Goal: Information Seeking & Learning: Learn about a topic

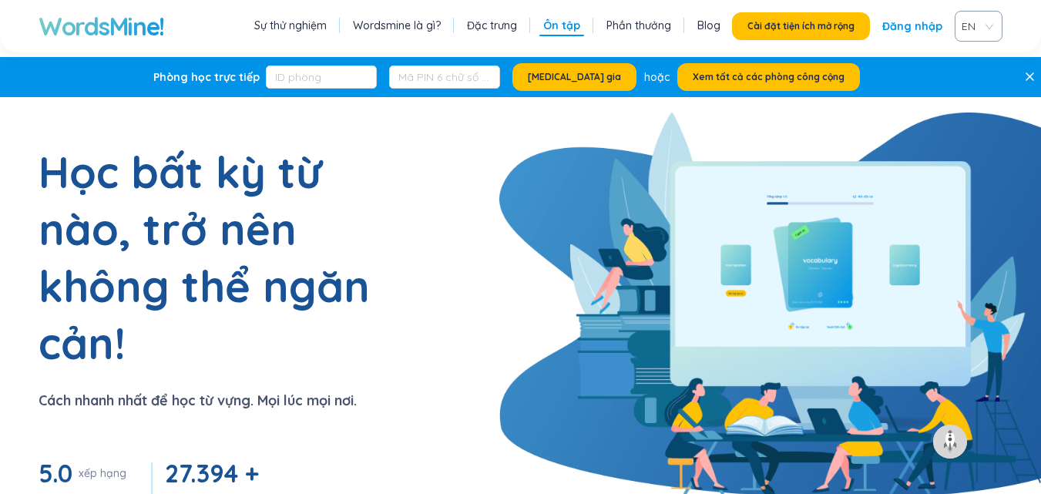
scroll to position [3316, 0]
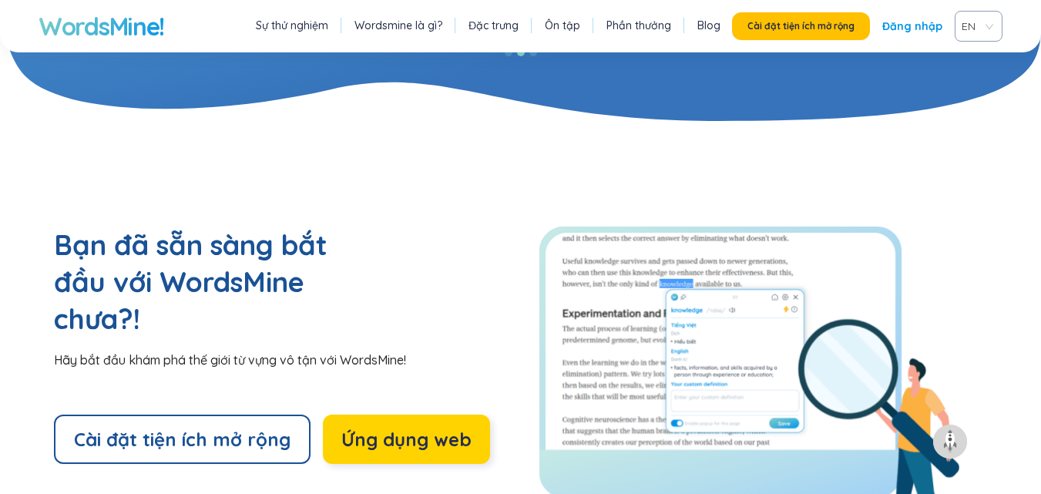
click at [395, 428] on font "Ứng dụng web" at bounding box center [406, 439] width 130 height 23
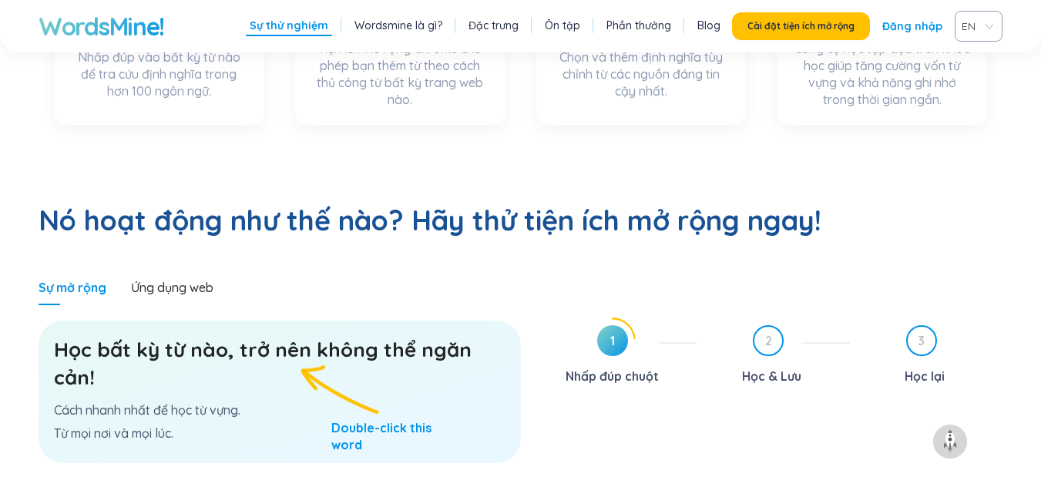
scroll to position [848, 0]
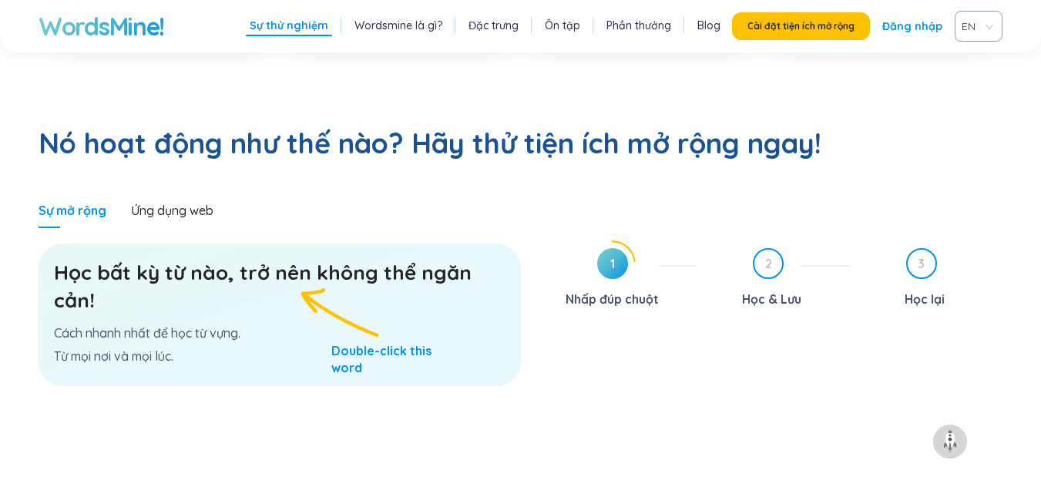
click at [257, 259] on h3 "Học bất kỳ từ nào, trở nên không thể ngăn cản!" at bounding box center [280, 286] width 452 height 55
drag, startPoint x: 62, startPoint y: 153, endPoint x: 86, endPoint y: 150, distance: 24.8
click at [65, 203] on font "Sự mở rộng" at bounding box center [73, 210] width 68 height 15
click at [169, 202] on div "Ứng dụng web" at bounding box center [172, 210] width 82 height 17
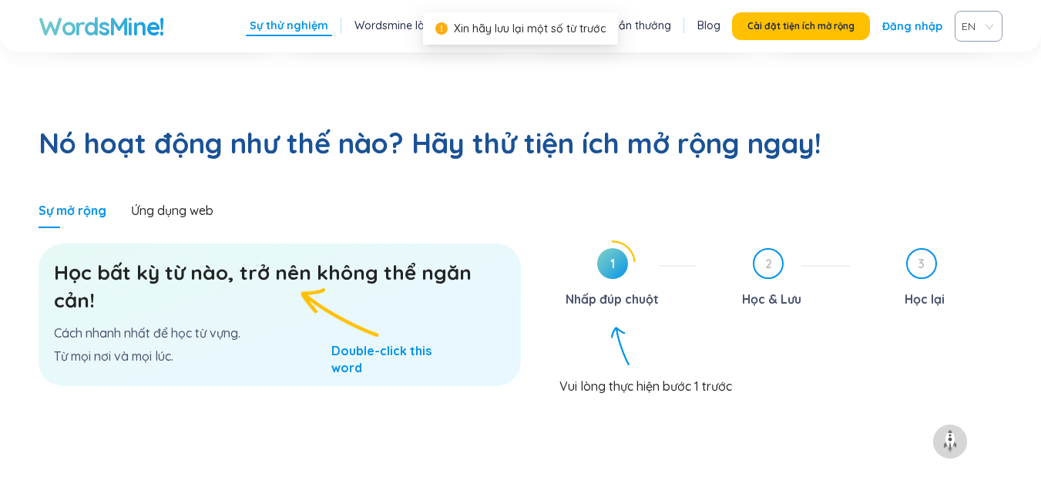
click at [464, 126] on font "Nó hoạt động như thế nào? Hãy thử tiện ích mở rộng ngay!" at bounding box center [430, 143] width 783 height 35
click at [461, 127] on section "Nó hoạt động như thế nào? Hãy thử tiện ích mở rộng ngay! Sự mở rộng Ứng dụng we…" at bounding box center [520, 288] width 1041 height 450
click at [442, 28] on icon "dấu chấm than-vòng tròn" at bounding box center [441, 28] width 12 height 12
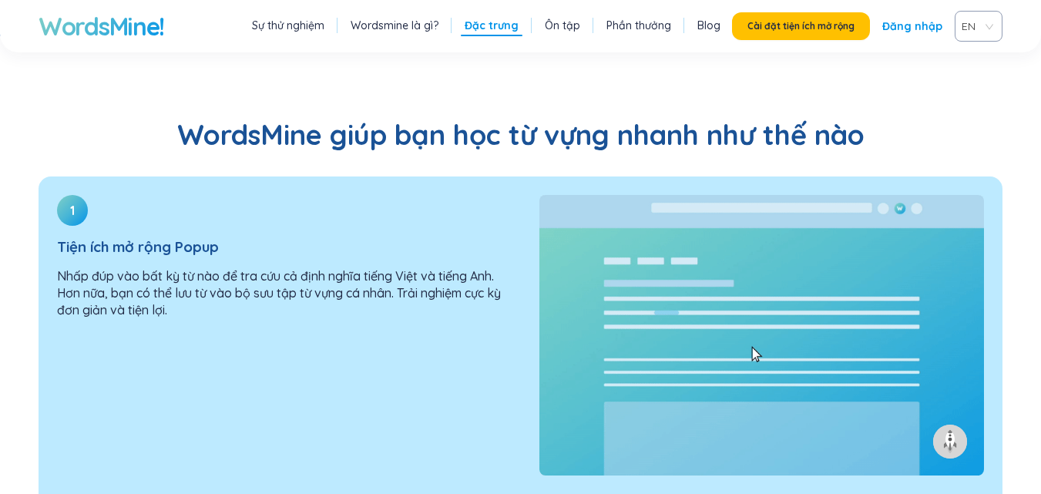
scroll to position [1310, 0]
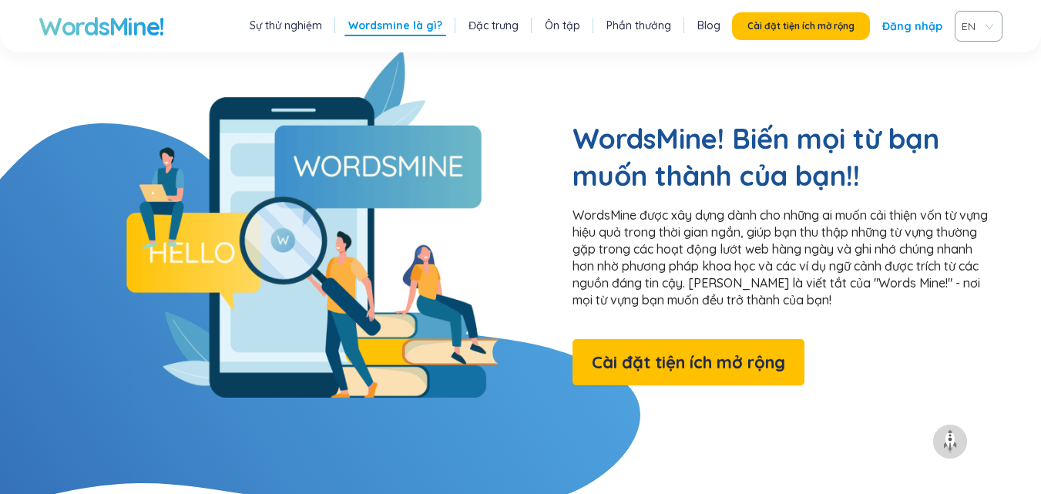
click at [507, 25] on font "Đặc trưng" at bounding box center [493, 25] width 50 height 14
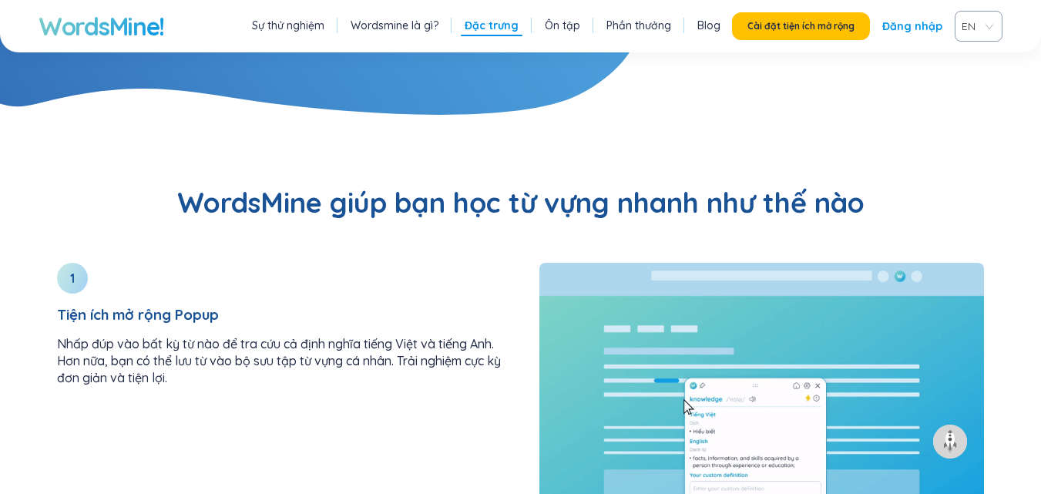
click at [300, 30] on font "Sự thử nghiệm" at bounding box center [288, 25] width 72 height 14
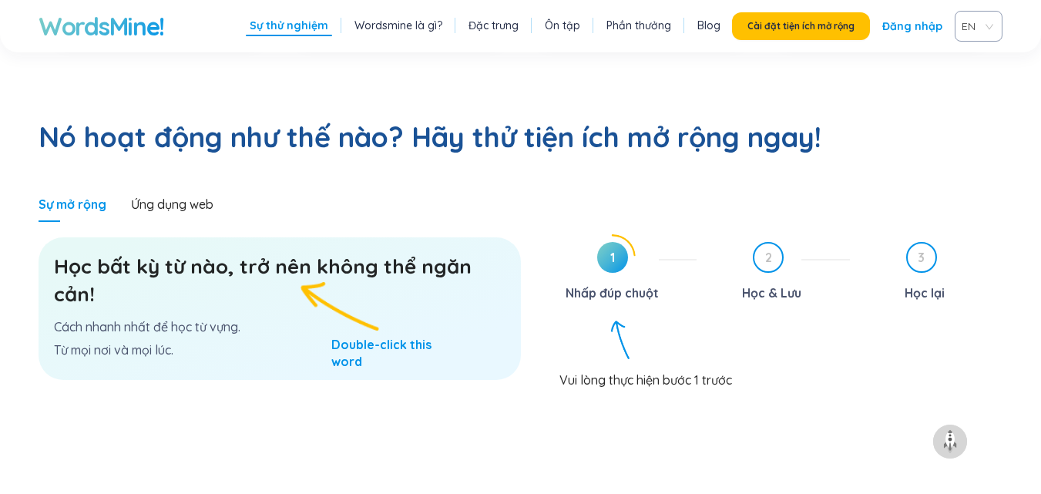
click at [630, 285] on font "Nhấp đúp chuột" at bounding box center [612, 292] width 93 height 15
click at [270, 260] on div "Học bất kỳ từ nào, trở nên không thể ngăn cản! Cách nhanh nhất để học từ vựng. …" at bounding box center [280, 308] width 482 height 143
click at [704, 27] on font "Blog" at bounding box center [708, 25] width 23 height 14
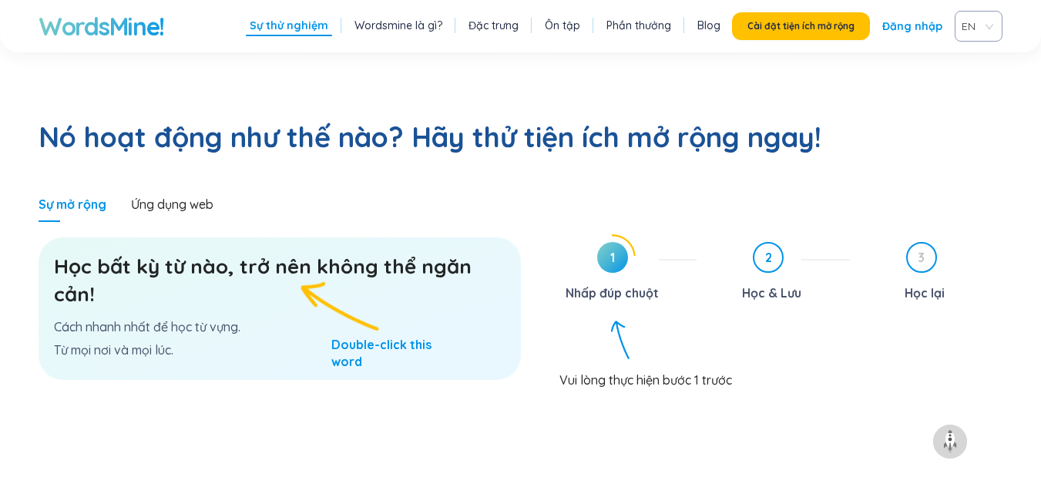
click at [768, 250] on font "2" at bounding box center [768, 257] width 7 height 15
click at [640, 359] on div "Vui lòng thực hiện bước 1 trước" at bounding box center [781, 373] width 444 height 29
click at [622, 242] on span "1" at bounding box center [612, 257] width 31 height 31
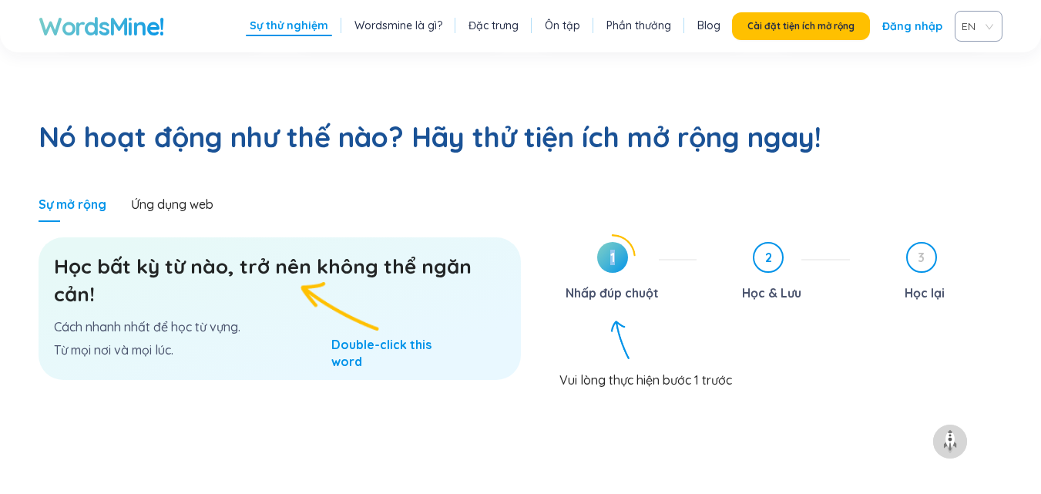
click at [622, 242] on span "1" at bounding box center [612, 257] width 31 height 31
click at [402, 27] on font "Wordsmine là gì?" at bounding box center [398, 25] width 88 height 14
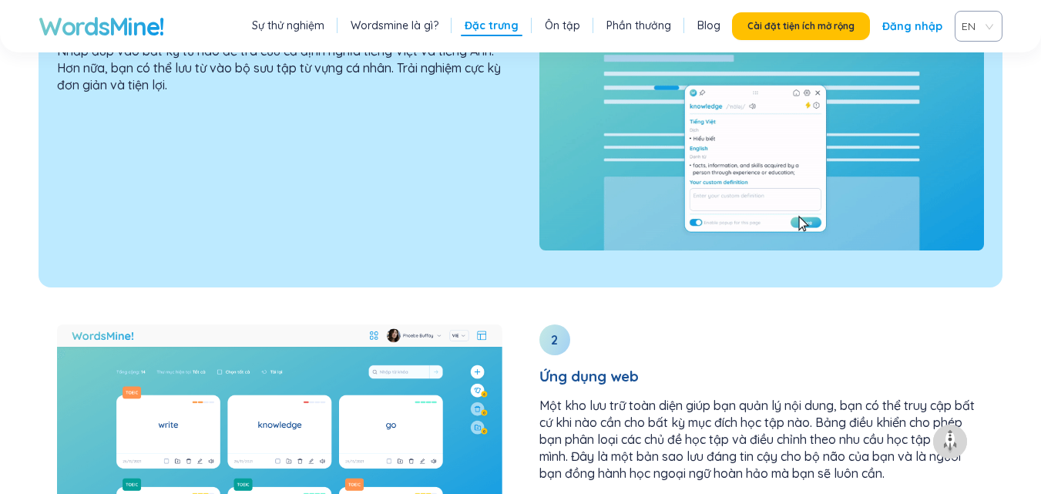
scroll to position [1843, 0]
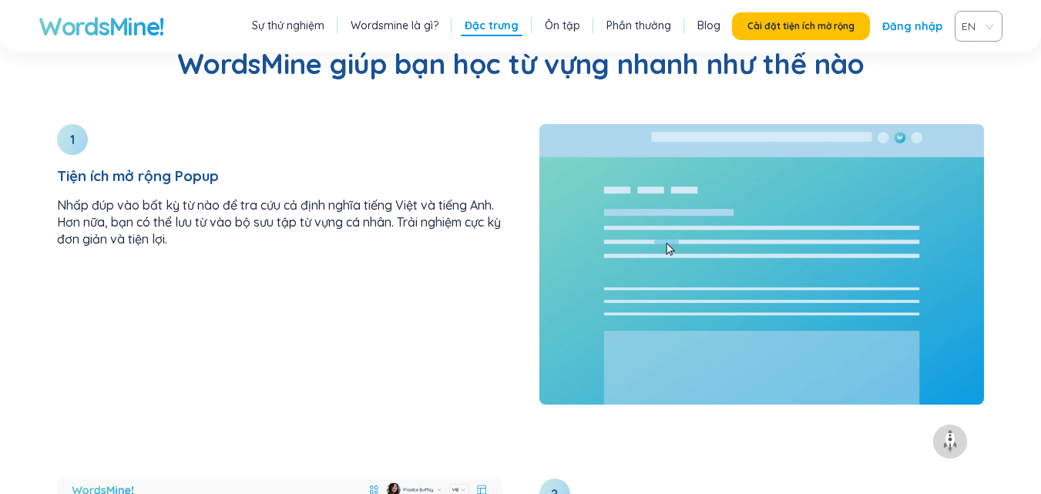
click at [381, 25] on font "Wordsmine là gì?" at bounding box center [395, 25] width 88 height 14
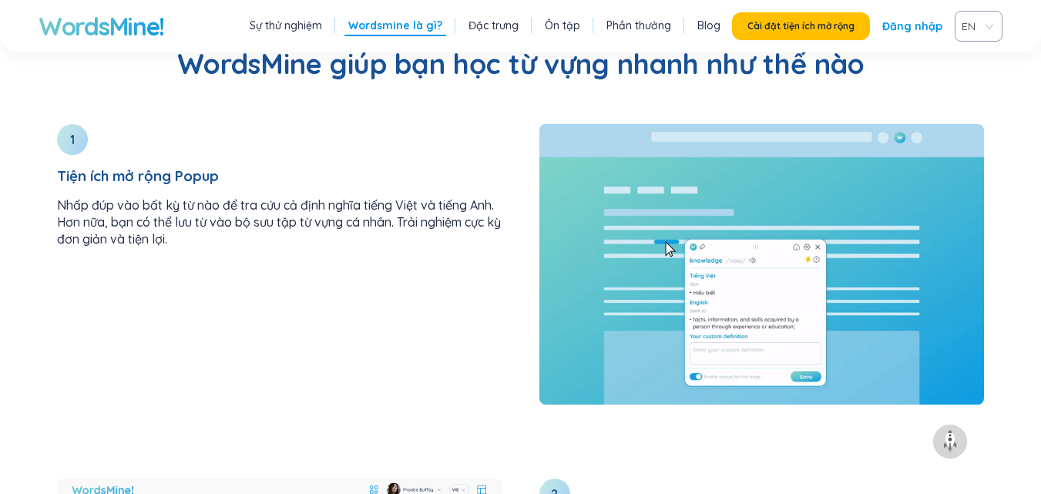
scroll to position [1304, 0]
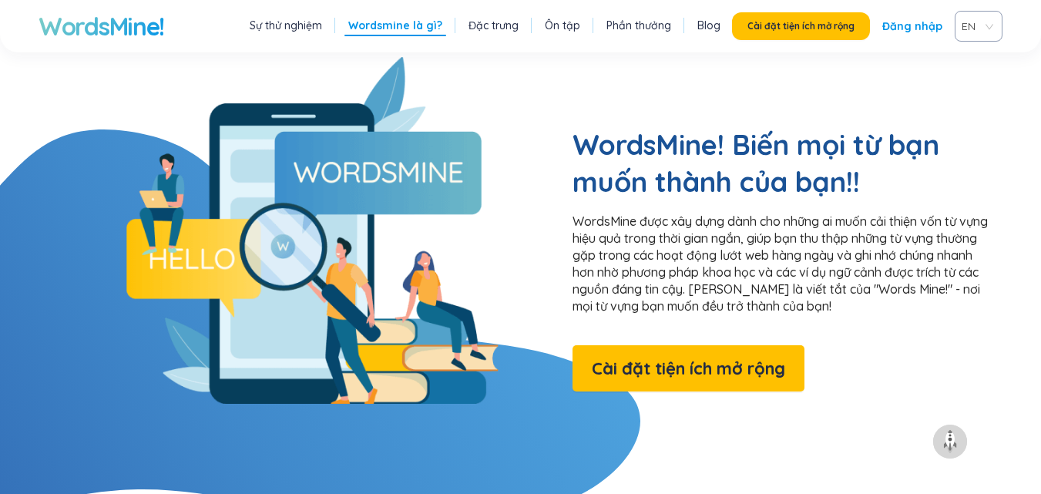
click at [485, 25] on font "Đặc trưng" at bounding box center [493, 25] width 50 height 14
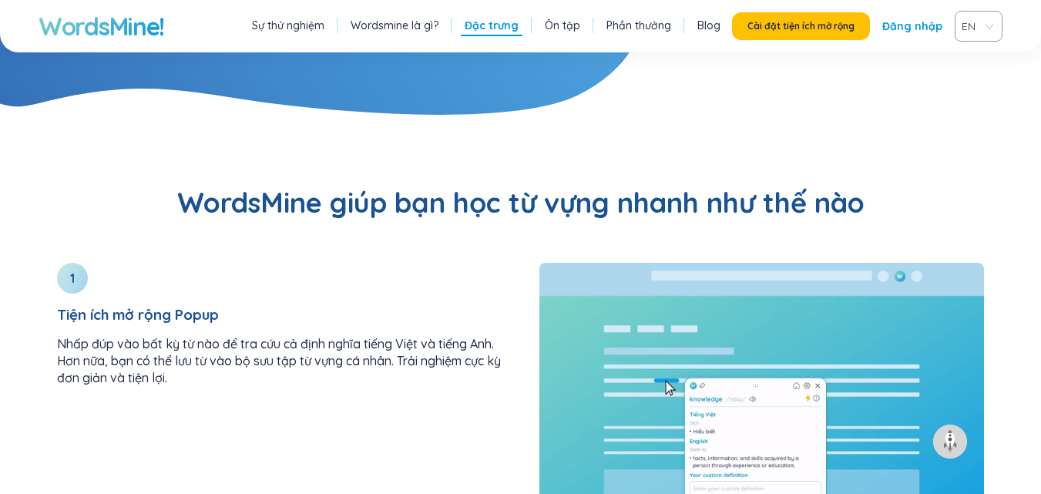
click at [559, 26] on font "Ôn tập" at bounding box center [562, 25] width 35 height 14
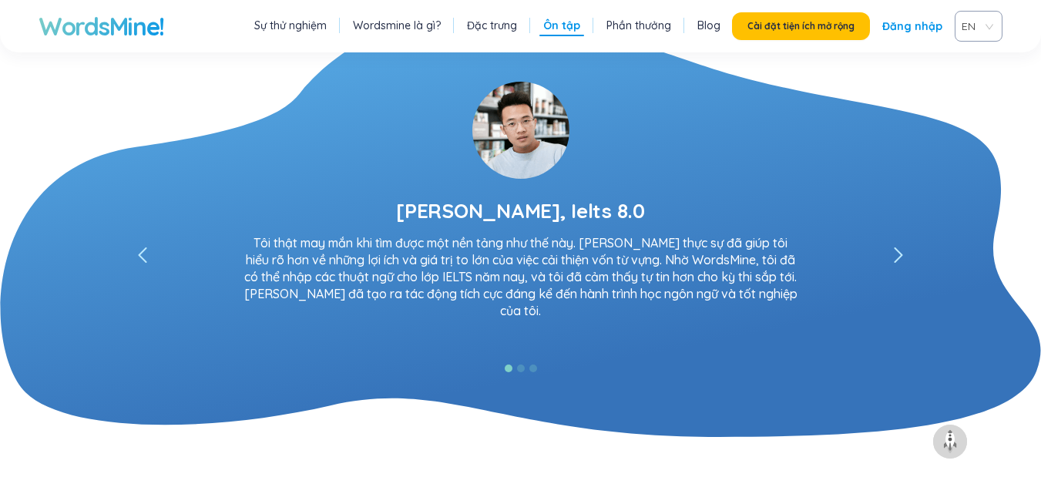
scroll to position [2615, 0]
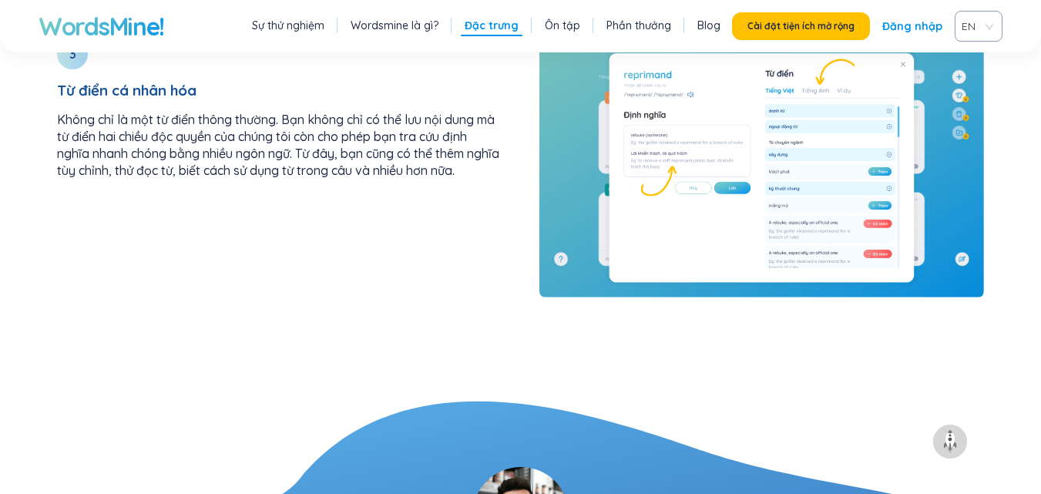
click at [643, 29] on font "Phần thưởng" at bounding box center [638, 25] width 65 height 14
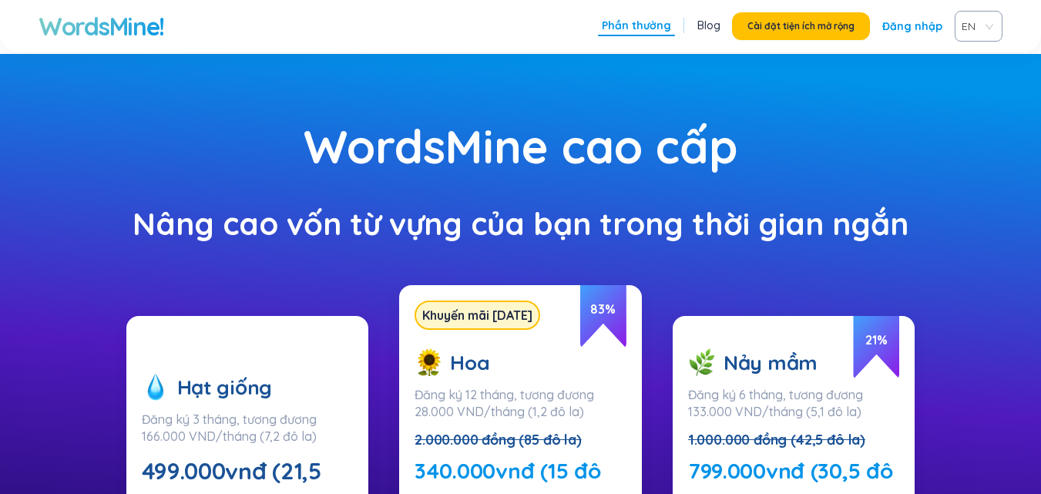
click at [932, 28] on font "Đăng nhập" at bounding box center [912, 26] width 60 height 14
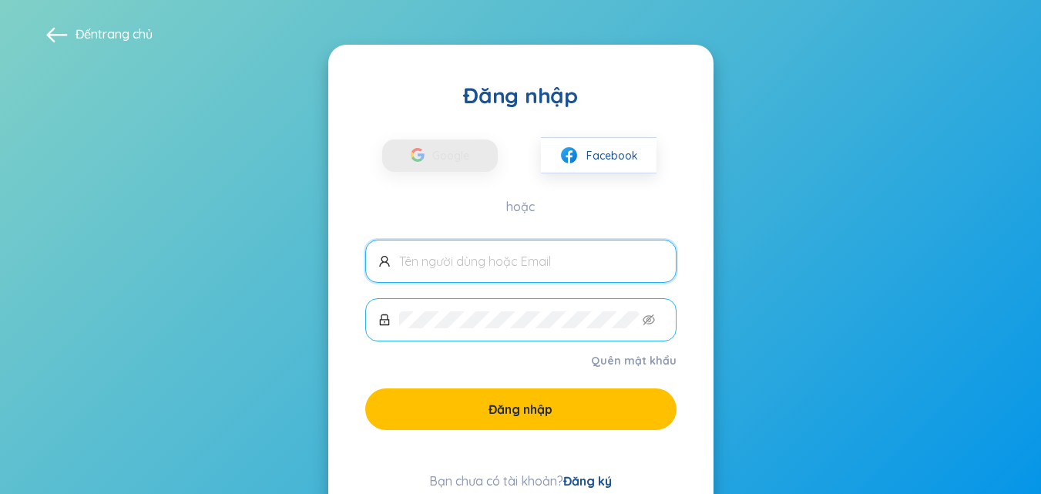
scroll to position [56, 0]
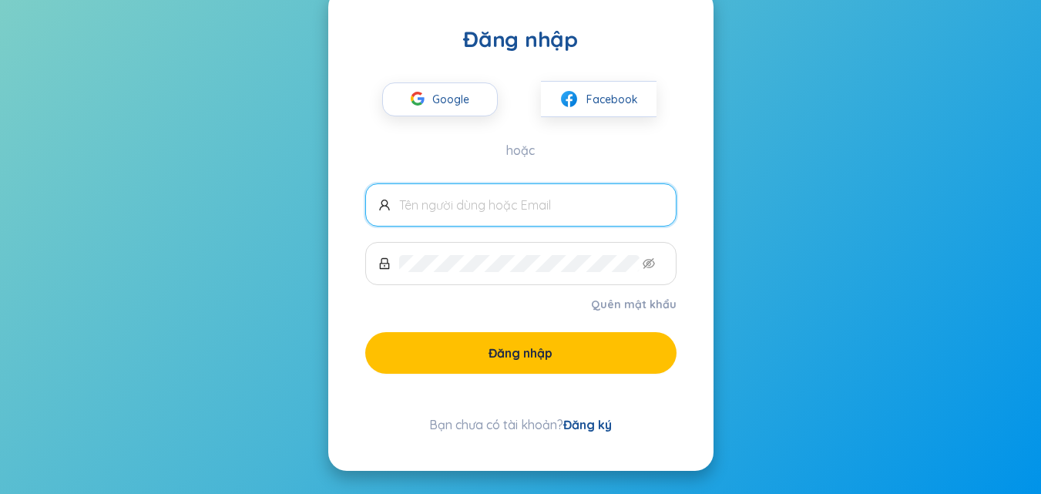
click at [522, 206] on input "text" at bounding box center [531, 204] width 264 height 17
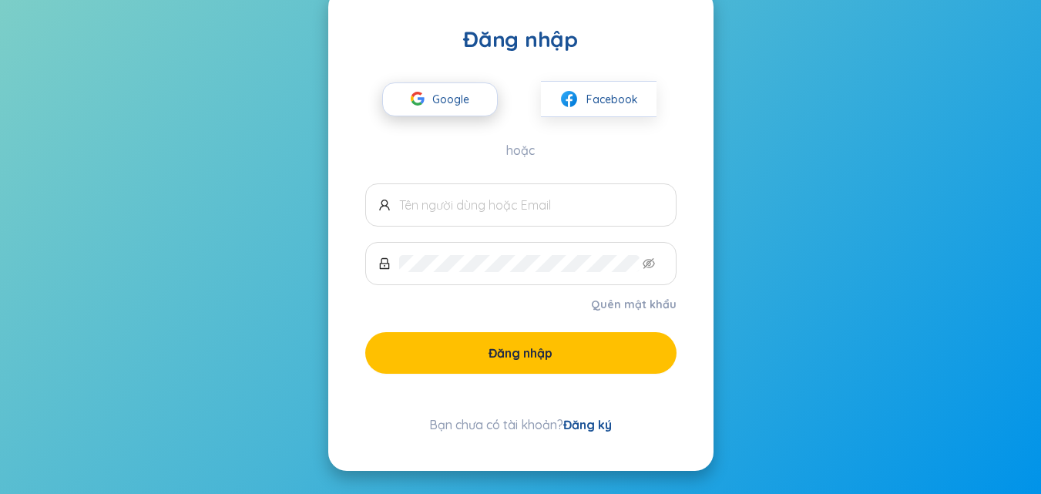
click at [431, 94] on div "button" at bounding box center [417, 101] width 29 height 34
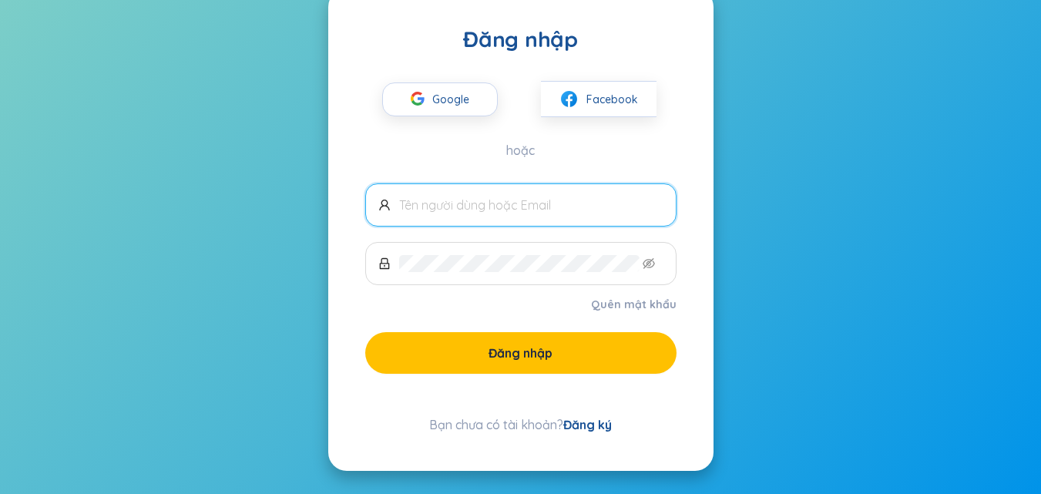
click at [512, 207] on input "text" at bounding box center [531, 204] width 264 height 17
click at [518, 203] on input "text" at bounding box center [531, 204] width 264 height 17
click at [591, 423] on font "Đăng ký" at bounding box center [587, 424] width 49 height 15
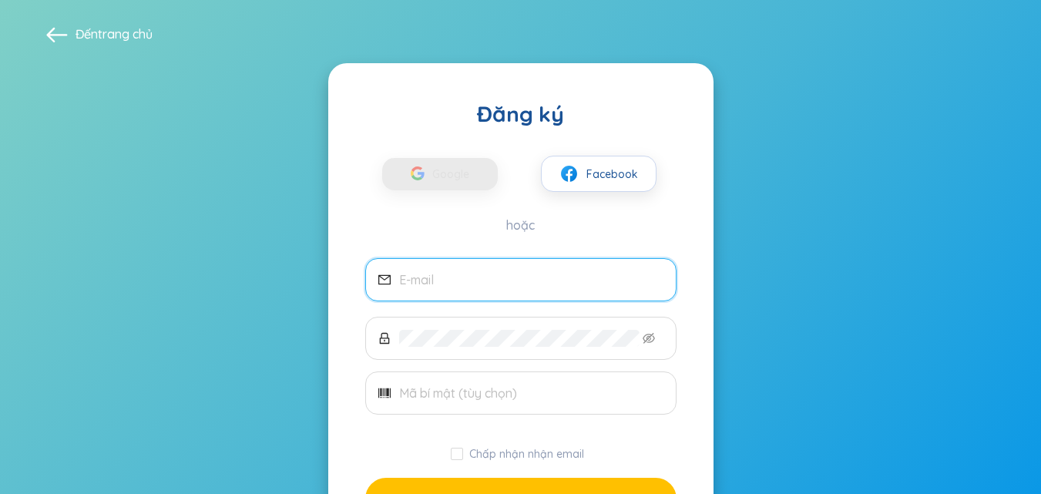
scroll to position [119, 0]
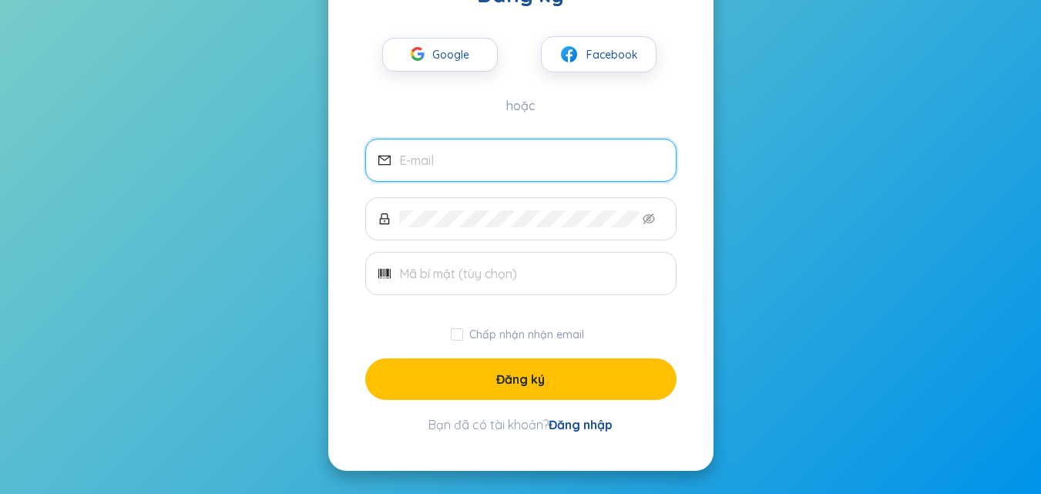
click at [433, 164] on input "email" at bounding box center [531, 160] width 264 height 17
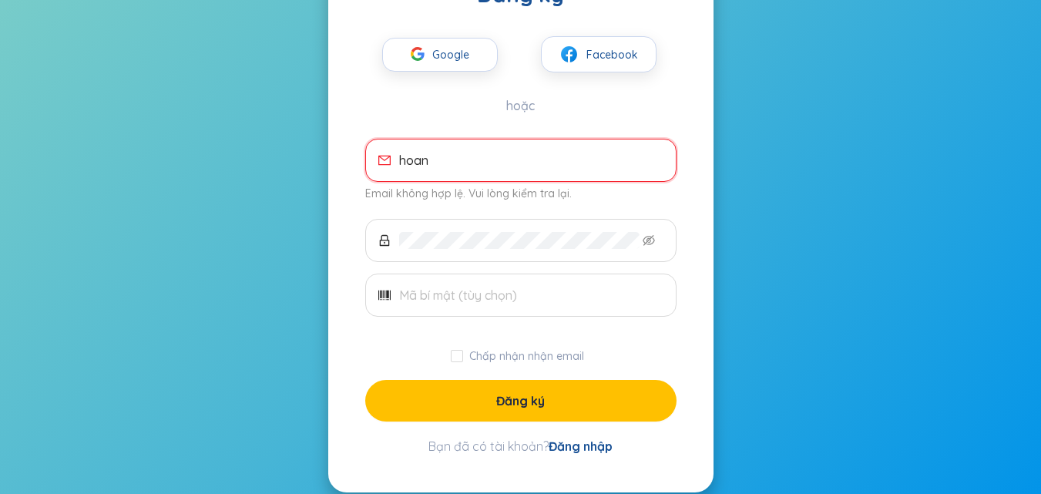
type input "hoang"
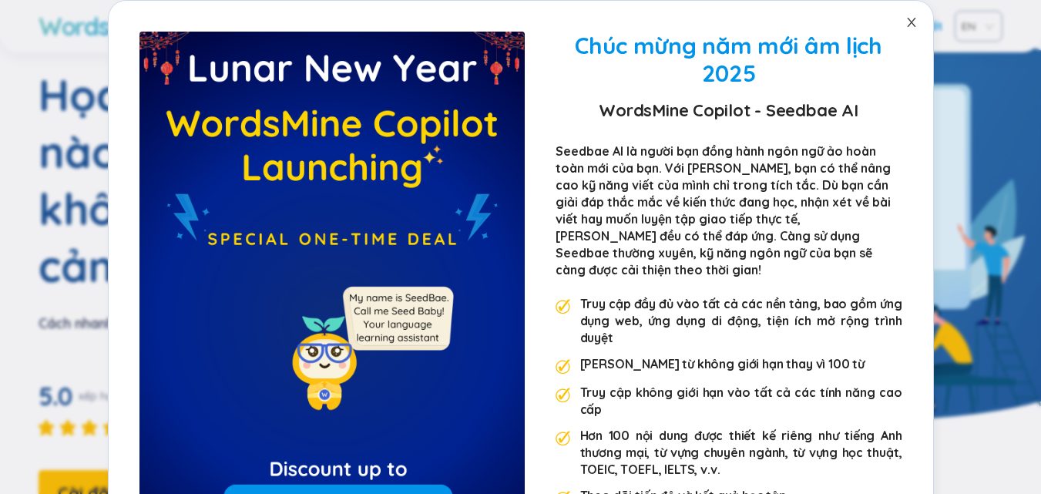
click at [908, 23] on icon "đóng" at bounding box center [911, 22] width 12 height 12
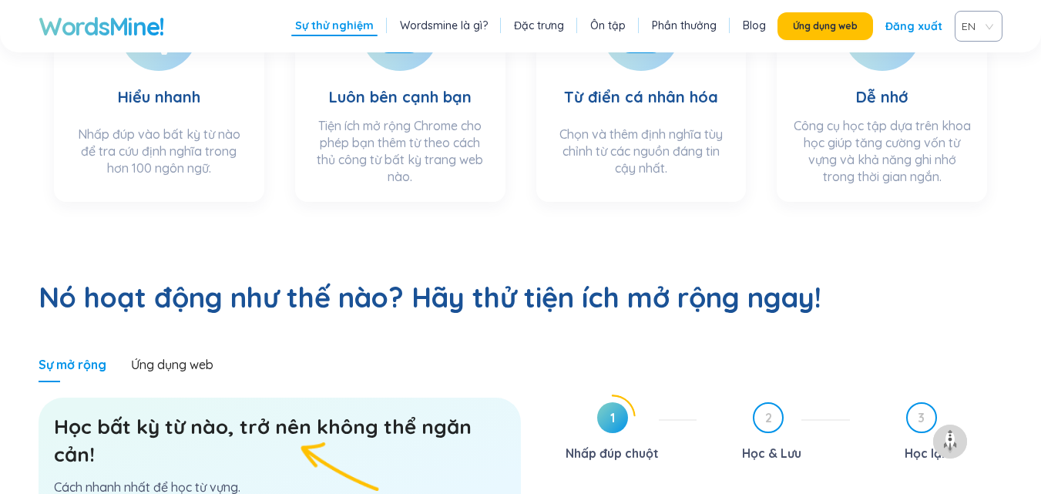
scroll to position [771, 0]
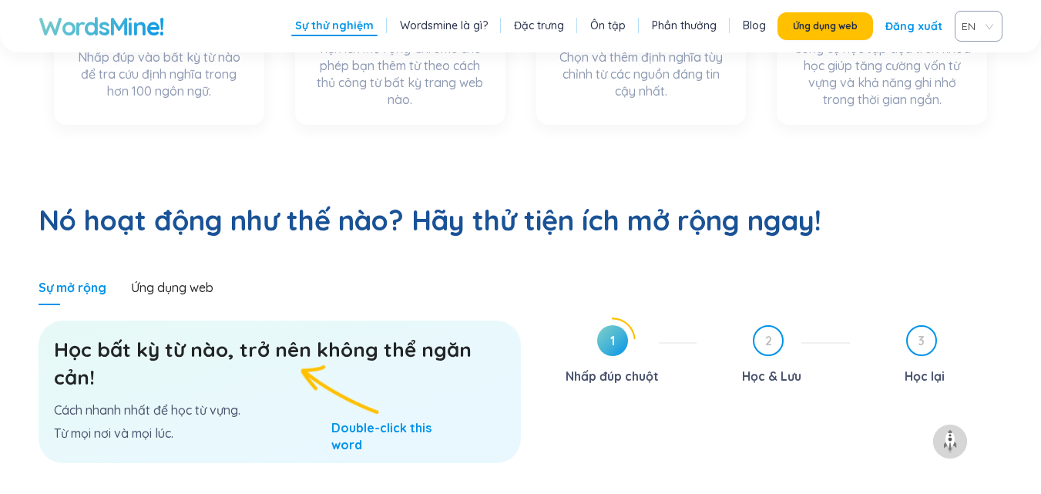
click at [384, 335] on div "Học bất kỳ từ nào, trở nên không thể ngăn cản! Cách nhanh nhất để học từ vựng. …" at bounding box center [280, 392] width 482 height 143
click at [369, 409] on div "Học bất kỳ từ nào, trở nên không thể ngăn cản! Cách nhanh nhất để học từ vựng. …" at bounding box center [280, 392] width 482 height 143
click at [369, 409] on section "Học bất kỳ từ nào, trở nên không thể ngăn cản! Cách nhanh nhất để học từ vựng. …" at bounding box center [280, 447] width 482 height 285
click at [192, 321] on div "Học bất kỳ từ nào, trở nên không thể ngăn cản! Cách nhanh nhất để học từ vựng. …" at bounding box center [280, 392] width 482 height 143
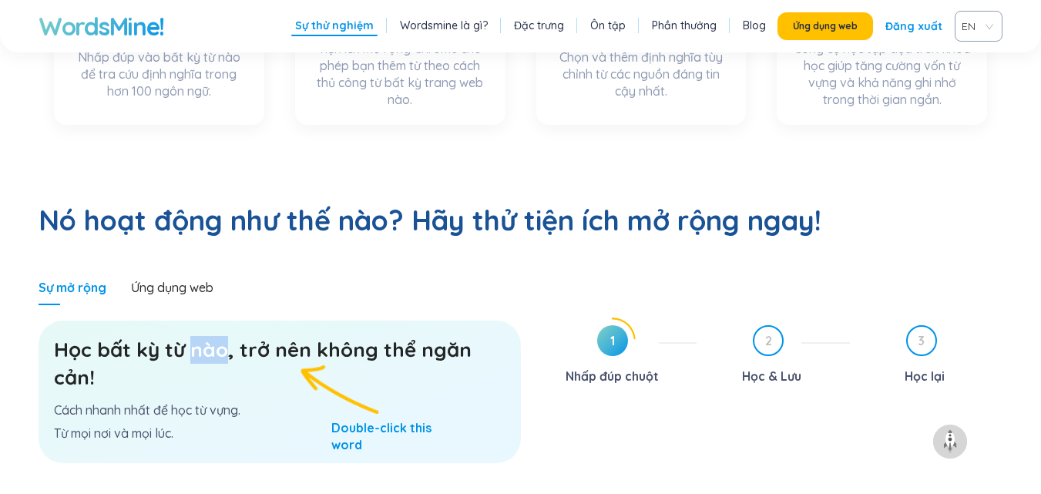
click at [192, 321] on div "Học bất kỳ từ nào, trở nên không thể ngăn cản! Cách nhanh nhất để học từ vựng. …" at bounding box center [280, 392] width 482 height 143
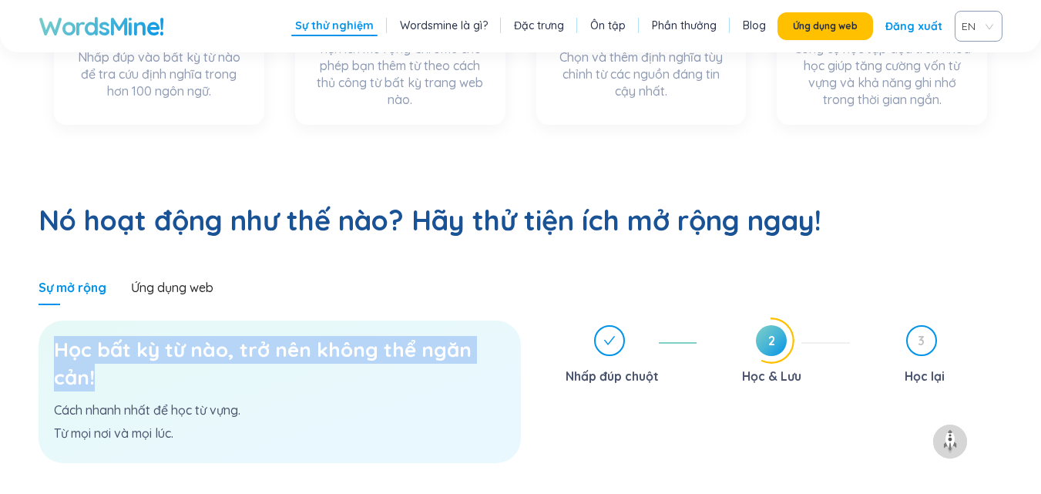
click at [192, 321] on div "Học bất kỳ từ nào, trở nên không thể ngăn cản! Cách nhanh nhất để học từ vựng. …" at bounding box center [280, 392] width 482 height 143
click at [192, 337] on font "Học bất kỳ từ nào, trở nên không thể ngăn cản!" at bounding box center [263, 363] width 418 height 53
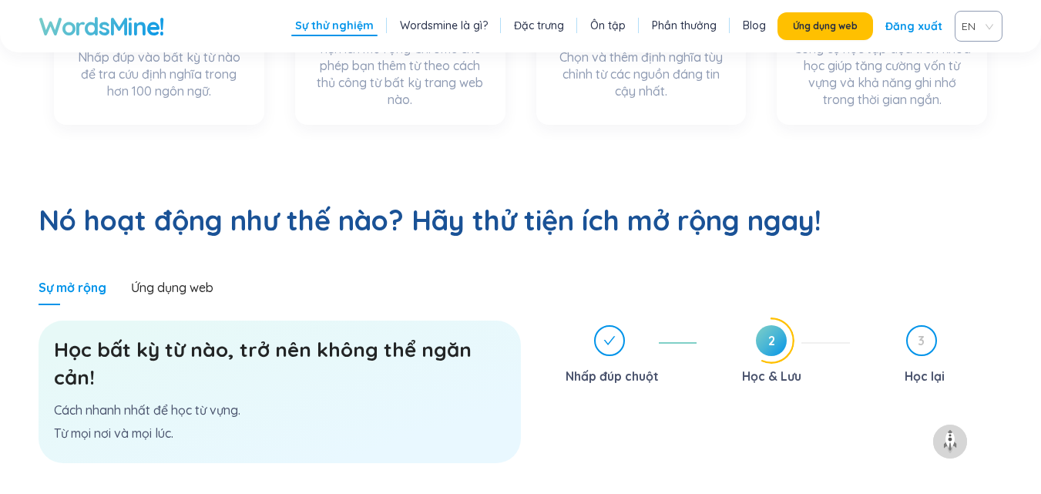
click at [771, 333] on font "2" at bounding box center [771, 340] width 7 height 15
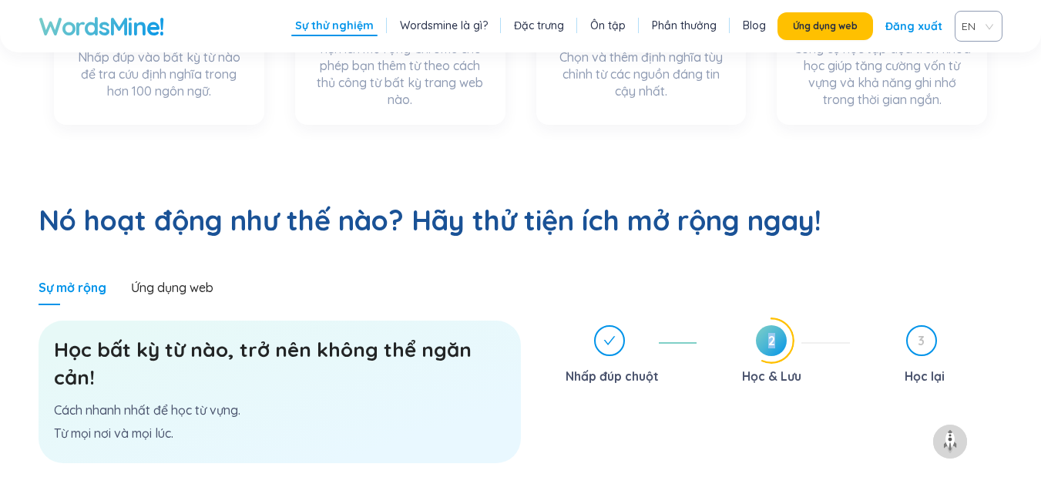
click at [771, 333] on font "2" at bounding box center [771, 340] width 7 height 15
drag, startPoint x: 771, startPoint y: 290, endPoint x: 782, endPoint y: 274, distance: 18.8
click at [782, 325] on span "2" at bounding box center [771, 340] width 31 height 31
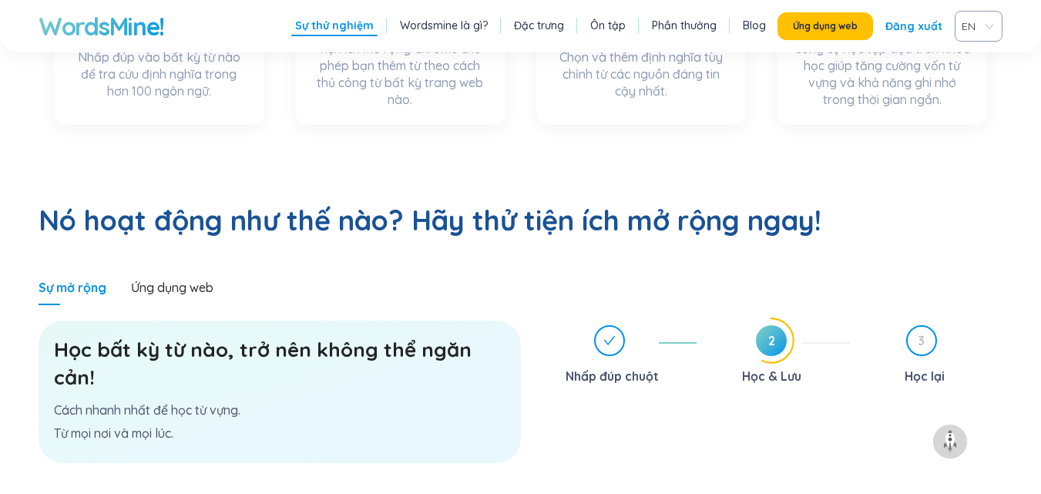
click at [782, 325] on span "2" at bounding box center [771, 340] width 31 height 31
click at [779, 325] on span "2" at bounding box center [771, 340] width 31 height 31
click at [770, 333] on font "2" at bounding box center [771, 340] width 7 height 15
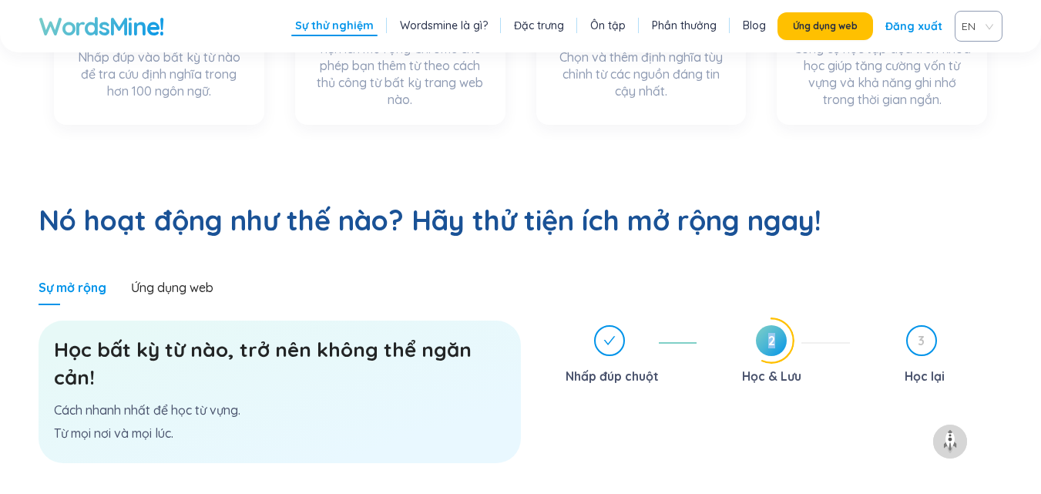
click at [770, 333] on font "2" at bounding box center [771, 340] width 7 height 15
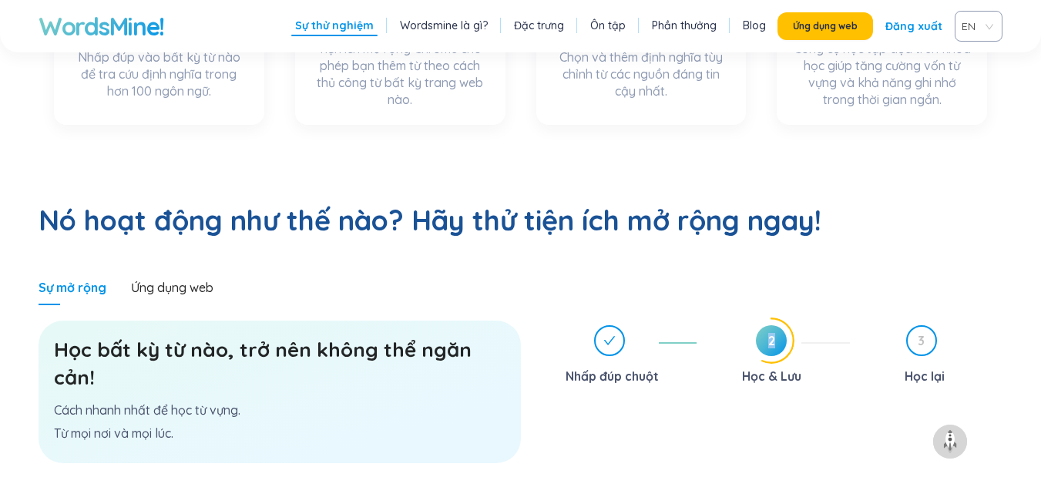
click at [770, 333] on font "2" at bounding box center [771, 340] width 7 height 15
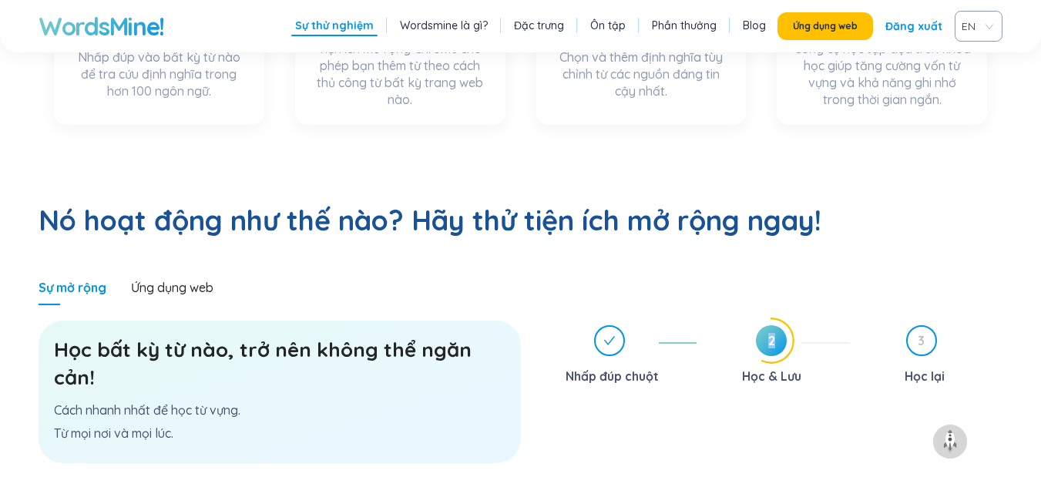
click at [770, 333] on font "2" at bounding box center [771, 340] width 7 height 15
click at [112, 425] on font "Từ mọi nơi và mọi lúc." at bounding box center [113, 432] width 119 height 15
click at [344, 336] on h3 "Học bất kỳ từ nào, trở nên không thể ngăn cản!" at bounding box center [280, 363] width 452 height 55
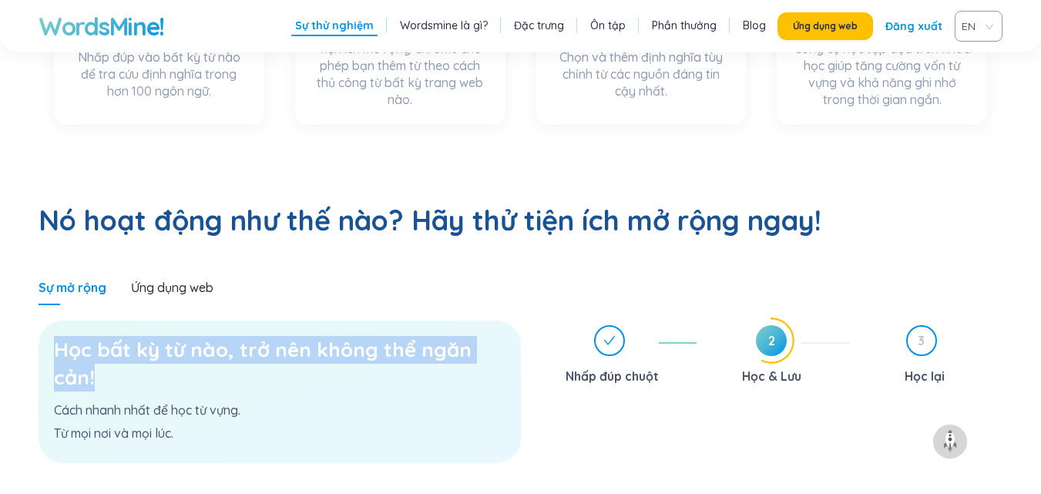
click at [345, 336] on h3 "Học bất kỳ từ nào, trở nên không thể ngăn cản!" at bounding box center [280, 363] width 452 height 55
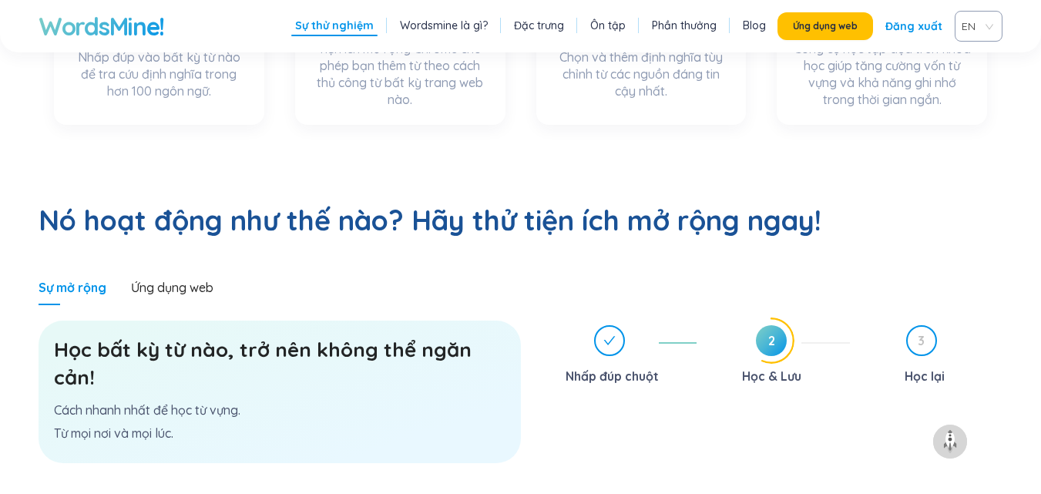
click at [375, 336] on div "Học bất kỳ từ nào, trở nên không thể ngăn cản! Cách nhanh nhất để học từ vựng. …" at bounding box center [280, 392] width 482 height 143
click at [768, 325] on span "2" at bounding box center [771, 340] width 31 height 31
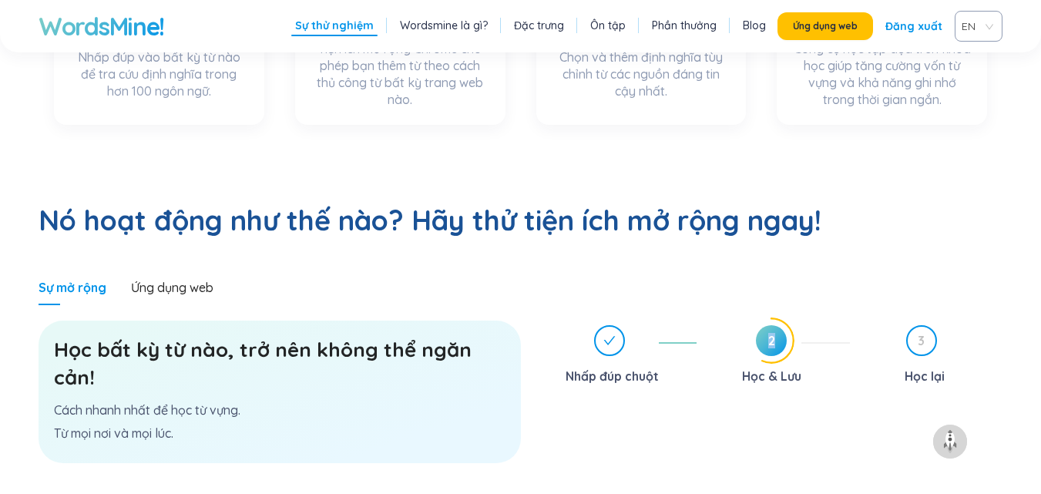
click at [768, 325] on span "2" at bounding box center [771, 340] width 31 height 31
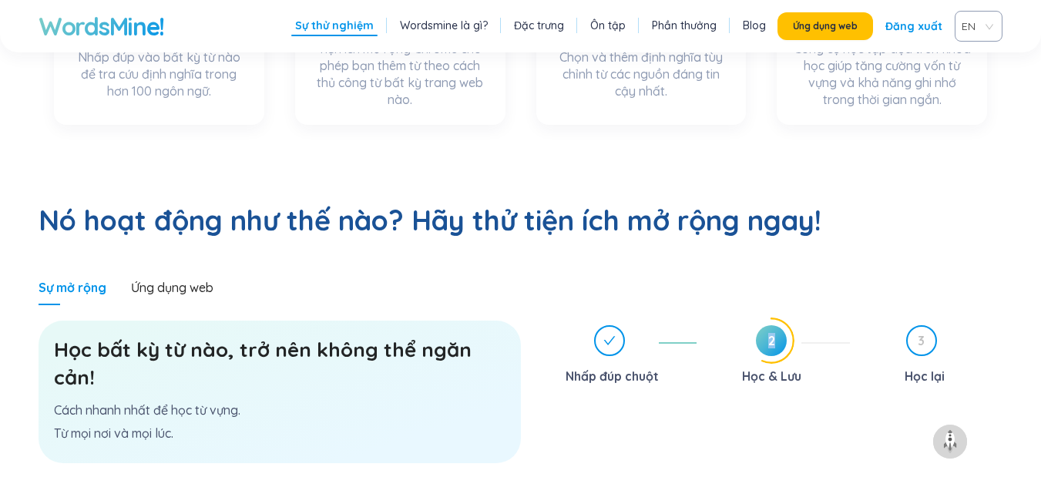
click at [768, 325] on span "2" at bounding box center [771, 340] width 31 height 31
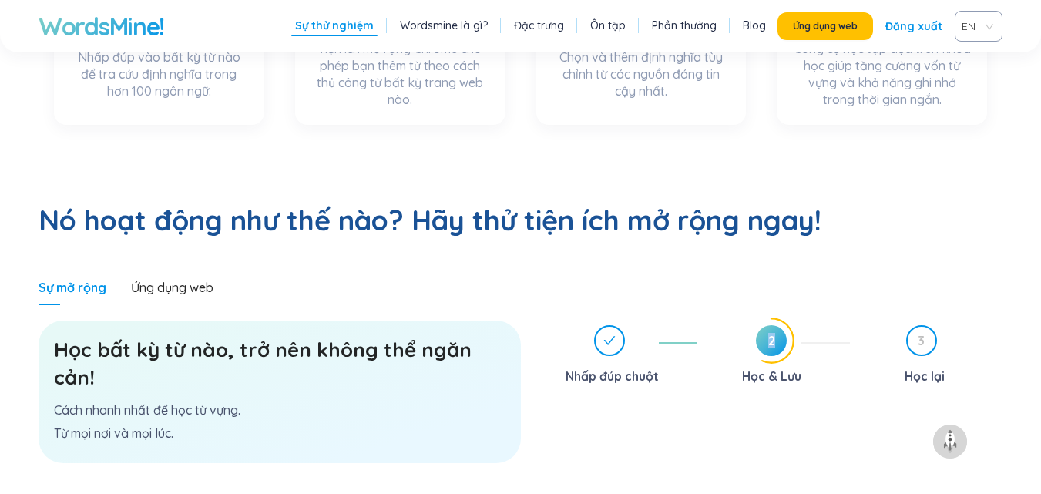
click at [768, 325] on span "2" at bounding box center [771, 340] width 31 height 31
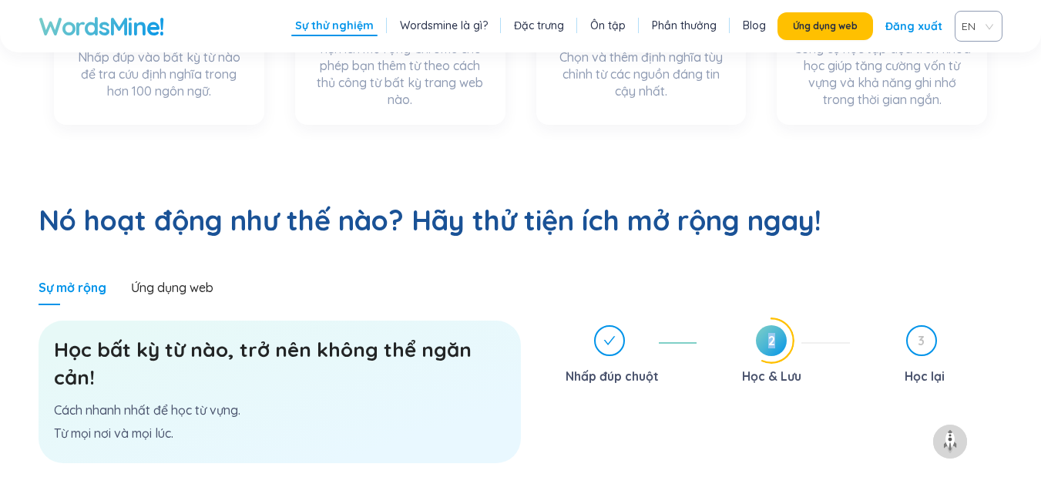
click at [768, 325] on span "2" at bounding box center [771, 340] width 31 height 31
click at [767, 325] on span "2" at bounding box center [771, 340] width 31 height 31
click at [767, 325] on div "2" at bounding box center [771, 340] width 31 height 31
click at [767, 318] on icon at bounding box center [771, 340] width 45 height 45
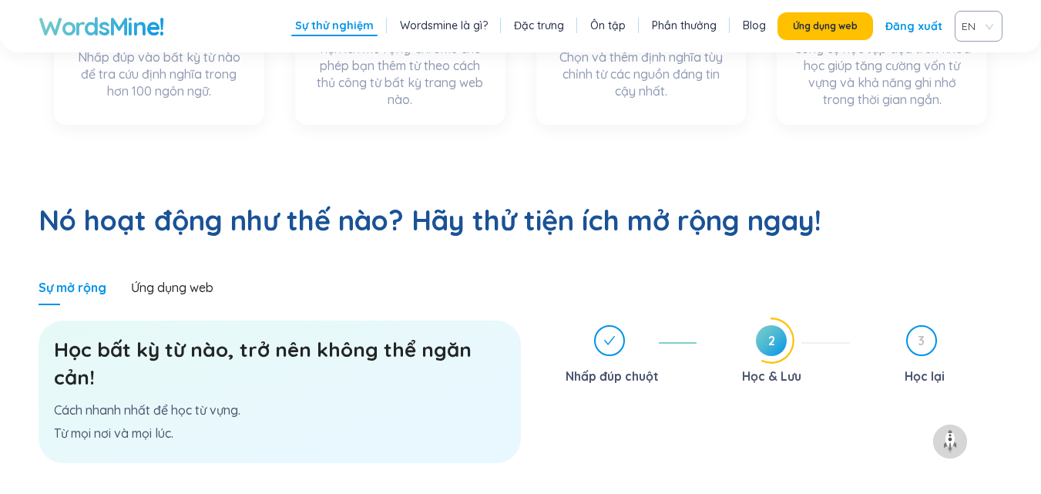
click at [767, 368] on font "Học & Lưu" at bounding box center [771, 375] width 59 height 15
click at [793, 364] on div "Học & Lưu" at bounding box center [771, 376] width 59 height 25
click at [791, 368] on font "Học & Lưu" at bounding box center [771, 375] width 59 height 15
click at [751, 318] on icon at bounding box center [771, 340] width 45 height 45
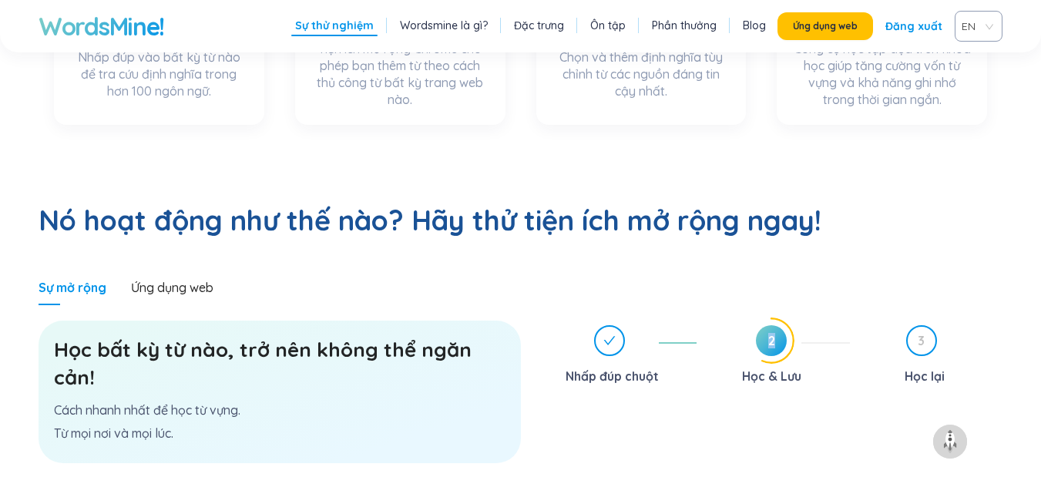
click at [751, 318] on icon at bounding box center [771, 340] width 45 height 45
click at [785, 325] on span "2" at bounding box center [771, 340] width 31 height 31
click at [801, 325] on div "2 Học & Lưu" at bounding box center [779, 356] width 141 height 63
click at [774, 325] on span "2" at bounding box center [771, 340] width 31 height 31
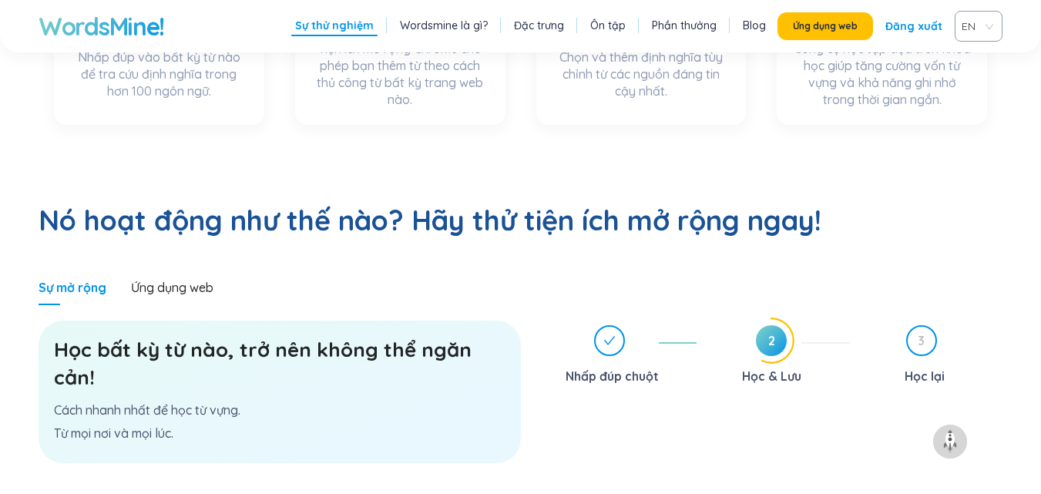
click at [774, 325] on span "2" at bounding box center [771, 340] width 31 height 31
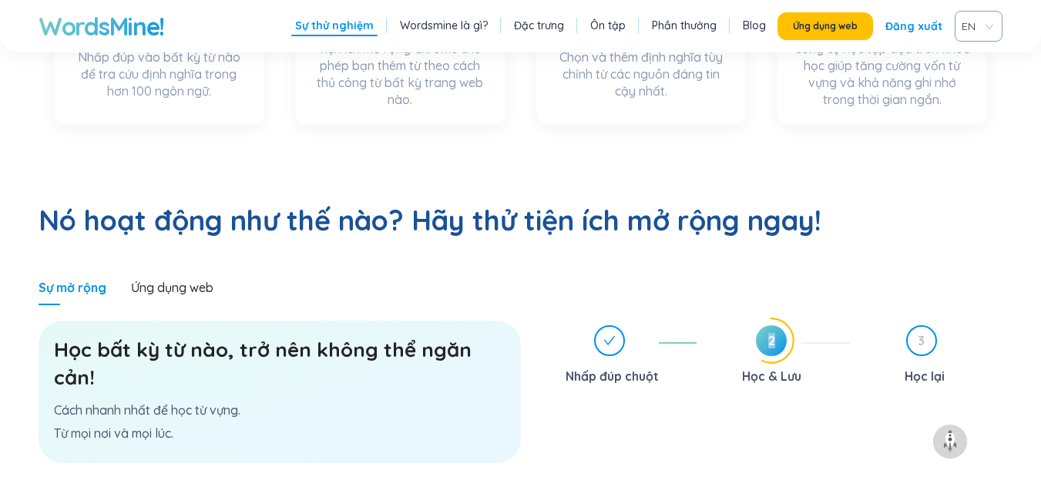
click at [774, 325] on span "2" at bounding box center [771, 340] width 31 height 31
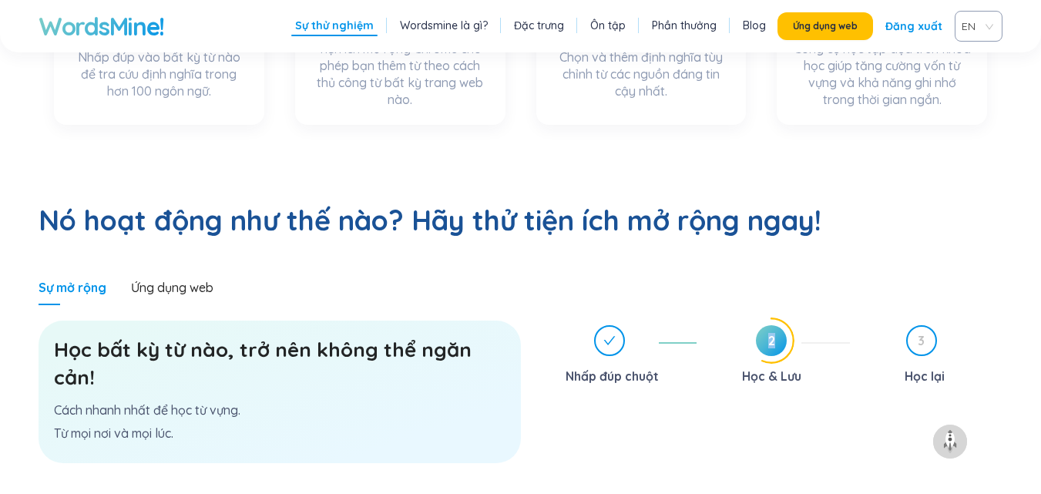
click at [774, 325] on span "2" at bounding box center [771, 340] width 31 height 31
click at [770, 333] on font "2" at bounding box center [771, 340] width 7 height 15
click at [762, 325] on span "2" at bounding box center [771, 340] width 31 height 31
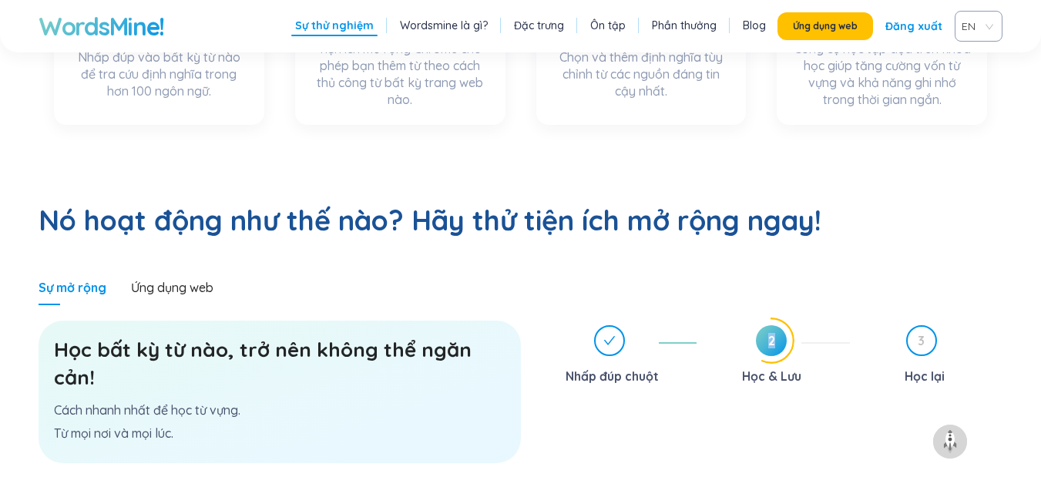
click at [762, 325] on span "2" at bounding box center [771, 340] width 31 height 31
click at [769, 325] on span "2" at bounding box center [771, 340] width 31 height 31
click at [783, 325] on span "2" at bounding box center [771, 340] width 31 height 31
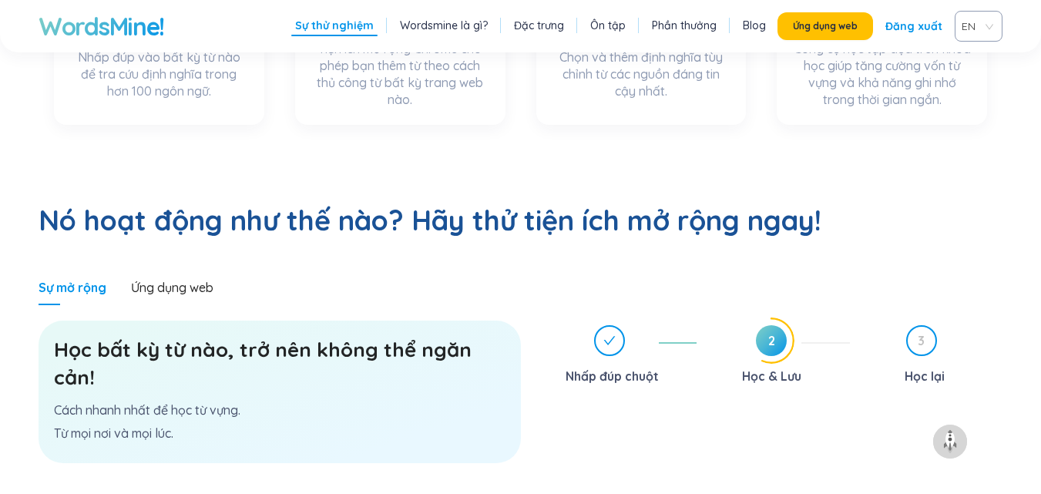
click at [783, 325] on span "2" at bounding box center [771, 340] width 31 height 31
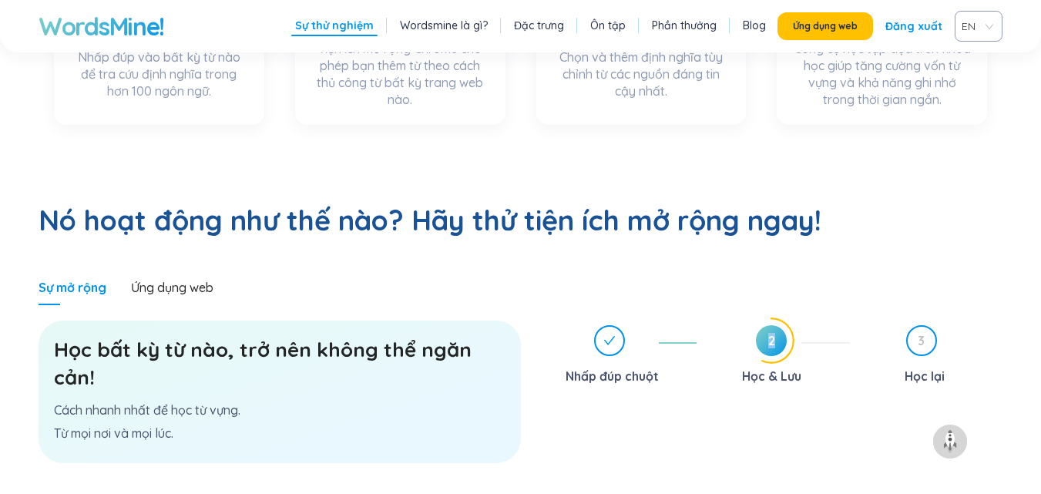
click at [783, 325] on span "2" at bounding box center [771, 340] width 31 height 31
click at [777, 325] on span "2" at bounding box center [771, 340] width 31 height 31
click at [774, 325] on span "2" at bounding box center [771, 340] width 31 height 31
click at [774, 333] on font "2" at bounding box center [771, 340] width 7 height 15
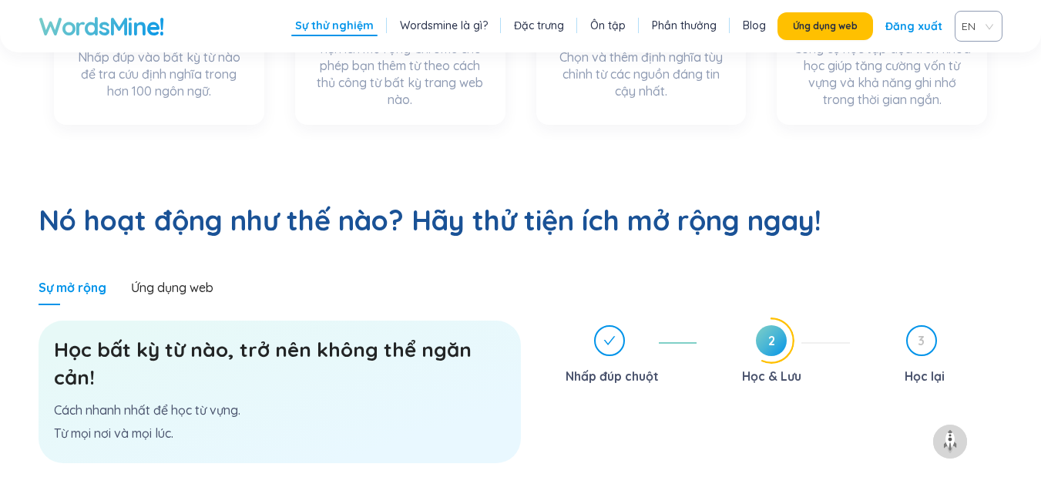
click at [774, 333] on font "2" at bounding box center [771, 340] width 7 height 15
click at [616, 25] on font "Ôn tập" at bounding box center [607, 25] width 35 height 14
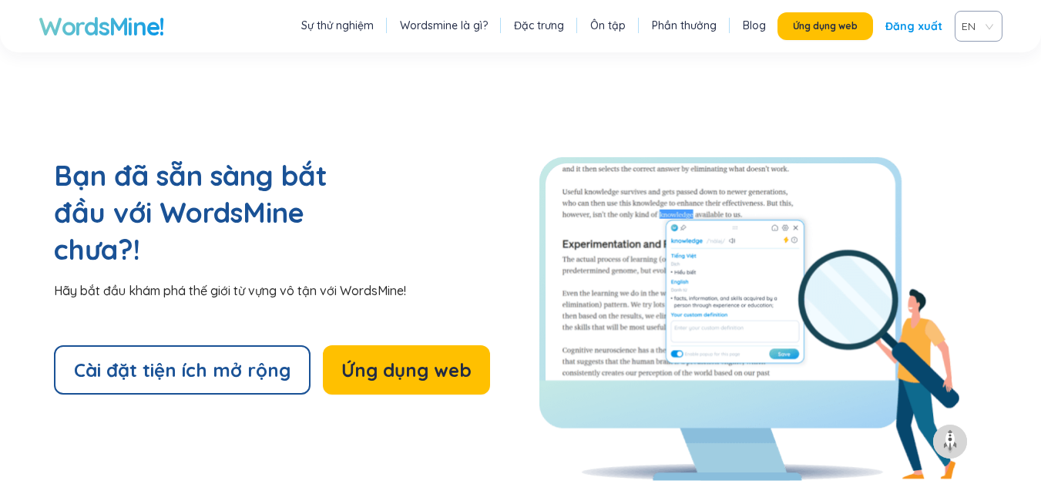
scroll to position [3540, 0]
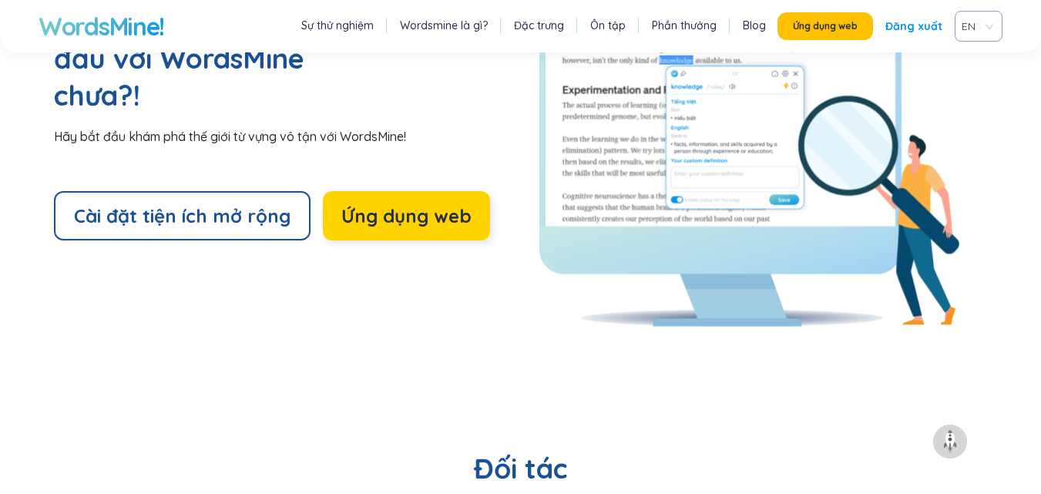
click at [390, 204] on font "Ứng dụng web" at bounding box center [406, 215] width 130 height 23
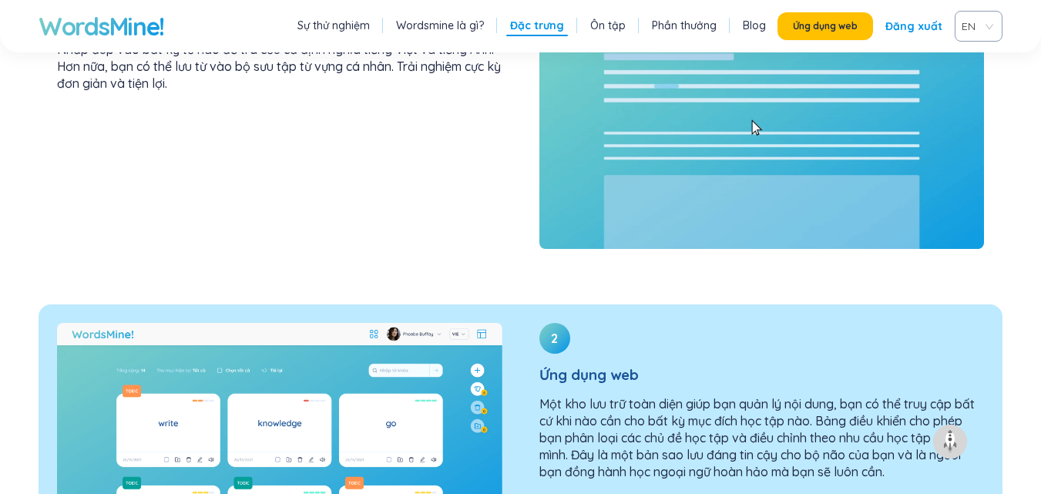
scroll to position [2153, 0]
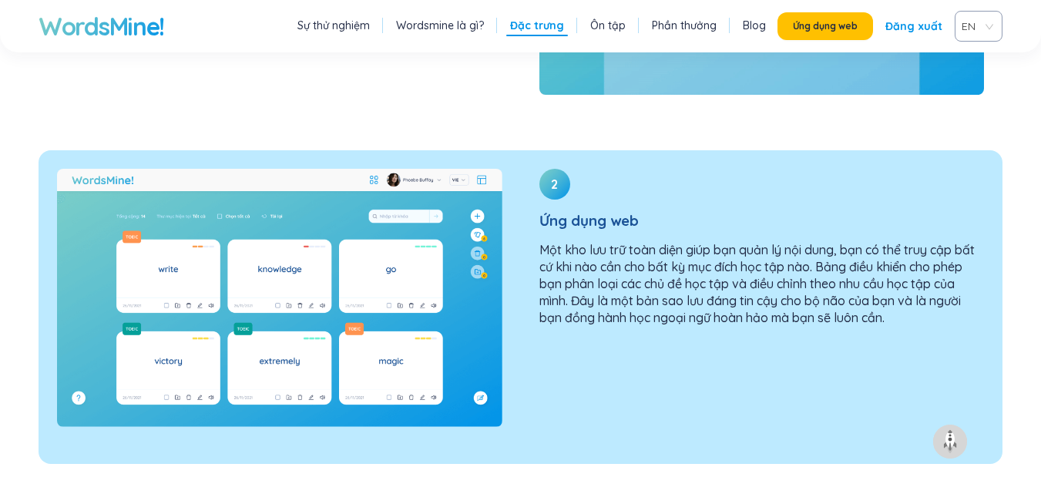
click at [622, 242] on font "Một kho lưu trữ toàn diện giúp bạn quản lý nội dung, bạn có thể truy cập bất cứ…" at bounding box center [756, 283] width 435 height 83
click at [591, 242] on font "Một kho lưu trữ toàn diện giúp bạn quản lý nội dung, bạn có thể truy cập bất cứ…" at bounding box center [756, 283] width 435 height 83
click at [539, 242] on font "Một kho lưu trữ toàn diện giúp bạn quản lý nội dung, bạn có thể truy cập bất cứ…" at bounding box center [756, 283] width 435 height 83
click at [546, 255] on font "Một kho lưu trữ toàn diện giúp bạn quản lý nội dung, bạn có thể truy cập bất cứ…" at bounding box center [756, 283] width 435 height 83
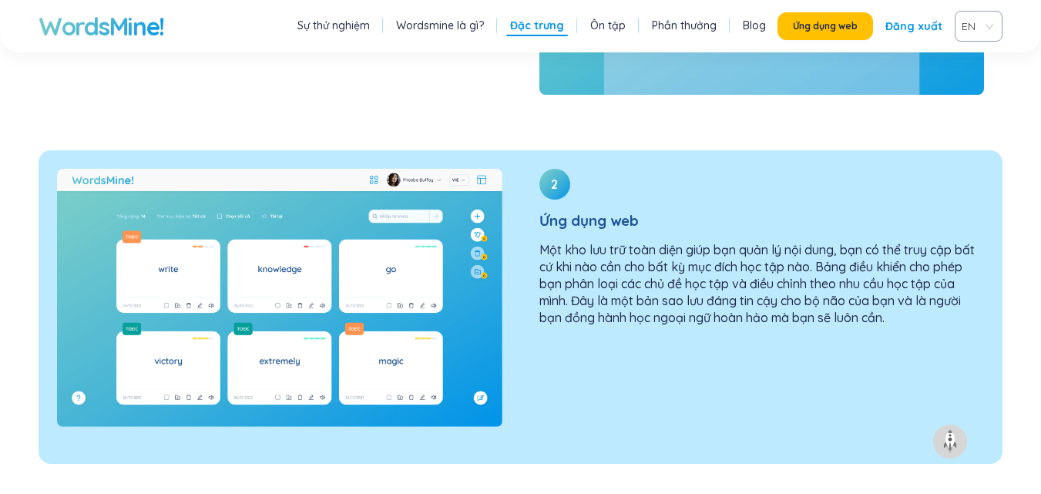
click at [300, 273] on img at bounding box center [279, 298] width 445 height 259
drag, startPoint x: 300, startPoint y: 273, endPoint x: 309, endPoint y: 267, distance: 10.5
click at [305, 269] on img at bounding box center [279, 298] width 445 height 259
click at [538, 150] on div "2 Ứng dụng web Một kho lưu trữ toàn diện giúp bạn quản lý nội dung, bạn có thể …" at bounding box center [762, 253] width 482 height 206
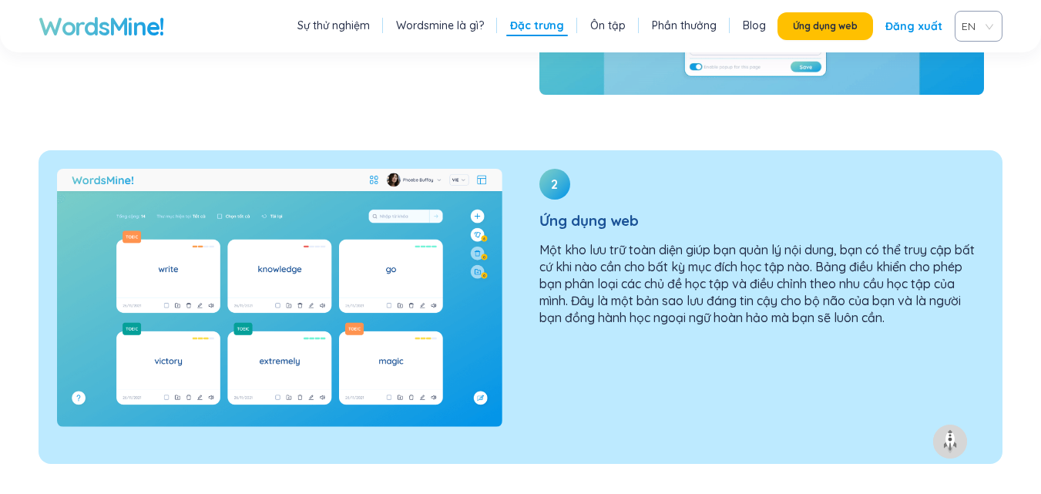
click at [563, 169] on div "2" at bounding box center [554, 184] width 31 height 31
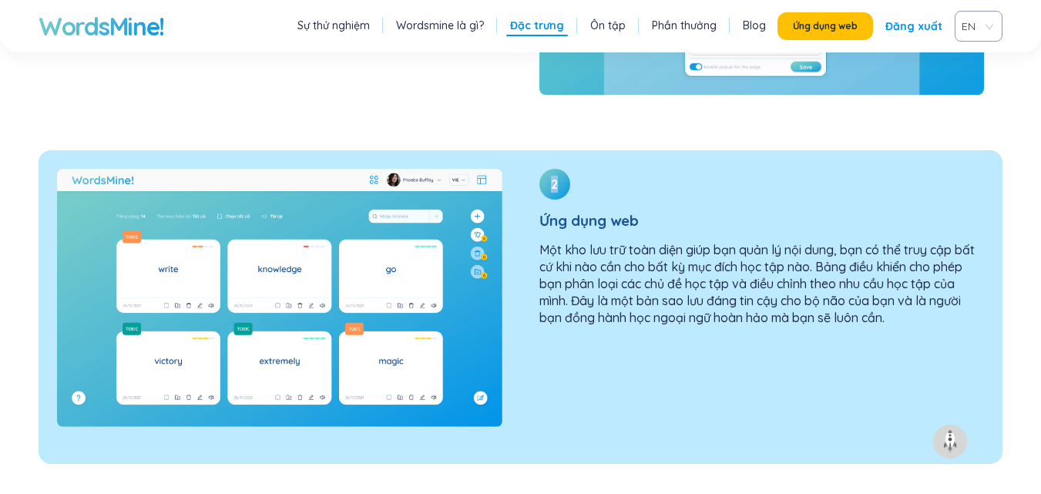
click at [563, 169] on div "2" at bounding box center [554, 184] width 31 height 31
click at [564, 169] on div "2" at bounding box center [554, 184] width 31 height 31
click at [565, 169] on div "2" at bounding box center [554, 184] width 31 height 31
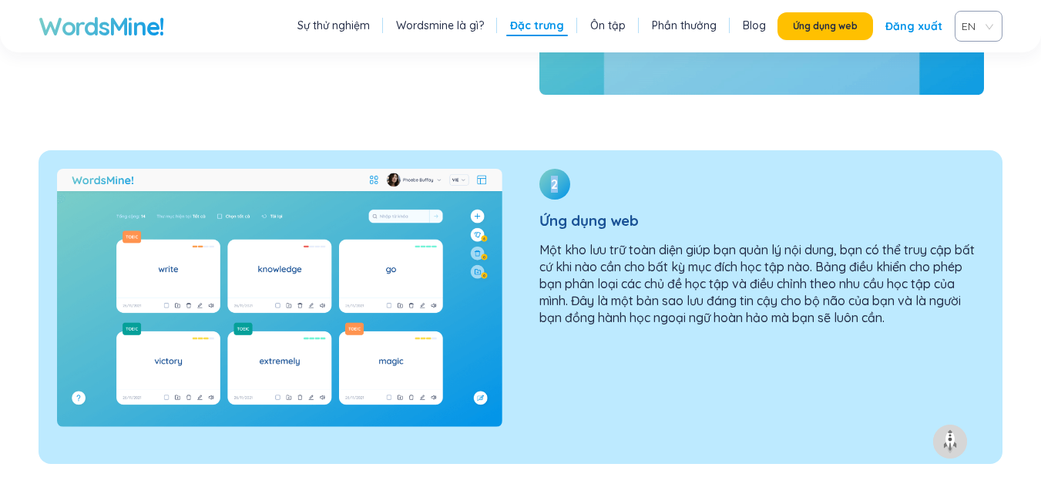
click at [570, 150] on div "2 Ứng dụng web Một kho lưu trữ toàn diện giúp bạn quản lý nội dung, bạn có thể …" at bounding box center [762, 253] width 482 height 206
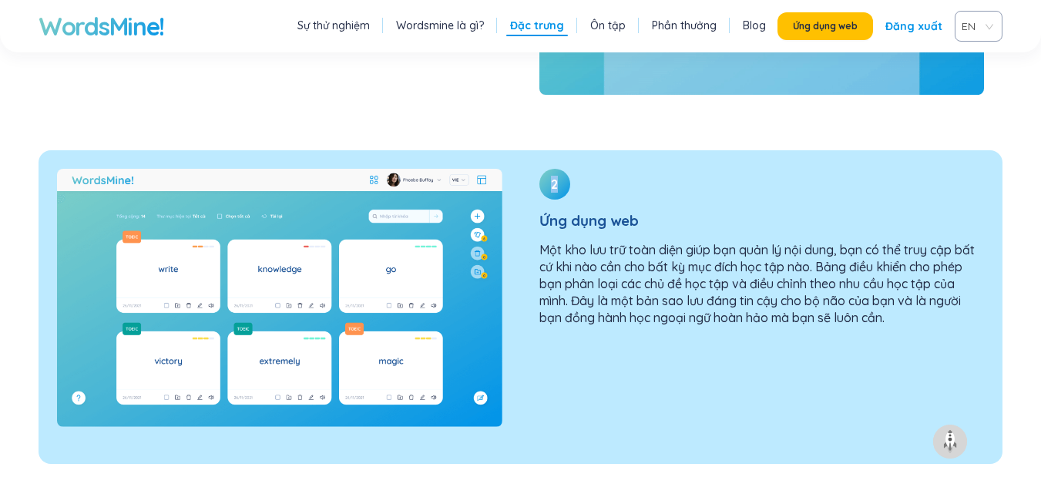
click at [369, 169] on img at bounding box center [279, 298] width 445 height 259
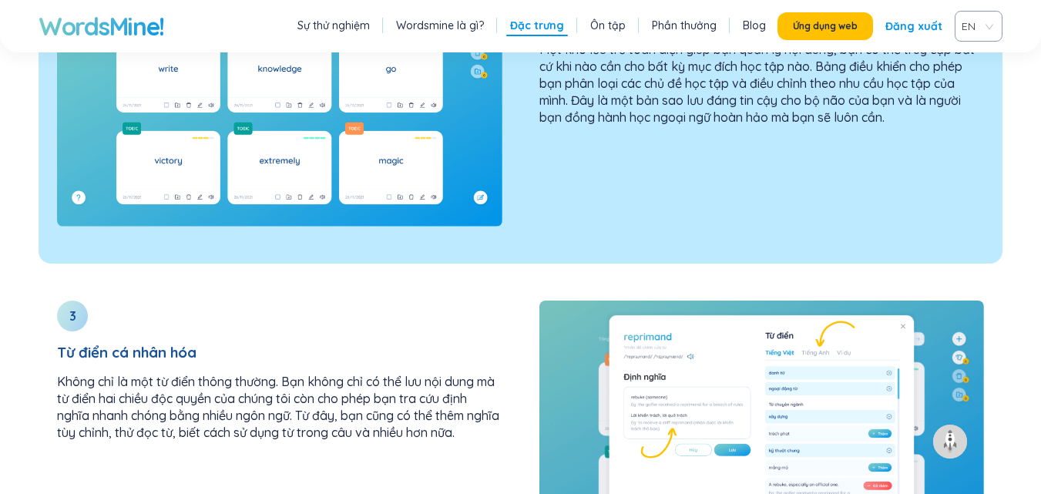
scroll to position [2045, 0]
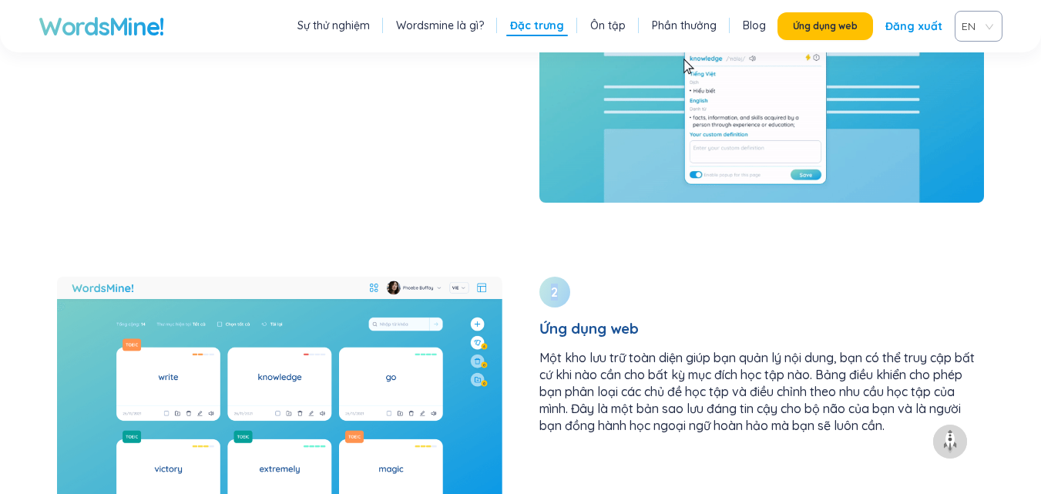
click at [616, 20] on font "Ôn tập" at bounding box center [607, 25] width 35 height 14
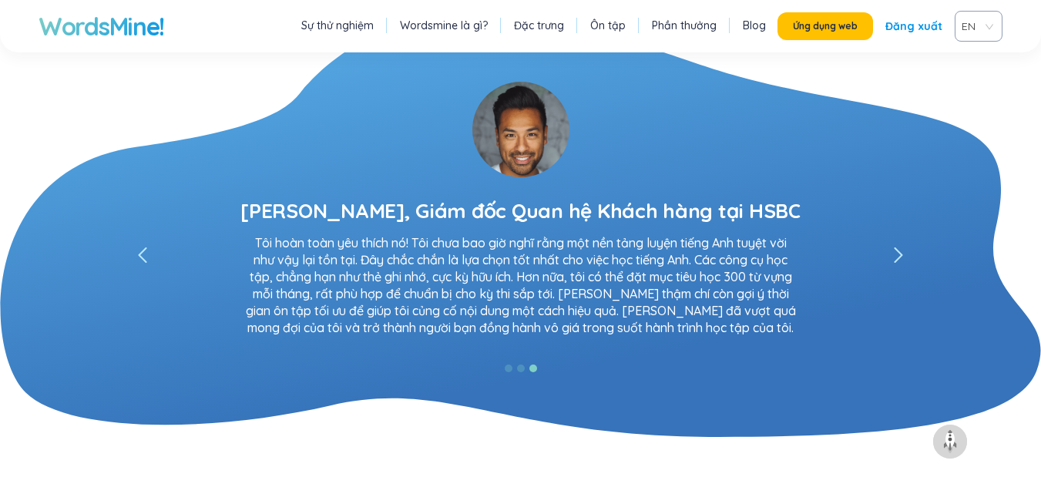
scroll to position [3463, 0]
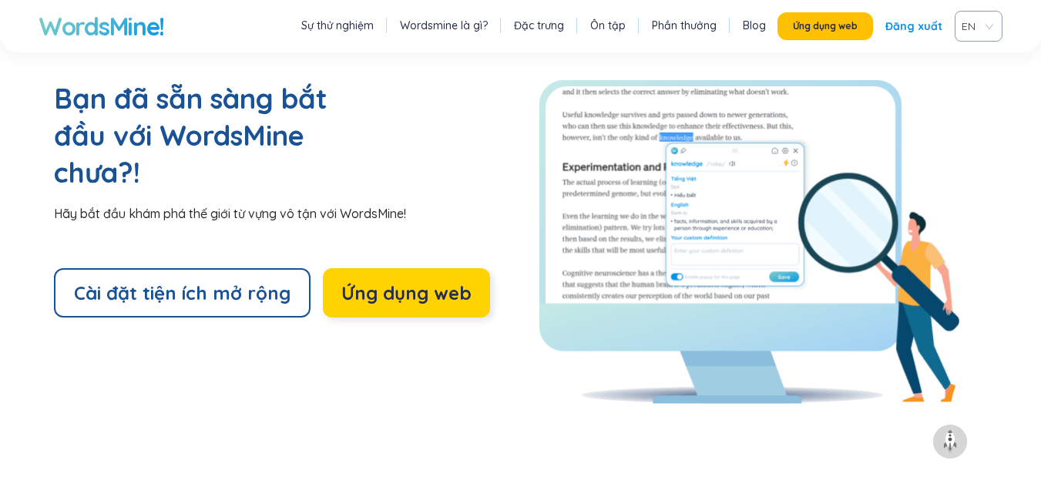
click at [374, 281] on font "Ứng dụng web" at bounding box center [406, 292] width 130 height 23
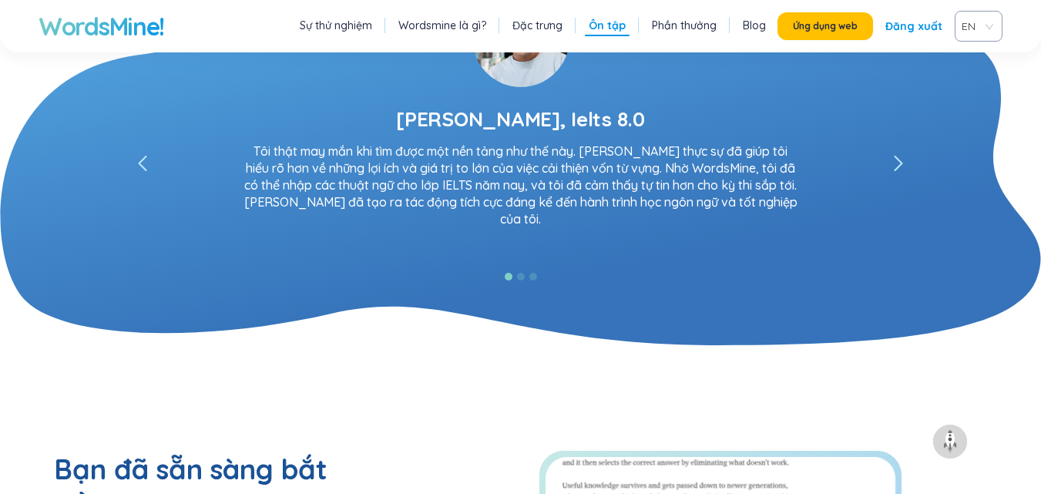
scroll to position [2861, 0]
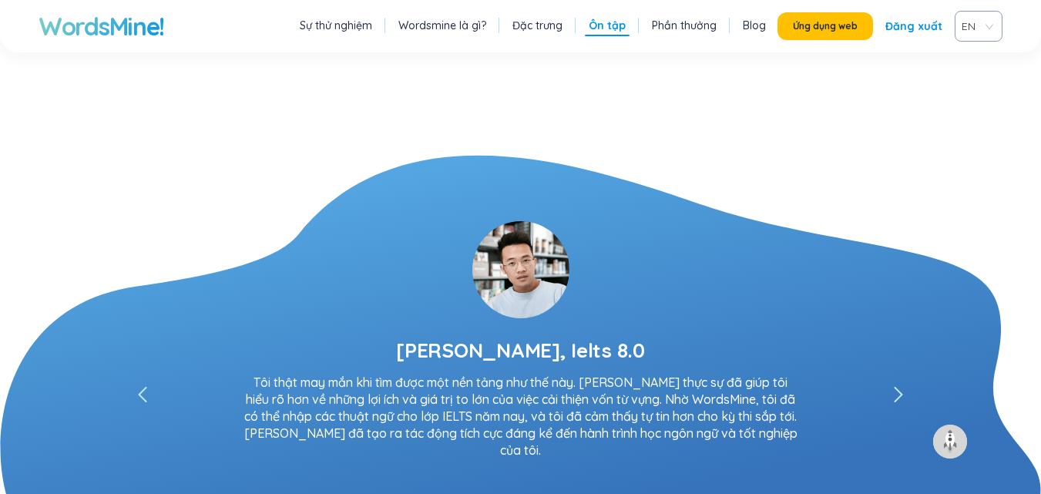
click at [607, 26] on font "Ôn tập" at bounding box center [607, 25] width 37 height 14
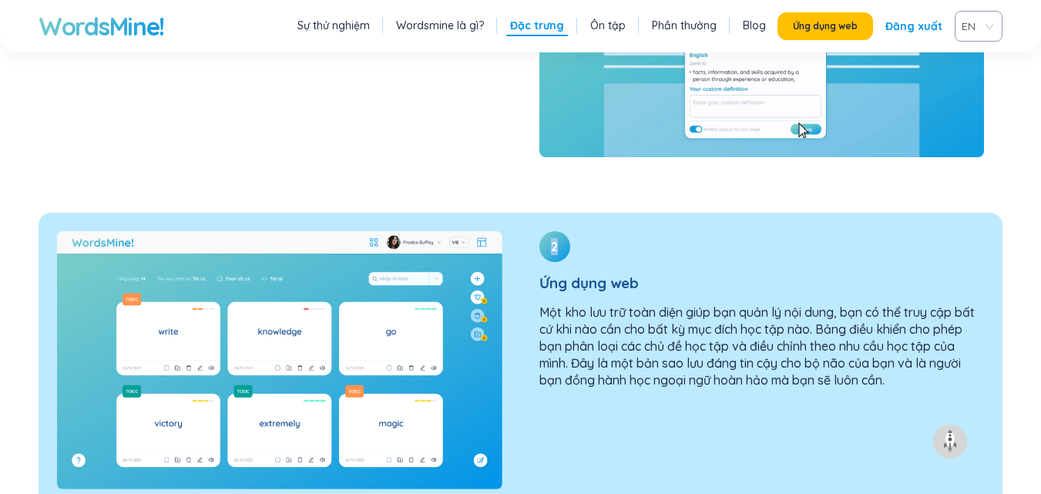
scroll to position [1782, 0]
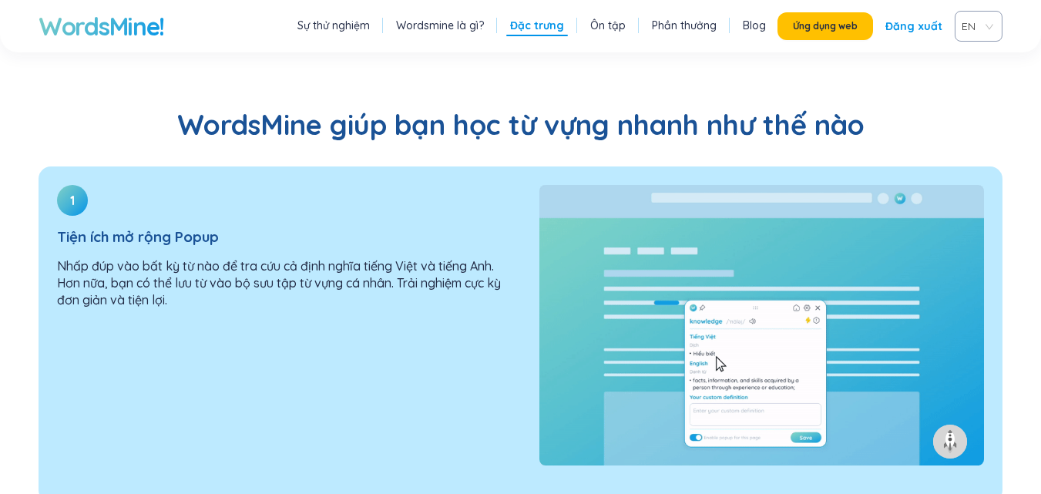
click at [645, 257] on img at bounding box center [761, 325] width 445 height 280
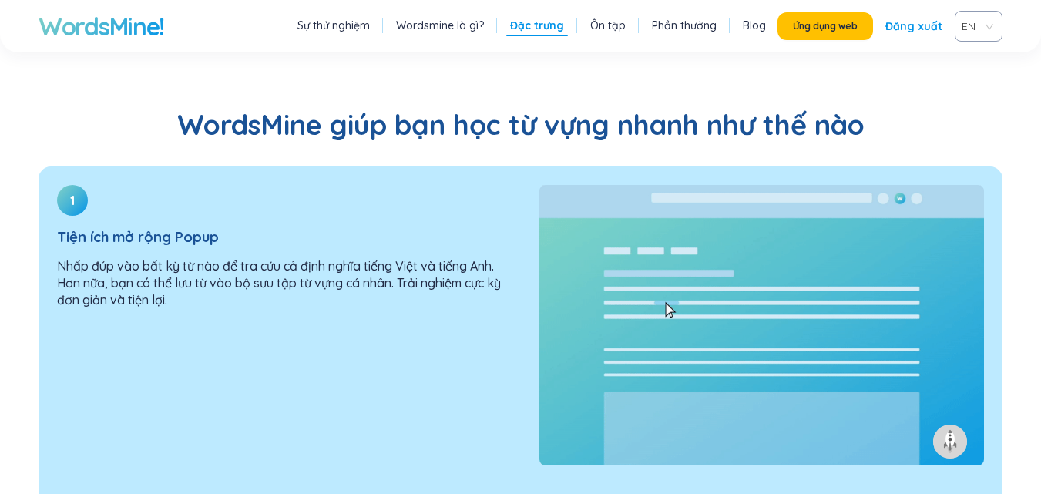
click at [645, 257] on img at bounding box center [761, 325] width 445 height 280
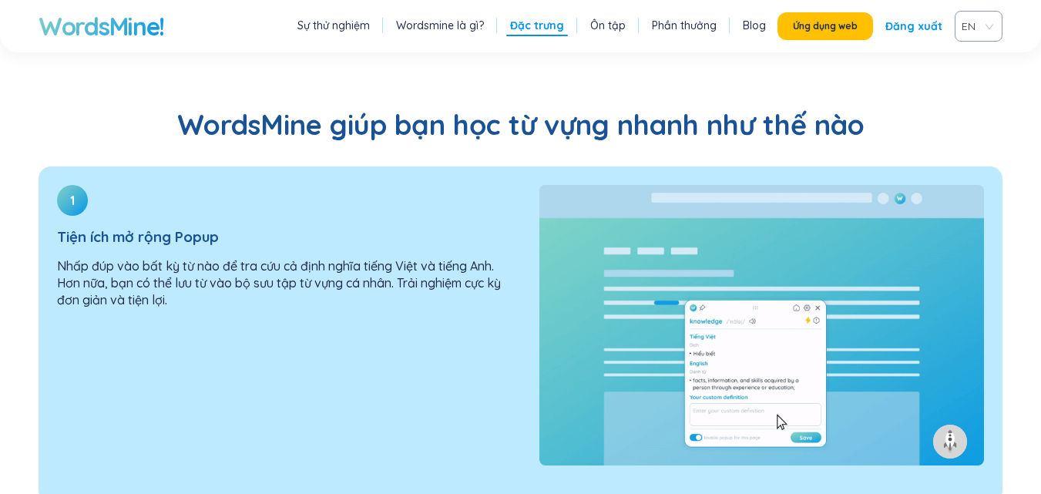
click at [392, 254] on div "1 Tiện ích mở rộng Popup Nhấp đúp vào bất kỳ từ nào để tra cứu cả định nghĩa ti…" at bounding box center [280, 252] width 482 height 173
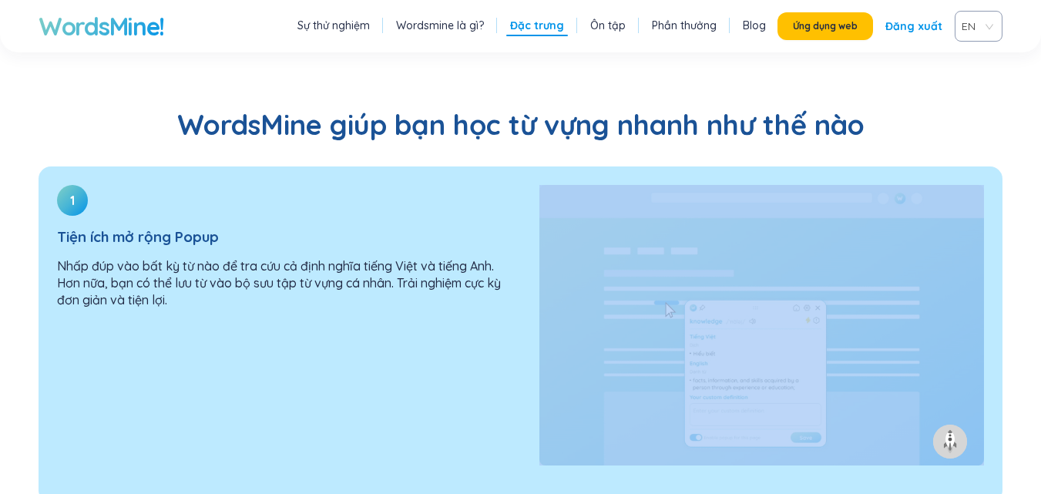
click at [392, 254] on div "1 Tiện ích mở rộng Popup Nhấp đúp vào bất kỳ từ nào để tra cứu cả định nghĩa ti…" at bounding box center [280, 252] width 482 height 173
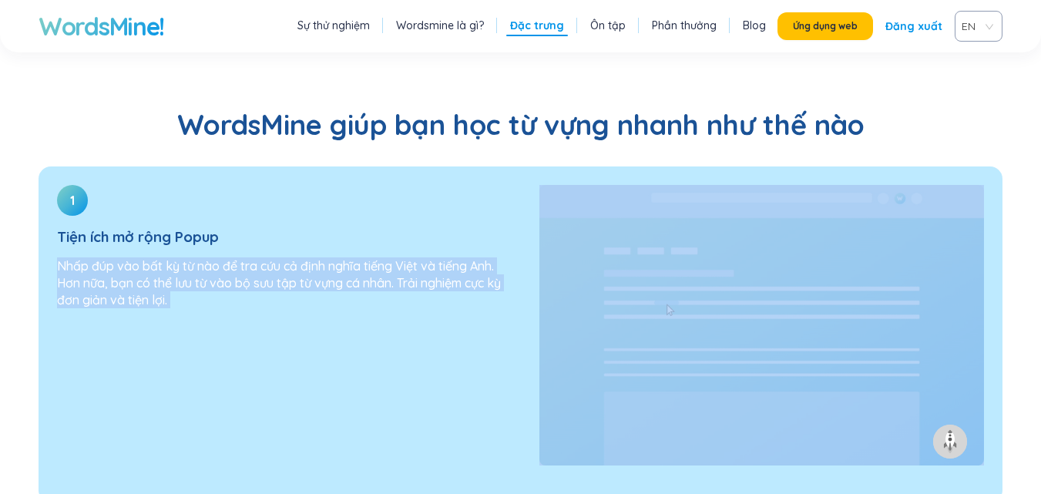
click at [392, 254] on div "1 Tiện ích mở rộng Popup Nhấp đúp vào bất kỳ từ nào để tra cứu cả định nghĩa ti…" at bounding box center [280, 252] width 482 height 173
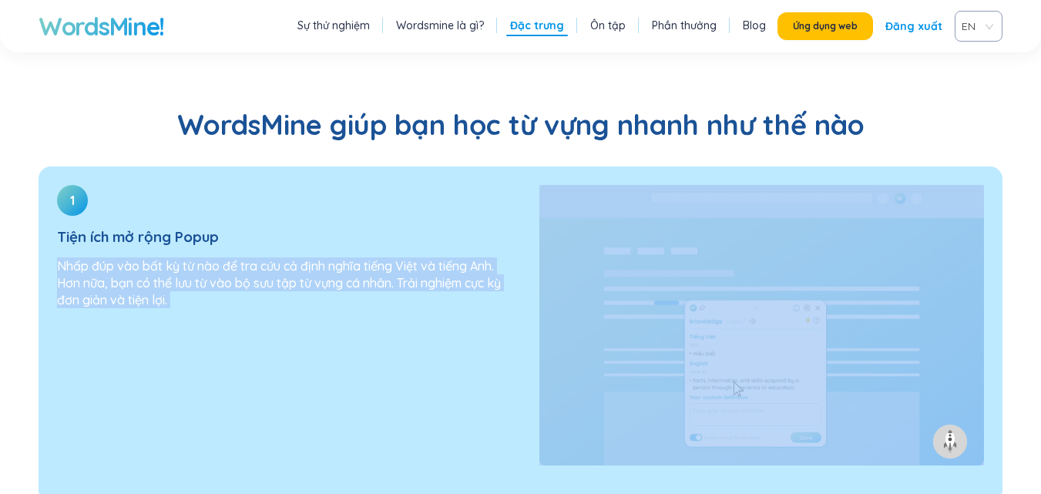
click at [458, 279] on div "1 Tiện ích mở rộng Popup Nhấp đúp vào bất kỳ từ nào để tra cứu cả định nghĩa ti…" at bounding box center [280, 252] width 482 height 173
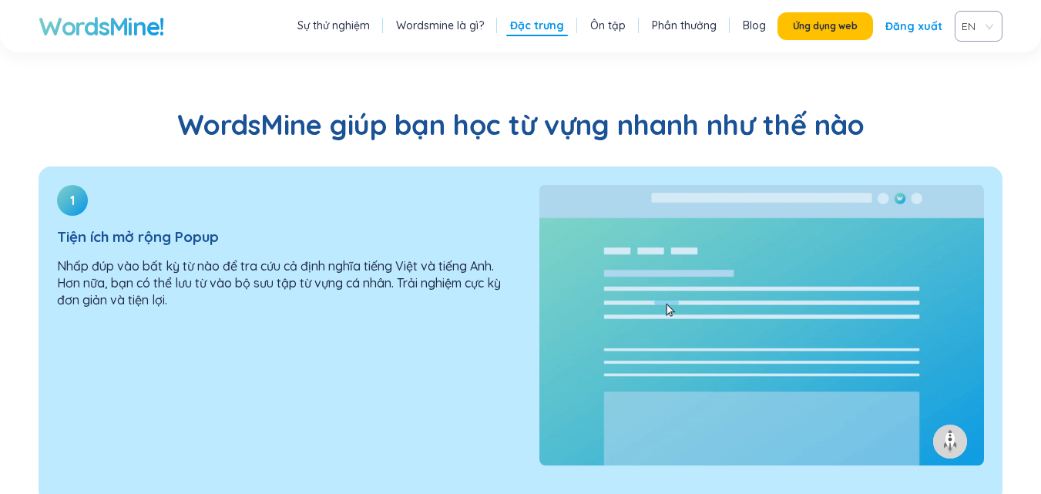
drag, startPoint x: 477, startPoint y: 282, endPoint x: 495, endPoint y: 284, distance: 18.6
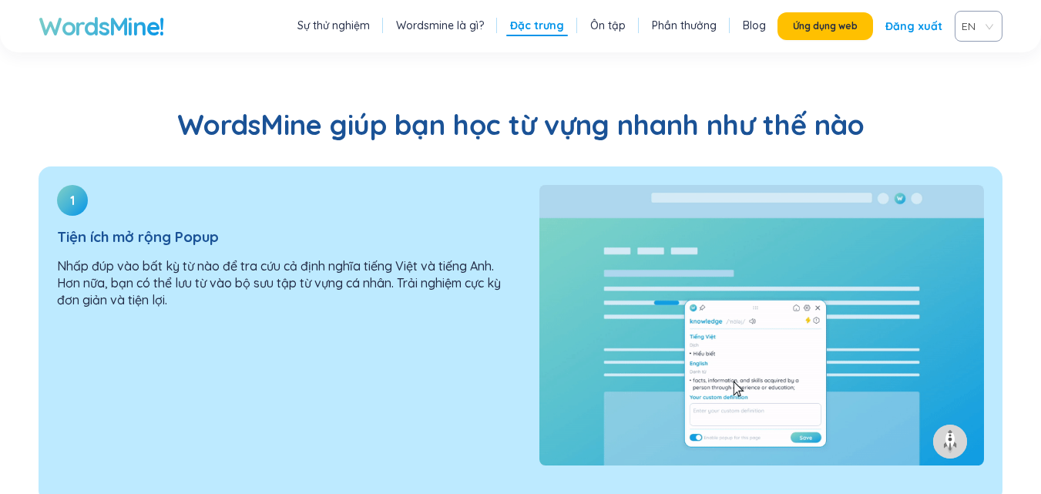
click at [491, 284] on div "1 Tiện ích mở rộng Popup Nhấp đúp vào bất kỳ từ nào để tra cứu cả định nghĩa ti…" at bounding box center [280, 324] width 482 height 317
click at [477, 258] on font "Nhấp đúp vào bất kỳ từ nào để tra cứu cả định nghĩa tiếng Việt và tiếng Anh. Hơ…" at bounding box center [279, 282] width 444 height 49
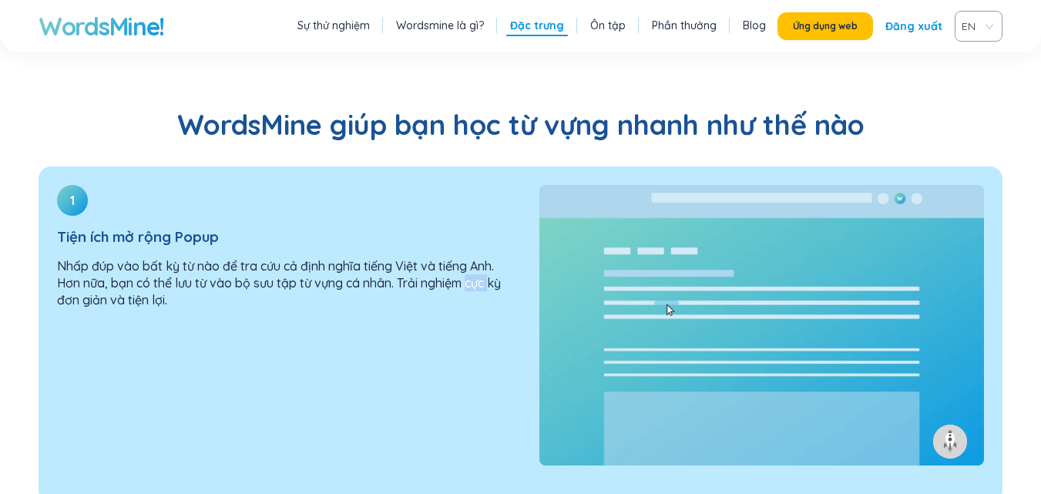
click at [477, 258] on font "Nhấp đúp vào bất kỳ từ nào để tra cứu cả định nghĩa tiếng Việt và tiếng Anh. Hơ…" at bounding box center [279, 282] width 444 height 49
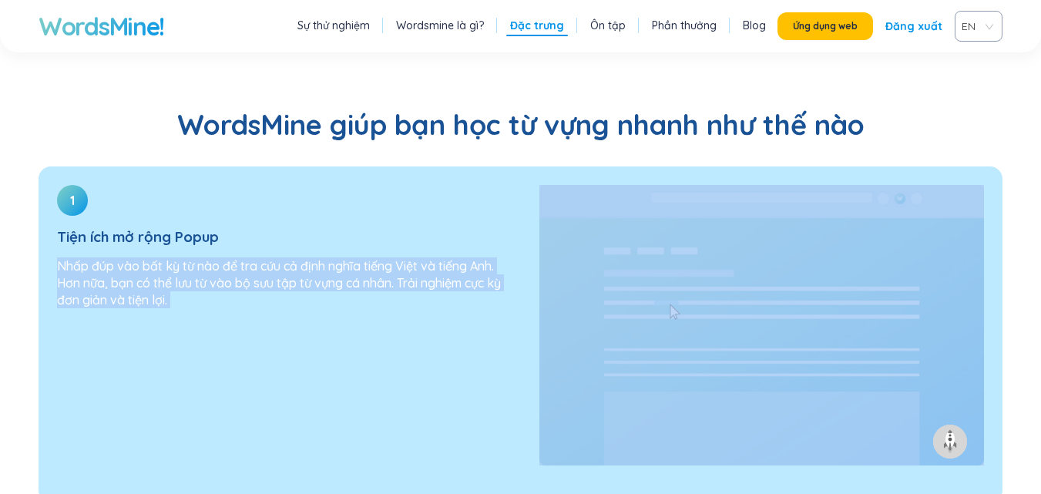
click at [477, 258] on font "Nhấp đúp vào bất kỳ từ nào để tra cứu cả định nghĩa tiếng Việt và tiếng Anh. Hơ…" at bounding box center [279, 282] width 444 height 49
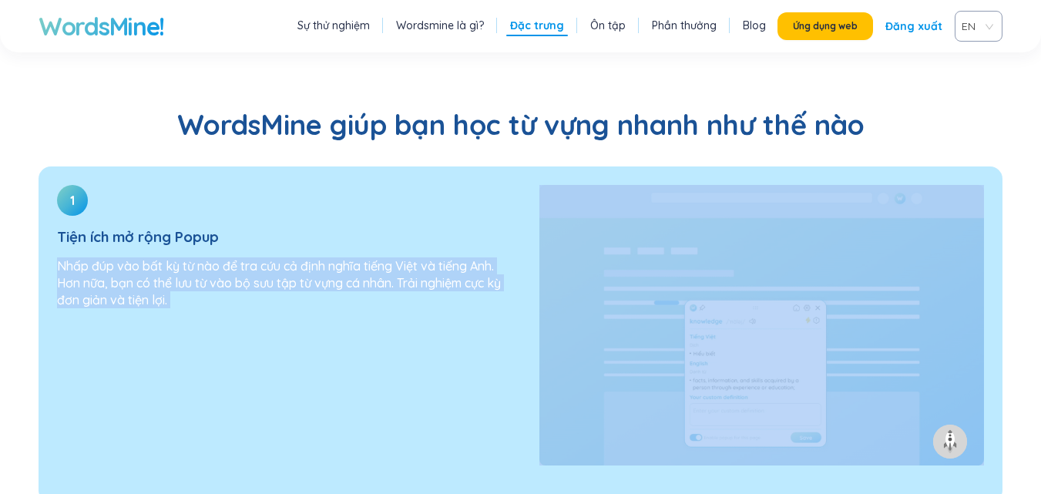
click at [477, 258] on font "Nhấp đúp vào bất kỳ từ nào để tra cứu cả định nghĩa tiếng Việt và tiếng Anh. Hơ…" at bounding box center [279, 282] width 444 height 49
click at [478, 286] on div "1 Tiện ích mở rộng Popup Nhấp đúp vào bất kỳ từ nào để tra cứu cả định nghĩa ti…" at bounding box center [280, 324] width 482 height 317
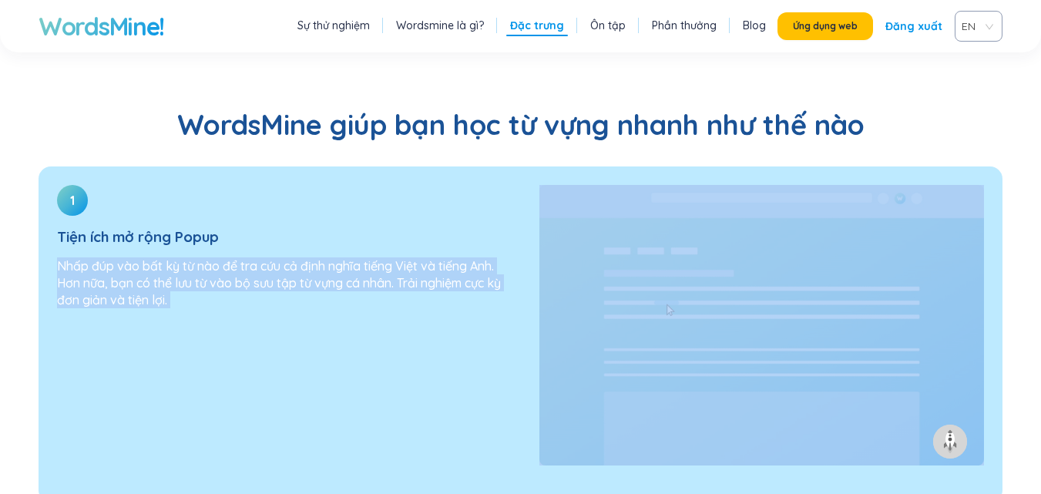
drag, startPoint x: 478, startPoint y: 286, endPoint x: 485, endPoint y: 294, distance: 11.5
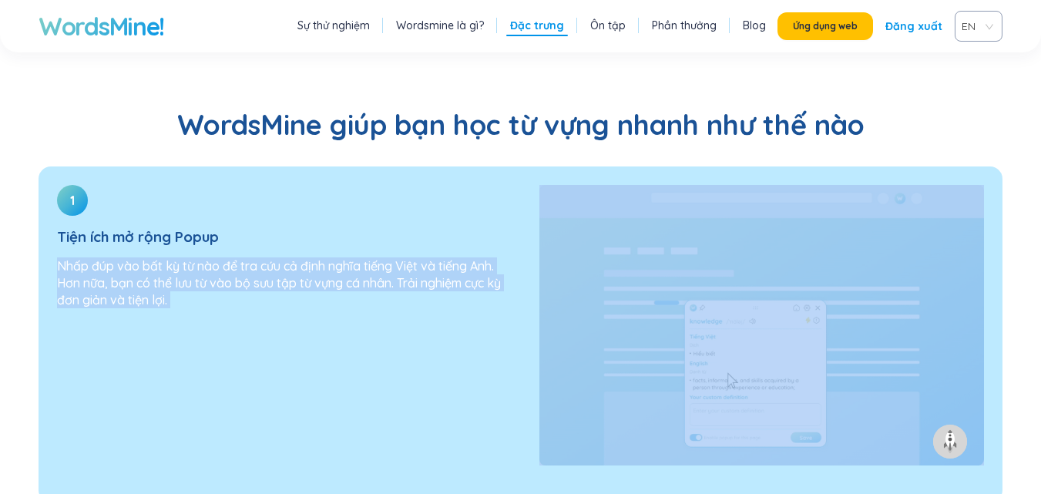
click at [482, 292] on div "1 Tiện ích mở rộng Popup Nhấp đúp vào bất kỳ từ nào để tra cứu cả định nghĩa ti…" at bounding box center [280, 324] width 482 height 317
click at [486, 295] on div "1 Tiện ích mở rộng Popup Nhấp đúp vào bất kỳ từ nào để tra cứu cả định nghĩa ti…" at bounding box center [280, 324] width 482 height 317
click at [490, 297] on div "1 Tiện ích mở rộng Popup Nhấp đúp vào bất kỳ từ nào để tra cứu cả định nghĩa ti…" at bounding box center [280, 324] width 482 height 317
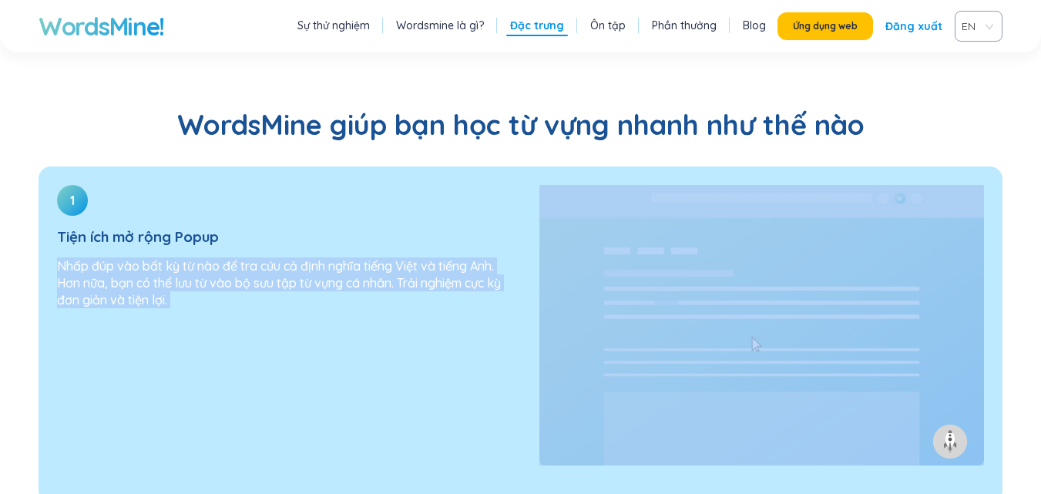
click at [490, 297] on div "1 Tiện ích mở rộng Popup Nhấp đúp vào bất kỳ từ nào để tra cứu cả định nghĩa ti…" at bounding box center [280, 324] width 482 height 317
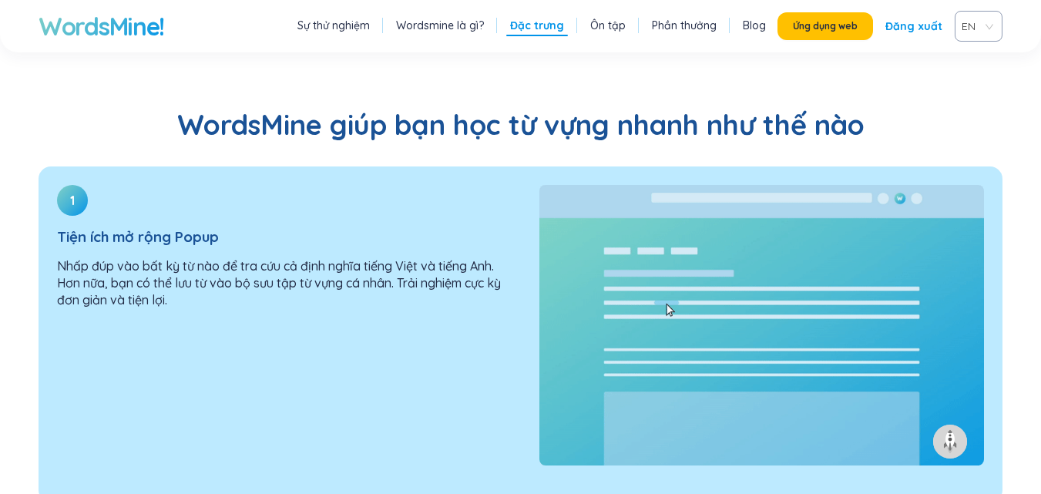
click at [490, 297] on div "1 Tiện ích mở rộng Popup Nhấp đúp vào bất kỳ từ nào để tra cứu cả định nghĩa ti…" at bounding box center [280, 324] width 482 height 317
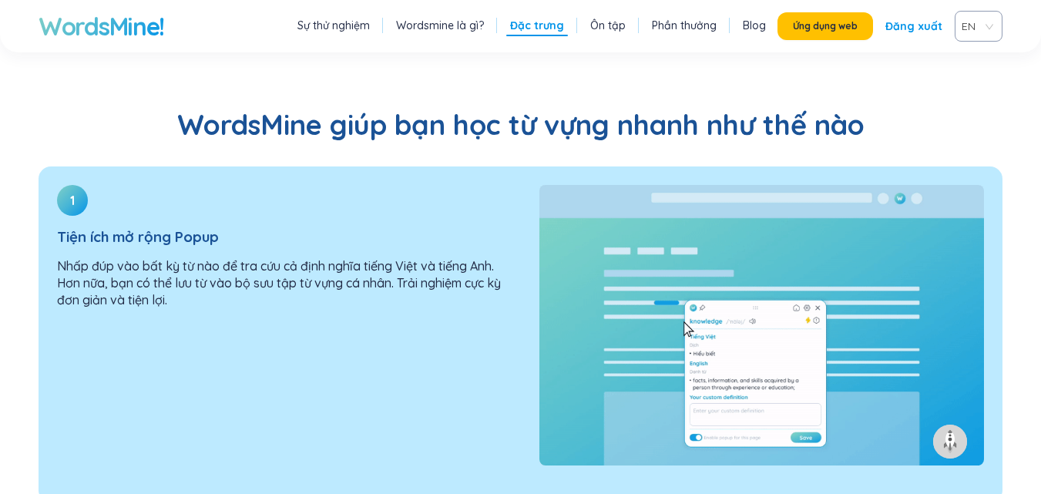
click at [493, 304] on div "1 Tiện ích mở rộng Popup Nhấp đúp vào bất kỳ từ nào để tra cứu cả định nghĩa ti…" at bounding box center [280, 324] width 482 height 317
click at [491, 296] on div "1 Tiện ích mở rộng Popup Nhấp đúp vào bất kỳ từ nào để tra cứu cả định nghĩa ti…" at bounding box center [280, 324] width 482 height 317
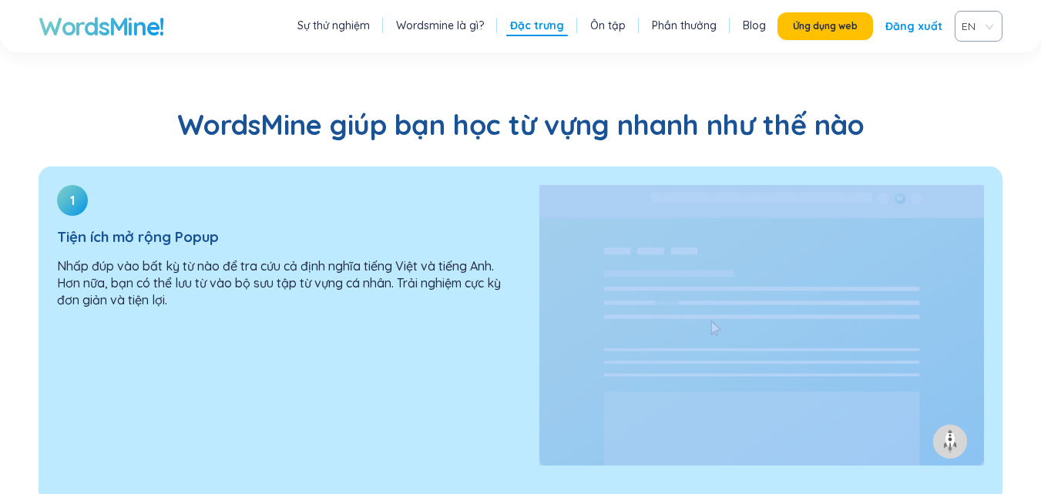
click at [491, 296] on div "1 Tiện ích mở rộng Popup Nhấp đúp vào bất kỳ từ nào để tra cứu cả định nghĩa ti…" at bounding box center [280, 324] width 482 height 317
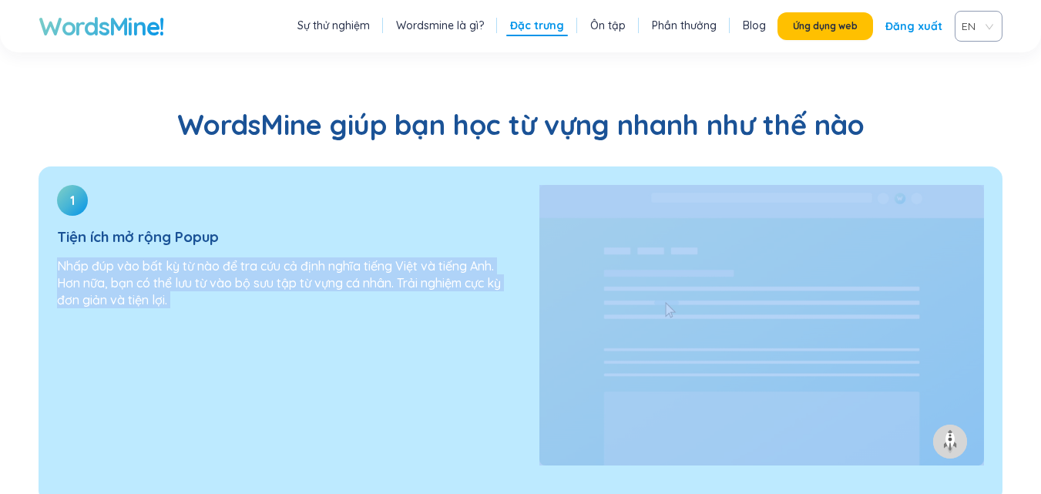
click at [491, 296] on div "1 Tiện ích mở rộng Popup Nhấp đúp vào bất kỳ từ nào để tra cứu cả định nghĩa ti…" at bounding box center [280, 324] width 482 height 317
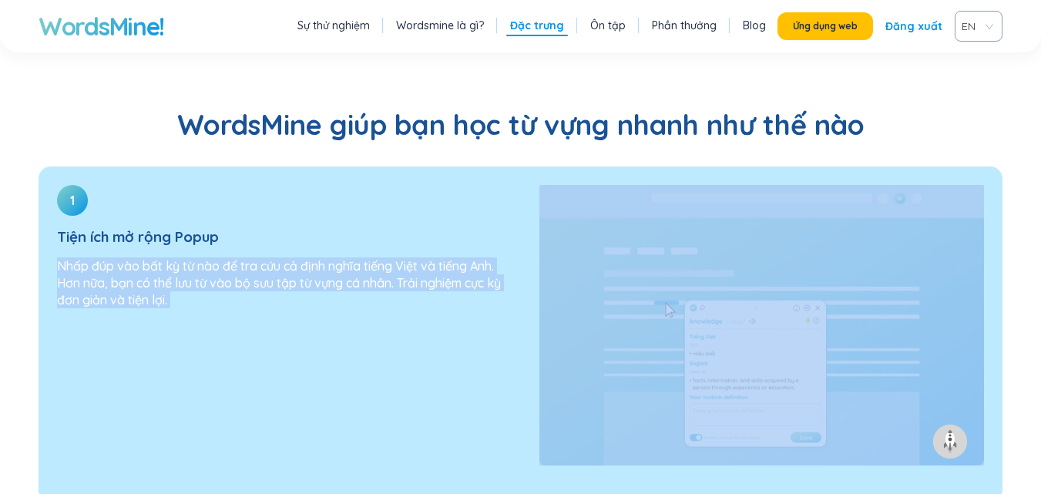
click at [438, 305] on div "1 Tiện ích mở rộng Popup Nhấp đúp vào bất kỳ từ nào để tra cứu cả định nghĩa ti…" at bounding box center [280, 324] width 482 height 317
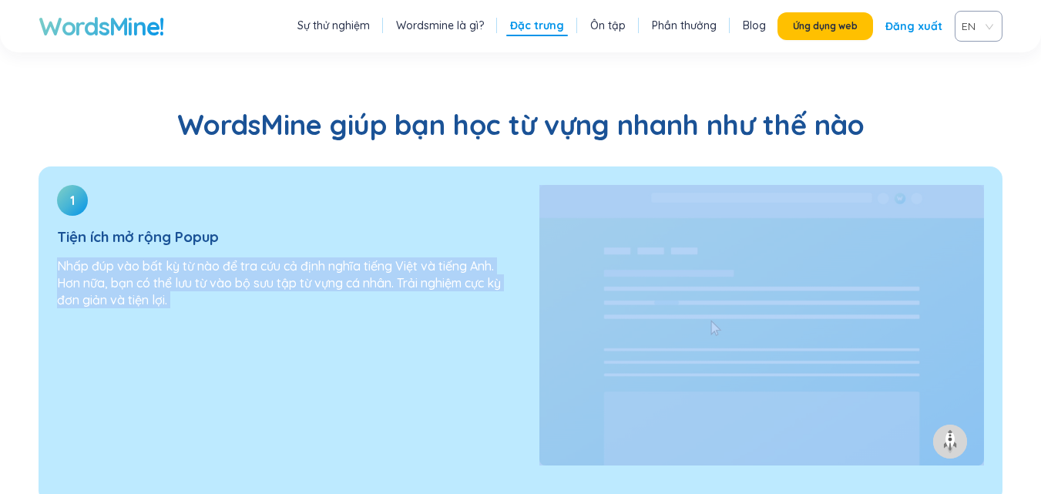
click at [438, 305] on div "1 Tiện ích mở rộng Popup Nhấp đúp vào bất kỳ từ nào để tra cứu cả định nghĩa ti…" at bounding box center [280, 324] width 482 height 317
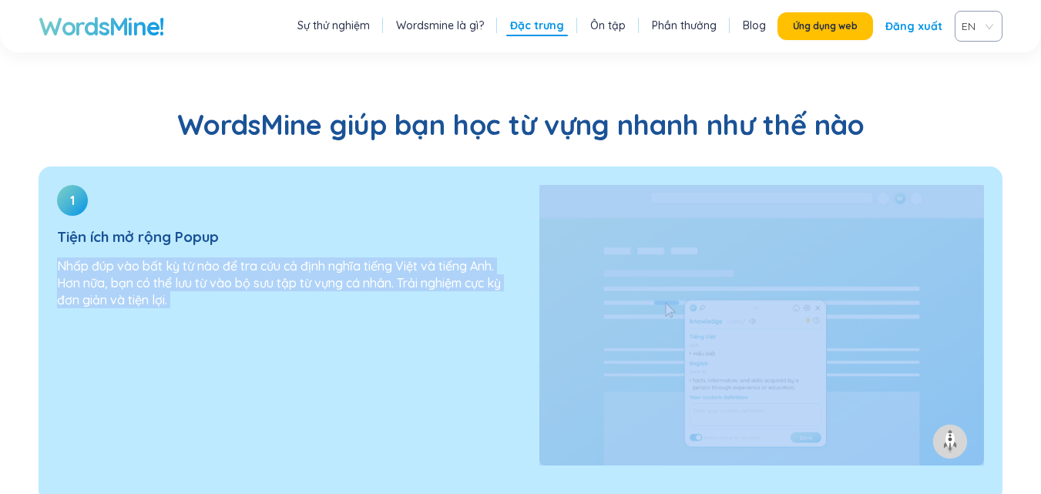
click at [440, 305] on div "1 Tiện ích mở rộng Popup Nhấp đúp vào bất kỳ từ nào để tra cứu cả định nghĩa ti…" at bounding box center [280, 324] width 482 height 317
click at [455, 300] on div "1 Tiện ích mở rộng Popup Nhấp đúp vào bất kỳ từ nào để tra cứu cả định nghĩa ti…" at bounding box center [280, 324] width 482 height 317
click at [472, 296] on div "1 Tiện ích mở rộng Popup Nhấp đúp vào bất kỳ từ nào để tra cứu cả định nghĩa ti…" at bounding box center [280, 324] width 482 height 317
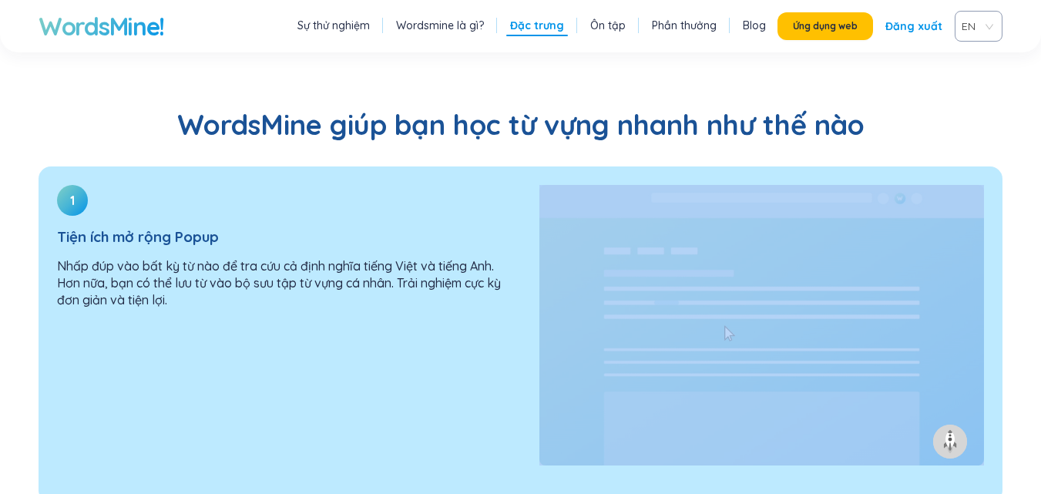
click at [473, 297] on div "1 Tiện ích mở rộng Popup Nhấp đúp vào bất kỳ từ nào để tra cứu cả định nghĩa ti…" at bounding box center [280, 324] width 482 height 317
click at [511, 297] on div "1 Tiện ích mở rộng Popup Nhấp đúp vào bất kỳ từ nào để tra cứu cả định nghĩa ti…" at bounding box center [280, 324] width 482 height 317
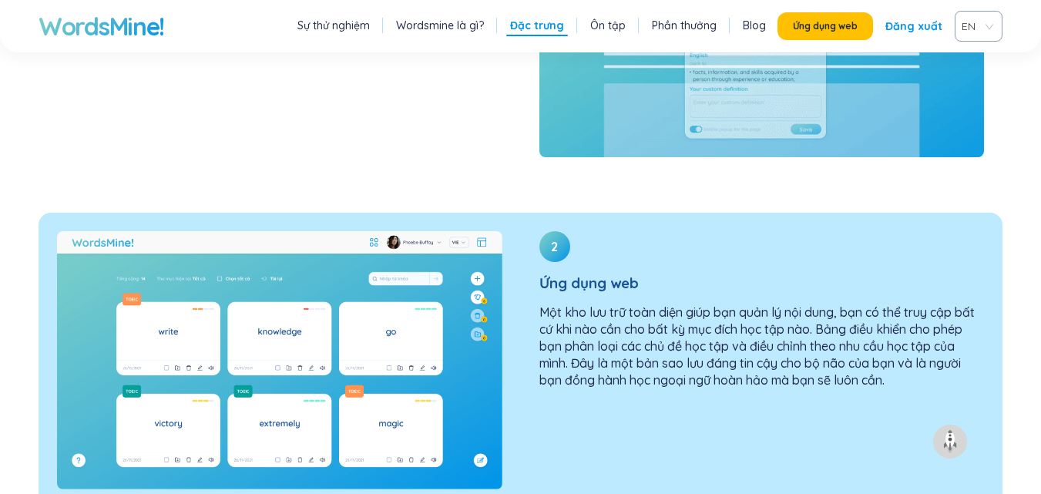
scroll to position [2167, 0]
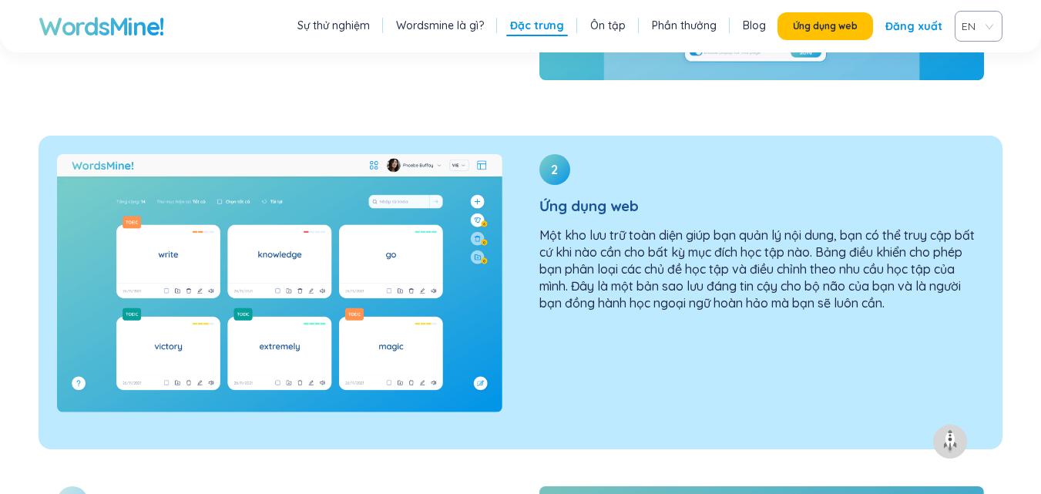
click at [518, 266] on div at bounding box center [280, 284] width 482 height 296
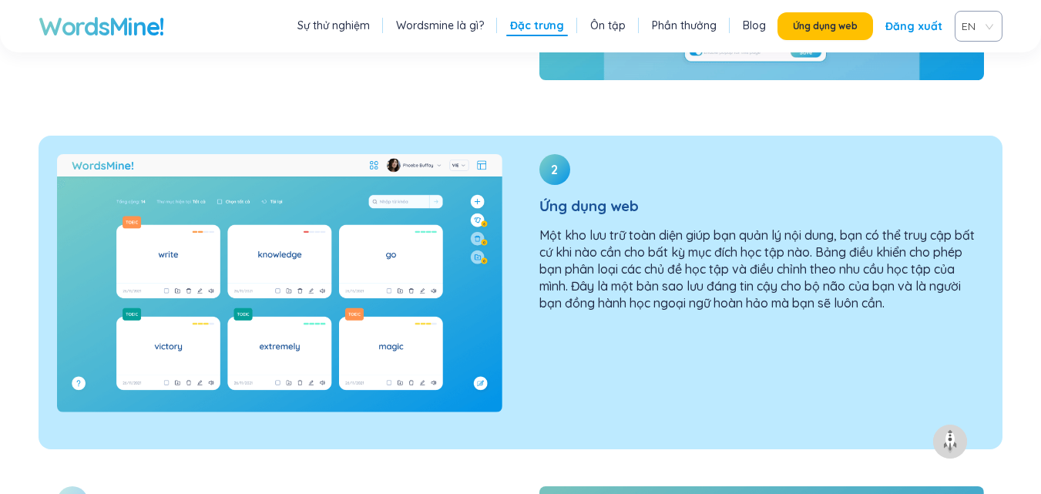
click at [531, 270] on div "2 Ứng dụng web Một kho lưu trữ toàn diện giúp bạn quản lý nội dung, bạn có thể …" at bounding box center [762, 239] width 482 height 206
drag, startPoint x: 531, startPoint y: 270, endPoint x: 548, endPoint y: 270, distance: 17.0
click at [548, 270] on div "2 Ứng dụng web Một kho lưu trữ toàn diện giúp bạn quản lý nội dung, bạn có thể …" at bounding box center [762, 239] width 482 height 206
click at [578, 257] on div "2 Ứng dụng web Một kho lưu trữ toàn diện giúp bạn quản lý nội dung, bạn có thể …" at bounding box center [762, 239] width 482 height 206
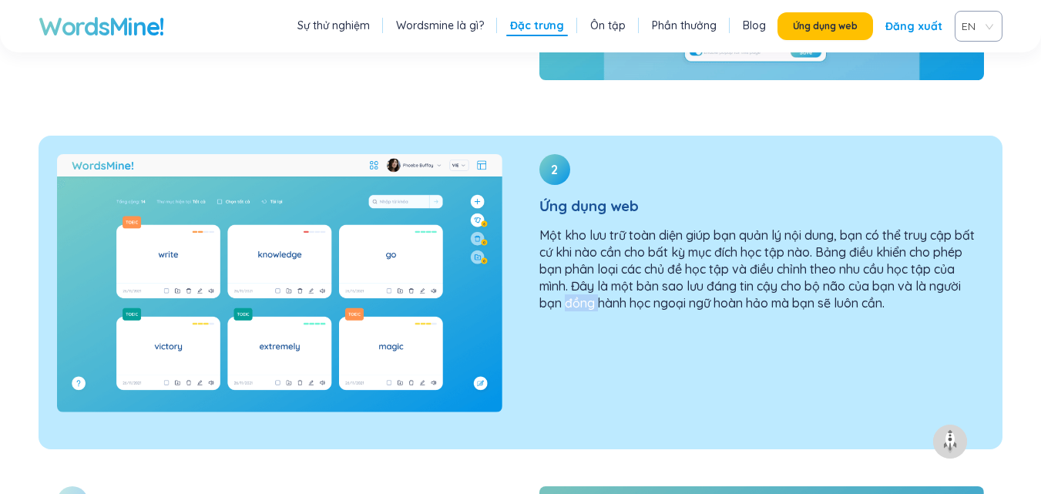
click at [578, 257] on div "2 Ứng dụng web Một kho lưu trữ toàn diện giúp bạn quản lý nội dung, bạn có thể …" at bounding box center [762, 239] width 482 height 206
click at [349, 215] on img at bounding box center [279, 283] width 445 height 259
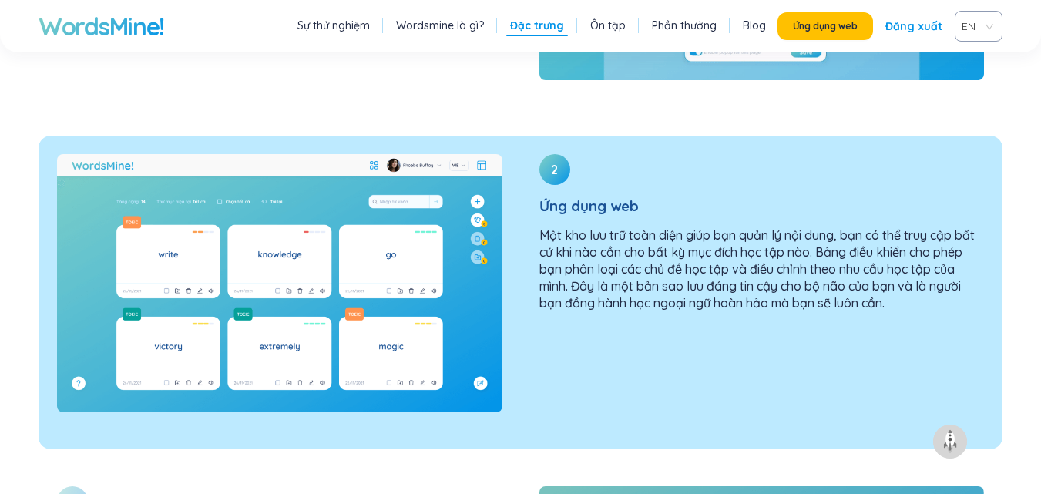
click at [349, 215] on img at bounding box center [279, 283] width 445 height 259
click at [343, 203] on img at bounding box center [279, 283] width 445 height 259
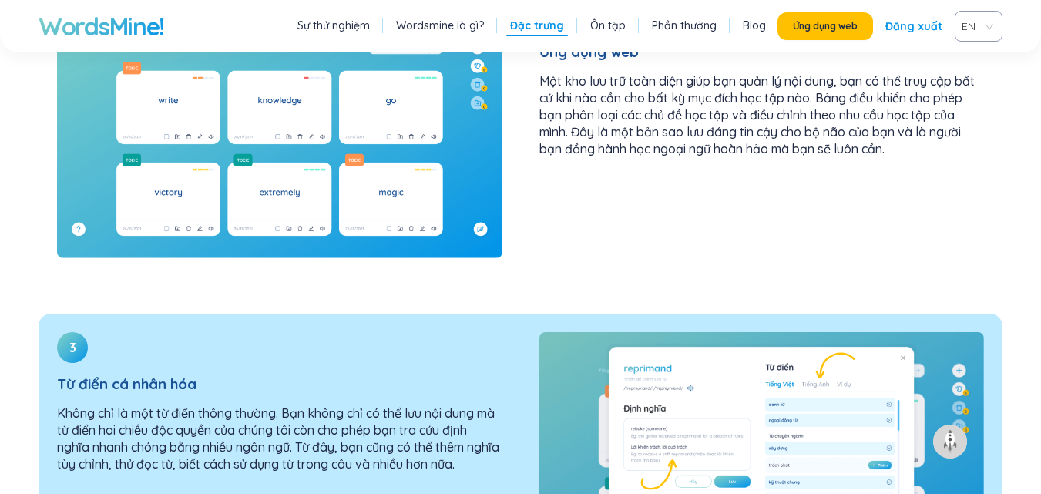
scroll to position [2399, 0]
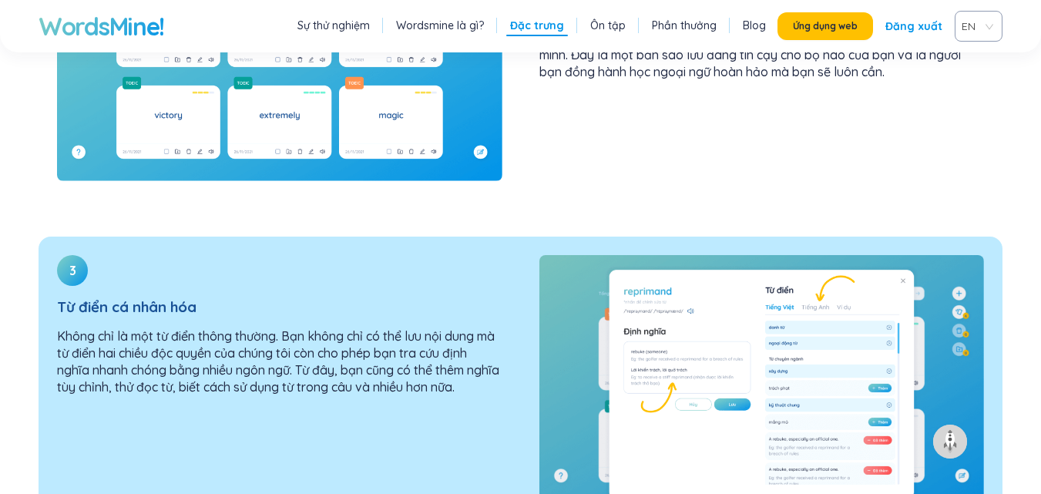
click at [640, 295] on img at bounding box center [761, 384] width 445 height 259
click at [638, 297] on img at bounding box center [761, 384] width 445 height 259
click at [623, 300] on img at bounding box center [761, 384] width 445 height 259
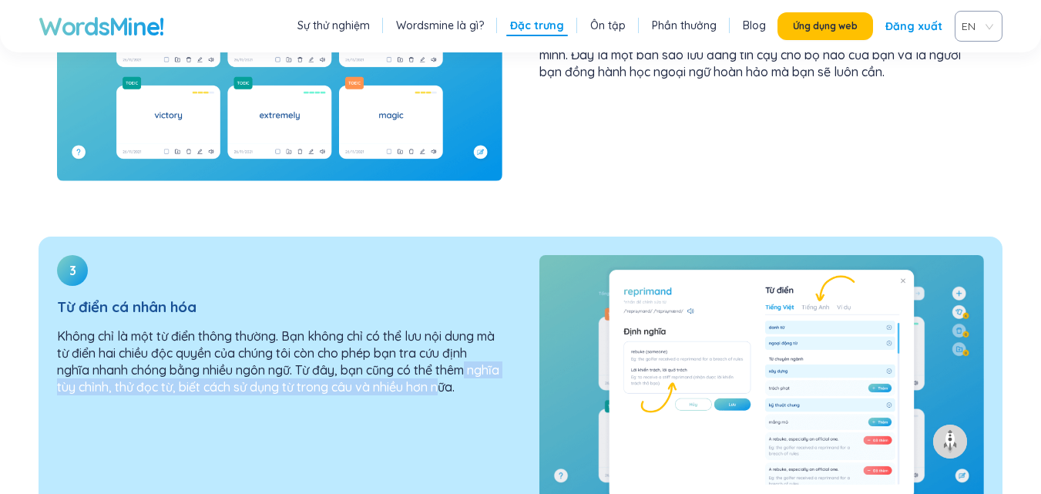
drag, startPoint x: 484, startPoint y: 323, endPoint x: 324, endPoint y: 345, distance: 161.1
click at [416, 333] on p "Không chỉ là một từ điển thông thường. Bạn không chỉ có thể lưu nội dung mà từ …" at bounding box center [279, 361] width 445 height 68
click at [291, 347] on div "3 Từ điển cá nhân hóa Không chỉ là một từ điển thông thường. Bạn không chỉ có t…" at bounding box center [280, 332] width 482 height 190
click at [261, 350] on div "3 Từ điển cá nhân hóa Không chỉ là một từ điển thông thường. Bạn không chỉ có t…" at bounding box center [280, 332] width 482 height 190
drag, startPoint x: 256, startPoint y: 351, endPoint x: 267, endPoint y: 345, distance: 13.1
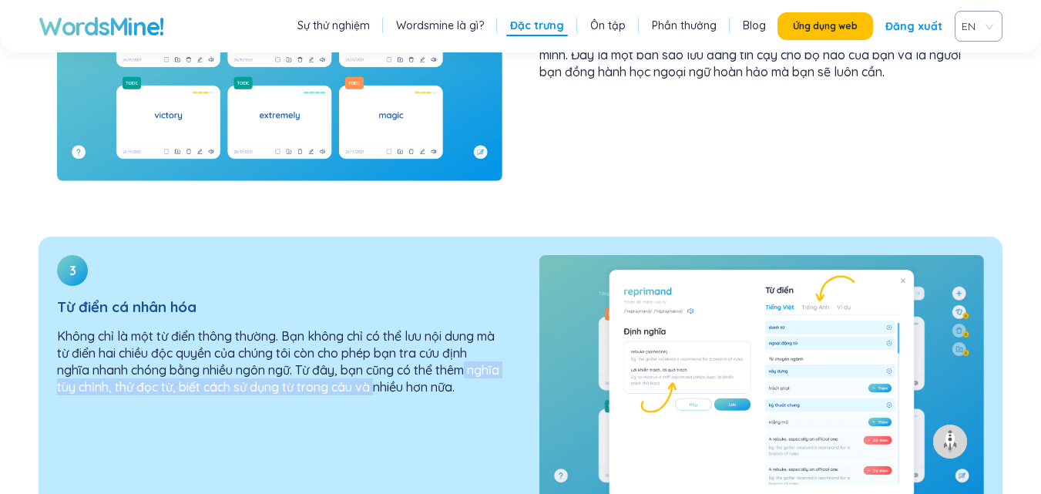
click at [258, 350] on div "3 Từ điển cá nhân hóa Không chỉ là một từ điển thông thường. Bạn không chỉ có t…" at bounding box center [280, 332] width 482 height 190
drag, startPoint x: 515, startPoint y: 327, endPoint x: 572, endPoint y: 303, distance: 62.8
click at [542, 316] on div "3 Từ điển cá nhân hóa Không chỉ là một từ điển thông thường. Bạn không chỉ có t…" at bounding box center [521, 394] width 964 height 314
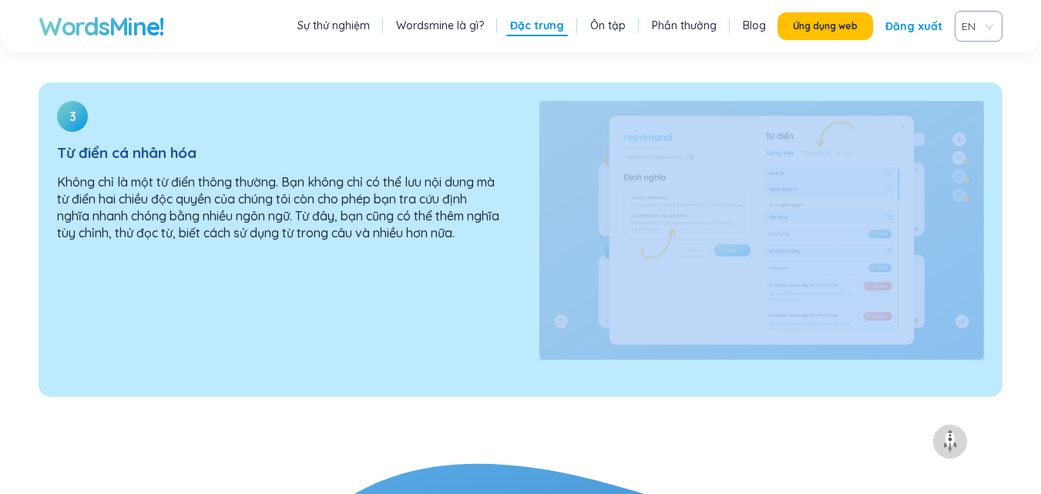
scroll to position [2476, 0]
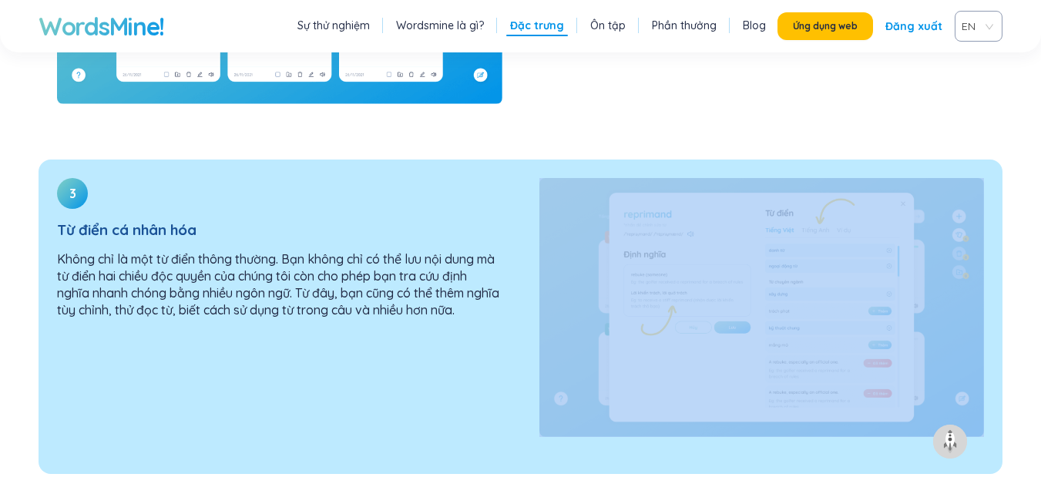
drag, startPoint x: 588, startPoint y: 280, endPoint x: 568, endPoint y: 285, distance: 20.6
click at [568, 285] on img at bounding box center [761, 307] width 445 height 259
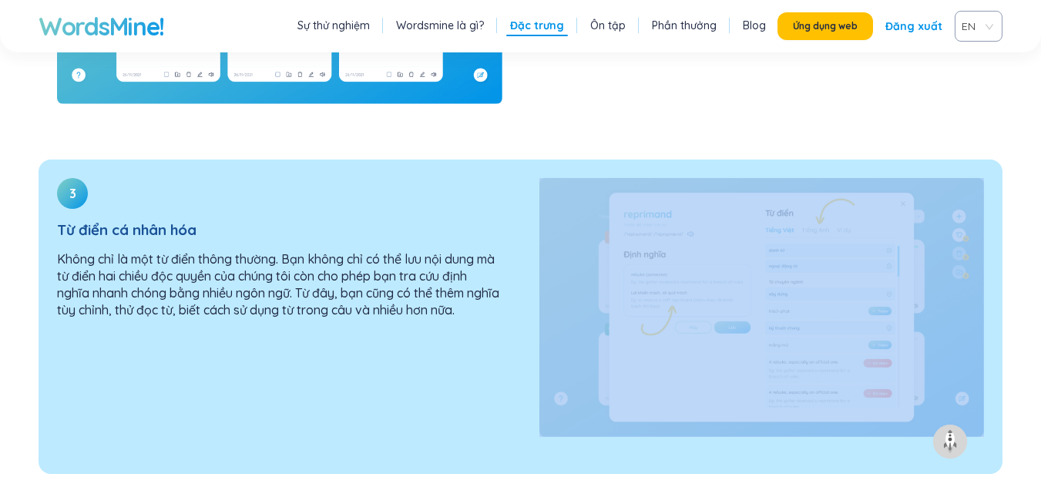
click at [568, 285] on img at bounding box center [761, 307] width 445 height 259
drag, startPoint x: 568, startPoint y: 285, endPoint x: 357, endPoint y: 272, distance: 211.5
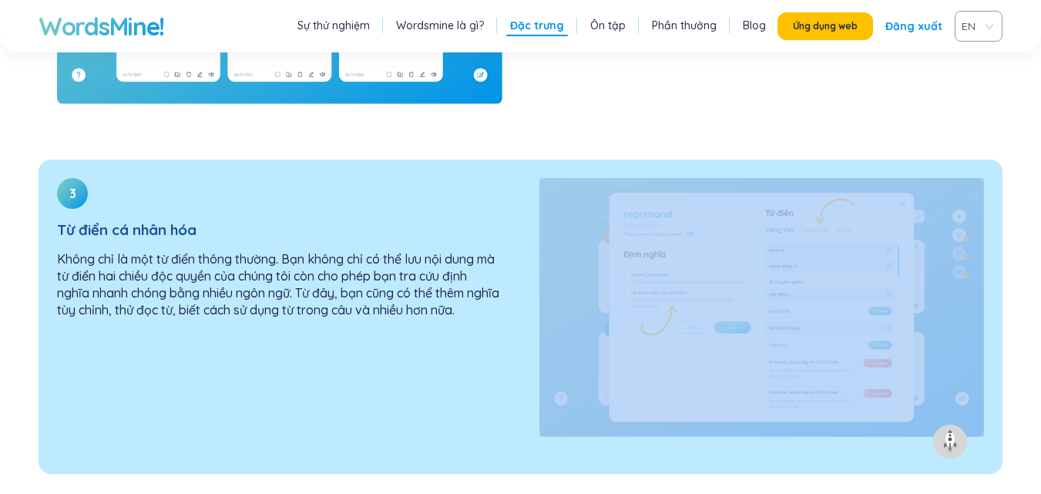
click at [562, 287] on img at bounding box center [761, 307] width 445 height 259
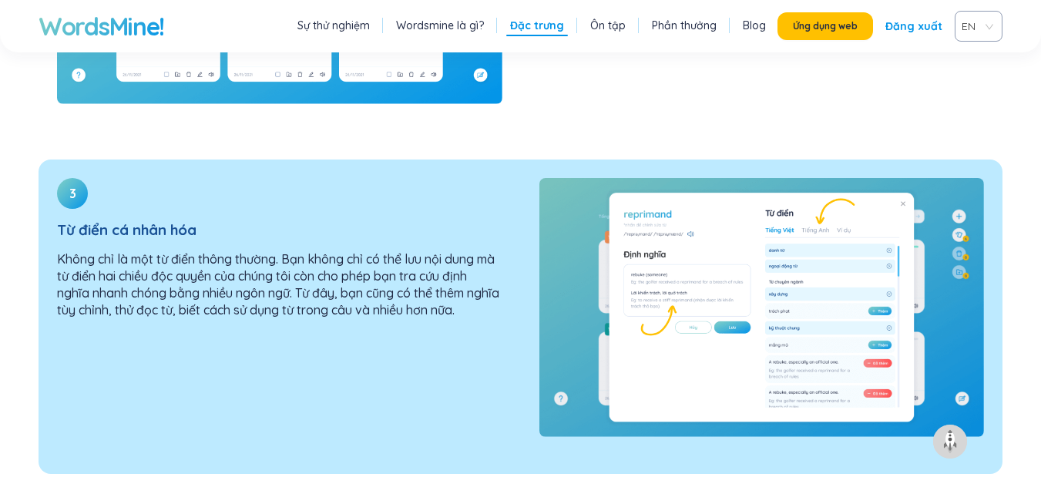
click at [357, 272] on div "3 Từ điển cá nhân hóa Không chỉ là một từ điển thông thường. Bạn không chỉ có t…" at bounding box center [280, 254] width 482 height 190
drag, startPoint x: 82, startPoint y: 187, endPoint x: 101, endPoint y: 146, distance: 45.5
click at [94, 163] on div "3 Từ điển cá nhân hóa Không chỉ là một từ điển thông thường. Bạn không chỉ có t…" at bounding box center [280, 254] width 482 height 190
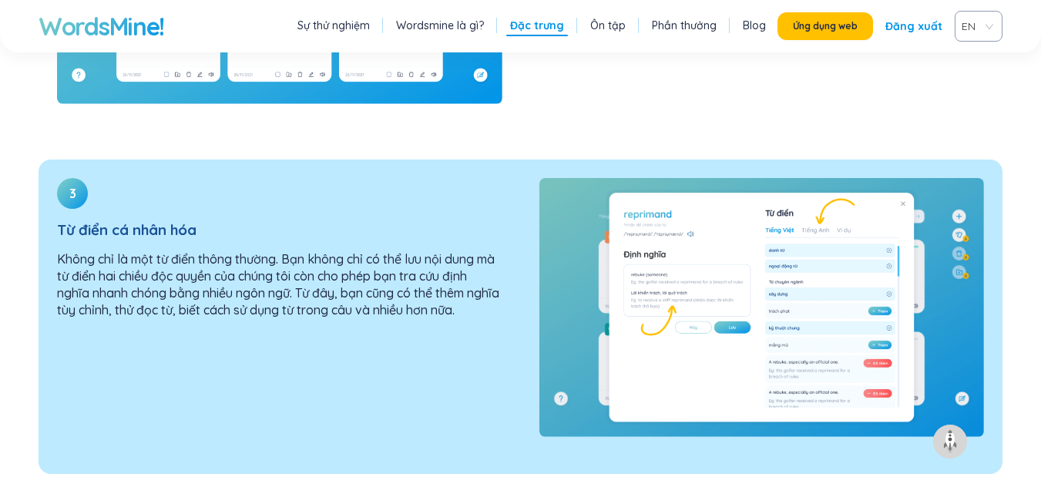
click at [107, 220] on font "Từ điển cá nhân hóa" at bounding box center [126, 229] width 139 height 18
click at [106, 220] on font "Từ điển cá nhân hóa" at bounding box center [126, 229] width 139 height 18
drag, startPoint x: 80, startPoint y: 137, endPoint x: 68, endPoint y: 139, distance: 12.5
click at [79, 178] on div "3" at bounding box center [72, 193] width 31 height 31
click at [68, 178] on div "3" at bounding box center [72, 193] width 31 height 31
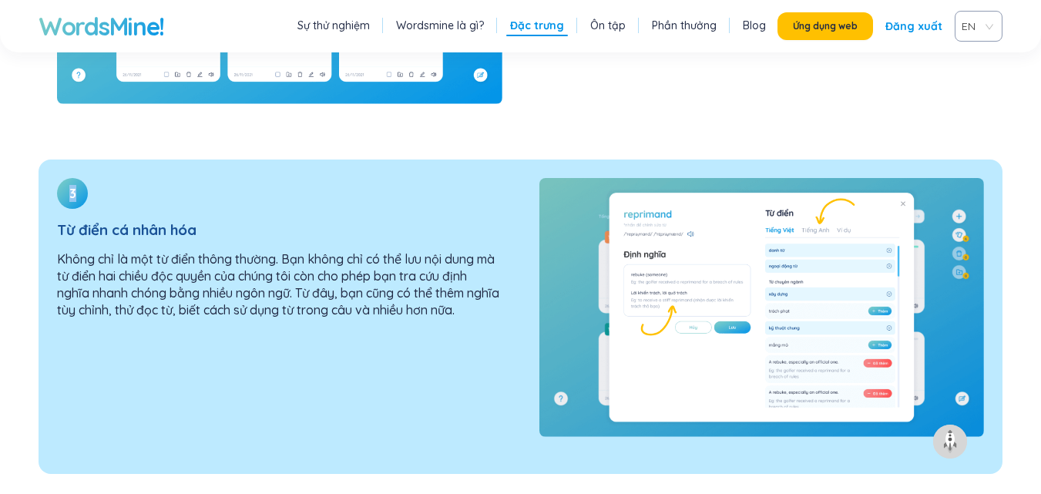
click at [67, 178] on div "3" at bounding box center [72, 193] width 31 height 31
click at [65, 178] on div "3" at bounding box center [72, 193] width 31 height 31
click at [425, 251] on font "Không chỉ là một từ điển thông thường. Bạn không chỉ có thể lưu nội dung mà từ …" at bounding box center [278, 284] width 442 height 66
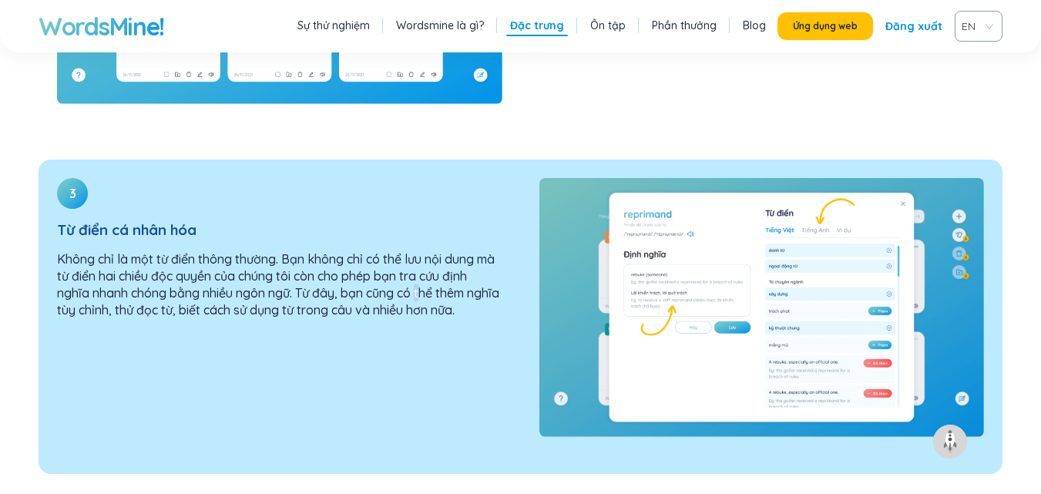
click at [425, 251] on font "Không chỉ là một từ điển thông thường. Bạn không chỉ có thể lưu nội dung mà từ …" at bounding box center [278, 284] width 442 height 66
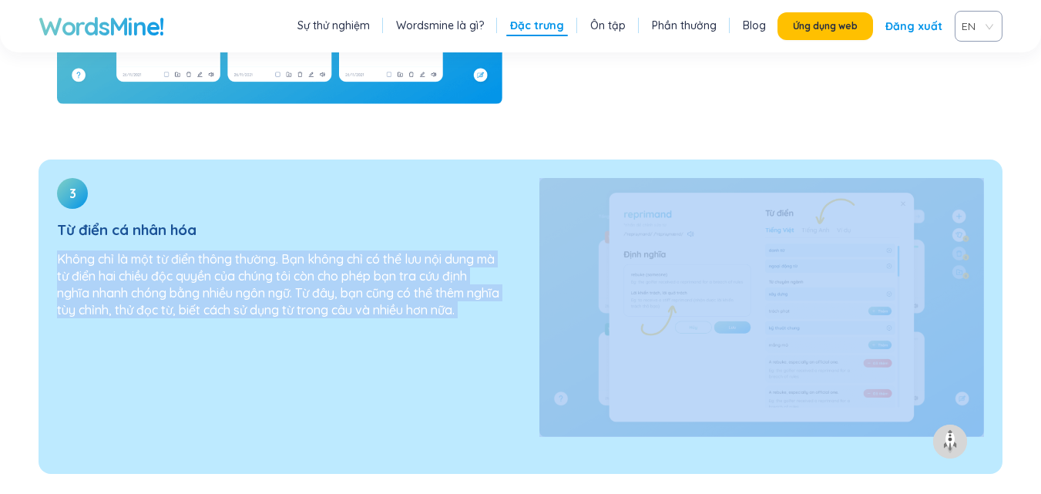
click at [425, 251] on font "Không chỉ là một từ điển thông thường. Bạn không chỉ có thể lưu nội dung mà từ …" at bounding box center [278, 284] width 442 height 66
click at [428, 251] on font "Không chỉ là một từ điển thông thường. Bạn không chỉ có thể lưu nội dung mà từ …" at bounding box center [278, 284] width 442 height 66
click at [427, 251] on font "Không chỉ là một từ điển thông thường. Bạn không chỉ có thể lưu nội dung mà từ …" at bounding box center [278, 284] width 442 height 66
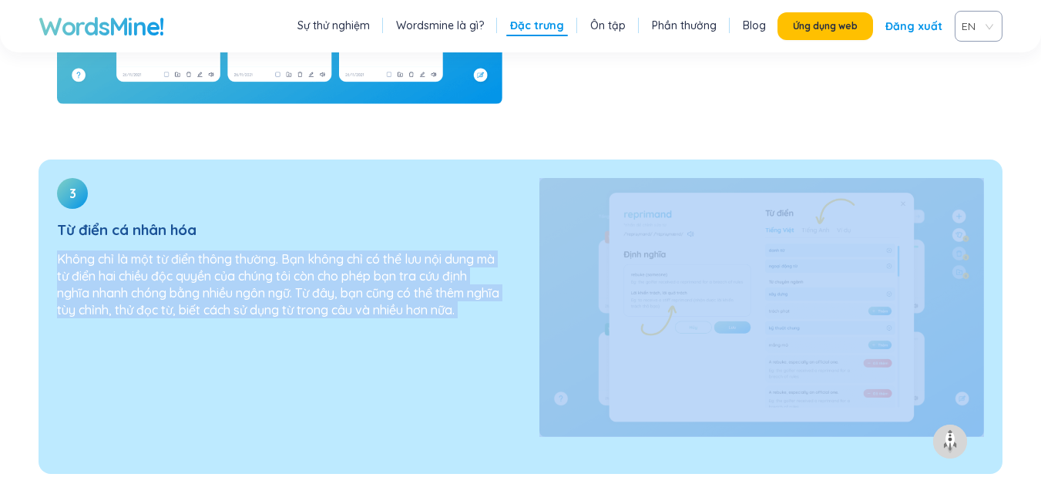
click at [427, 251] on font "Không chỉ là một từ điển thông thường. Bạn không chỉ có thể lưu nội dung mà từ …" at bounding box center [278, 284] width 442 height 66
click at [428, 251] on font "Không chỉ là một từ điển thông thường. Bạn không chỉ có thể lưu nội dung mà từ …" at bounding box center [278, 284] width 442 height 66
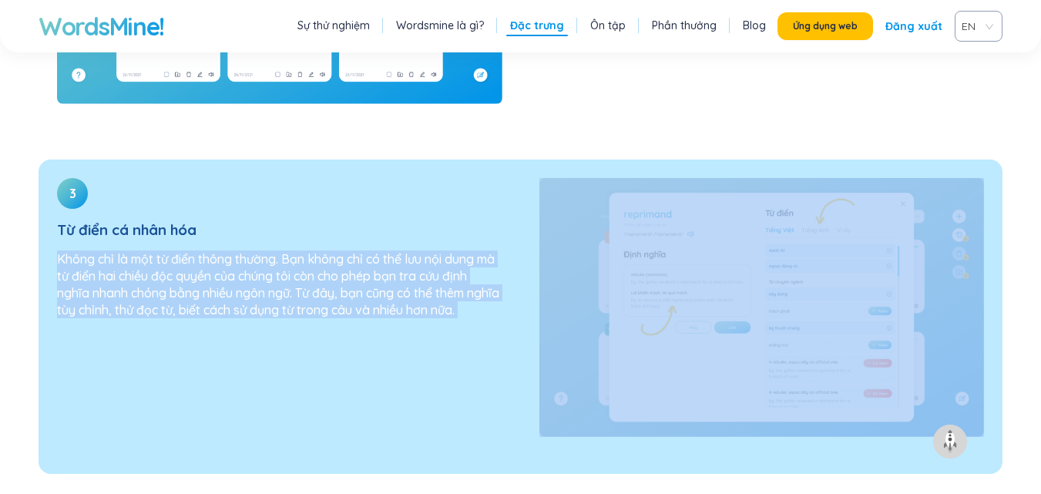
drag, startPoint x: 428, startPoint y: 239, endPoint x: 633, endPoint y: 228, distance: 205.2
click at [445, 251] on font "Không chỉ là một từ điển thông thường. Bạn không chỉ có thể lưu nội dung mà từ …" at bounding box center [278, 284] width 442 height 66
click at [791, 291] on img at bounding box center [761, 307] width 445 height 259
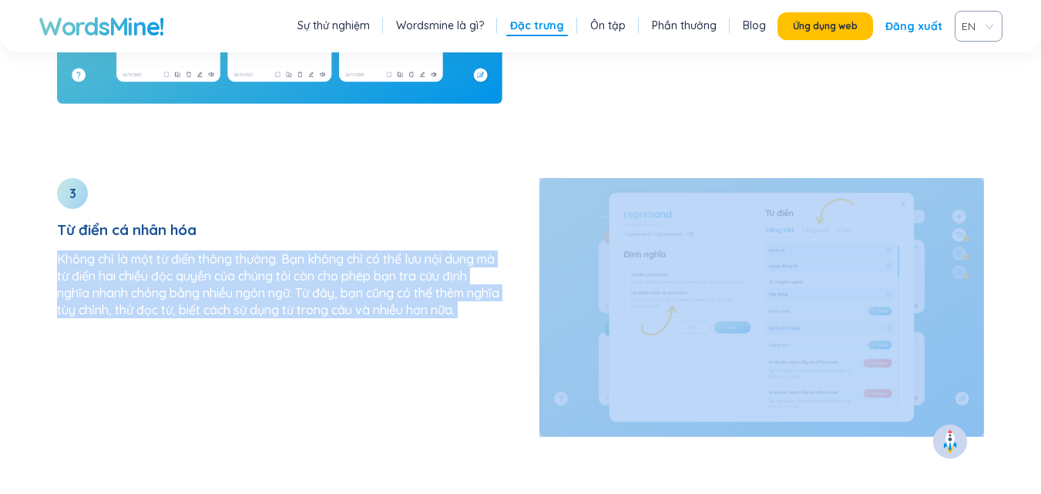
click at [952, 448] on img at bounding box center [950, 441] width 25 height 25
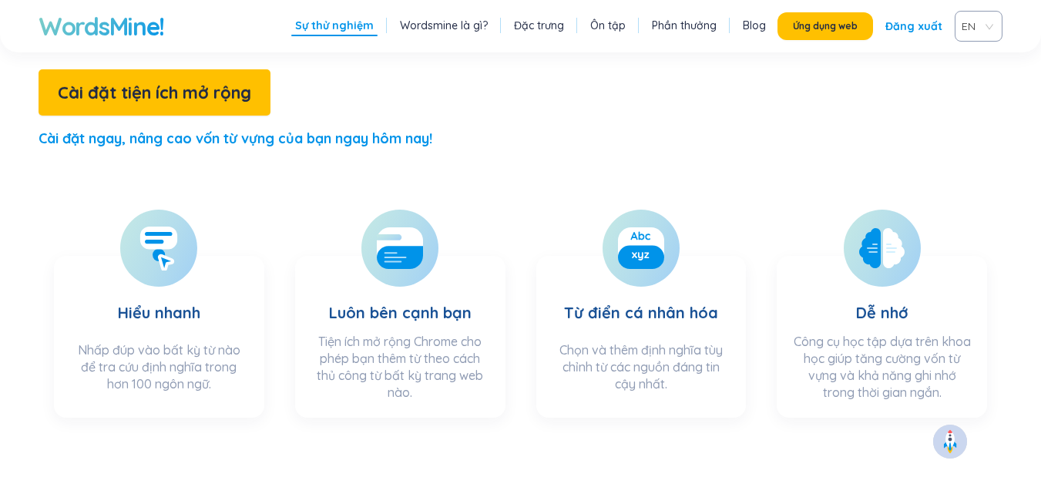
scroll to position [450, 0]
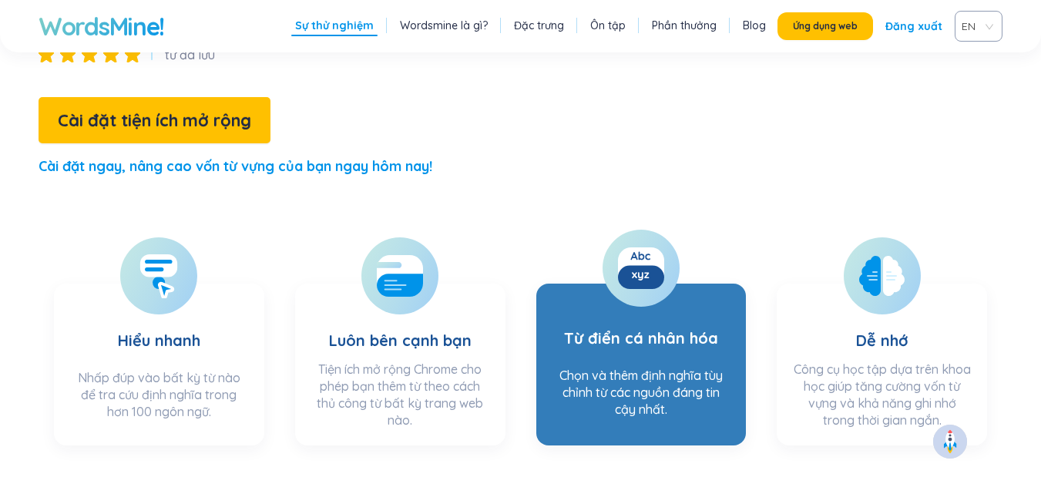
click at [639, 265] on rect at bounding box center [641, 277] width 46 height 24
click at [631, 297] on h3 "Từ điển cá nhân hóa" at bounding box center [641, 328] width 154 height 62
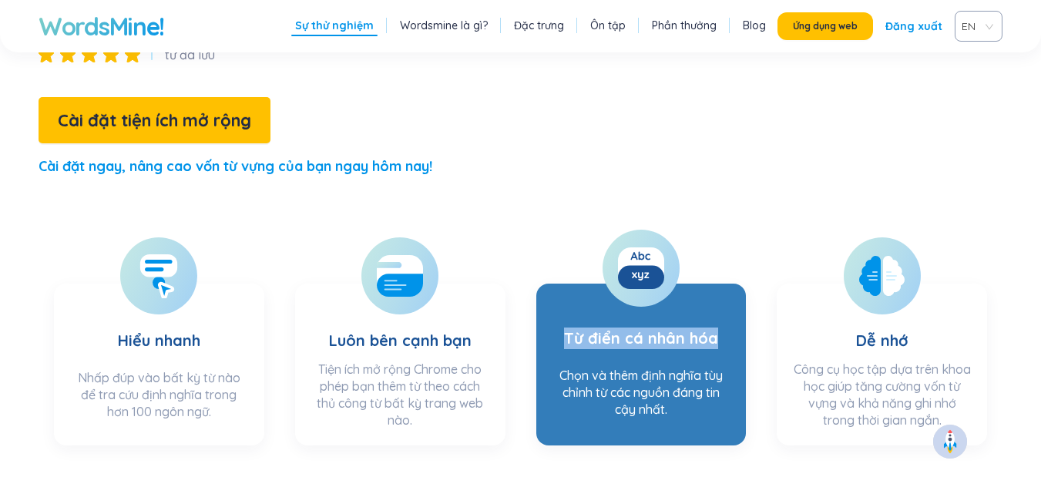
click at [631, 297] on h3 "Từ điển cá nhân hóa" at bounding box center [641, 328] width 154 height 62
click at [630, 297] on h3 "Từ điển cá nhân hóa" at bounding box center [641, 328] width 154 height 62
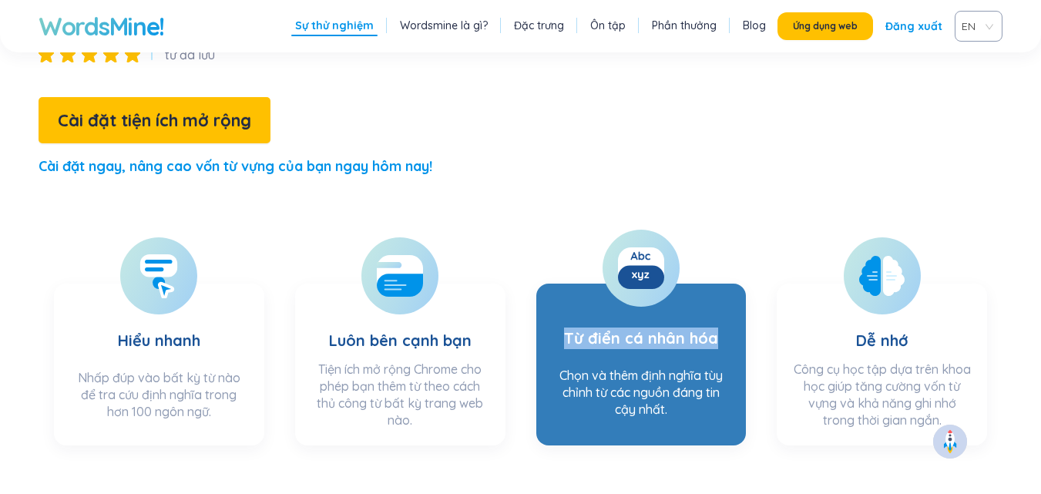
click at [630, 297] on h3 "Từ điển cá nhân hóa" at bounding box center [641, 328] width 154 height 62
click at [629, 297] on h3 "Từ điển cá nhân hóa" at bounding box center [641, 328] width 154 height 62
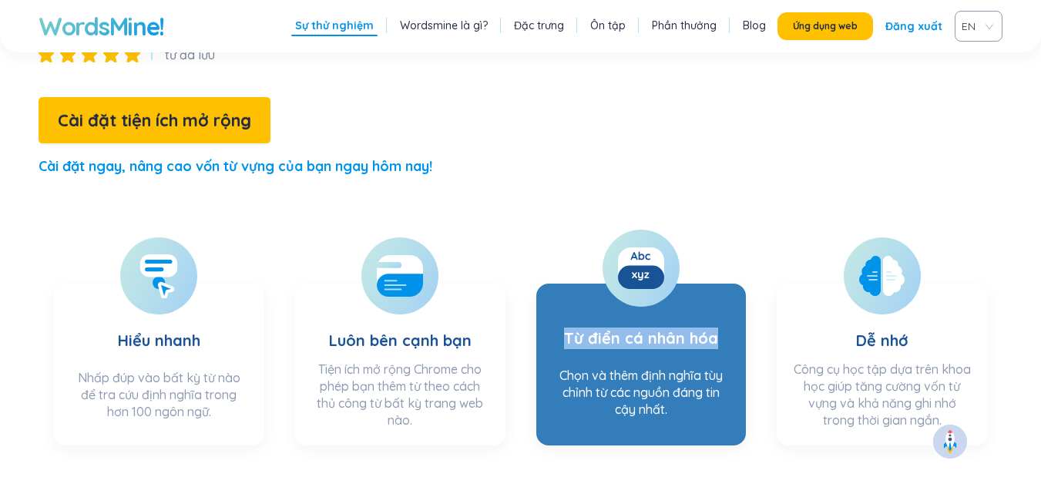
click at [629, 297] on h3 "Từ điển cá nhân hóa" at bounding box center [641, 328] width 154 height 62
click at [630, 297] on h3 "Từ điển cá nhân hóa" at bounding box center [641, 328] width 154 height 62
click at [690, 302] on section "Từ điển cá nhân hóa Chọn và thêm định nghĩa tùy chỉnh từ các nguồn đáng tin cậy…" at bounding box center [641, 365] width 210 height 162
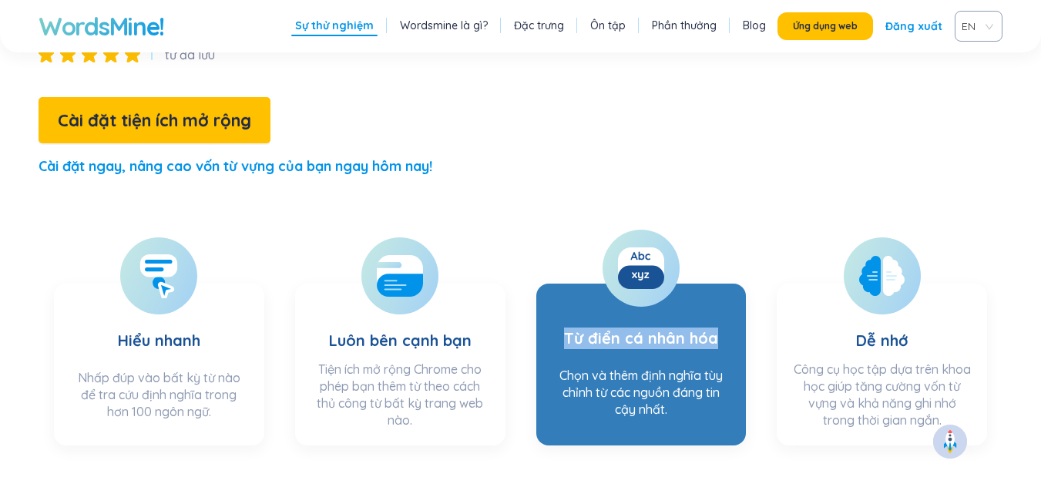
click at [690, 302] on section "Từ điển cá nhân hóa Chọn và thêm định nghĩa tùy chỉnh từ các nguồn đáng tin cậy…" at bounding box center [641, 365] width 210 height 162
click at [693, 297] on h3 "Từ điển cá nhân hóa" at bounding box center [641, 328] width 154 height 62
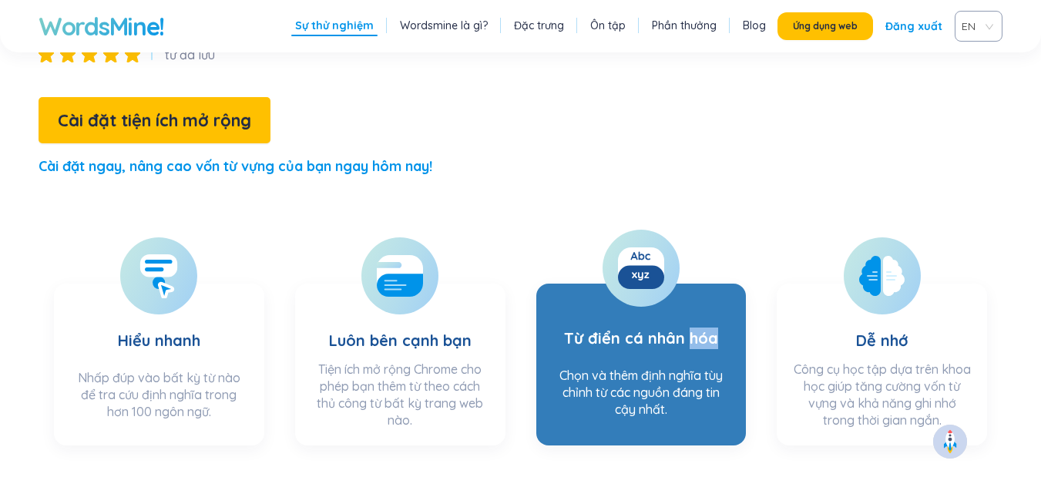
drag, startPoint x: 693, startPoint y: 291, endPoint x: 694, endPoint y: 317, distance: 26.2
click at [694, 316] on section "Từ điển cá nhân hóa Chọn và thêm định nghĩa tùy chỉnh từ các nguồn đáng tin cậy…" at bounding box center [641, 365] width 210 height 162
click at [696, 368] on font "Chọn và thêm định nghĩa tùy chỉnh từ các nguồn đáng tin cậy nhất." at bounding box center [640, 392] width 163 height 49
click at [696, 367] on div "Chọn và thêm định nghĩa tùy chỉnh từ các nguồn đáng tin cậy nhất." at bounding box center [642, 397] width 180 height 61
click at [655, 297] on h3 "Từ điển cá nhân hóa" at bounding box center [641, 328] width 154 height 62
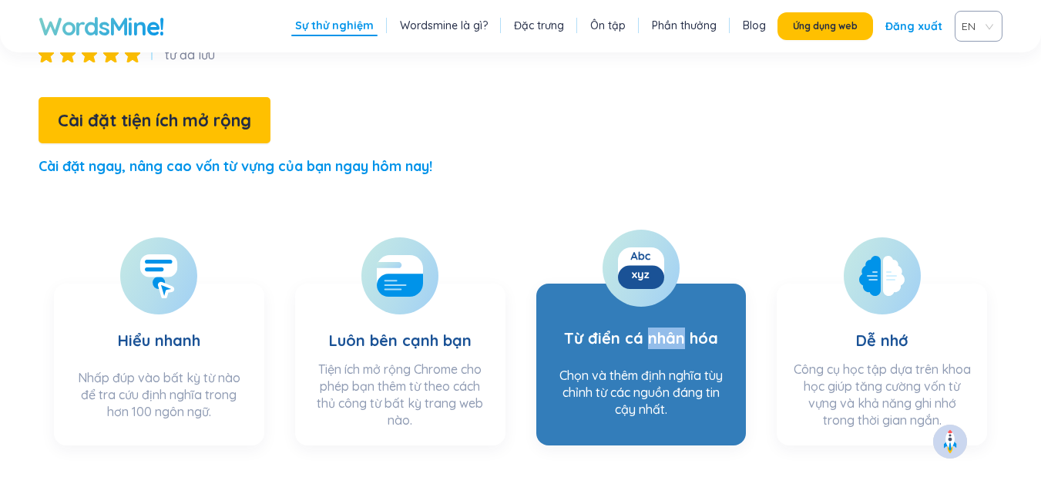
click at [653, 297] on h3 "Từ điển cá nhân hóa" at bounding box center [641, 328] width 154 height 62
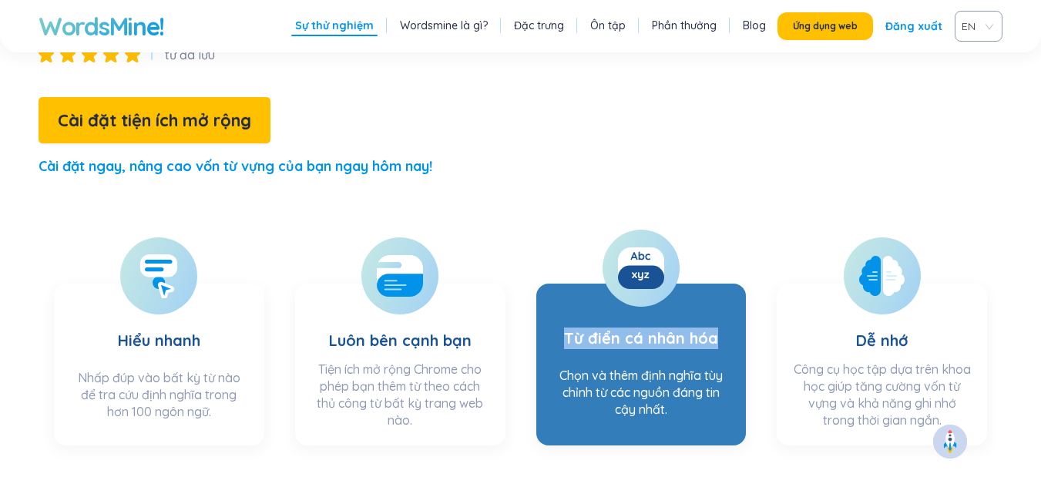
click at [653, 297] on h3 "Từ điển cá nhân hóa" at bounding box center [641, 328] width 154 height 62
click at [656, 297] on h3 "Từ điển cá nhân hóa" at bounding box center [641, 328] width 154 height 62
click at [657, 297] on h3 "Từ điển cá nhân hóa" at bounding box center [641, 328] width 154 height 62
click at [648, 368] on font "Chọn và thêm định nghĩa tùy chỉnh từ các nguồn đáng tin cậy nhất." at bounding box center [640, 392] width 163 height 49
click at [647, 368] on font "Chọn và thêm định nghĩa tùy chỉnh từ các nguồn đáng tin cậy nhất." at bounding box center [640, 392] width 163 height 49
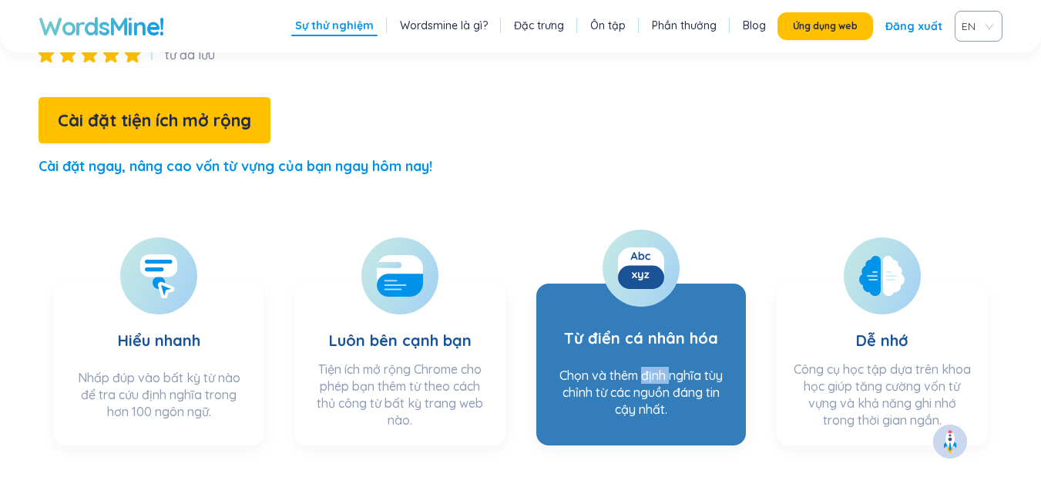
click at [647, 368] on font "Chọn và thêm định nghĩa tùy chỉnh từ các nguồn đáng tin cậy nhất." at bounding box center [640, 392] width 163 height 49
click at [642, 301] on h3 "Từ điển cá nhân hóa" at bounding box center [641, 328] width 154 height 62
click at [672, 328] on font "Từ điển cá nhân hóa" at bounding box center [641, 337] width 154 height 19
click at [667, 328] on font "Từ điển cá nhân hóa" at bounding box center [641, 337] width 154 height 19
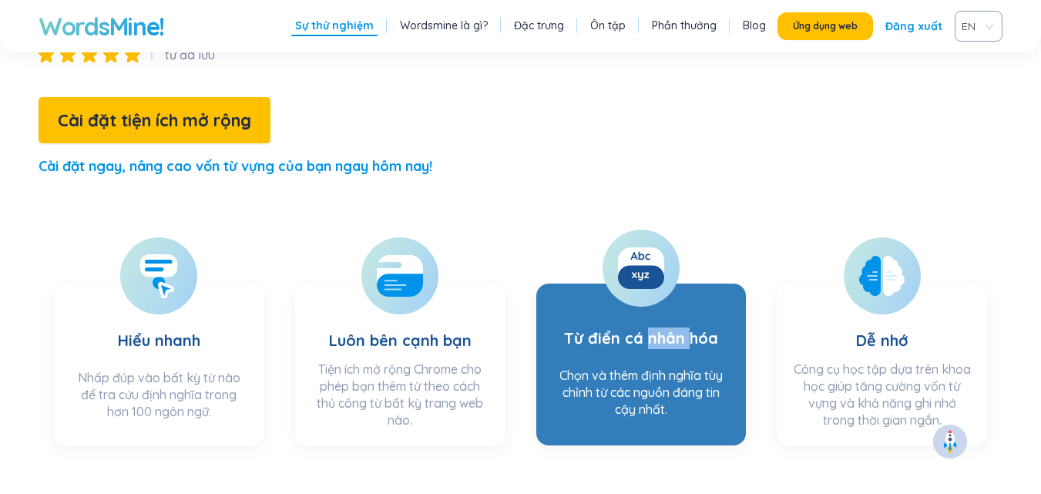
click at [667, 328] on font "Từ điển cá nhân hóa" at bounding box center [641, 337] width 154 height 19
click at [652, 245] on icon at bounding box center [641, 268] width 46 height 46
click at [636, 265] on rect at bounding box center [641, 277] width 46 height 24
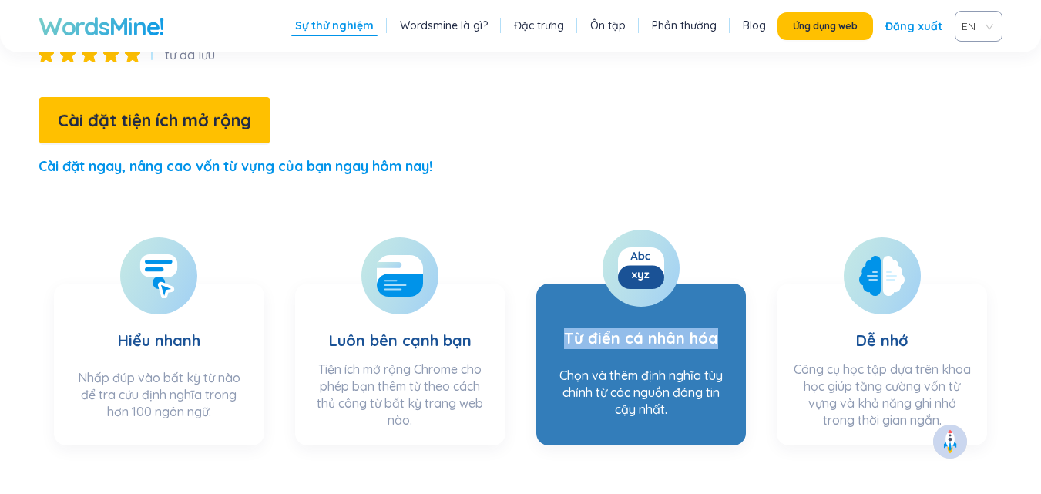
click at [636, 265] on rect at bounding box center [641, 277] width 46 height 24
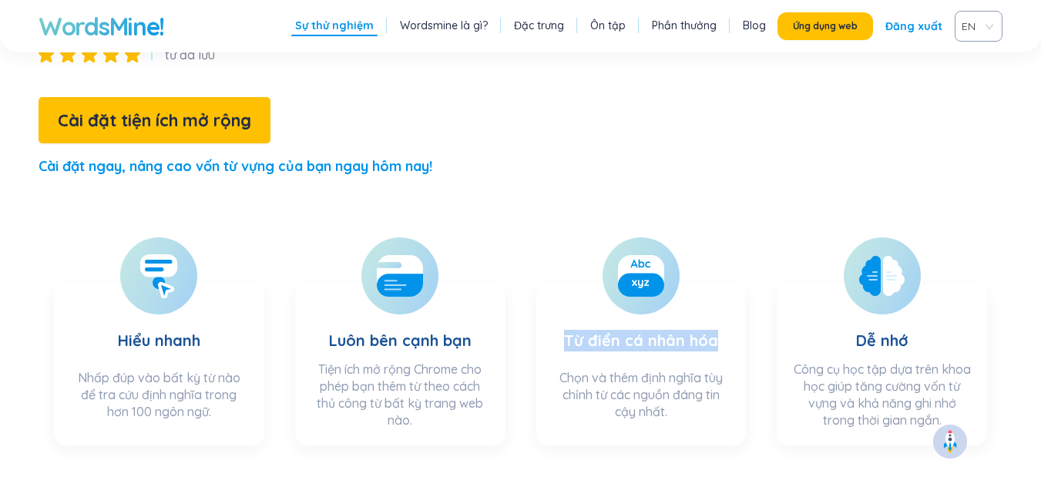
scroll to position [835, 0]
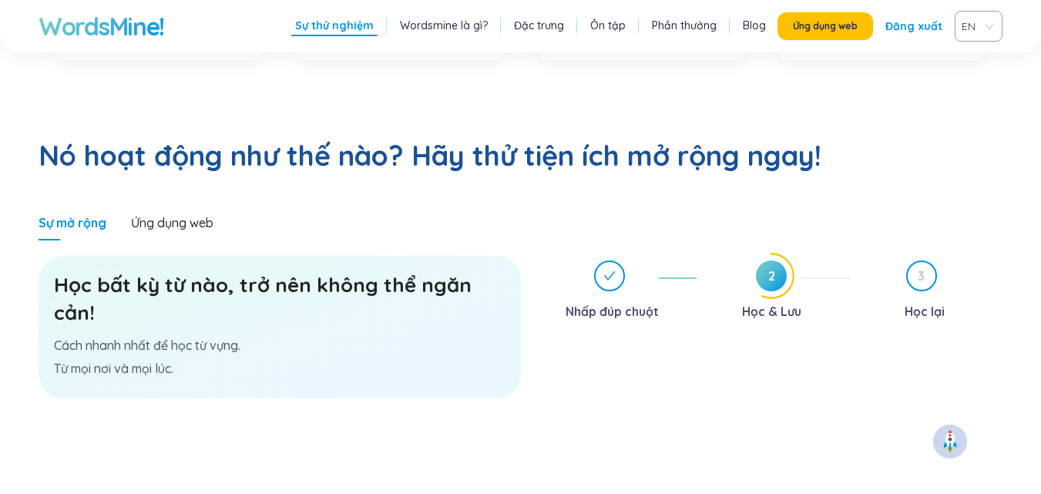
click at [779, 260] on span "2" at bounding box center [771, 275] width 31 height 31
click at [776, 260] on span "2" at bounding box center [771, 275] width 31 height 31
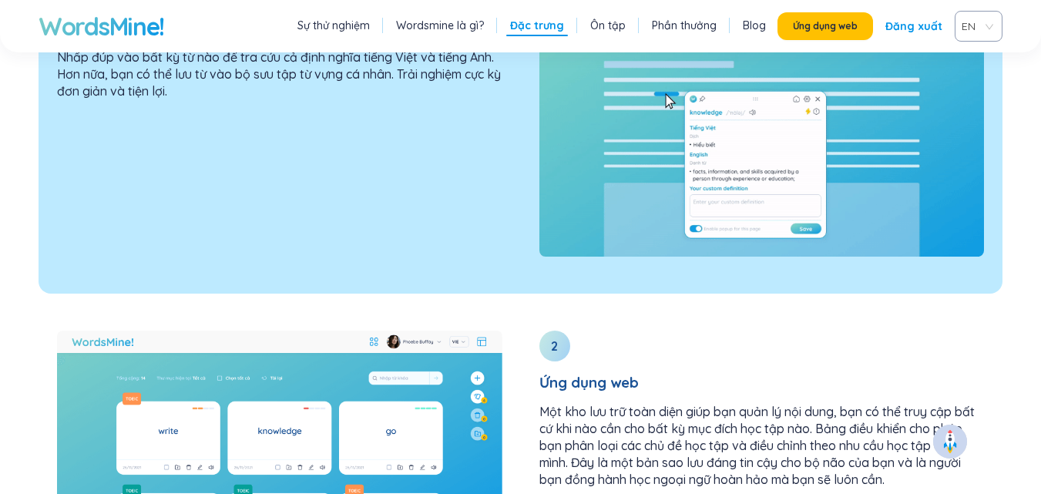
scroll to position [1837, 0]
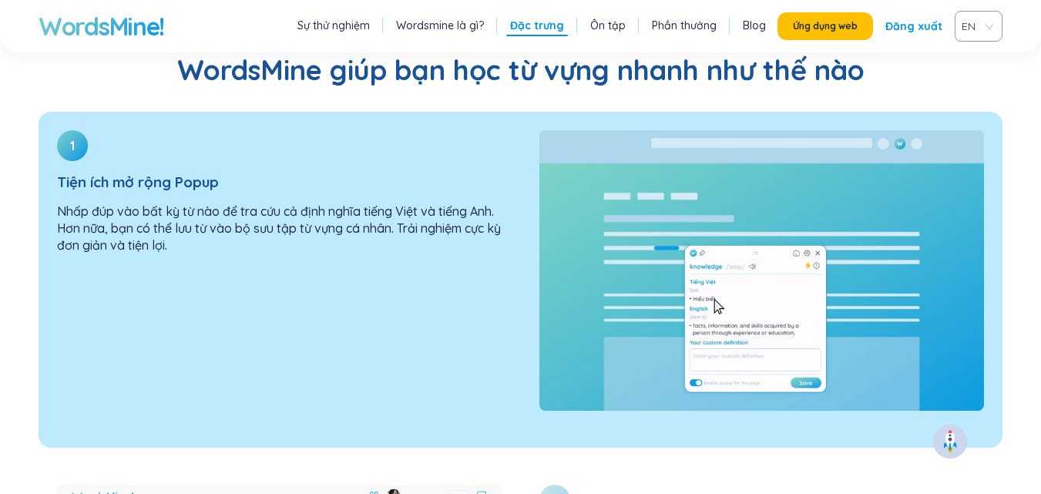
click at [642, 247] on img at bounding box center [761, 270] width 445 height 280
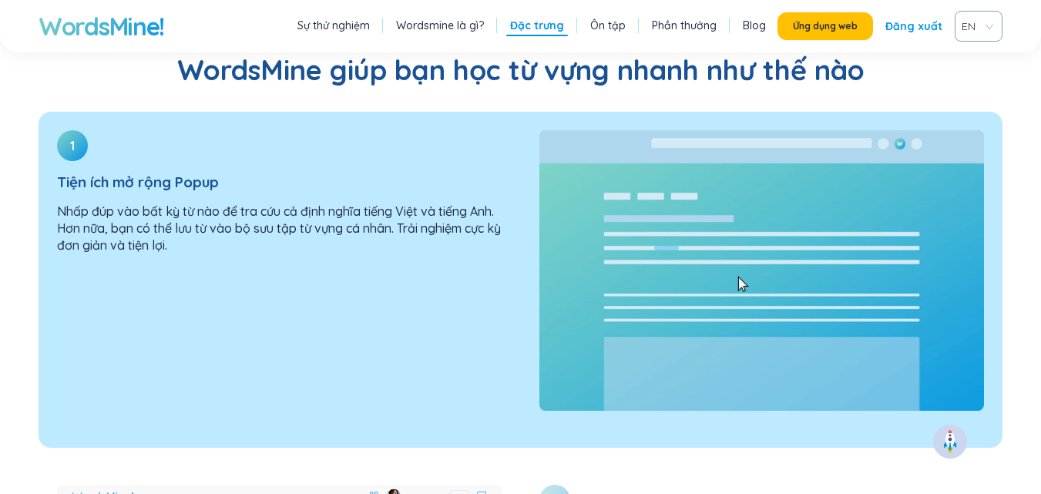
click at [642, 247] on img at bounding box center [761, 270] width 445 height 280
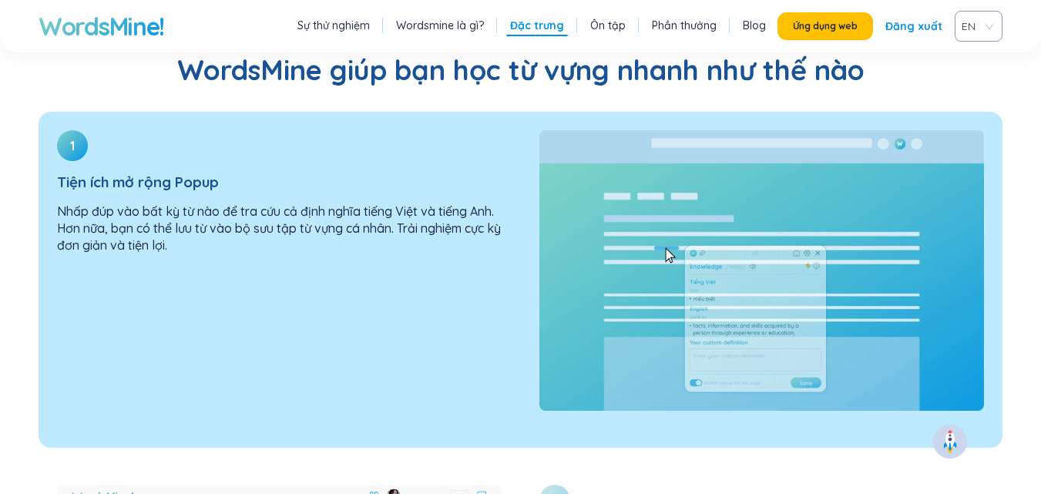
click at [580, 189] on img at bounding box center [761, 270] width 445 height 280
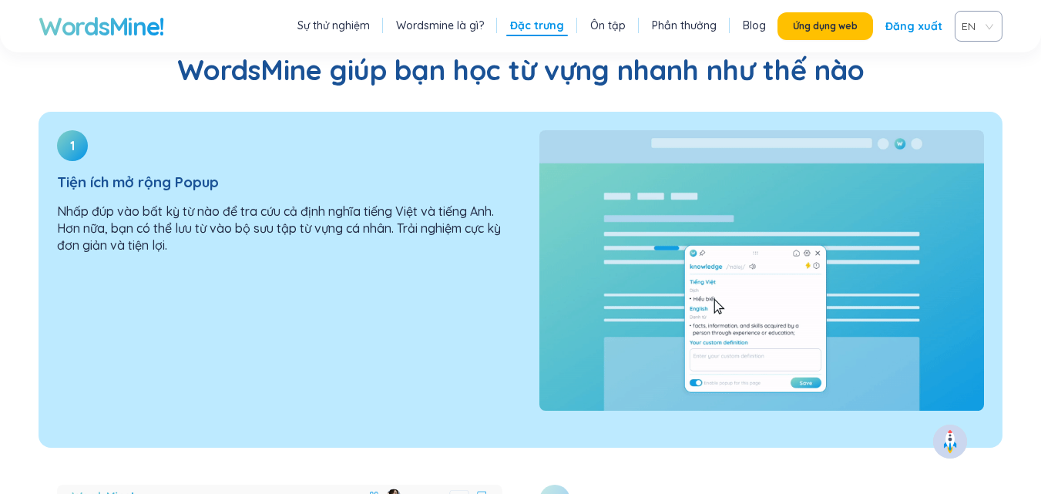
click at [568, 192] on img at bounding box center [761, 270] width 445 height 280
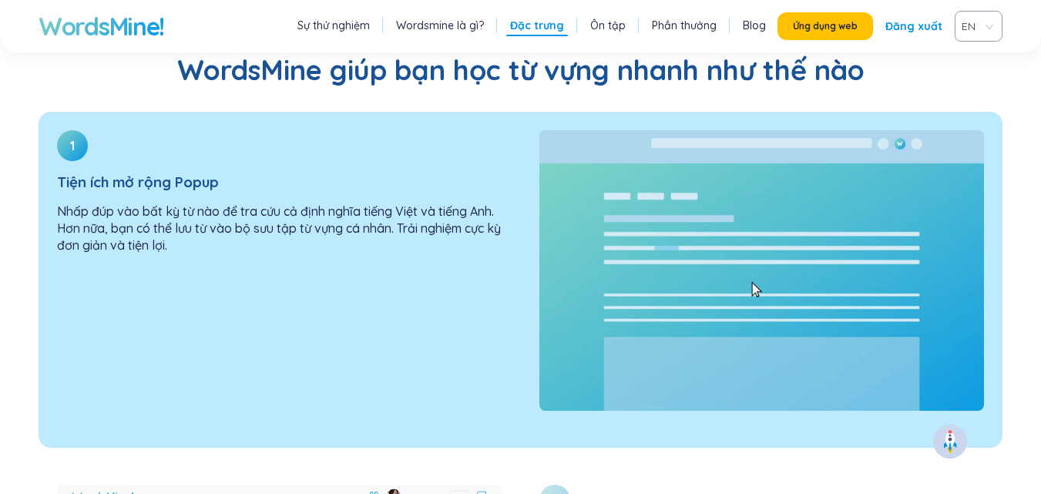
click at [568, 192] on img at bounding box center [761, 270] width 445 height 280
drag, startPoint x: 568, startPoint y: 192, endPoint x: 559, endPoint y: 211, distance: 21.0
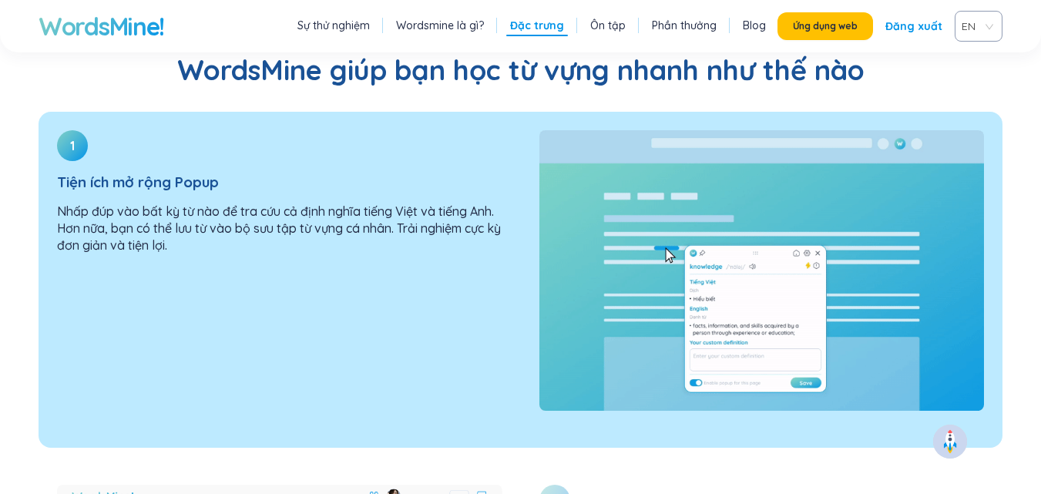
click at [564, 205] on img at bounding box center [761, 270] width 445 height 280
click at [402, 173] on h3 "Tiện ích mở rộng Popup" at bounding box center [279, 181] width 445 height 17
click at [88, 112] on div "1 Tiện ích mở rộng Popup Nhấp đúp vào bất kỳ từ nào để tra cứu cả định nghĩa ti…" at bounding box center [280, 198] width 482 height 173
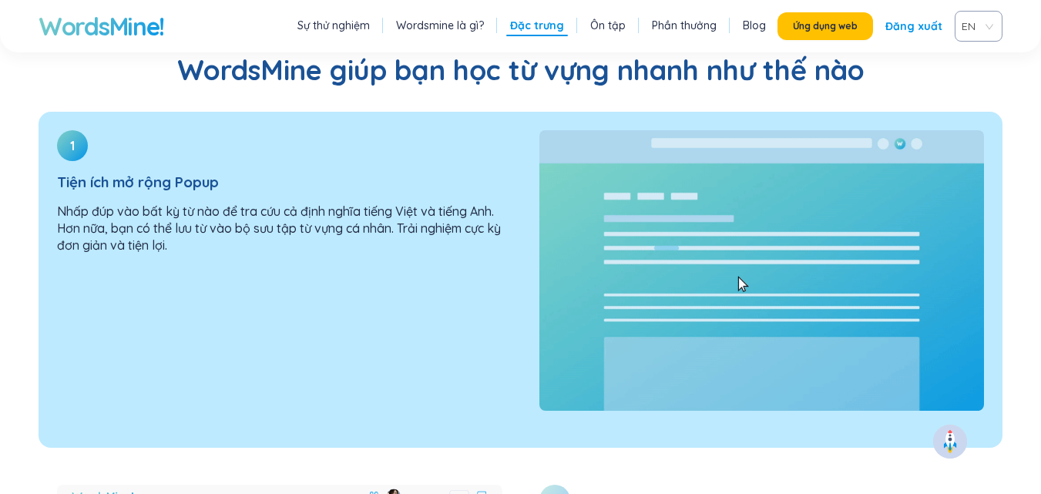
click at [88, 112] on div "1 Tiện ích mở rộng Popup Nhấp đúp vào bất kỳ từ nào để tra cứu cả định nghĩa ti…" at bounding box center [280, 198] width 482 height 173
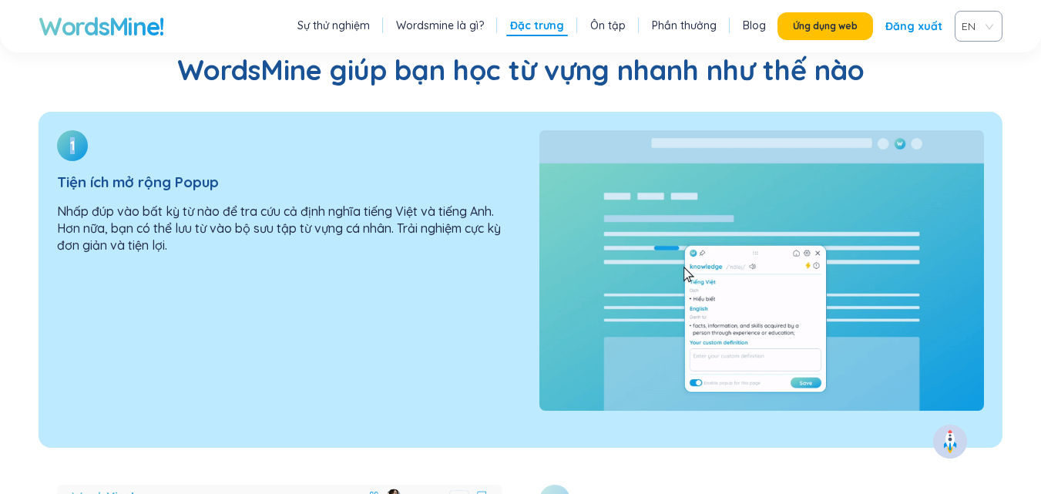
click at [88, 112] on div "1 Tiện ích mở rộng Popup Nhấp đúp vào bất kỳ từ nào để tra cứu cả định nghĩa ti…" at bounding box center [280, 198] width 482 height 173
click at [89, 112] on div "1 Tiện ích mở rộng Popup Nhấp đúp vào bất kỳ từ nào để tra cứu cả định nghĩa ti…" at bounding box center [280, 198] width 482 height 173
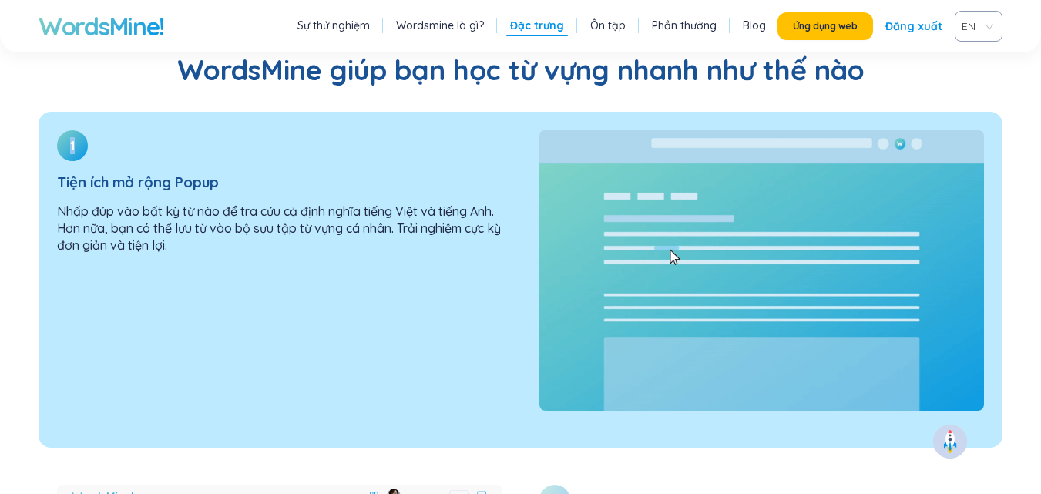
click at [89, 112] on div "1 Tiện ích mở rộng Popup Nhấp đúp vào bất kỳ từ nào để tra cứu cả định nghĩa ti…" at bounding box center [280, 198] width 482 height 173
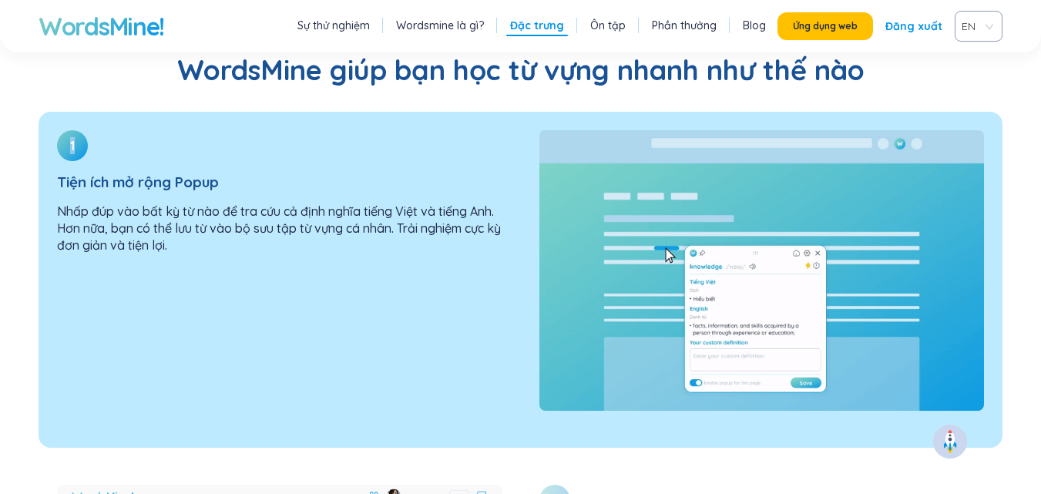
click at [89, 112] on div "1 Tiện ích mở rộng Popup Nhấp đúp vào bất kỳ từ nào để tra cứu cả định nghĩa ti…" at bounding box center [280, 198] width 482 height 173
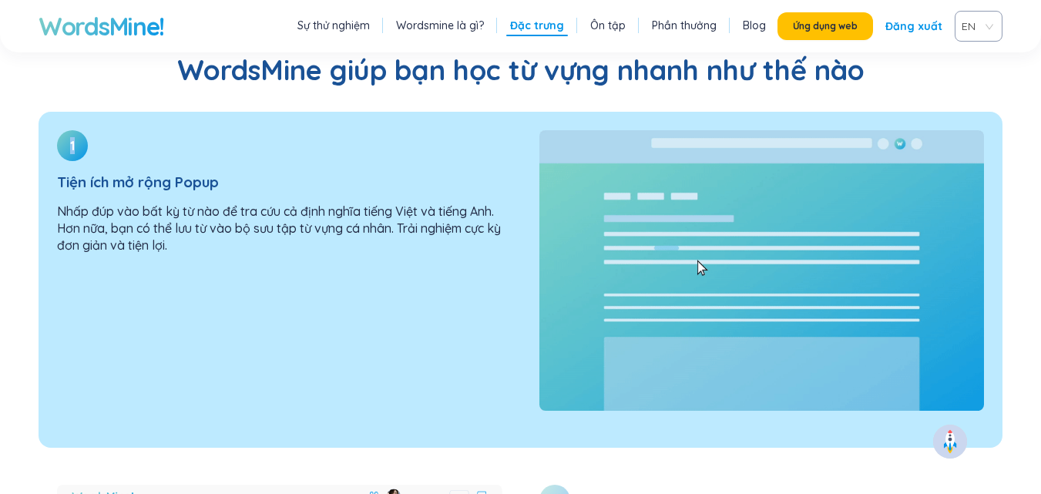
click at [89, 112] on div "1 Tiện ích mở rộng Popup Nhấp đúp vào bất kỳ từ nào để tra cứu cả định nghĩa ti…" at bounding box center [280, 198] width 482 height 173
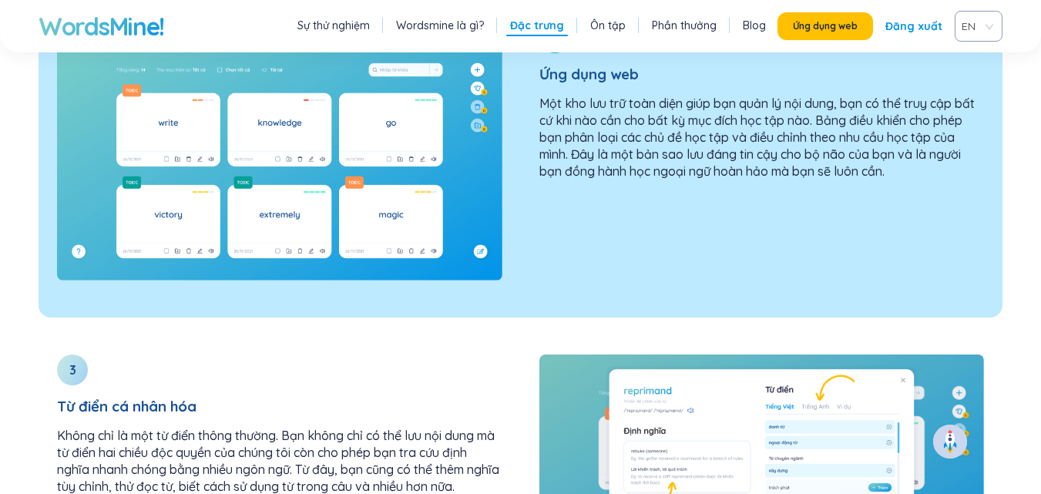
scroll to position [2068, 0]
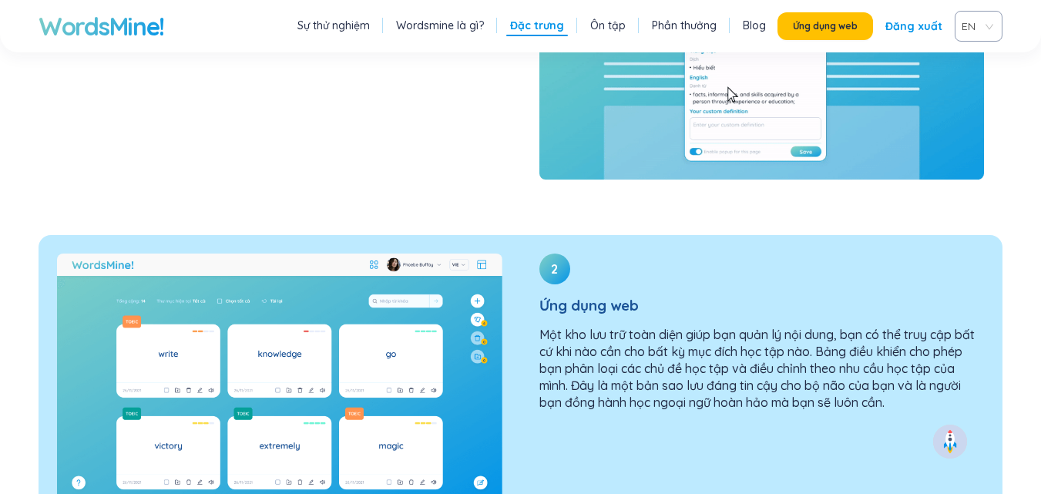
click at [351, 292] on img at bounding box center [279, 382] width 445 height 259
click at [524, 311] on div "2 Ứng dụng web Một kho lưu trữ toàn diện giúp bạn quản lý nội dung, bạn có thể …" at bounding box center [762, 338] width 482 height 206
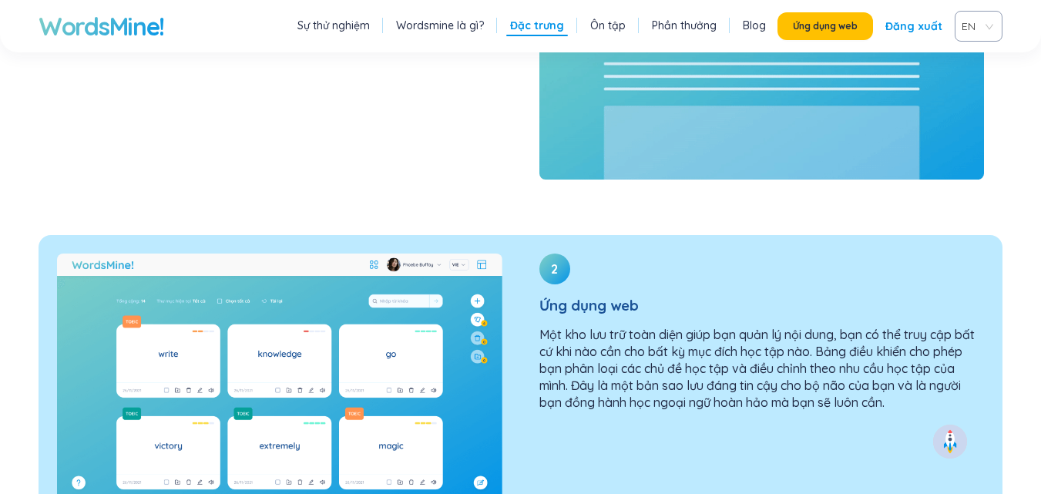
click at [556, 327] on font "Một kho lưu trữ toàn diện giúp bạn quản lý nội dung, bạn có thể truy cập bất cứ…" at bounding box center [756, 368] width 435 height 83
drag, startPoint x: 628, startPoint y: 299, endPoint x: 676, endPoint y: 285, distance: 49.7
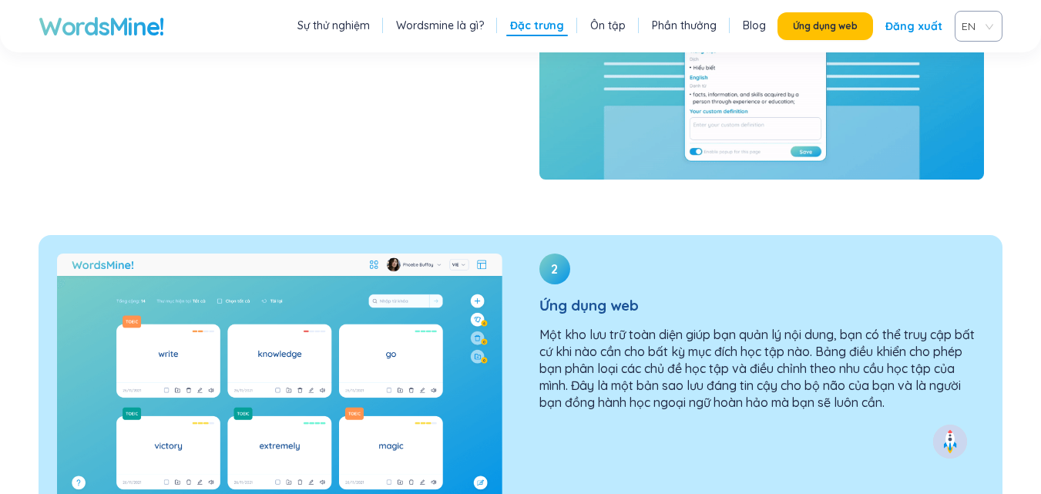
click at [629, 327] on font "Một kho lưu trữ toàn diện giúp bạn quản lý nội dung, bạn có thể truy cập bất cứ…" at bounding box center [756, 368] width 435 height 83
click at [677, 326] on p "Một kho lưu trữ toàn diện giúp bạn quản lý nội dung, bạn có thể truy cập bất cứ…" at bounding box center [761, 368] width 445 height 85
drag, startPoint x: 731, startPoint y: 274, endPoint x: 744, endPoint y: 275, distance: 13.2
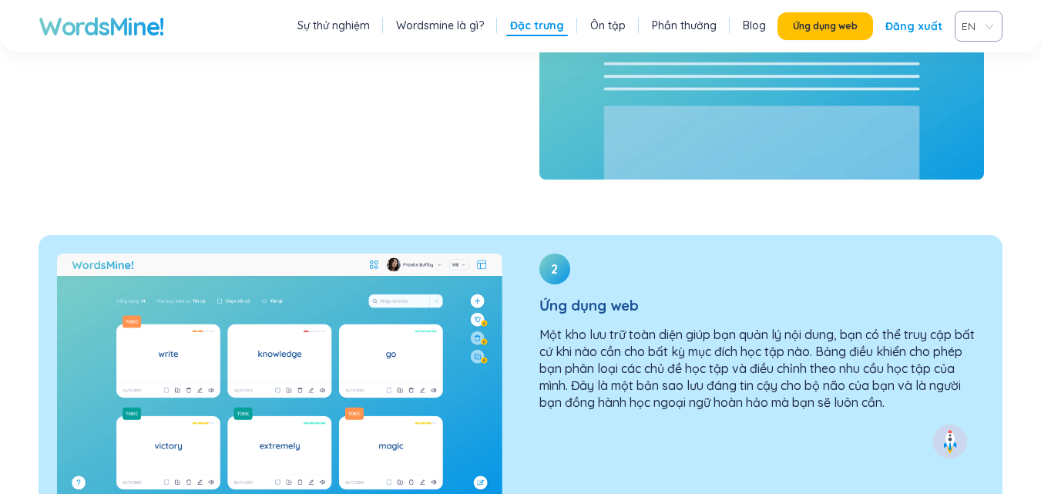
click at [732, 327] on font "Một kho lưu trữ toàn diện giúp bạn quản lý nội dung, bạn có thể truy cập bất cứ…" at bounding box center [756, 368] width 435 height 83
click at [759, 327] on font "Một kho lưu trữ toàn diện giúp bạn quản lý nội dung, bạn có thể truy cập bất cứ…" at bounding box center [756, 368] width 435 height 83
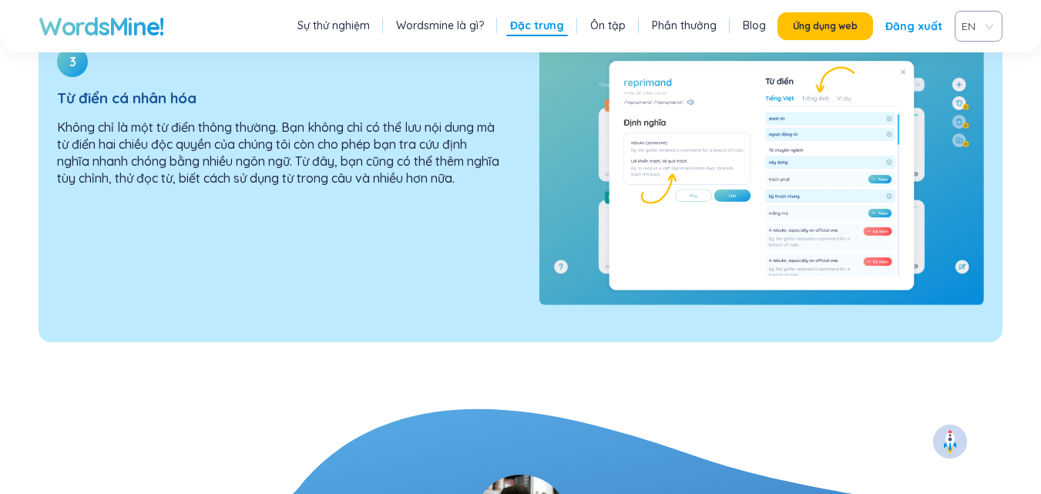
scroll to position [2453, 0]
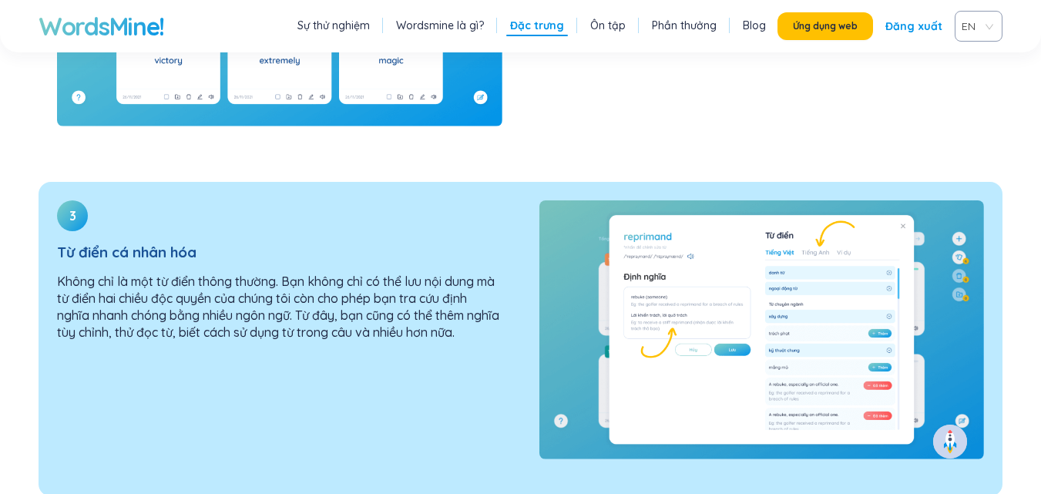
click at [640, 243] on img at bounding box center [761, 329] width 445 height 259
click at [640, 247] on img at bounding box center [761, 329] width 445 height 259
click at [633, 239] on img at bounding box center [761, 329] width 445 height 259
click at [624, 234] on img at bounding box center [761, 329] width 445 height 259
click at [620, 233] on img at bounding box center [761, 329] width 445 height 259
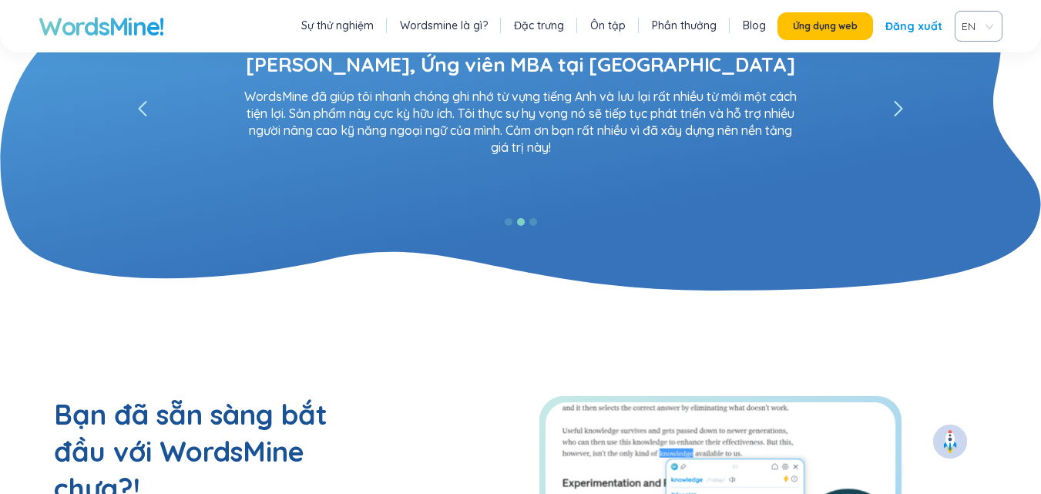
scroll to position [3609, 0]
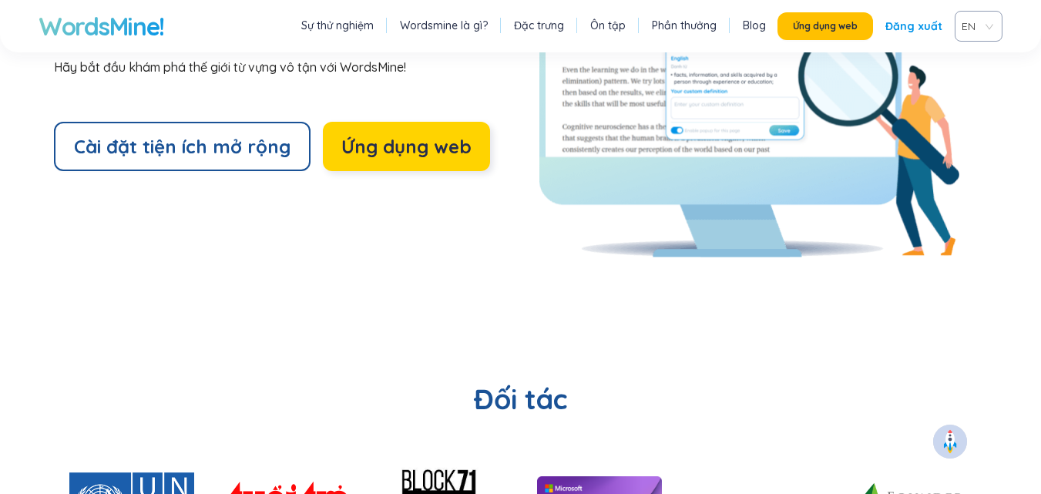
click at [435, 135] on font "Ứng dụng web" at bounding box center [406, 146] width 130 height 23
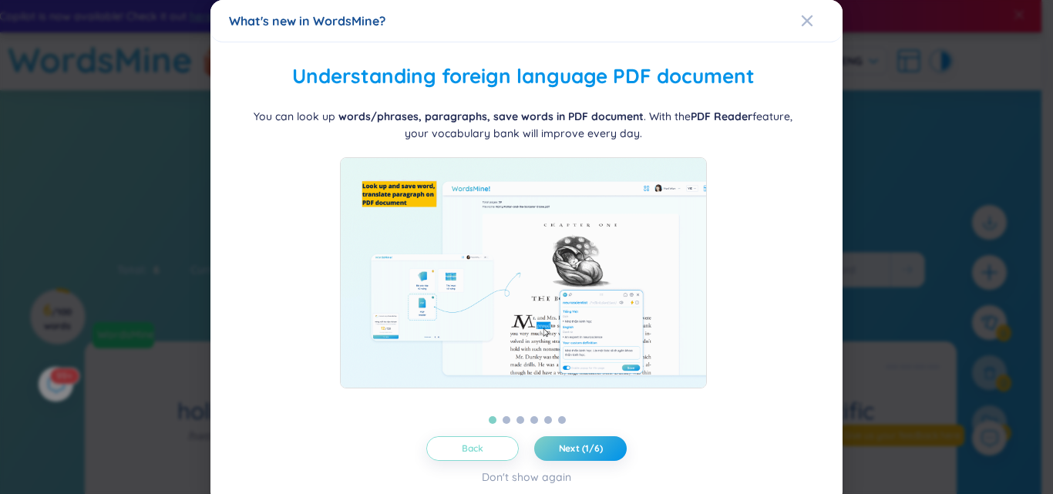
scroll to position [10, 0]
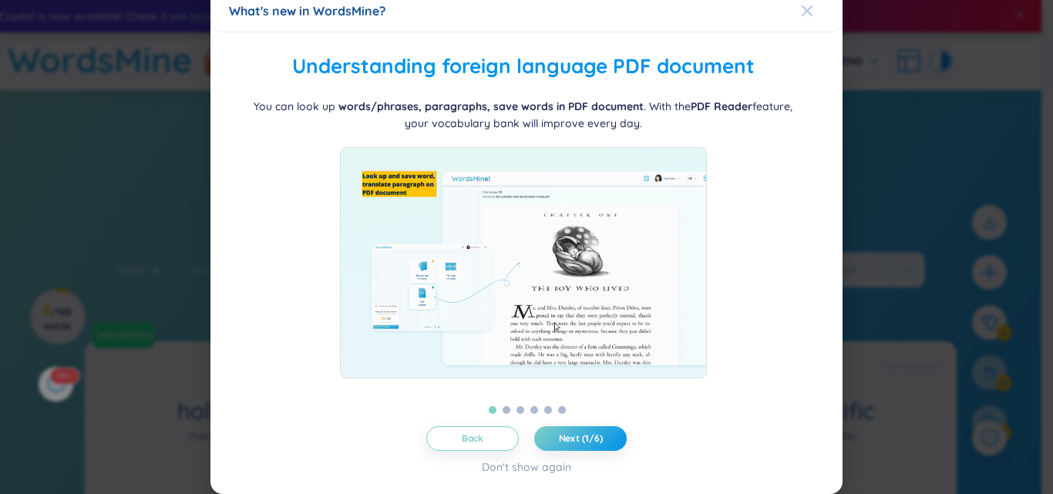
click at [801, 8] on icon "Close" at bounding box center [806, 10] width 11 height 11
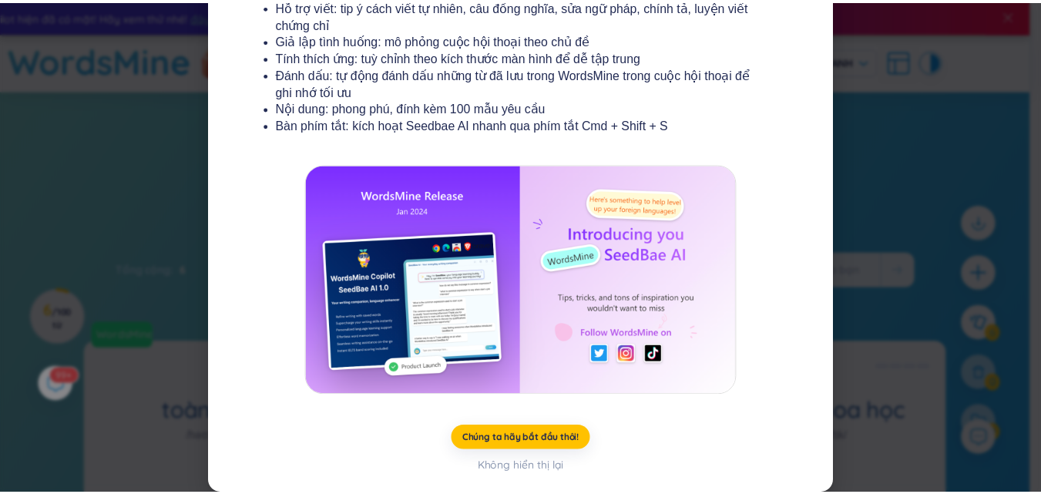
scroll to position [0, 0]
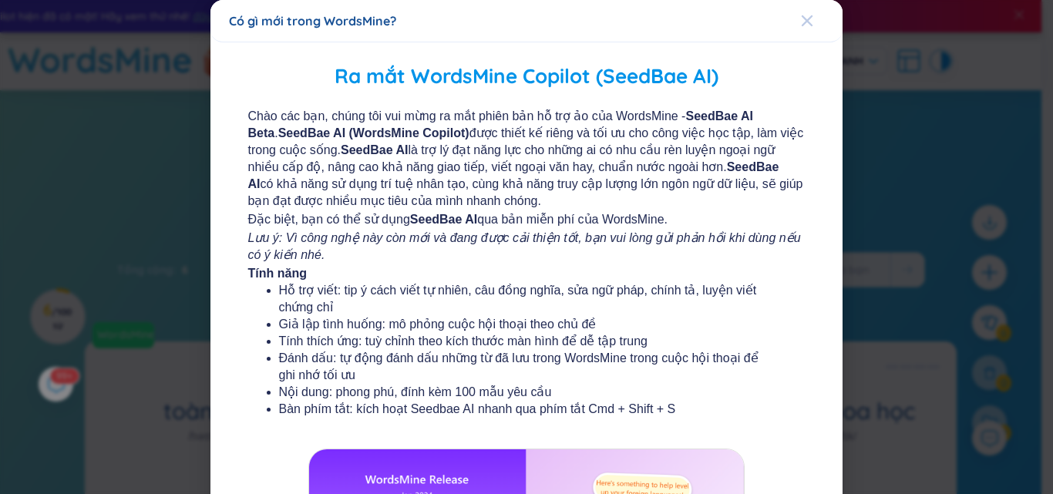
click at [801, 20] on icon "Đóng" at bounding box center [807, 21] width 12 height 12
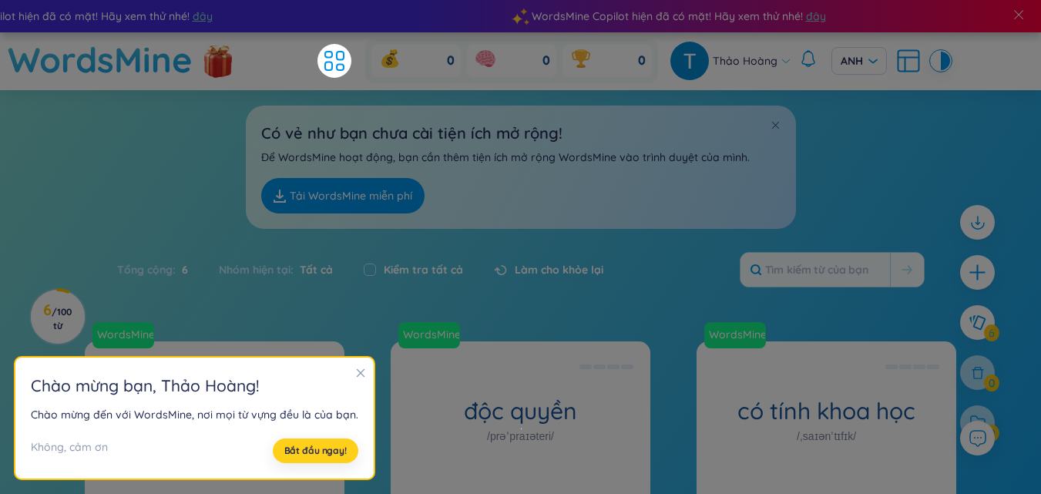
click at [317, 451] on font "Bắt đầu ngay!" at bounding box center [315, 451] width 62 height 12
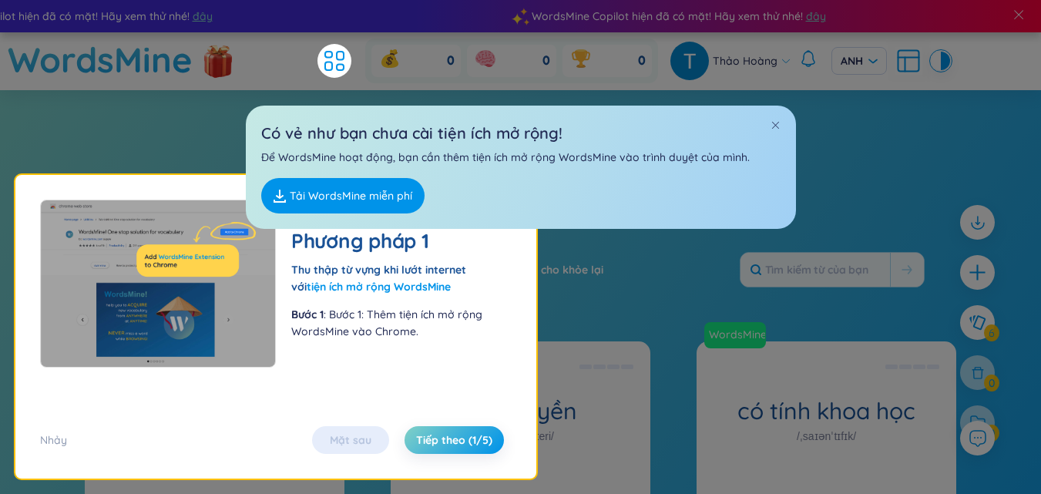
click at [355, 196] on font "Tải WordsMine miễn phí" at bounding box center [351, 196] width 123 height 14
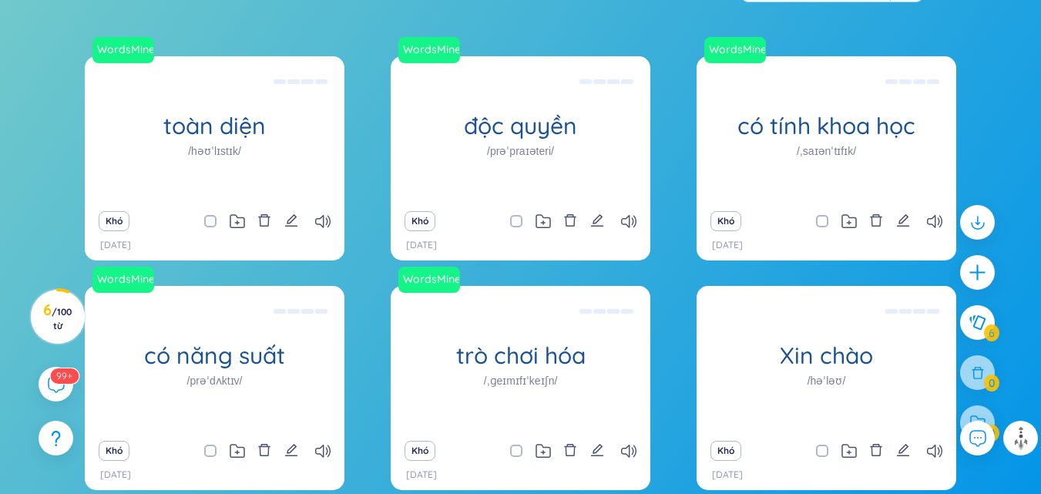
scroll to position [362, 0]
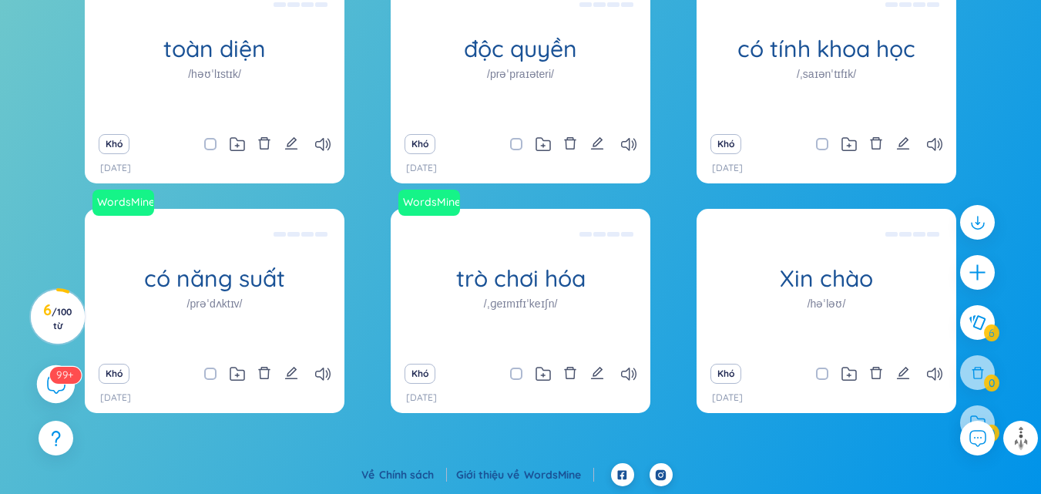
click at [49, 386] on icon at bounding box center [55, 383] width 18 height 18
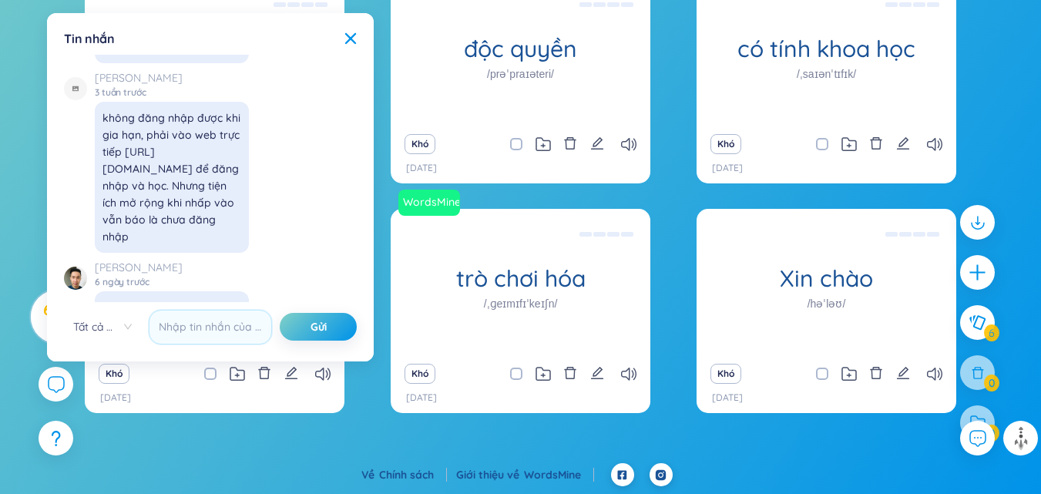
scroll to position [18083, 0]
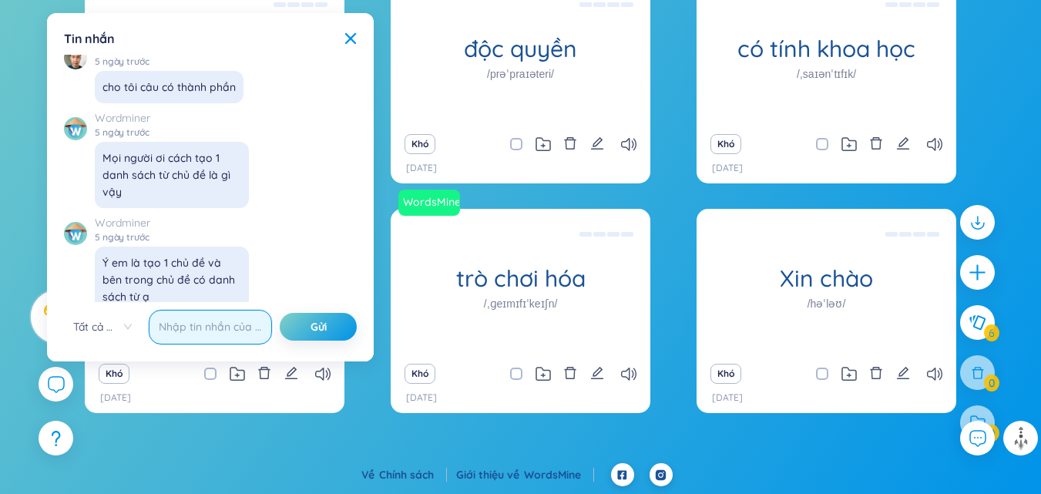
click at [226, 333] on input "text" at bounding box center [210, 327] width 123 height 35
type input "m"
click at [228, 333] on input "text" at bounding box center [210, 327] width 123 height 35
type input "m"
click at [349, 30] on div "Tin nhắn" at bounding box center [210, 38] width 293 height 17
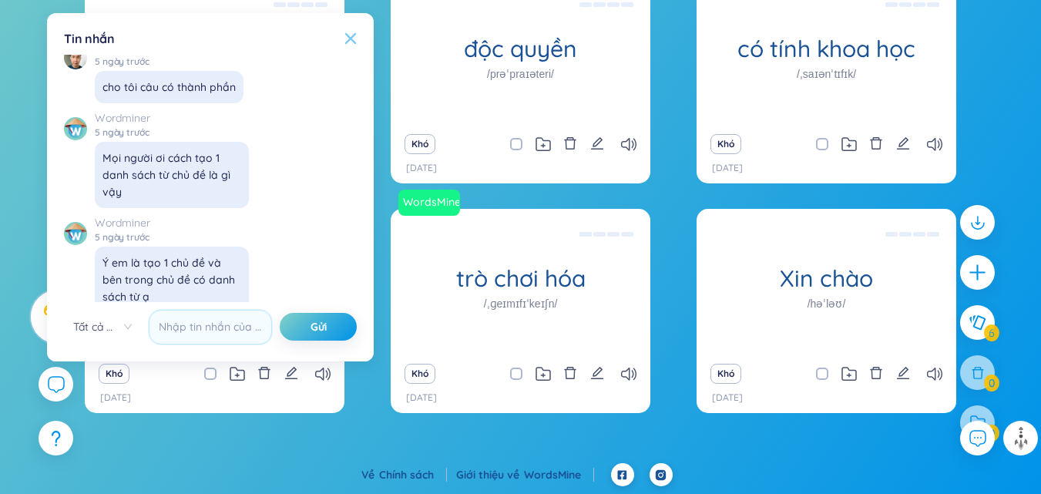
click at [349, 42] on icon at bounding box center [350, 38] width 12 height 12
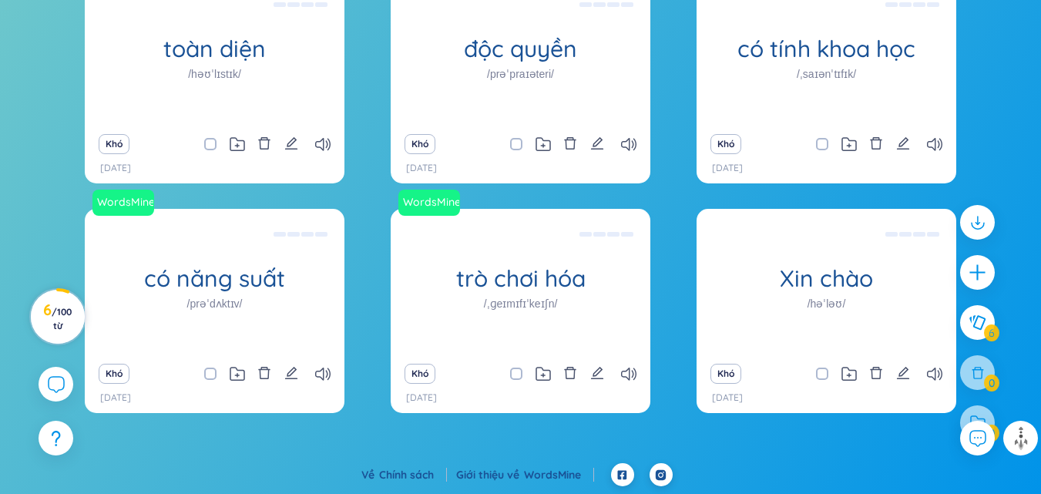
click at [49, 317] on h3 "6 / 100 từ" at bounding box center [57, 318] width 35 height 28
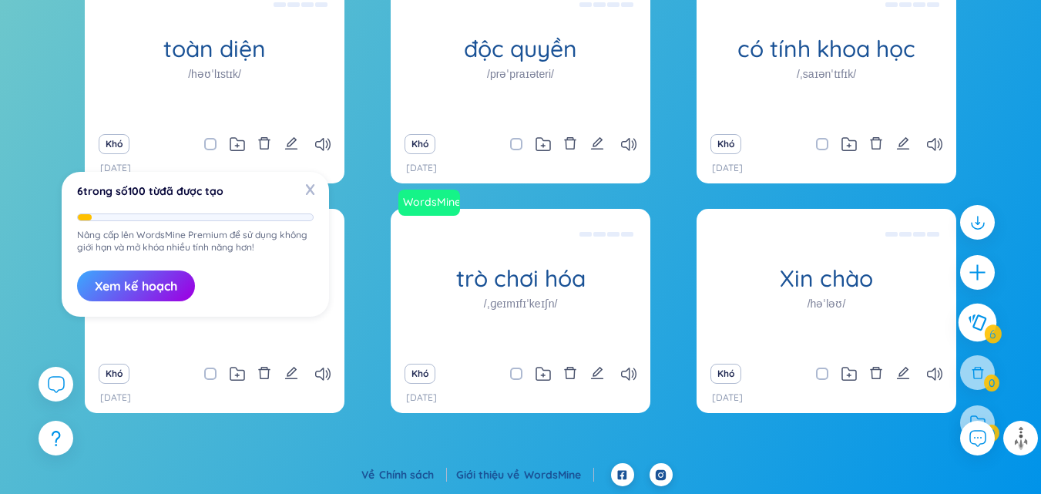
click at [985, 317] on icon at bounding box center [978, 322] width 18 height 16
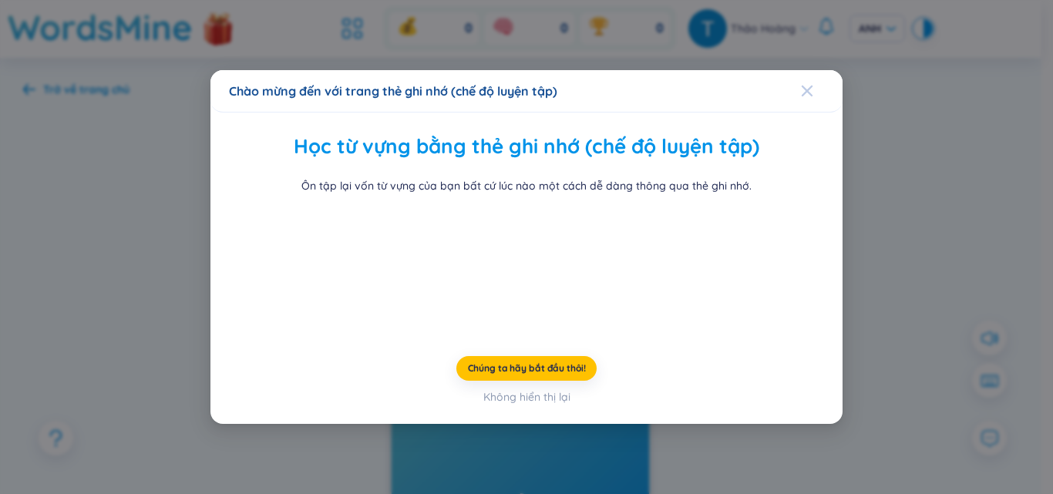
click at [801, 85] on icon "Đóng" at bounding box center [806, 90] width 11 height 11
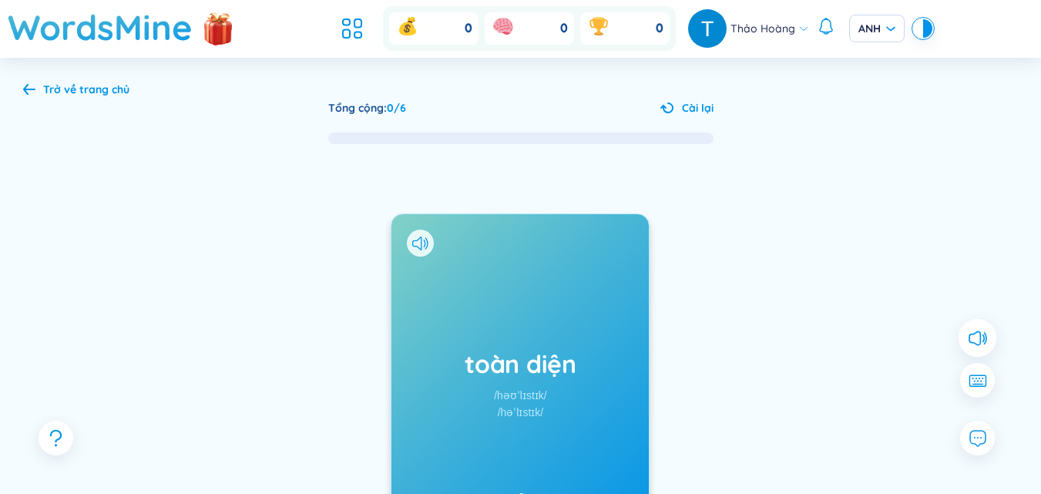
scroll to position [213, 0]
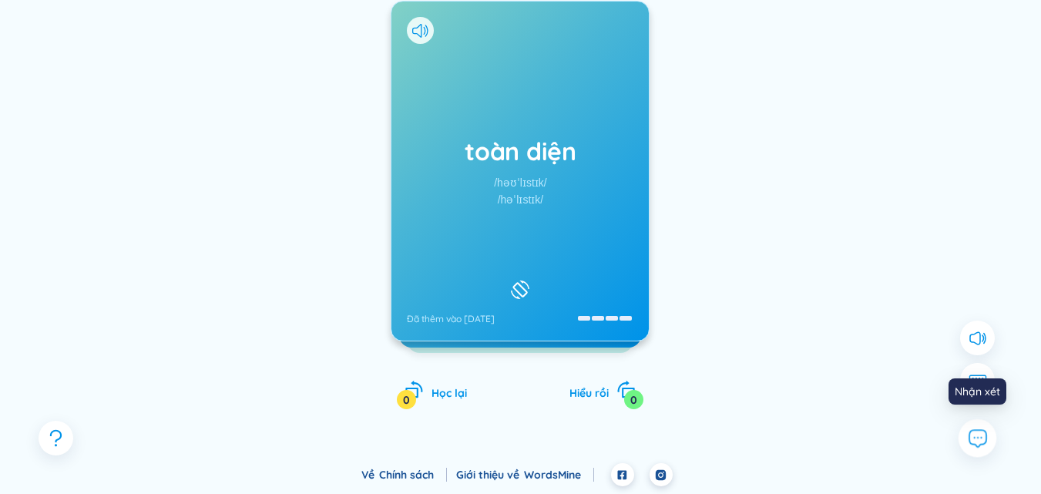
click at [979, 440] on icon at bounding box center [977, 438] width 20 height 20
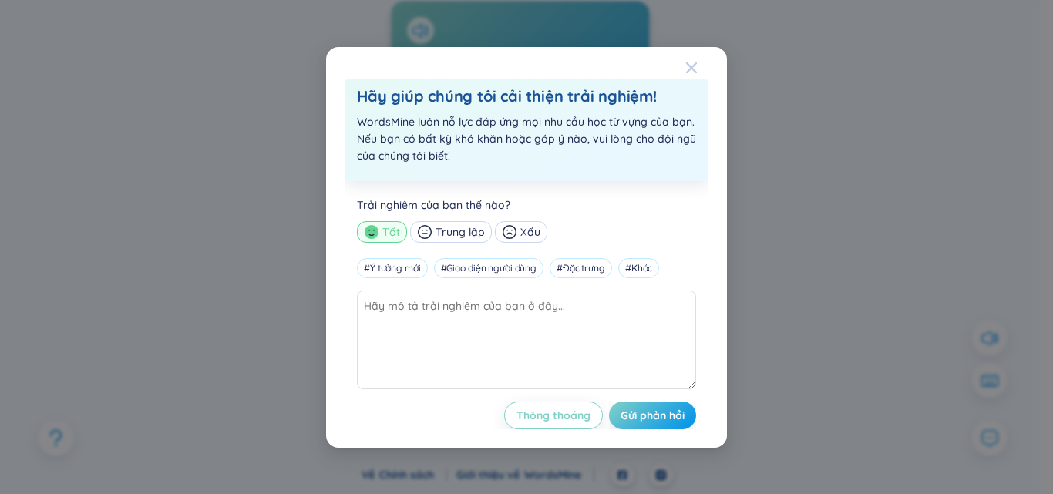
click at [690, 65] on icon "Đóng" at bounding box center [691, 67] width 11 height 11
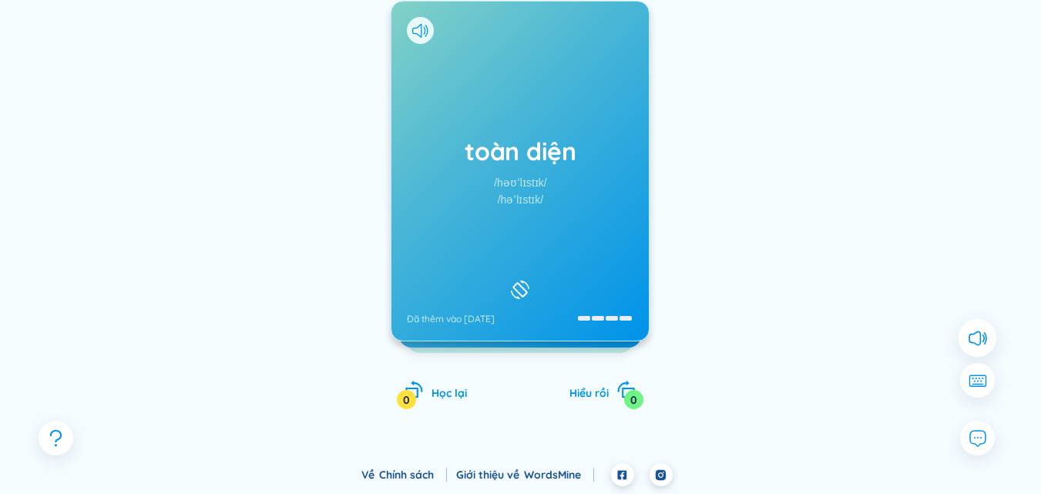
click at [983, 334] on icon at bounding box center [982, 337] width 1 height 7
click at [983, 334] on icon at bounding box center [977, 337] width 20 height 20
click at [982, 379] on icon at bounding box center [977, 381] width 20 height 14
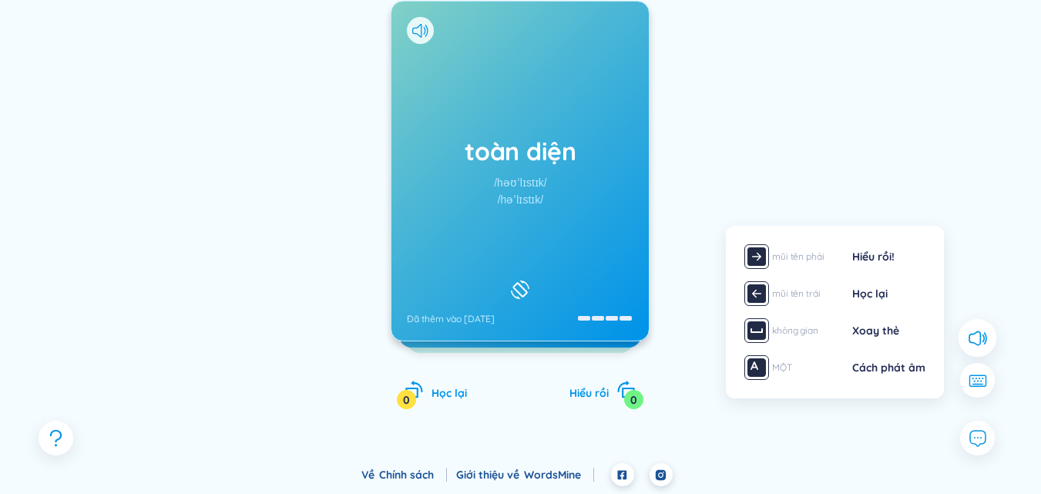
click at [815, 434] on div "toàn diện /həʊˈlɪstɪk/ /həˈlɪstɪk/ Đã thêm vào ngày 27/8/2025 (Định nghĩa trống…" at bounding box center [520, 186] width 995 height 507
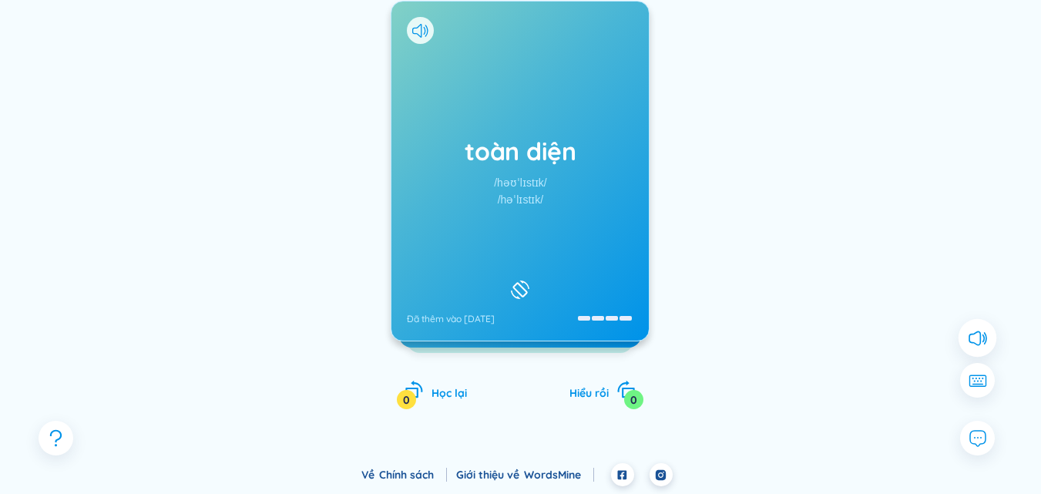
click at [383, 474] on font "Chính sách" at bounding box center [406, 475] width 55 height 14
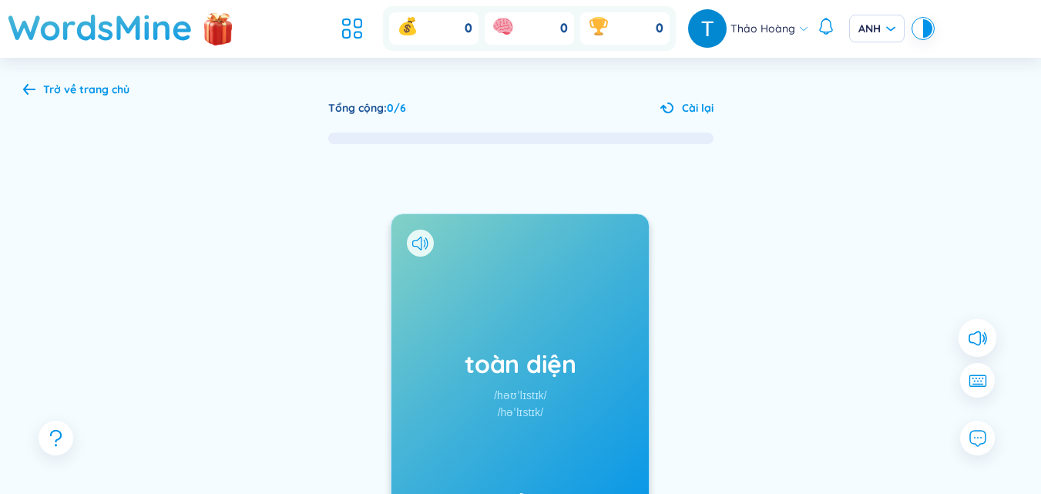
click at [90, 89] on font "Trở về trang chủ" at bounding box center [86, 89] width 86 height 14
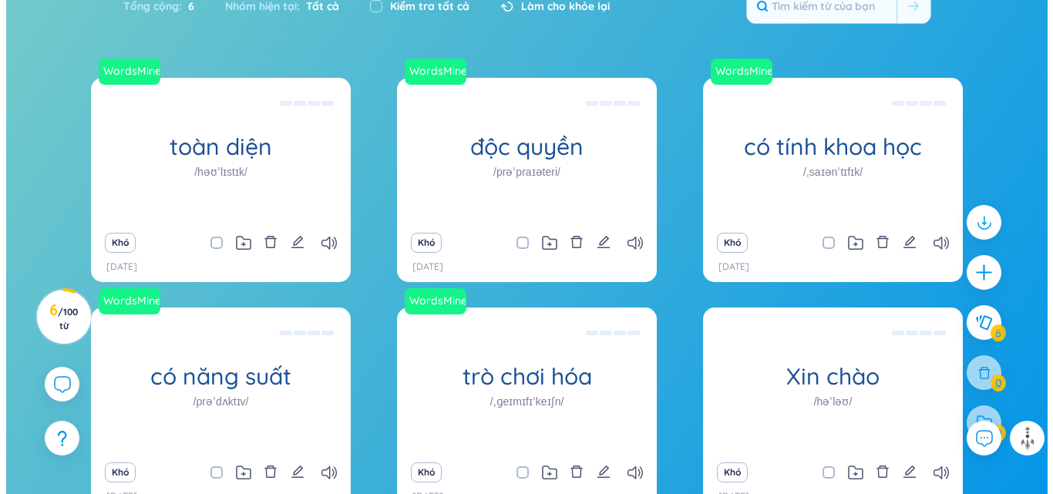
scroll to position [330, 0]
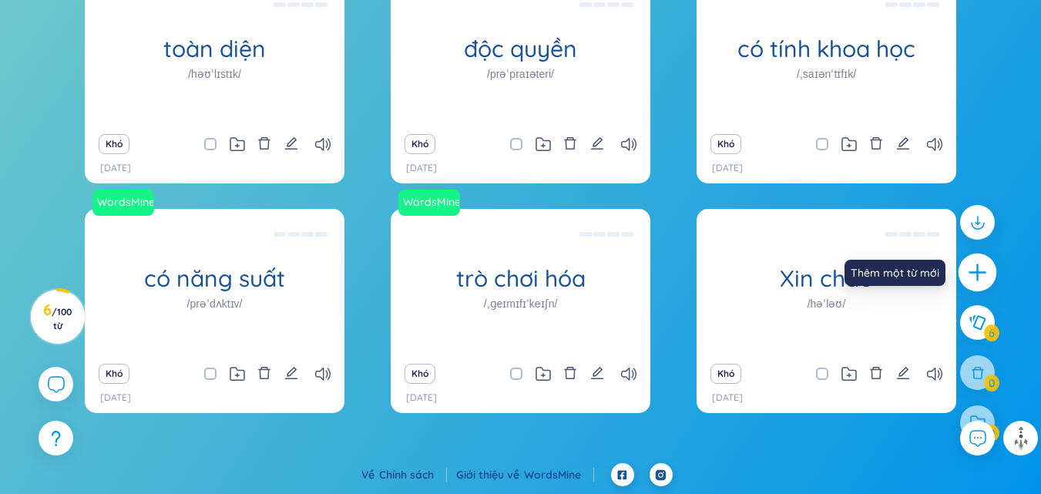
click at [972, 270] on icon "cộng thêm" at bounding box center [978, 273] width 22 height 22
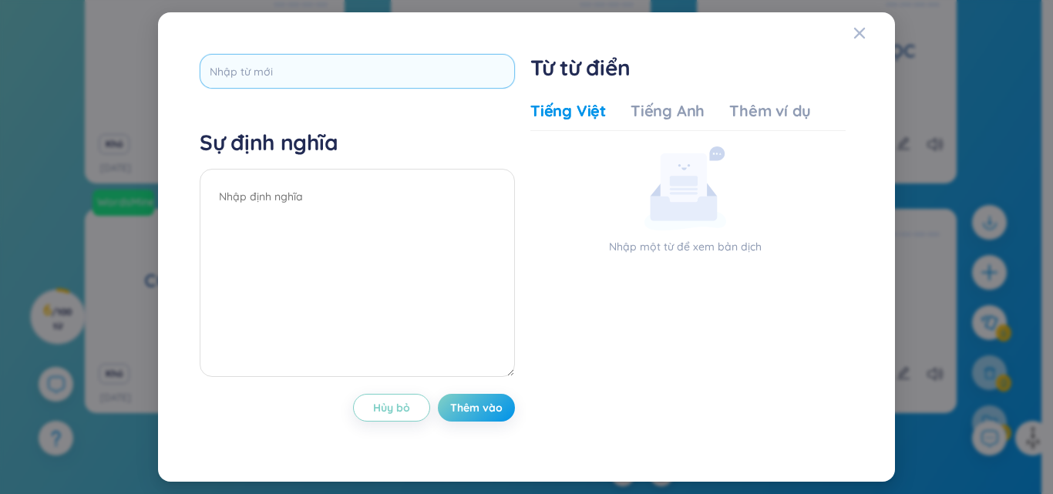
click at [297, 71] on input "text" at bounding box center [357, 71] width 315 height 35
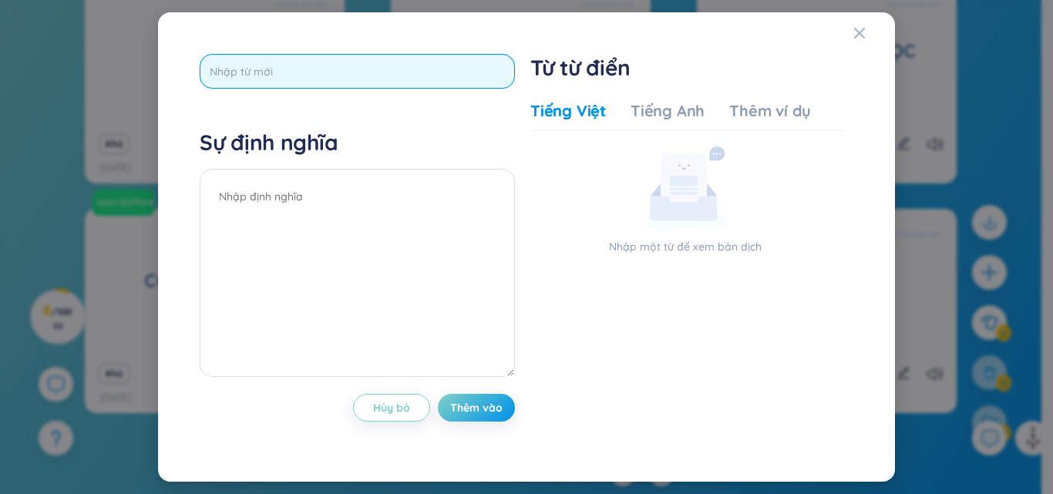
click at [415, 74] on input "text" at bounding box center [357, 71] width 315 height 35
type input "watercolour"
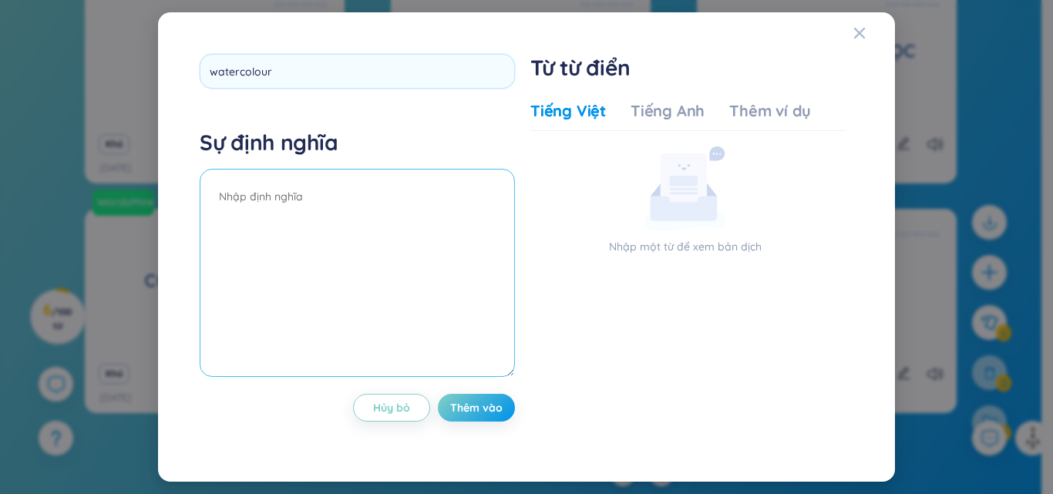
click at [309, 200] on textarea at bounding box center [357, 273] width 315 height 208
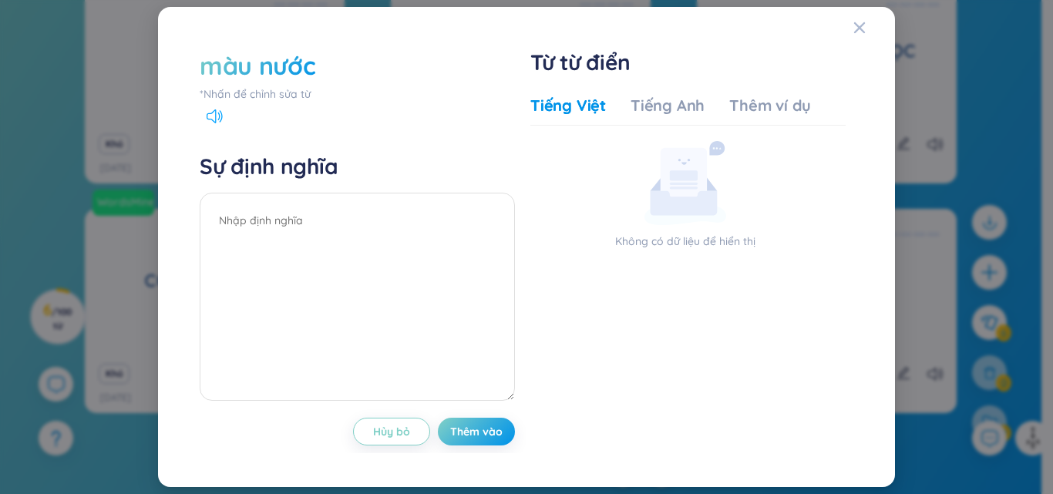
click at [215, 117] on icon at bounding box center [214, 116] width 16 height 14
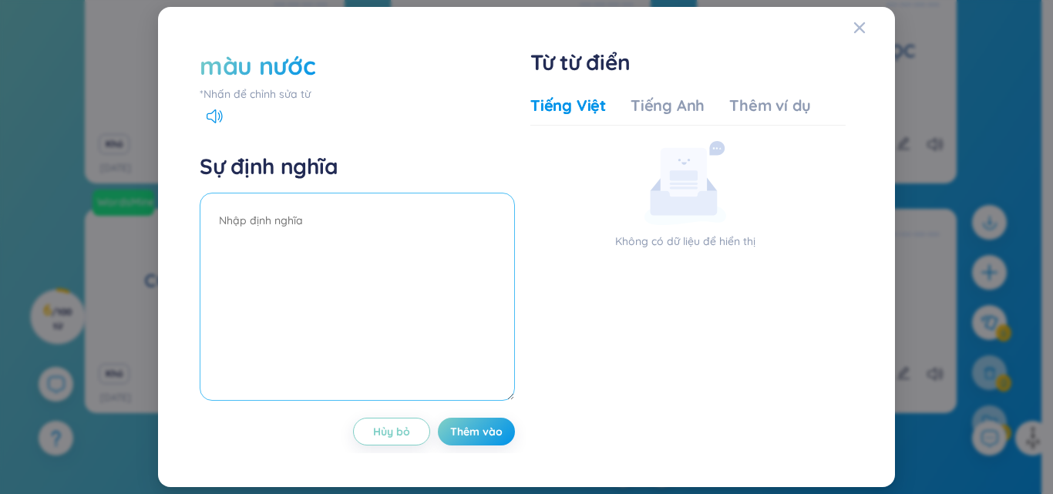
click at [294, 220] on textarea at bounding box center [357, 297] width 315 height 208
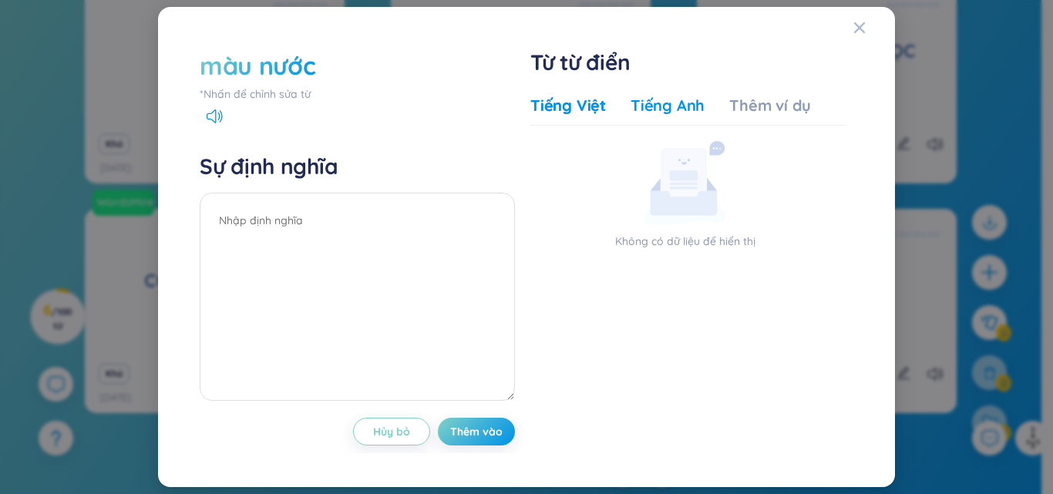
click at [679, 106] on font "Tiếng Anh" at bounding box center [667, 105] width 74 height 19
click at [663, 109] on font "Tiếng Anh" at bounding box center [667, 105] width 74 height 19
click at [218, 112] on icon at bounding box center [218, 116] width 2 height 8
click at [742, 103] on font "Thêm ví dụ" at bounding box center [770, 105] width 82 height 19
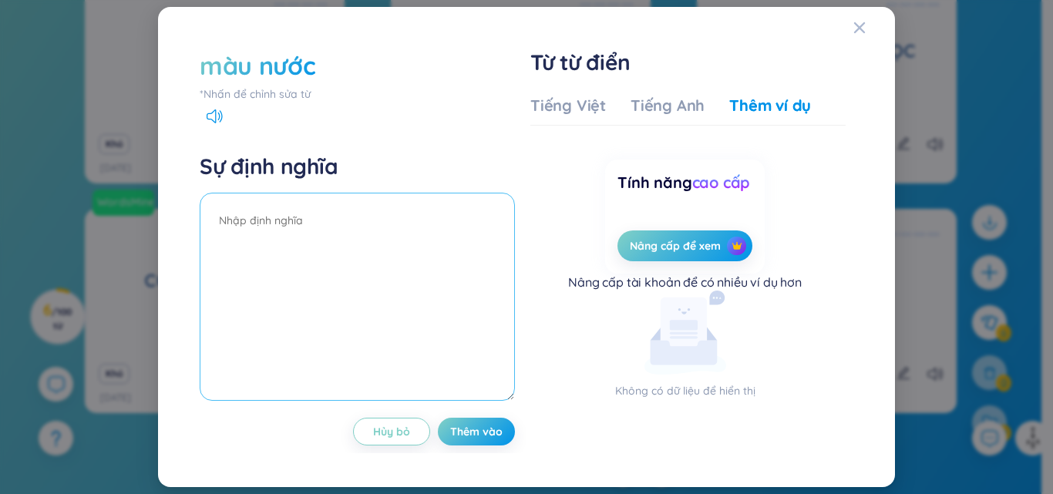
click at [304, 213] on textarea at bounding box center [357, 297] width 315 height 208
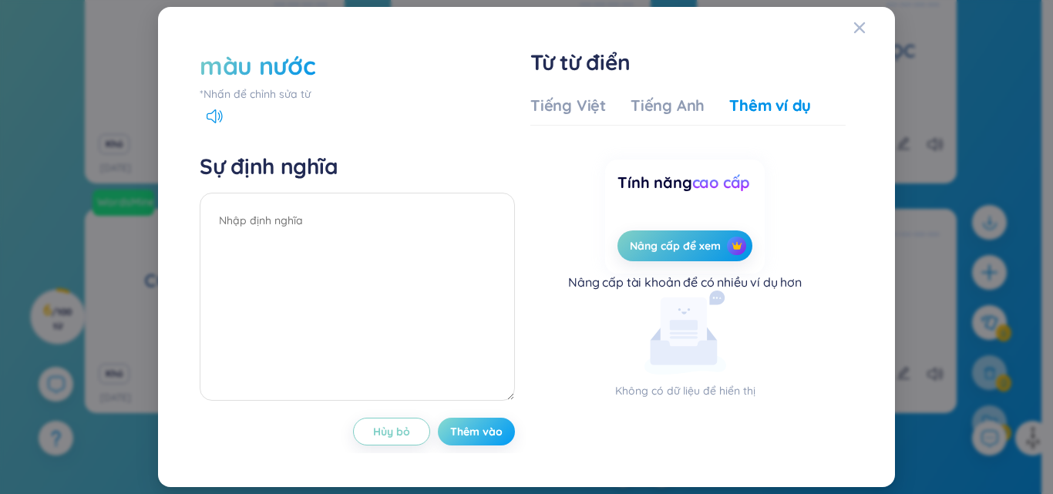
click at [482, 433] on font "Thêm vào" at bounding box center [476, 432] width 52 height 14
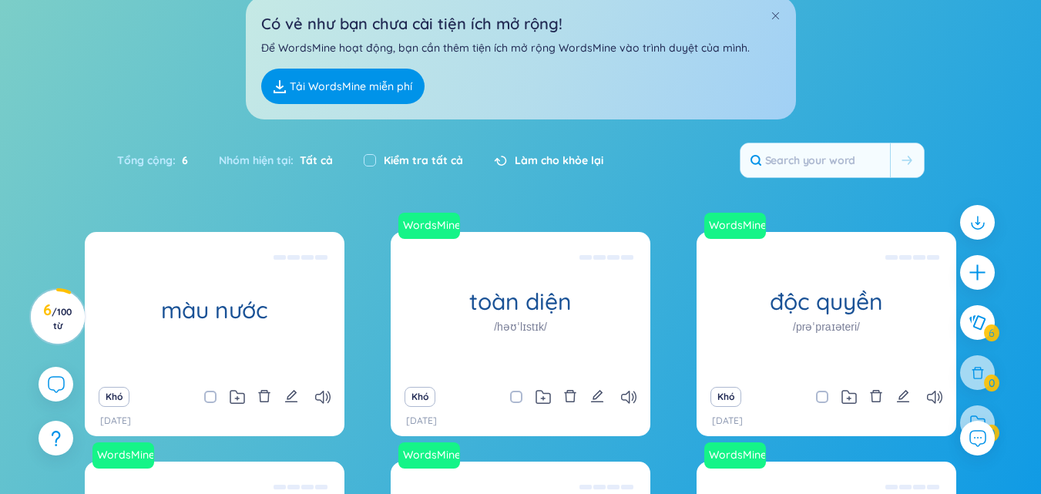
scroll to position [0, 0]
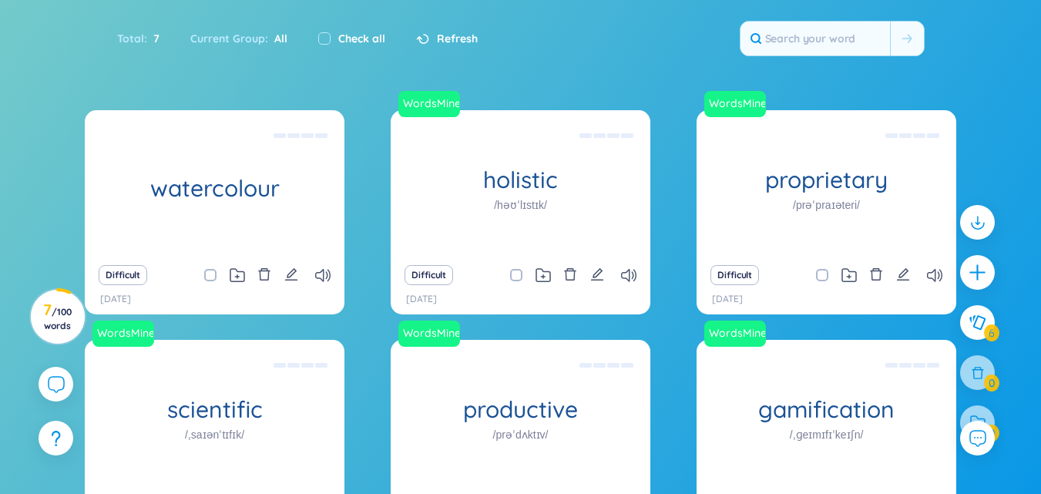
scroll to position [385, 0]
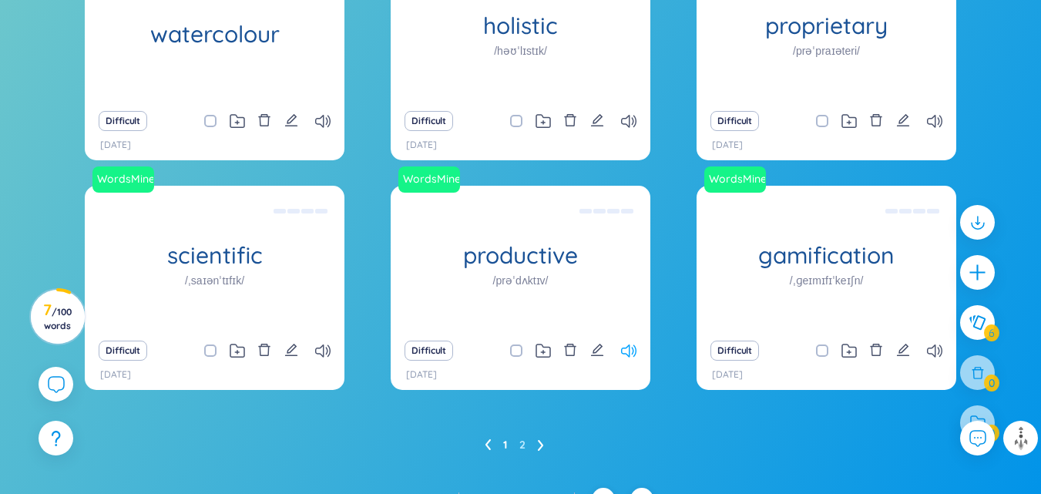
click at [631, 353] on icon at bounding box center [628, 350] width 15 height 13
click at [631, 352] on span at bounding box center [628, 350] width 15 height 13
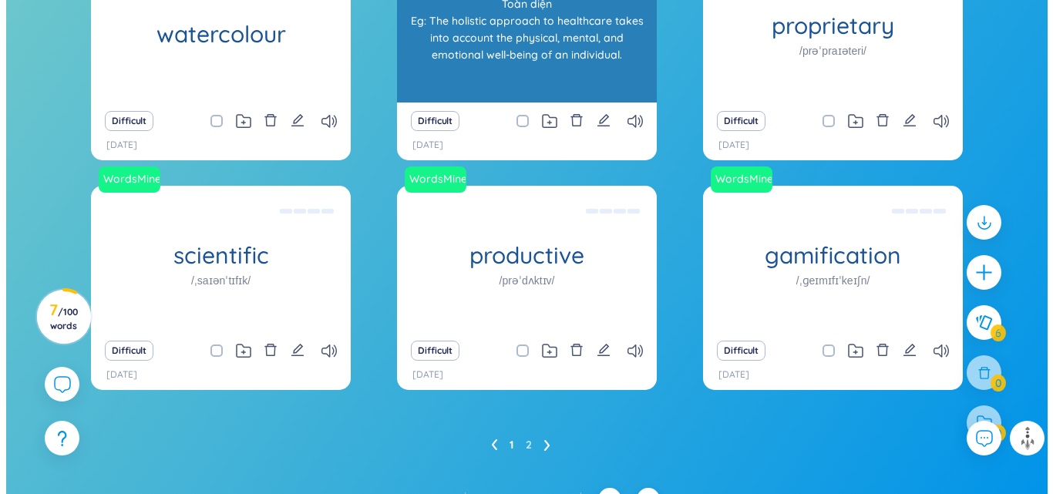
scroll to position [308, 0]
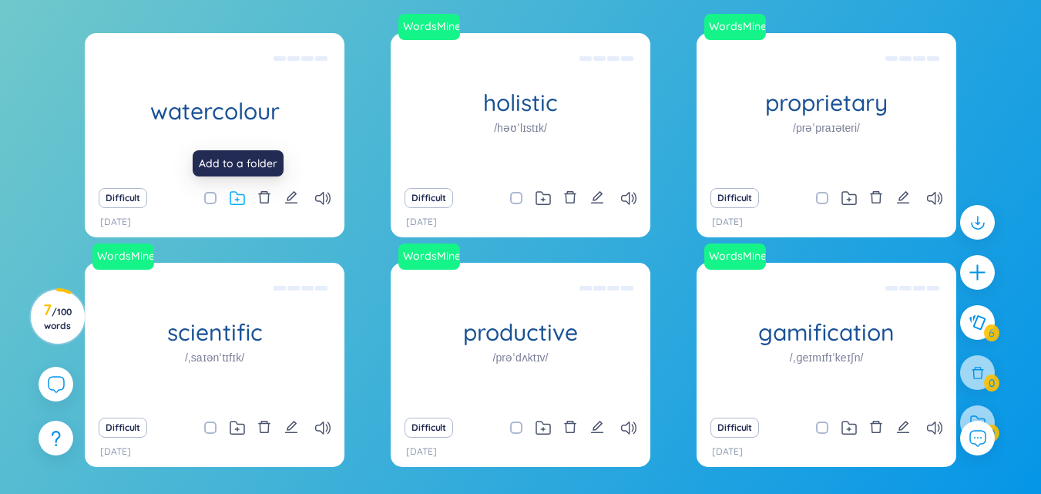
click at [240, 197] on icon at bounding box center [237, 198] width 15 height 15
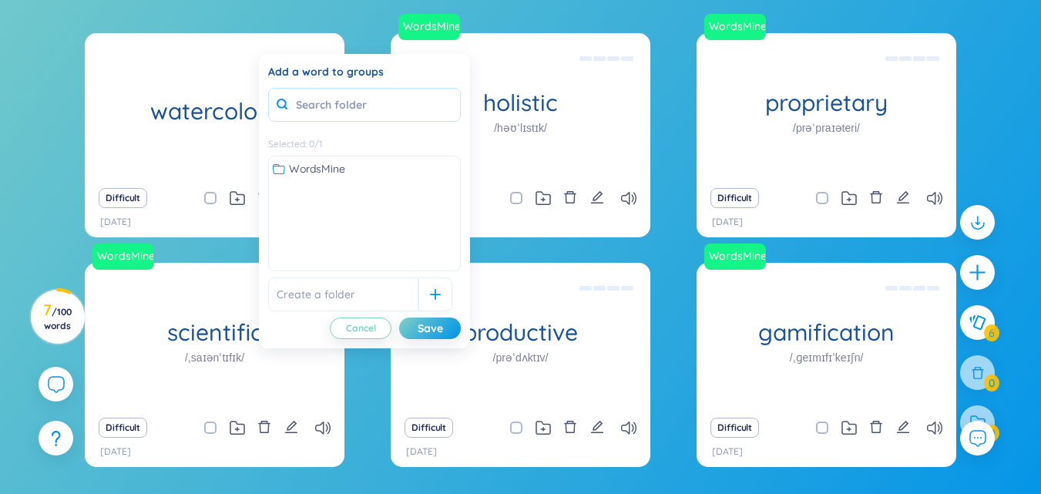
click at [354, 104] on input "text" at bounding box center [364, 105] width 193 height 34
click at [329, 171] on span "WordsMine" at bounding box center [317, 168] width 56 height 17
click at [310, 173] on span "WordsMine" at bounding box center [317, 168] width 57 height 17
click at [321, 165] on span "WordsMine" at bounding box center [317, 168] width 56 height 17
click at [431, 327] on div "Save" at bounding box center [430, 328] width 25 height 17
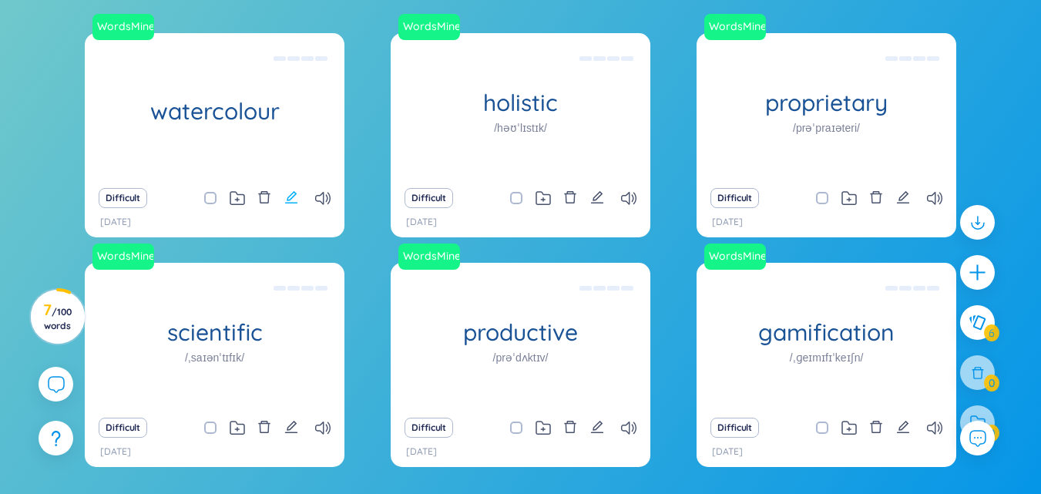
click at [290, 198] on icon "edit" at bounding box center [291, 197] width 14 height 14
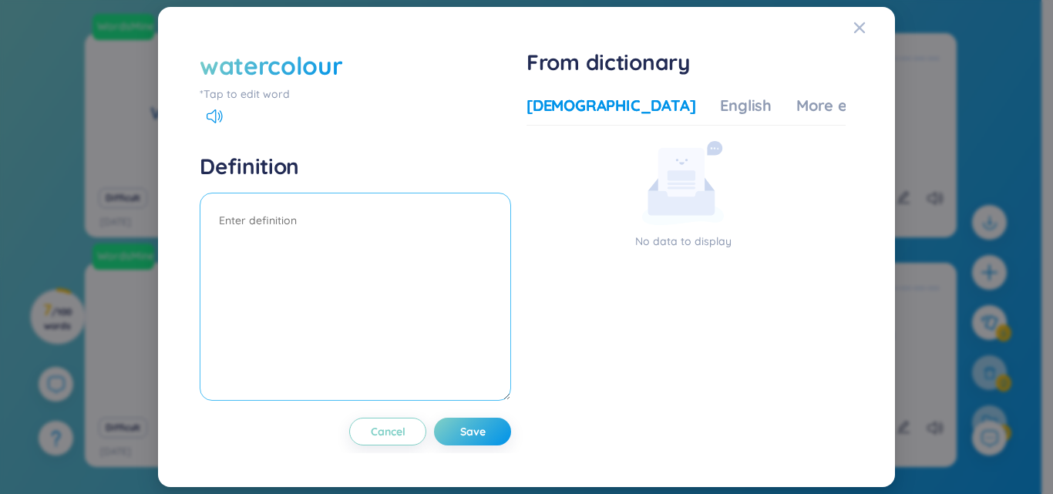
click at [294, 230] on textarea at bounding box center [355, 297] width 311 height 208
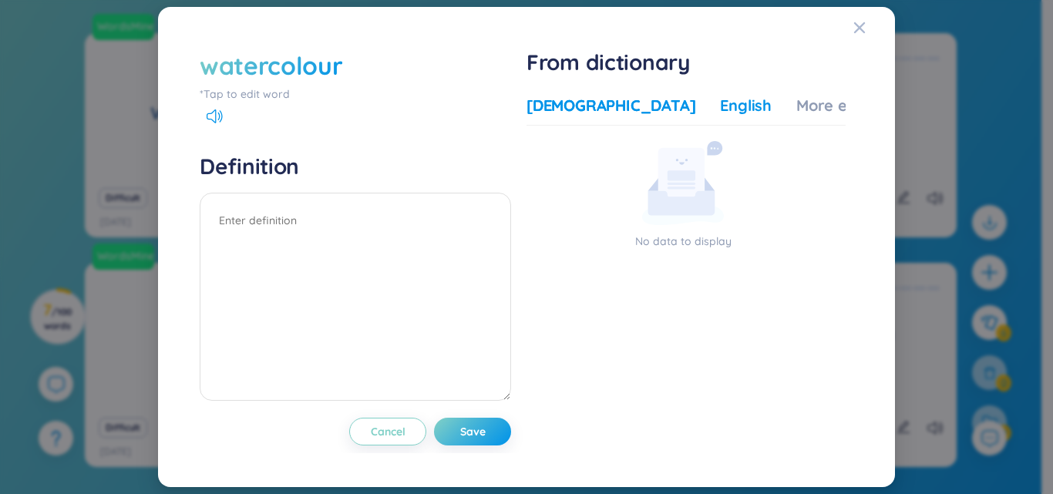
click at [720, 102] on div "English" at bounding box center [746, 106] width 52 height 22
click at [796, 111] on div "More examples" at bounding box center [852, 106] width 112 height 22
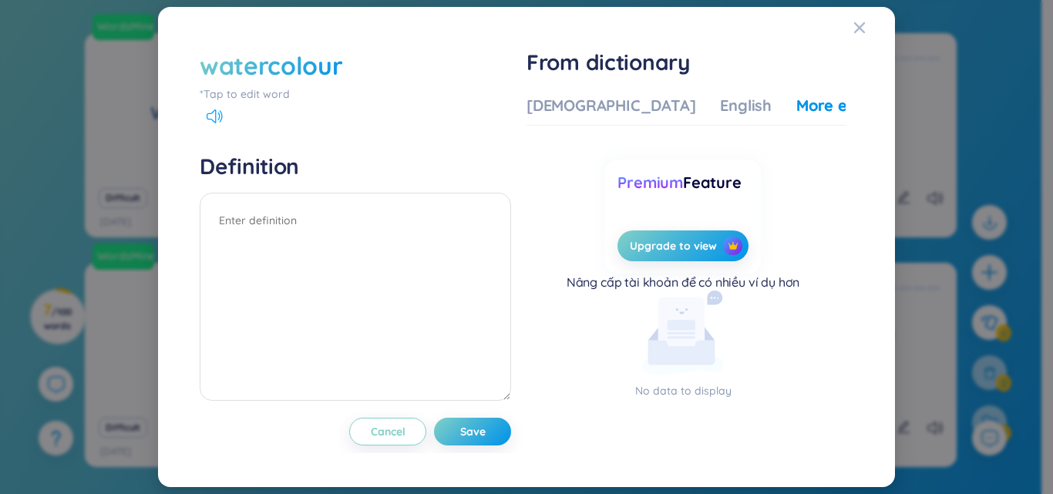
click at [207, 116] on icon at bounding box center [210, 116] width 9 height 14
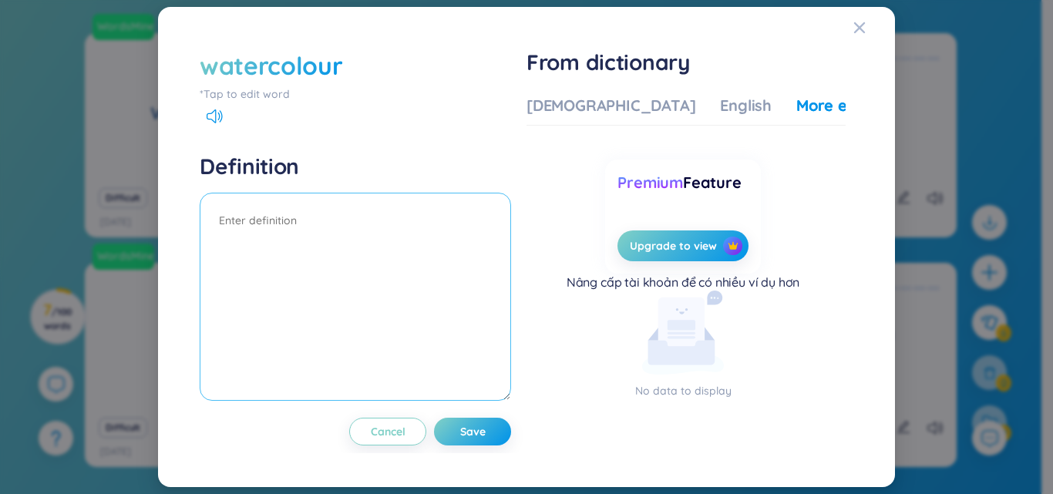
click at [272, 220] on textarea at bounding box center [355, 297] width 311 height 208
paste textarea "The artist uses watercolors to paint"
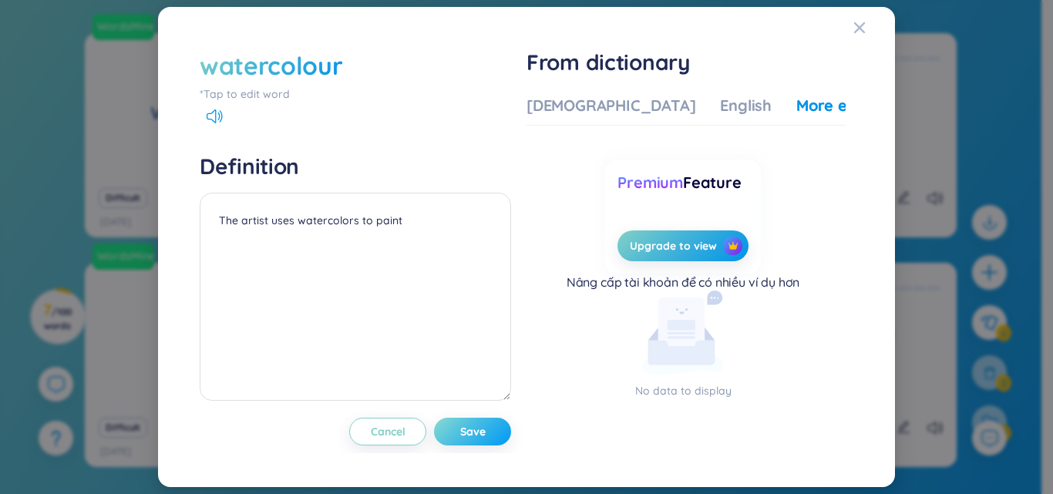
click at [474, 434] on span "Save" at bounding box center [472, 431] width 25 height 15
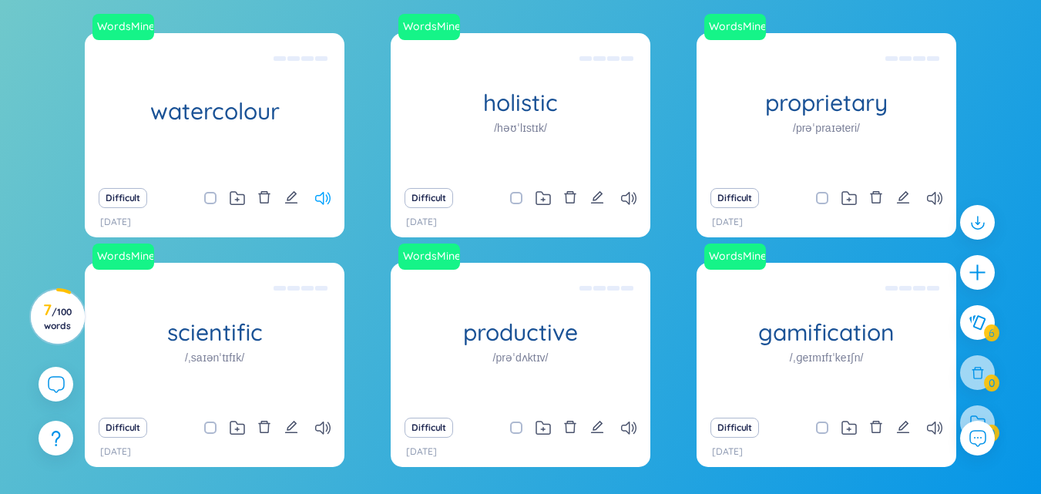
click at [324, 196] on icon at bounding box center [322, 198] width 15 height 13
click at [290, 199] on icon "edit" at bounding box center [291, 197] width 12 height 12
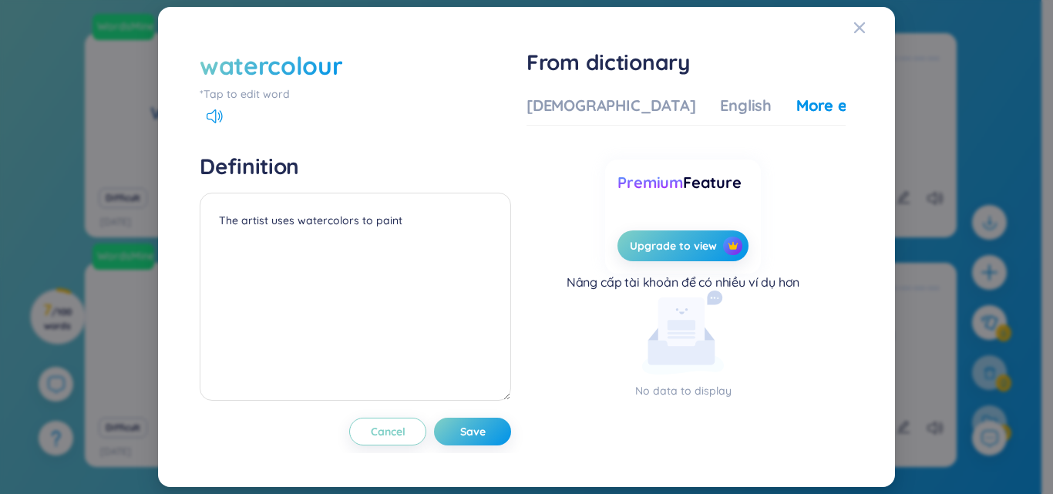
click at [273, 94] on div "*Tap to edit word" at bounding box center [355, 94] width 311 height 17
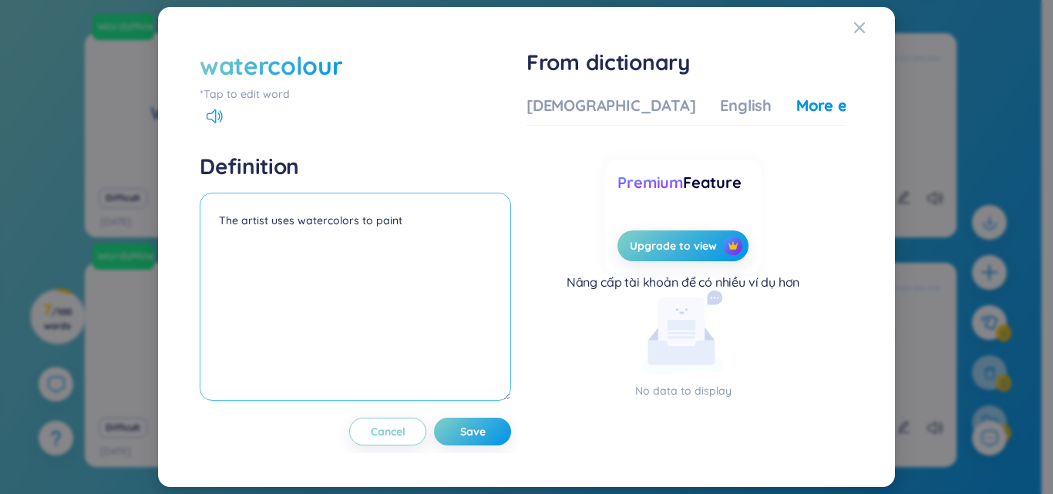
click at [415, 207] on textarea "The artist uses watercolors to paint" at bounding box center [355, 297] width 311 height 208
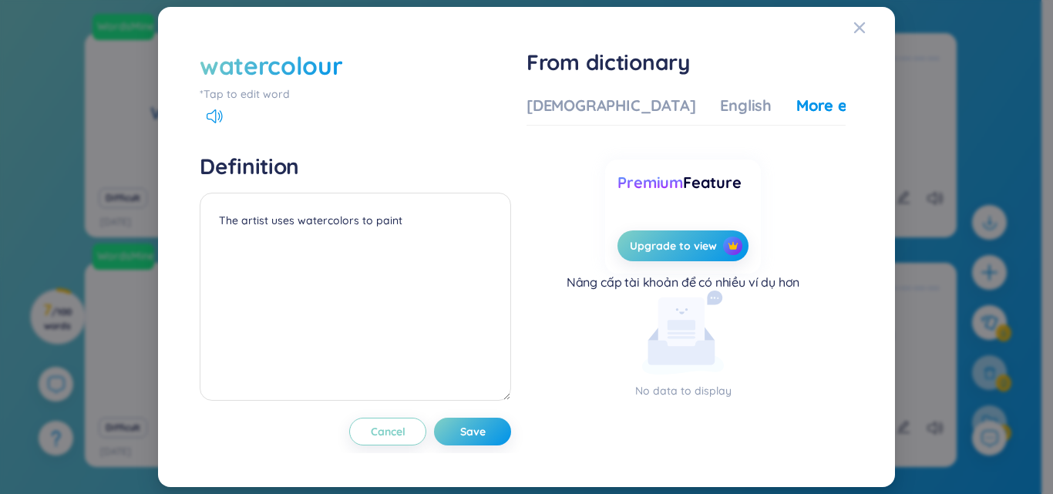
click at [267, 97] on div "*Tap to edit word" at bounding box center [355, 94] width 311 height 17
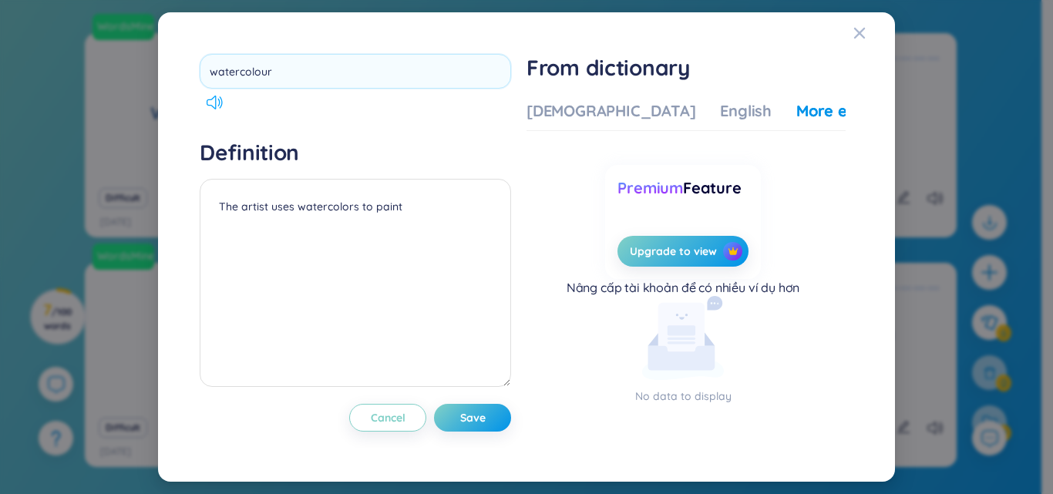
click at [216, 106] on div "watercolour" at bounding box center [355, 81] width 311 height 55
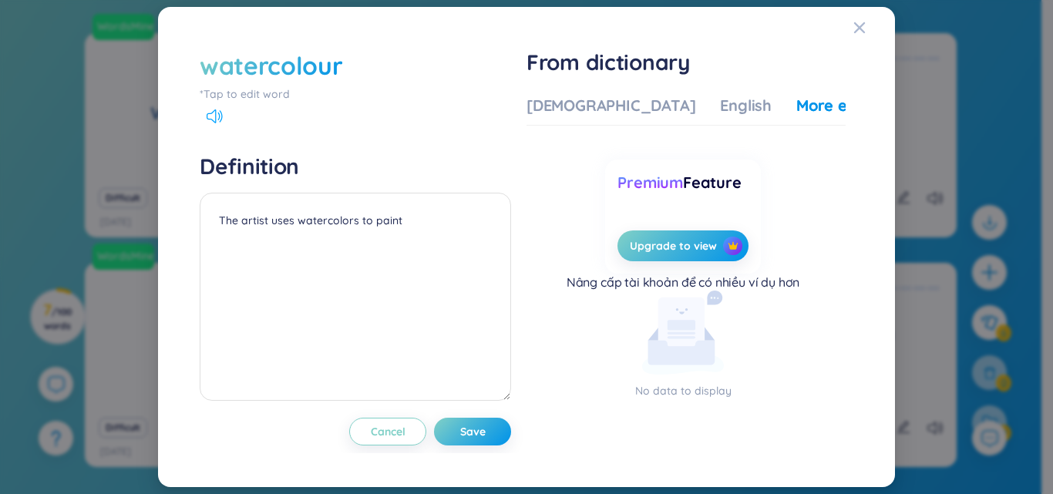
click at [214, 120] on icon at bounding box center [214, 116] width 16 height 14
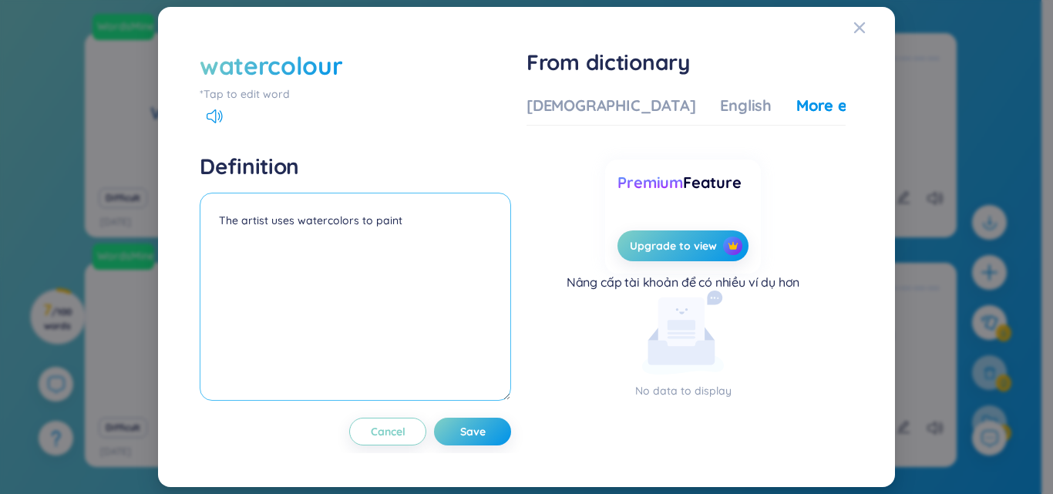
click at [410, 227] on textarea "The artist uses watercolors to paint" at bounding box center [355, 297] width 311 height 208
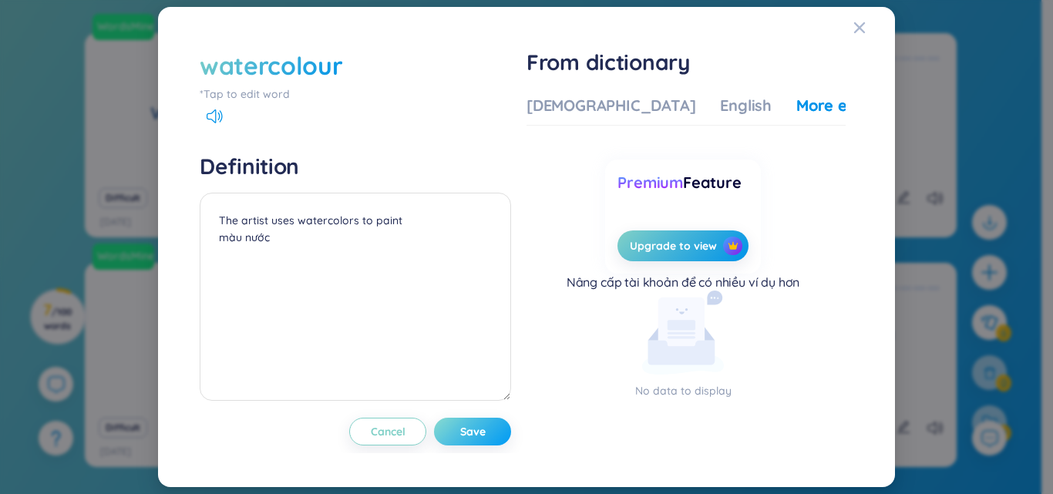
click at [469, 430] on span "Save" at bounding box center [472, 431] width 25 height 15
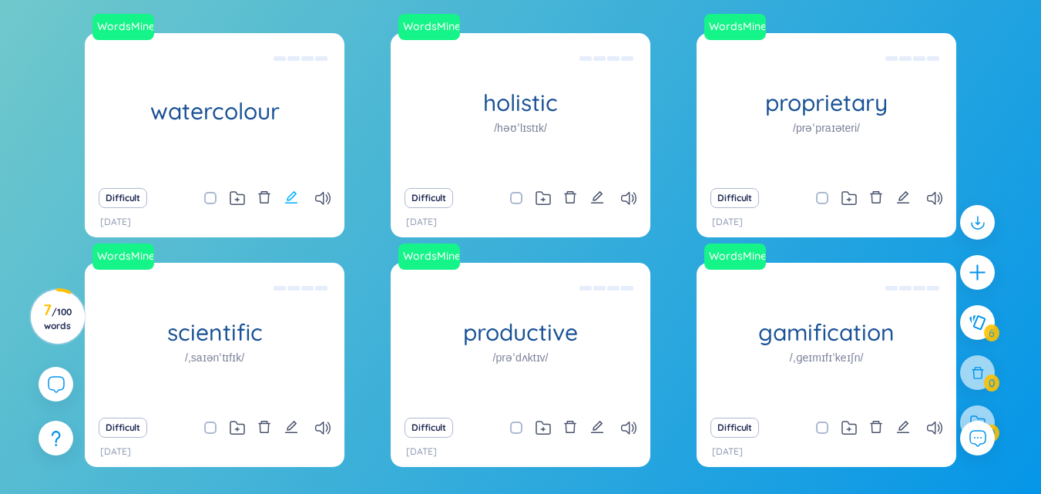
click at [289, 198] on icon "edit" at bounding box center [291, 197] width 14 height 14
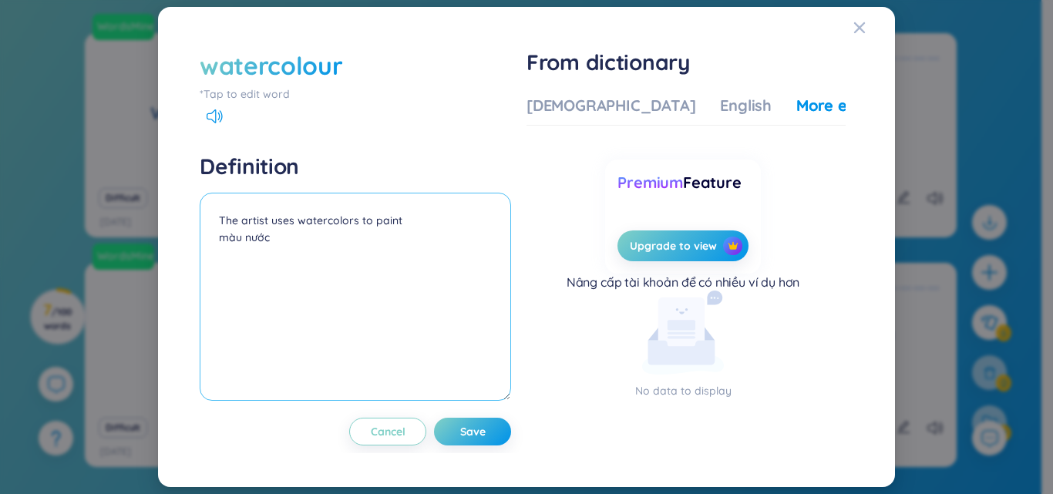
click at [215, 239] on textarea "The artist uses watercolors to paint màu nước" at bounding box center [355, 297] width 311 height 208
click at [281, 243] on textarea "The artist uses watercolors to paint (màu nước" at bounding box center [355, 297] width 311 height 208
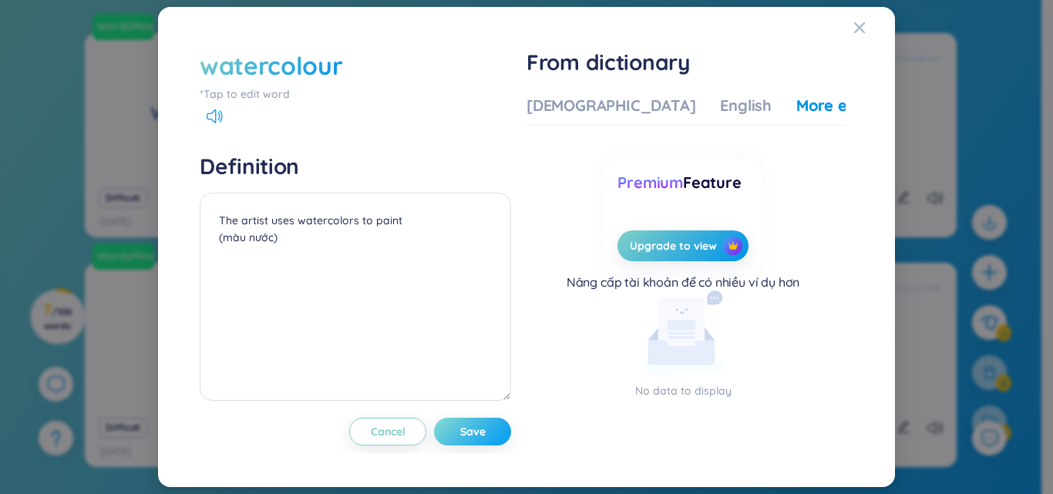
click at [500, 427] on button "Save" at bounding box center [472, 432] width 77 height 28
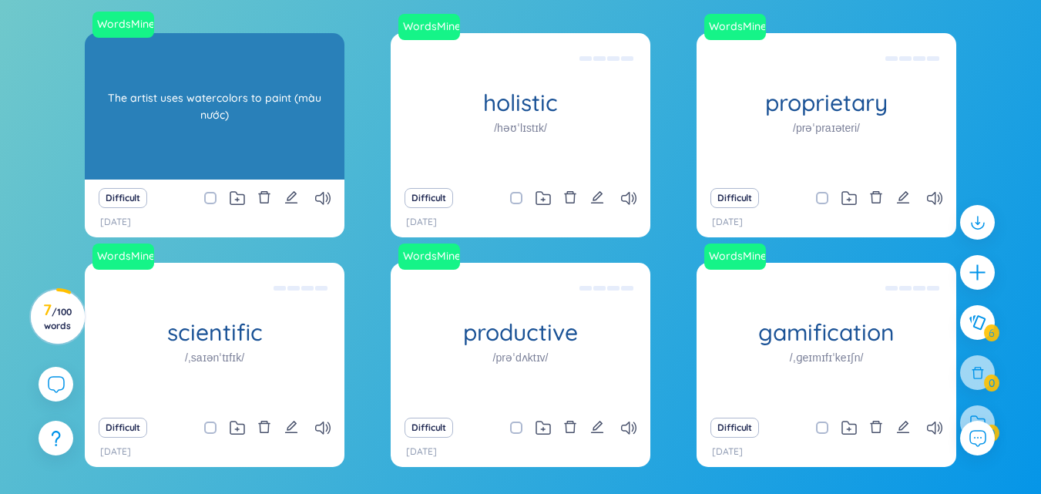
click at [225, 109] on div "The artist uses watercolors to paint (màu nước)" at bounding box center [214, 106] width 244 height 139
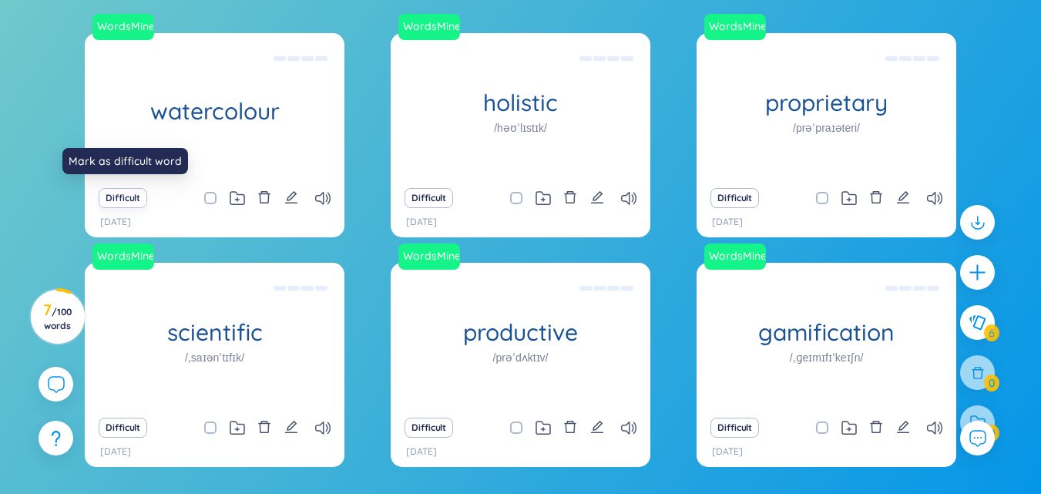
click at [126, 199] on button "Difficult" at bounding box center [123, 198] width 49 height 20
click at [116, 199] on button "Difficult" at bounding box center [123, 198] width 49 height 20
click at [114, 196] on button "Difficult" at bounding box center [123, 198] width 49 height 20
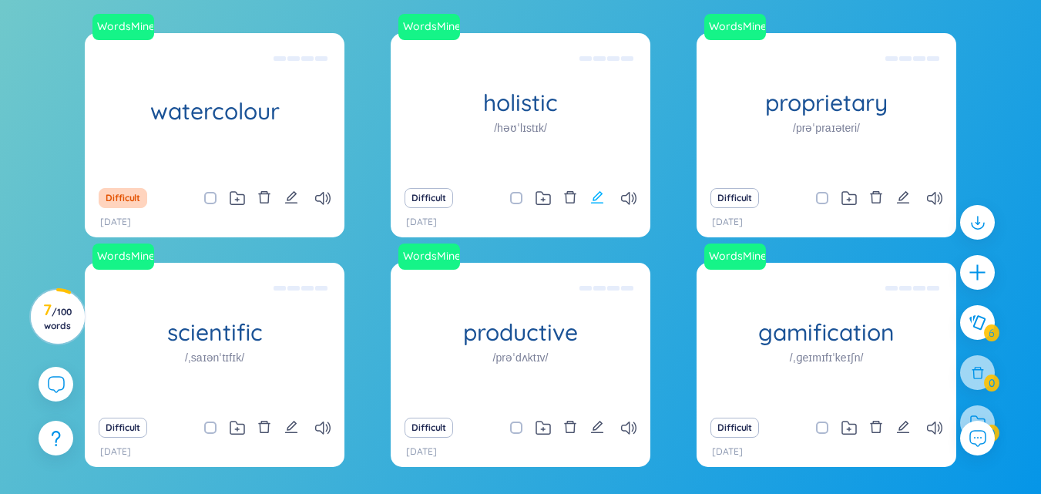
click at [599, 197] on icon "edit" at bounding box center [597, 197] width 12 height 12
type textarea "Toàn diện Eg: The holistic approach to healthcare takes into account the physic…"
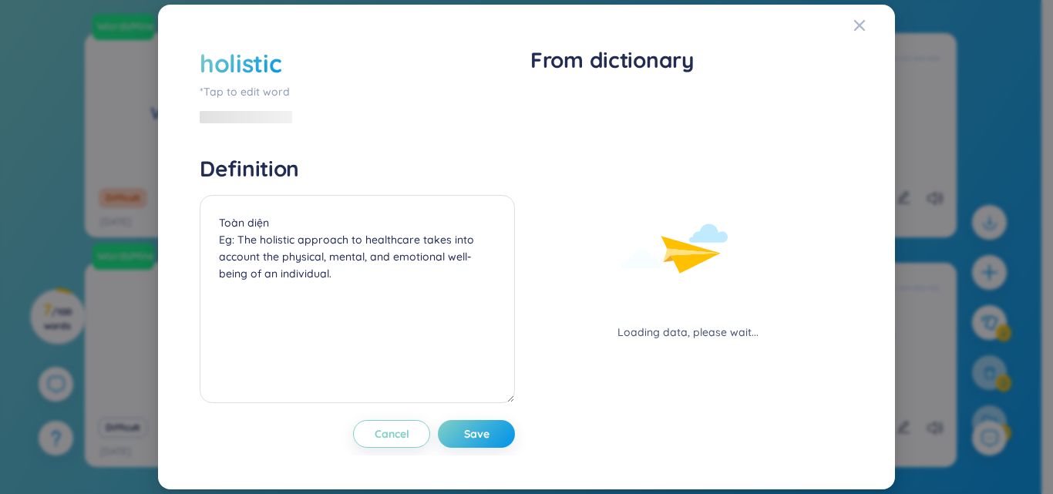
click at [286, 55] on div "holistic" at bounding box center [357, 63] width 315 height 34
click at [291, 65] on div "holistic" at bounding box center [357, 63] width 315 height 34
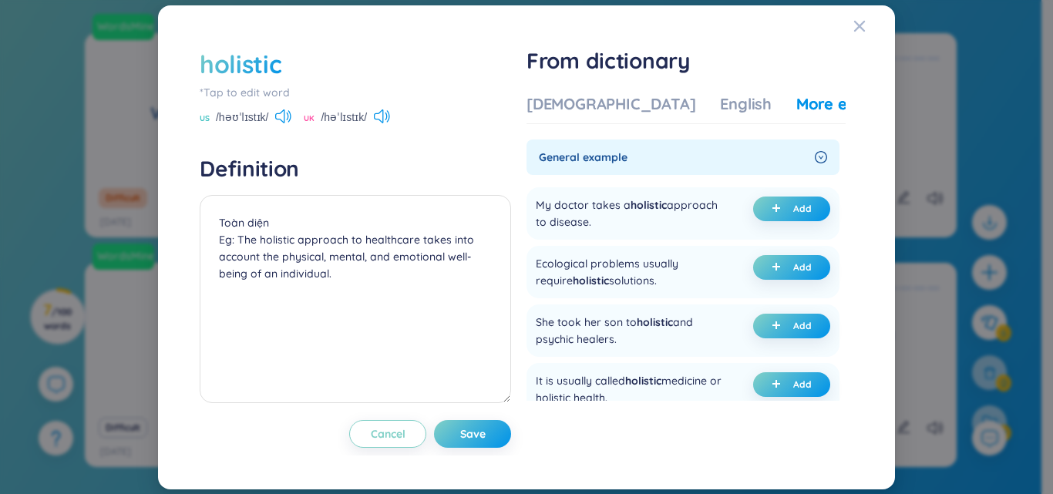
click at [241, 112] on span "/həʊˈlɪstɪk/" at bounding box center [242, 117] width 53 height 17
click at [280, 59] on div "holistic" at bounding box center [241, 64] width 82 height 34
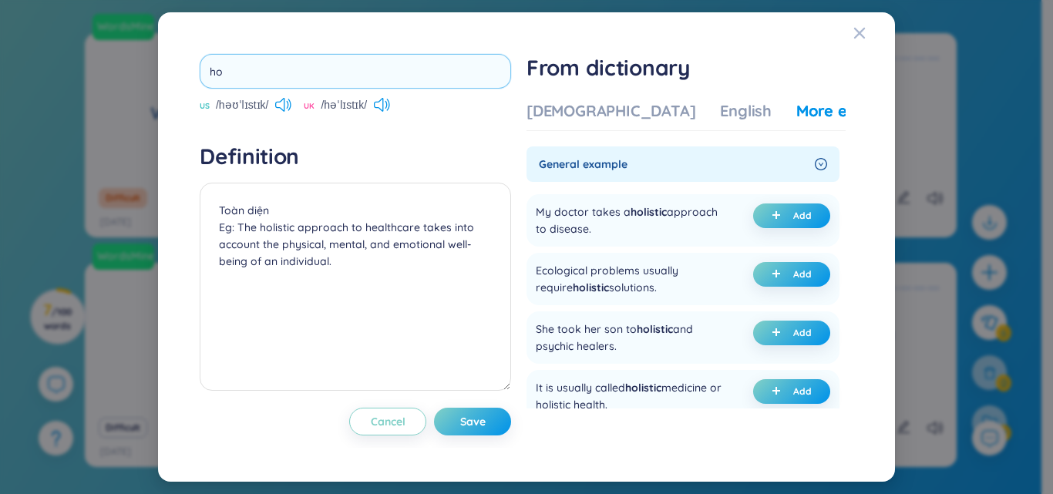
type input "h"
type input "thumbtack"
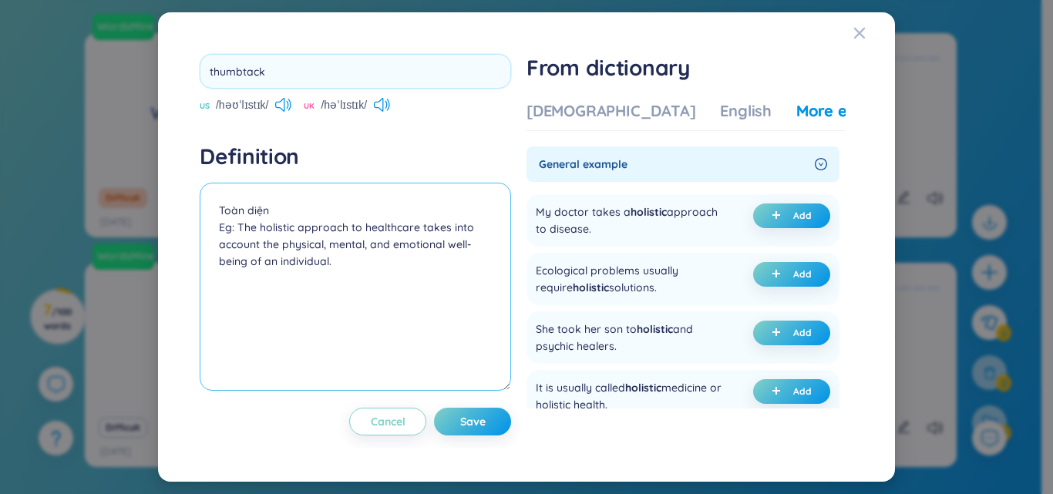
click at [343, 264] on textarea "Toàn diện Eg: The holistic approach to healthcare takes into account the physic…" at bounding box center [355, 287] width 311 height 208
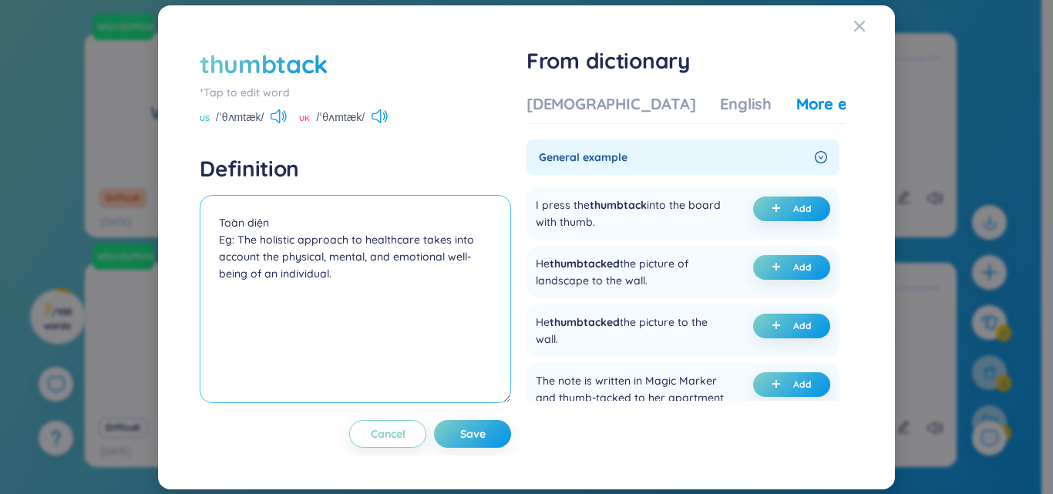
drag, startPoint x: 214, startPoint y: 239, endPoint x: 241, endPoint y: 243, distance: 27.4
click at [241, 243] on textarea "Toàn diện Eg: The holistic approach to healthcare takes into account the physic…" at bounding box center [355, 299] width 311 height 208
click at [331, 327] on textarea "Toàn diện Eg: The holistic approach to healthcare takes into account the physic…" at bounding box center [355, 299] width 311 height 208
drag, startPoint x: 234, startPoint y: 238, endPoint x: 389, endPoint y: 274, distance: 159.0
click at [389, 274] on textarea "Toàn diện Eg: The holistic approach to healthcare takes into account the physic…" at bounding box center [355, 299] width 311 height 208
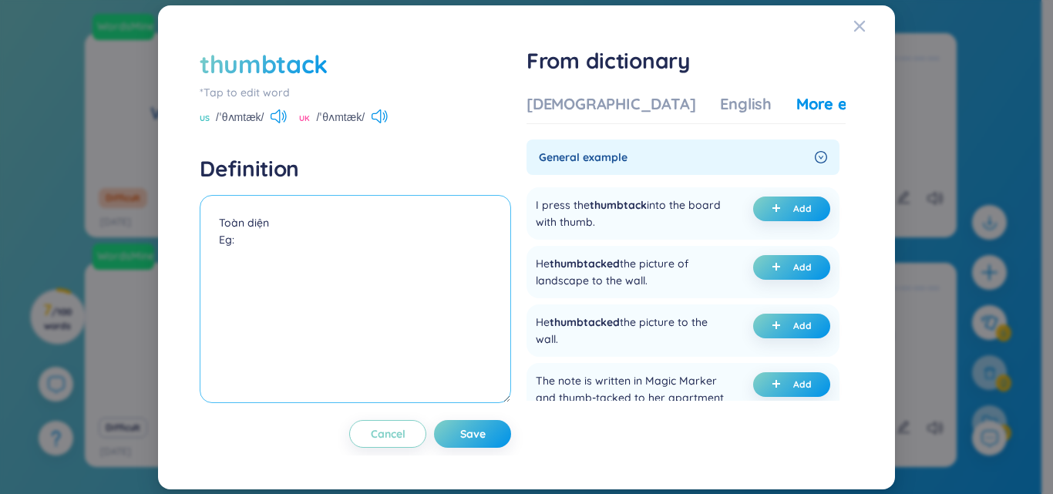
click at [279, 228] on textarea "Toàn diện Eg:" at bounding box center [355, 299] width 311 height 208
click at [247, 248] on textarea "Toàn diện Eg:" at bounding box center [355, 299] width 311 height 208
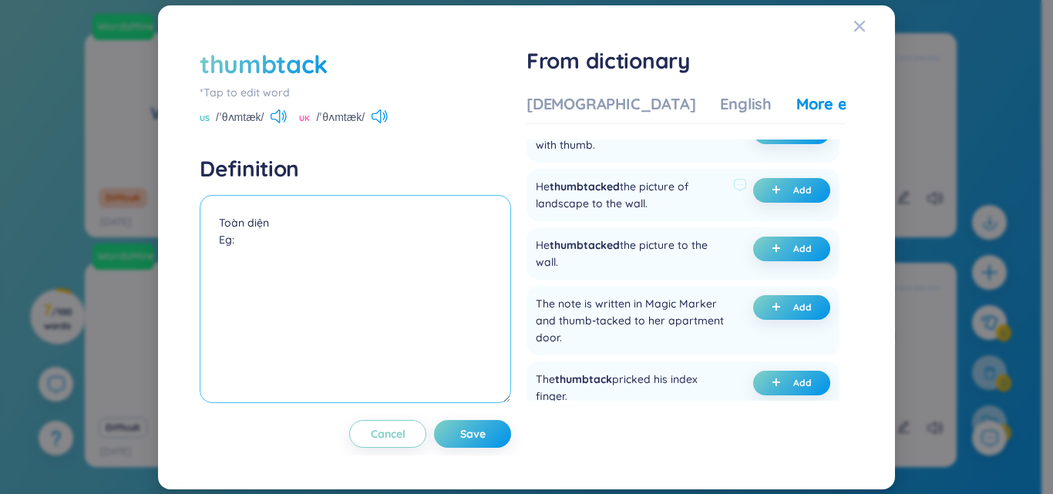
scroll to position [0, 0]
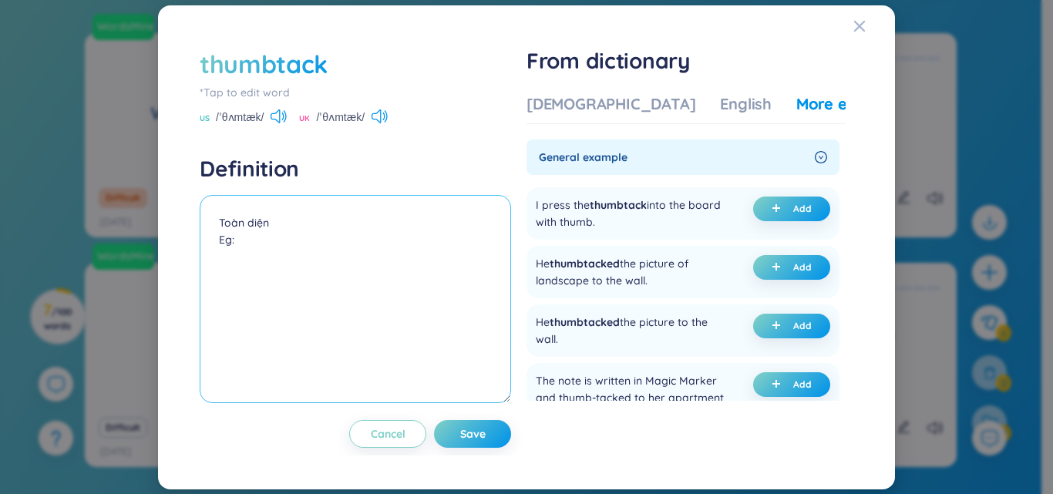
click at [270, 223] on textarea "Toàn diện Eg:" at bounding box center [355, 299] width 311 height 208
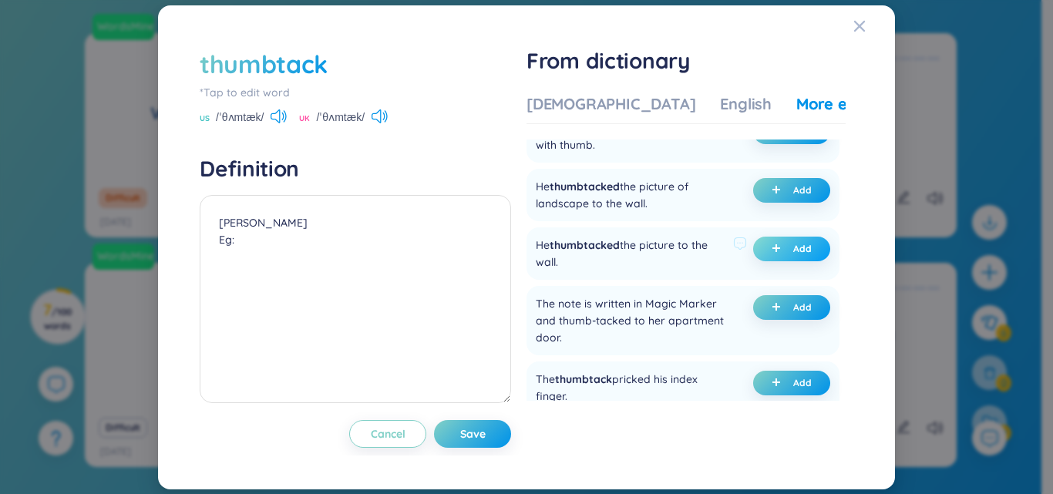
click at [784, 250] on button "Add" at bounding box center [791, 249] width 77 height 25
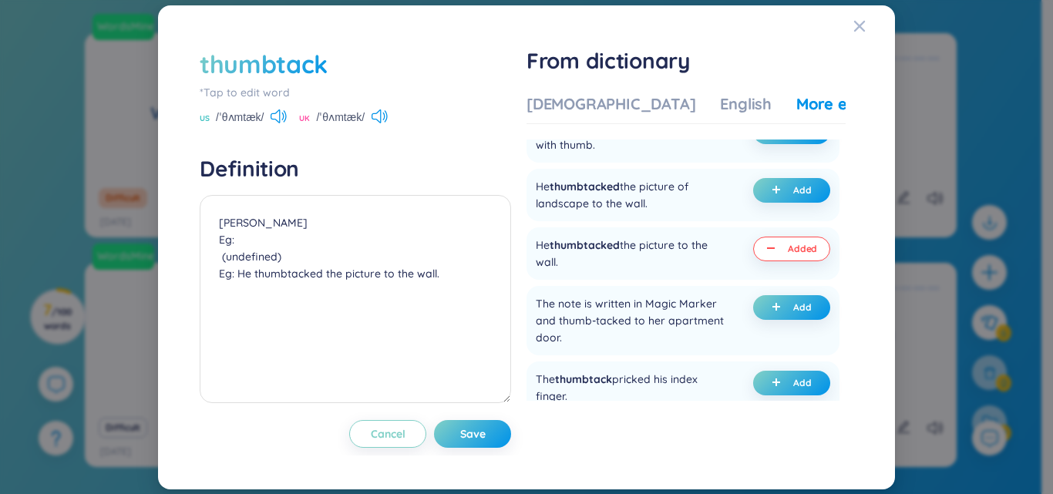
scroll to position [0, 0]
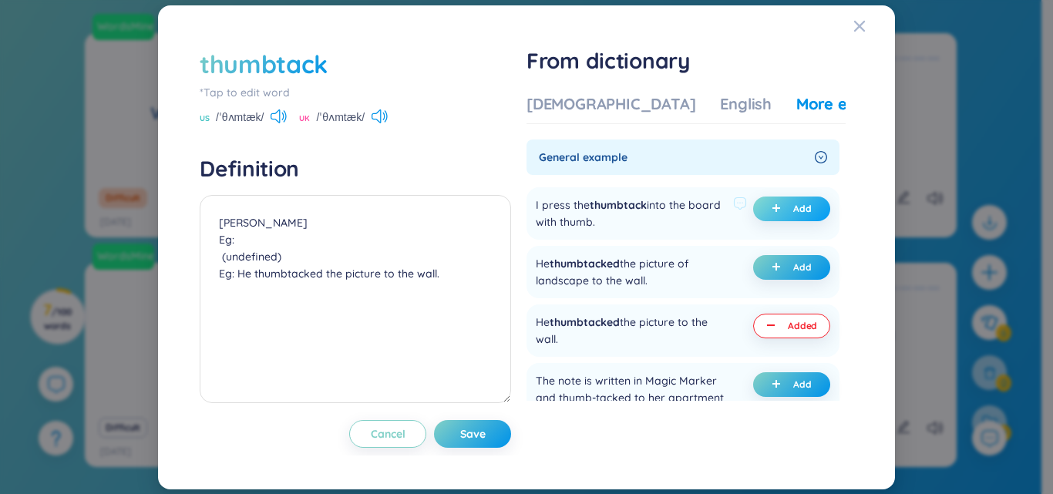
click at [778, 211] on span "plus" at bounding box center [778, 208] width 15 height 11
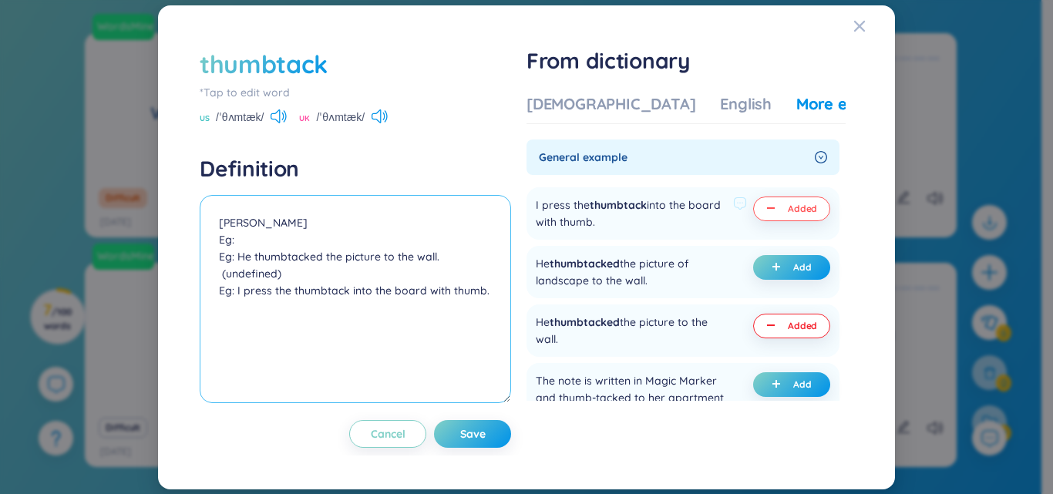
drag, startPoint x: 445, startPoint y: 255, endPoint x: 280, endPoint y: 273, distance: 165.1
click at [280, 273] on textarea "[PERSON_NAME] Eg: Eg: He thumbtacked the picture to the wall. (undefined) Eg: I…" at bounding box center [355, 299] width 311 height 208
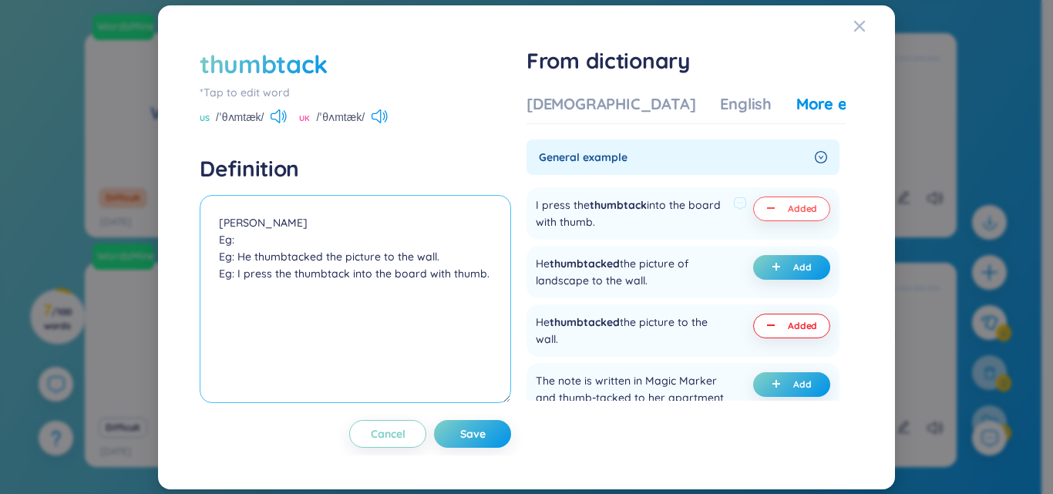
drag, startPoint x: 436, startPoint y: 257, endPoint x: 204, endPoint y: 253, distance: 231.9
click at [204, 253] on textarea "[PERSON_NAME] Eg: Eg: He thumbtacked the picture to the wall. Eg: I press the t…" at bounding box center [355, 299] width 311 height 208
drag, startPoint x: 239, startPoint y: 240, endPoint x: 213, endPoint y: 246, distance: 26.7
click at [213, 246] on textarea "[PERSON_NAME] Eg: Eg: I press the thumbtack into the board with thumb." at bounding box center [355, 299] width 311 height 208
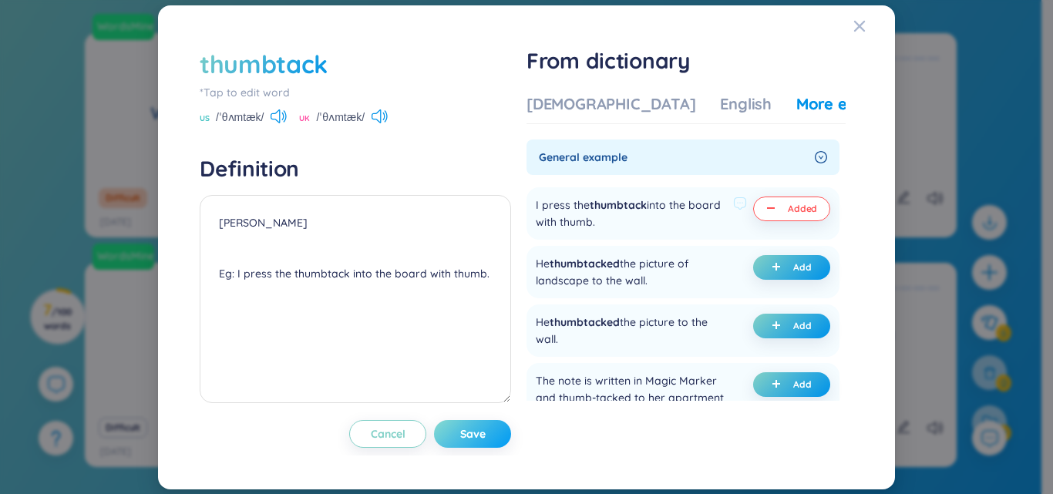
click at [479, 431] on span "Save" at bounding box center [472, 433] width 25 height 15
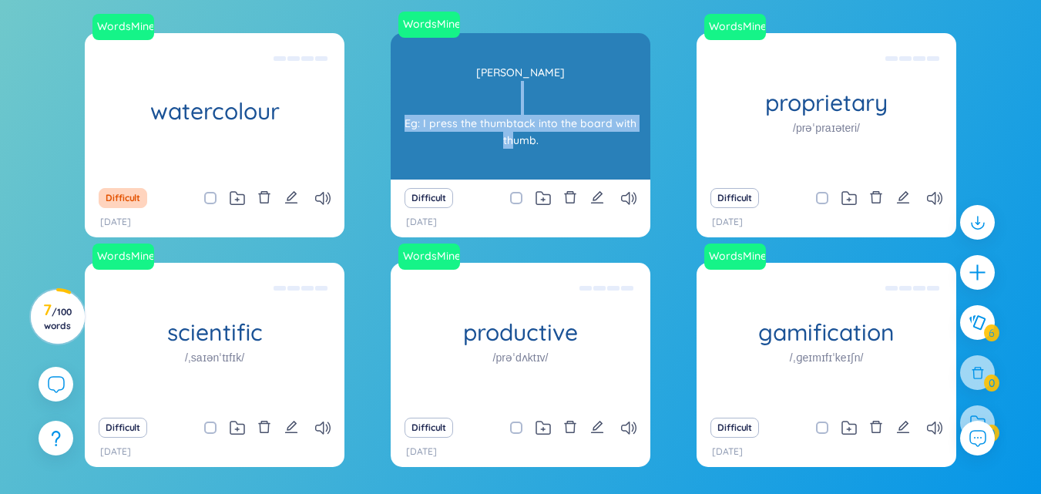
drag, startPoint x: 418, startPoint y: 124, endPoint x: 610, endPoint y: 141, distance: 192.6
click at [610, 141] on div "[PERSON_NAME] Eg: I press the thumbtack into the board with thumb." at bounding box center [520, 106] width 244 height 139
copy div ": I press the thumbtack into the board with thumb."
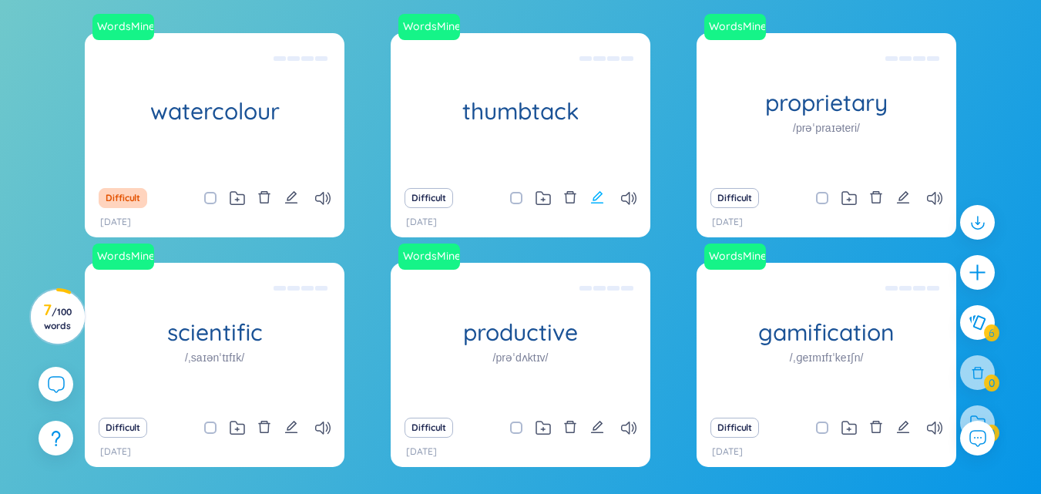
click at [599, 196] on icon "edit" at bounding box center [597, 197] width 14 height 14
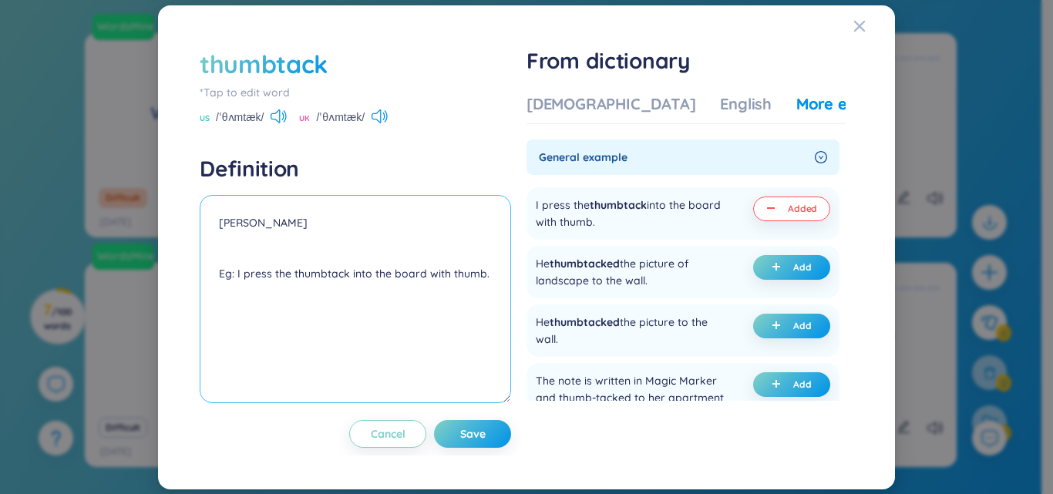
click at [212, 295] on textarea "[PERSON_NAME] Eg: I press the thumbtack into the board with thumb." at bounding box center [355, 299] width 311 height 208
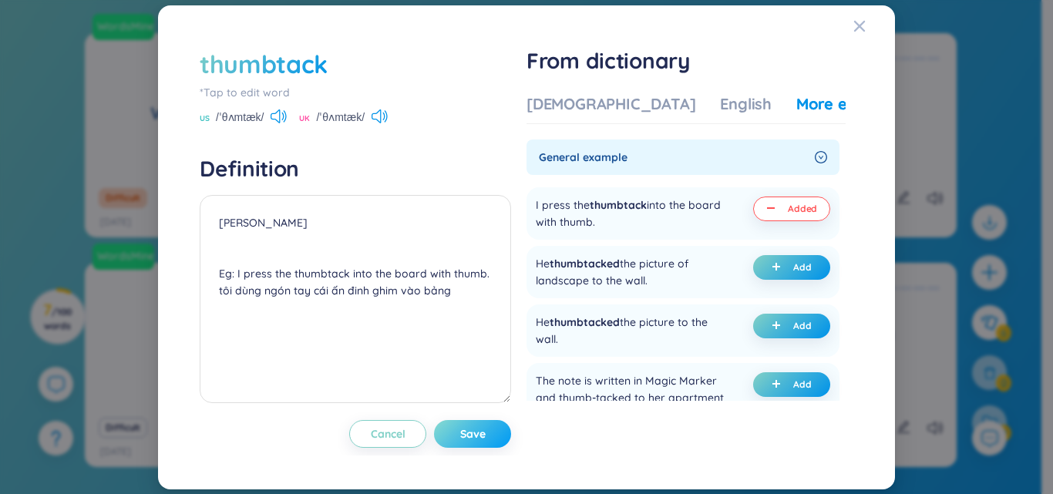
click at [478, 434] on span "Save" at bounding box center [472, 433] width 25 height 15
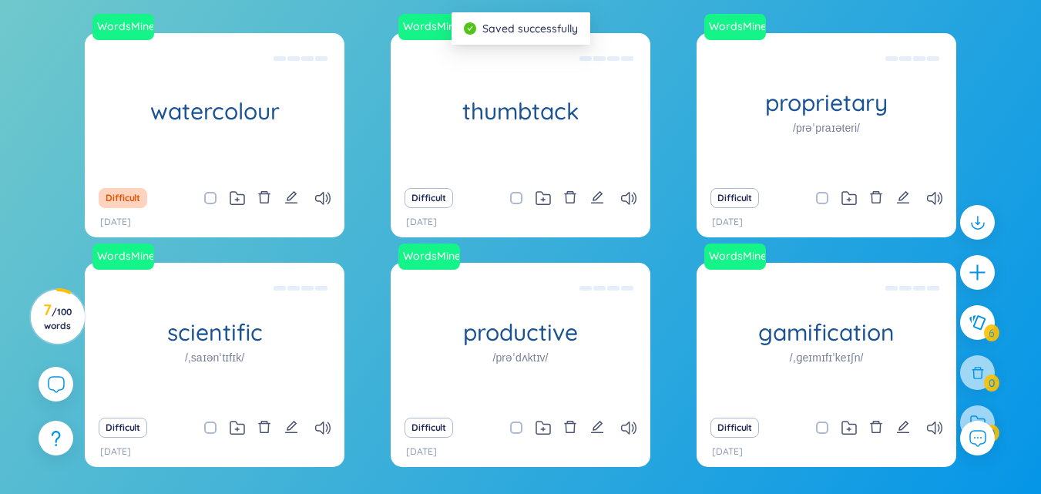
click at [289, 195] on icon "edit" at bounding box center [291, 197] width 14 height 14
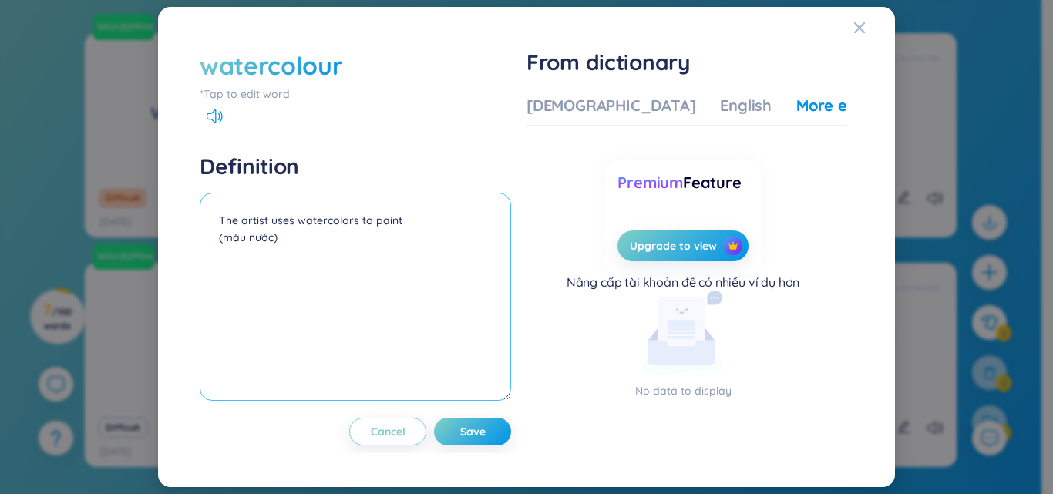
click at [240, 205] on textarea "The artist uses watercolors to paint (màu nước)" at bounding box center [355, 297] width 311 height 208
click at [239, 205] on textarea "The artist uses watercolors to paint (màu nước)" at bounding box center [355, 297] width 311 height 208
click at [406, 221] on textarea "The artist uses watercolors to paint (màu nước)" at bounding box center [355, 297] width 311 height 208
click at [289, 242] on textarea "The artist uses watercolors to paint (màu nước)" at bounding box center [355, 297] width 311 height 208
drag, startPoint x: 401, startPoint y: 220, endPoint x: 220, endPoint y: 223, distance: 181.9
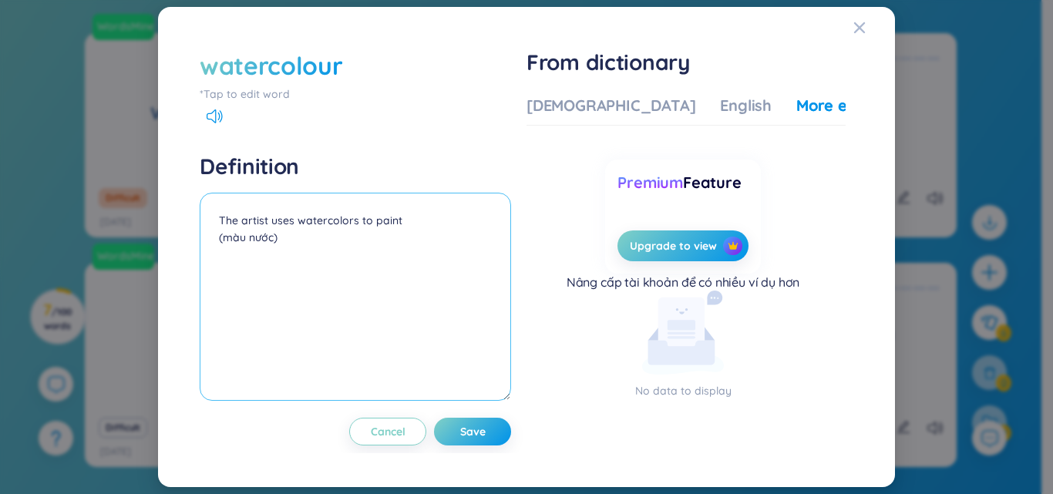
click at [220, 223] on textarea "The artist uses watercolors to paint (màu nước)" at bounding box center [355, 297] width 311 height 208
click at [223, 258] on textarea "The artist uses watercolors to paint (màu nước)" at bounding box center [355, 297] width 311 height 208
paste textarea "The artist uses watercolors to paint"
drag, startPoint x: 403, startPoint y: 239, endPoint x: 452, endPoint y: 234, distance: 48.8
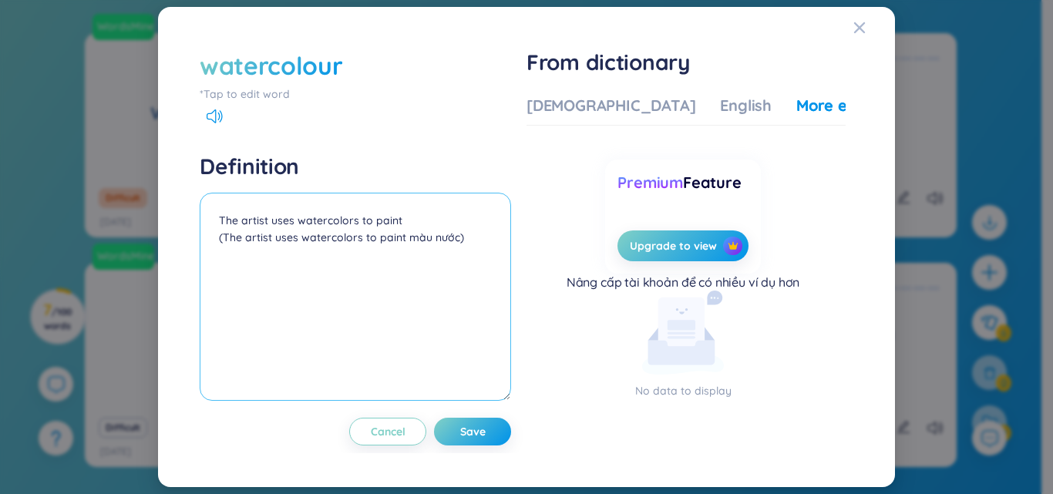
click at [452, 234] on textarea "The artist uses watercolors to paint (The artist uses watercolors to paint màu …" at bounding box center [355, 297] width 311 height 208
click at [435, 275] on textarea "The artist uses watercolors to paint (The artist uses watercolors to paint màu …" at bounding box center [355, 297] width 311 height 208
drag, startPoint x: 219, startPoint y: 220, endPoint x: 397, endPoint y: 213, distance: 178.1
click at [397, 213] on textarea "The artist uses watercolors to paint (The artist uses watercolors to paint màu …" at bounding box center [355, 297] width 311 height 208
type textarea "(The artist uses watercolors to paint màu nước)"
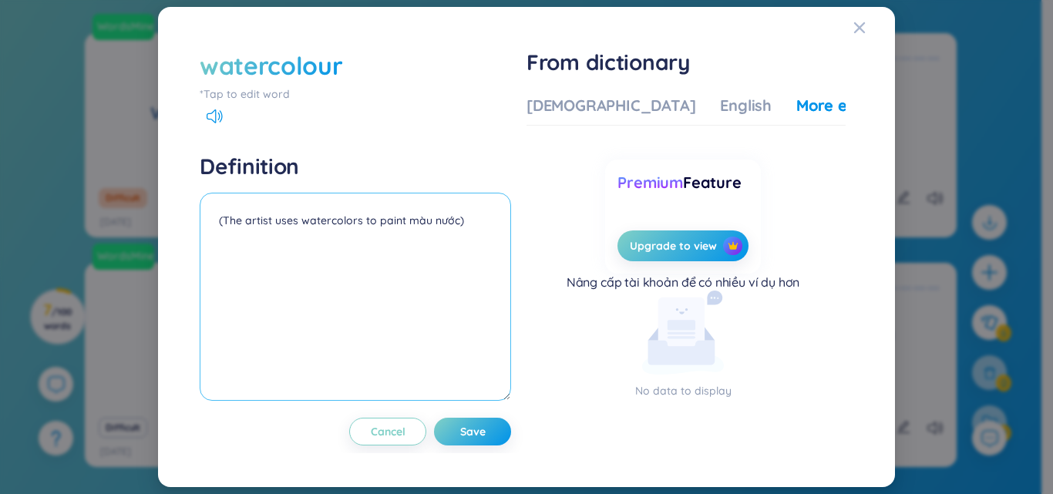
drag, startPoint x: 338, startPoint y: 220, endPoint x: 472, endPoint y: 232, distance: 134.6
click at [472, 232] on textarea "(The artist uses watercolors to paint màu nước)" at bounding box center [355, 297] width 311 height 208
click at [234, 218] on textarea at bounding box center [355, 297] width 311 height 208
click at [223, 216] on textarea at bounding box center [355, 297] width 311 height 208
type textarea "màu nước"
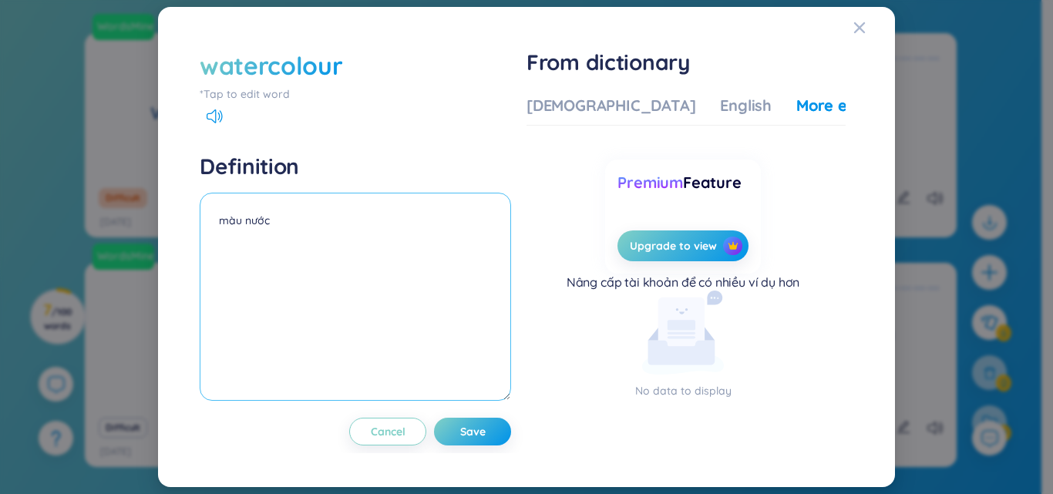
click at [221, 239] on textarea "màu nước" at bounding box center [355, 297] width 311 height 208
click at [277, 222] on textarea "màu nước" at bounding box center [355, 297] width 311 height 208
click at [229, 243] on textarea "màu nước" at bounding box center [355, 297] width 311 height 208
click at [255, 245] on textarea "màu nước" at bounding box center [355, 297] width 311 height 208
click at [280, 243] on textarea "màu nước" at bounding box center [355, 297] width 311 height 208
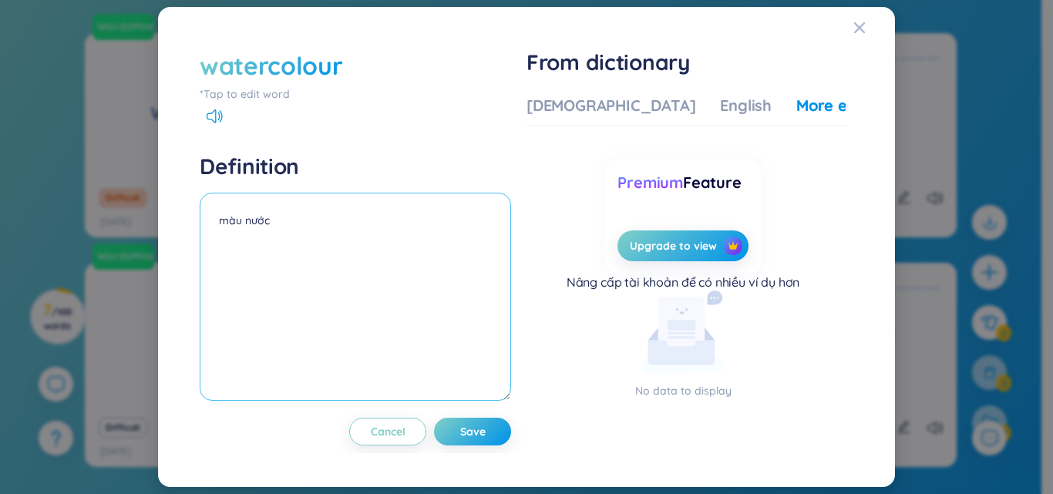
click at [240, 208] on textarea "màu nước" at bounding box center [355, 297] width 311 height 208
click at [226, 203] on textarea "màu nước" at bounding box center [355, 297] width 311 height 208
drag, startPoint x: 270, startPoint y: 207, endPoint x: 289, endPoint y: 218, distance: 21.4
click at [272, 208] on textarea "màu nước" at bounding box center [355, 297] width 311 height 208
click at [302, 254] on textarea "màu nước" at bounding box center [355, 297] width 311 height 208
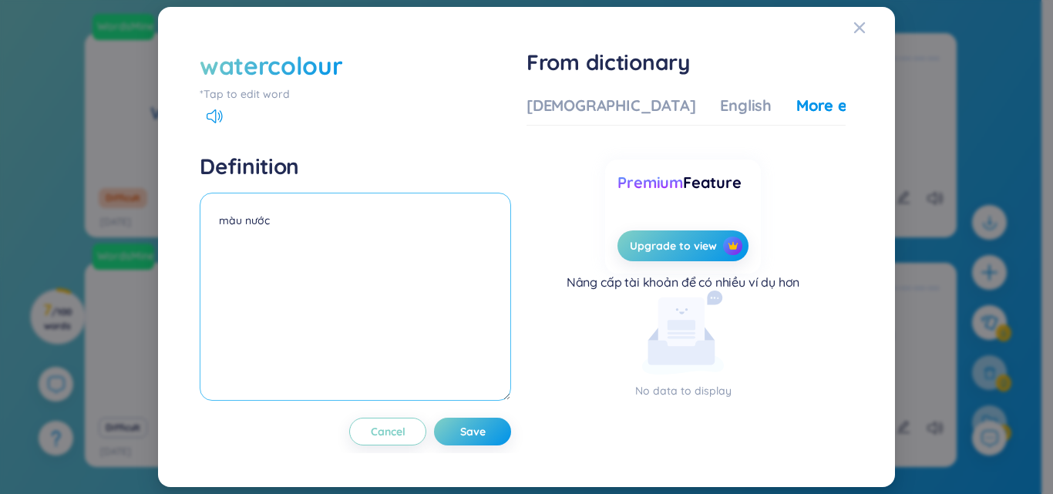
click at [258, 257] on textarea "màu nước" at bounding box center [355, 297] width 311 height 208
click at [243, 260] on textarea "màu nước" at bounding box center [355, 297] width 311 height 208
click at [228, 256] on textarea "màu nước" at bounding box center [355, 297] width 311 height 208
click at [219, 236] on textarea "màu nước" at bounding box center [355, 297] width 311 height 208
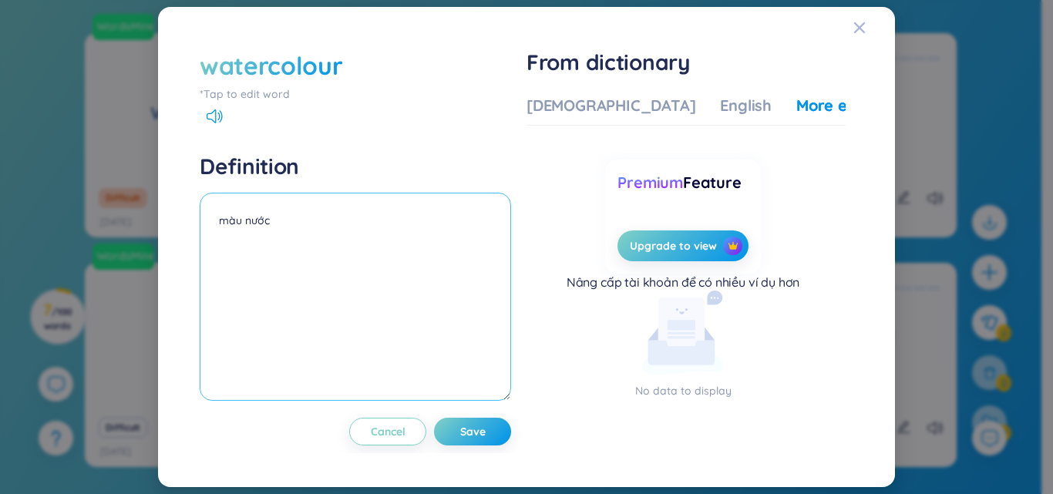
click at [219, 236] on textarea "màu nước" at bounding box center [355, 297] width 311 height 208
click at [221, 237] on textarea "màu nước" at bounding box center [355, 297] width 311 height 208
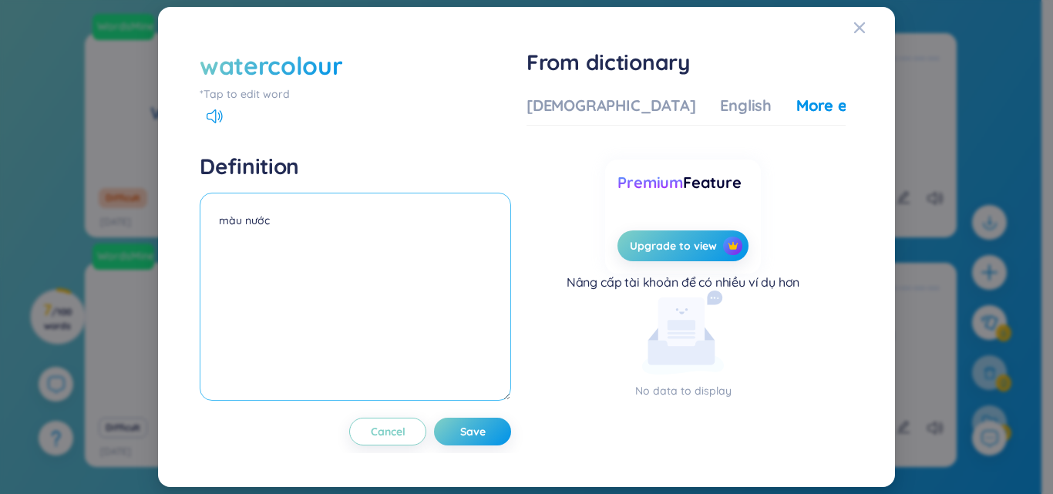
click at [221, 237] on textarea "màu nước" at bounding box center [355, 297] width 311 height 208
click at [233, 241] on textarea "màu nước" at bounding box center [355, 297] width 311 height 208
click at [234, 240] on textarea "màu nước" at bounding box center [355, 297] width 311 height 208
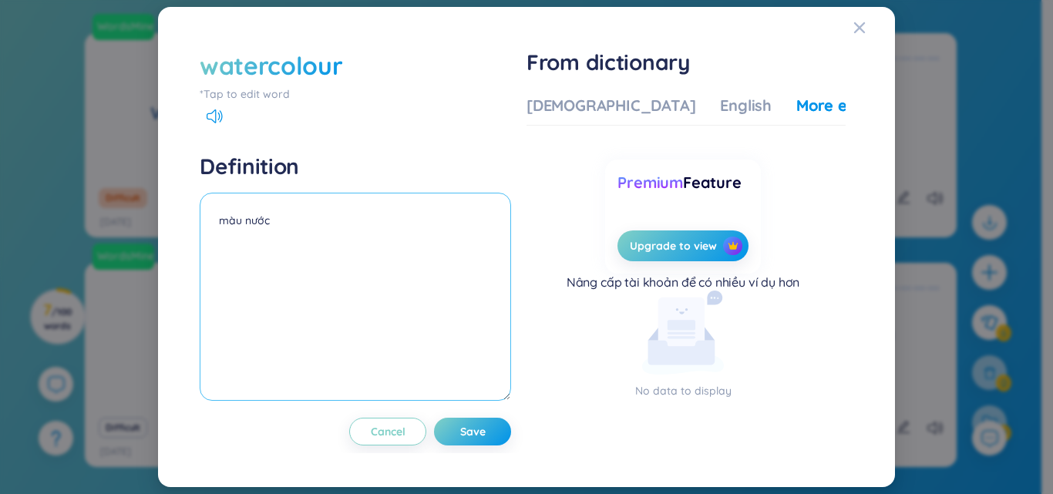
click at [245, 238] on textarea "màu nước" at bounding box center [355, 297] width 311 height 208
click at [286, 225] on textarea "màu nước" at bounding box center [355, 297] width 311 height 208
drag, startPoint x: 224, startPoint y: 251, endPoint x: 455, endPoint y: 266, distance: 231.6
click at [455, 266] on textarea "màu nước" at bounding box center [355, 297] width 311 height 208
paste textarea "The artist uses watercolors to paint."
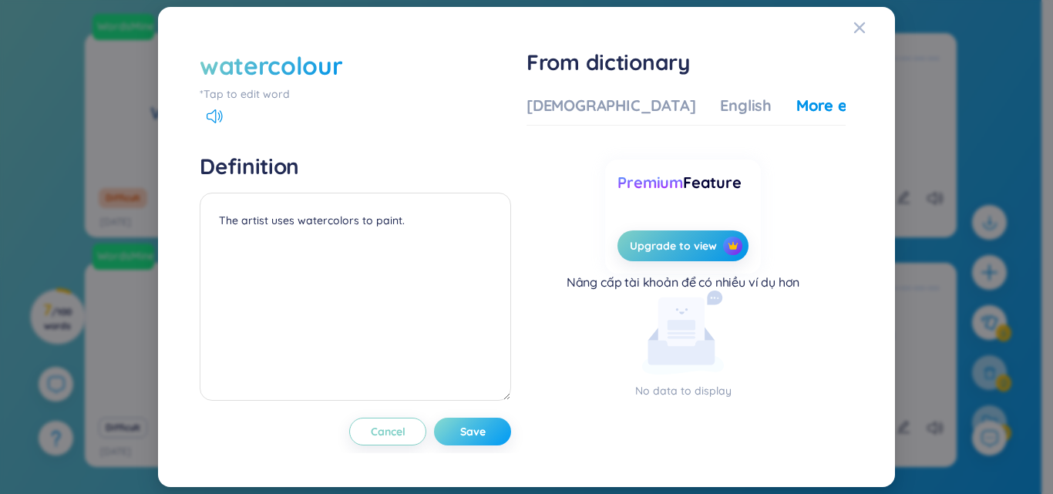
click at [485, 432] on span "Save" at bounding box center [472, 431] width 25 height 15
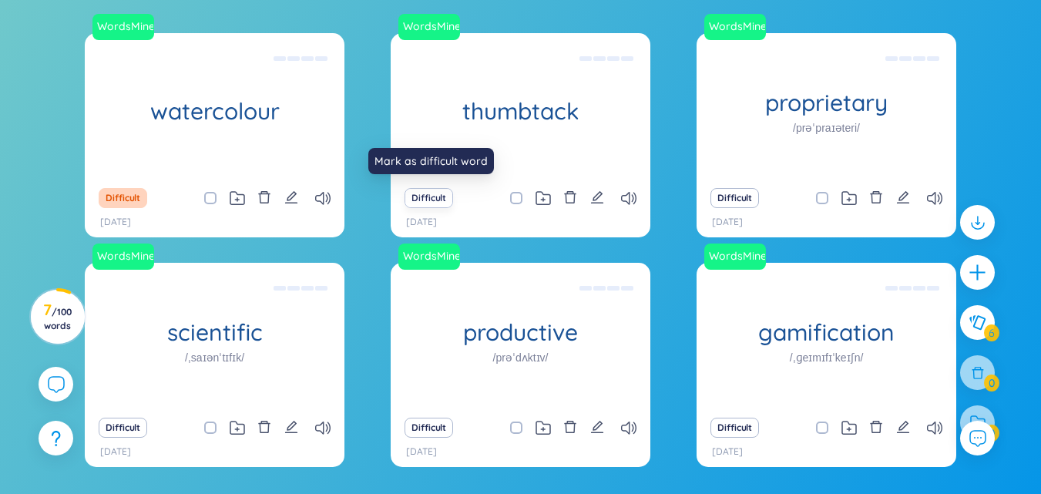
click at [433, 199] on button "Difficult" at bounding box center [429, 198] width 49 height 20
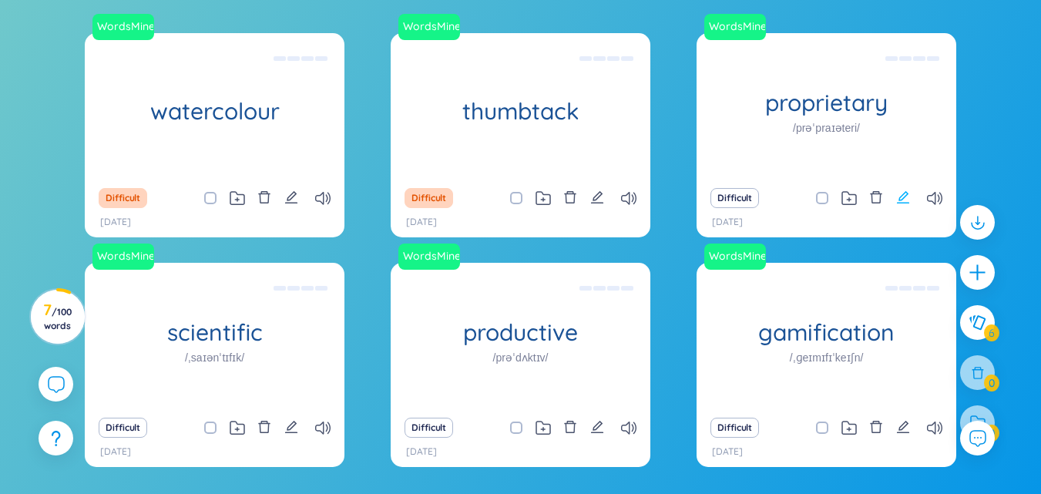
click at [903, 199] on icon "edit" at bounding box center [903, 197] width 12 height 12
type textarea "Độc quyền Eg: The company developed a proprietary software solution that gives …"
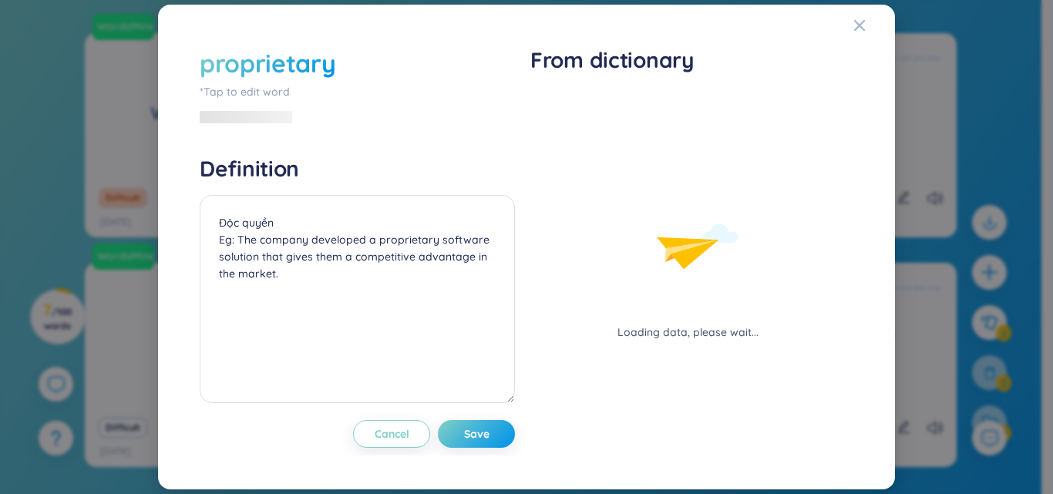
click at [307, 89] on div "*Tap to edit word" at bounding box center [357, 91] width 315 height 17
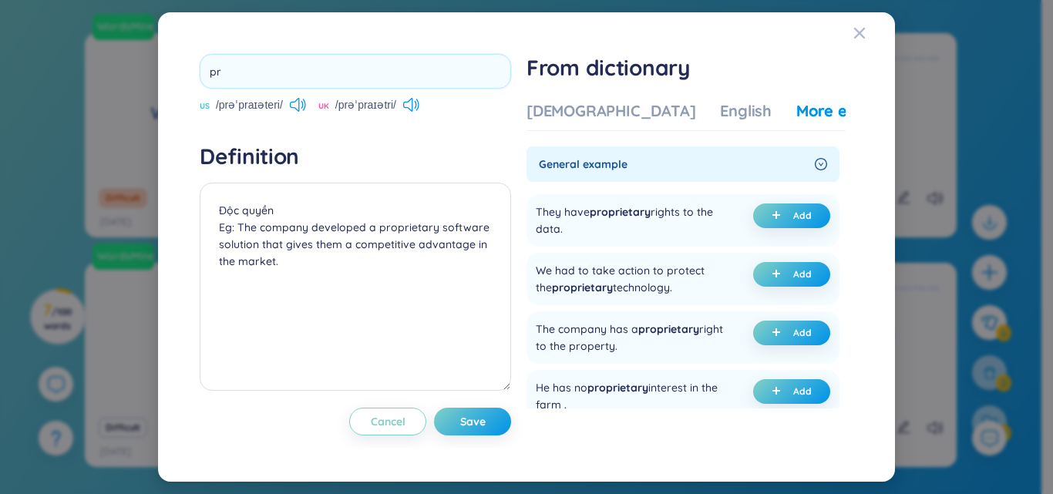
type input "p"
type input "textbook"
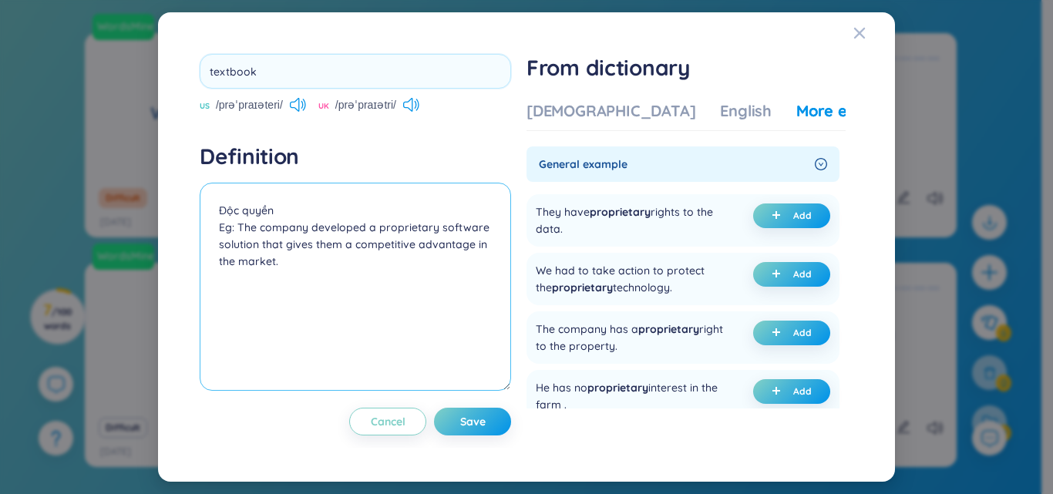
click at [287, 211] on textarea "Độc quyền Eg: The company developed a proprietary software solution that gives …" at bounding box center [355, 287] width 311 height 208
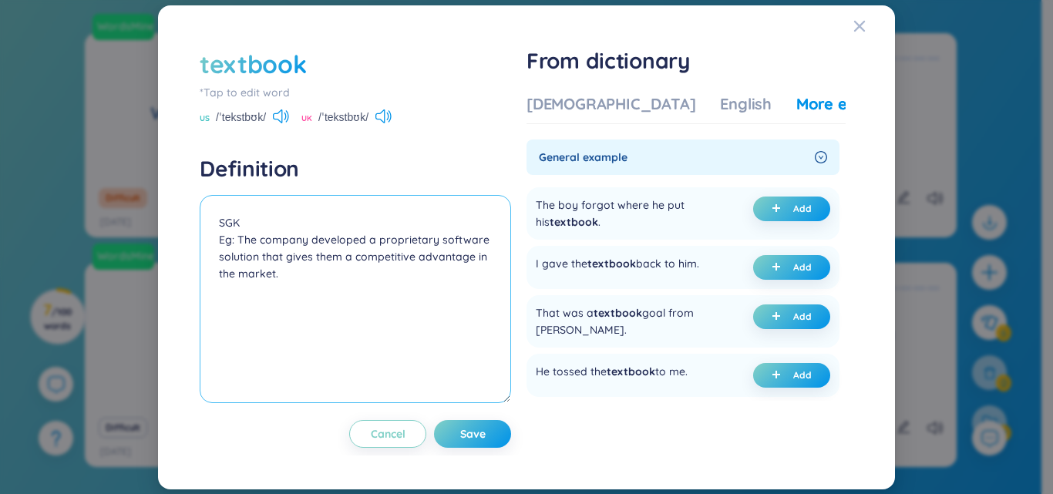
drag, startPoint x: 235, startPoint y: 240, endPoint x: 474, endPoint y: 277, distance: 241.6
click at [474, 277] on textarea "SGK Eg: The company developed a proprietary software solution that gives them a…" at bounding box center [355, 299] width 311 height 208
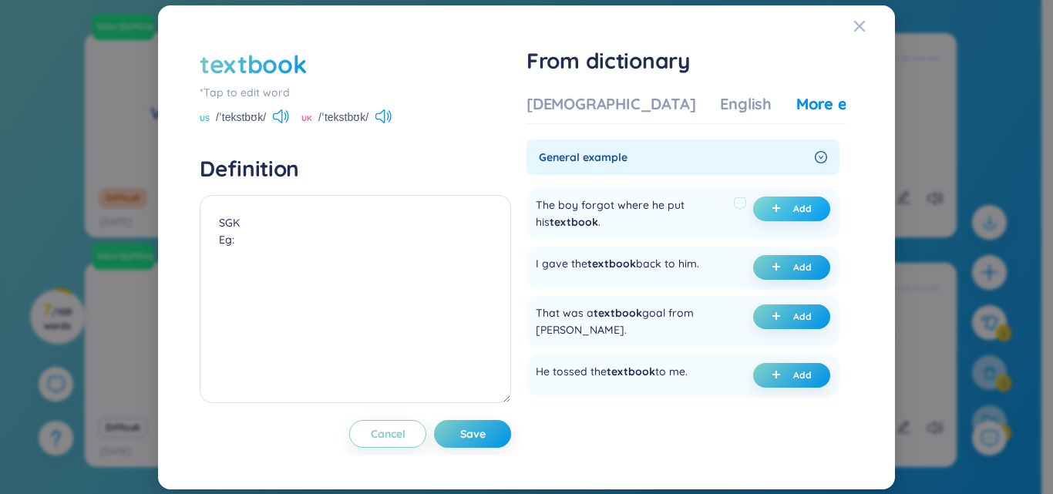
click at [787, 205] on button "Add" at bounding box center [791, 208] width 77 height 25
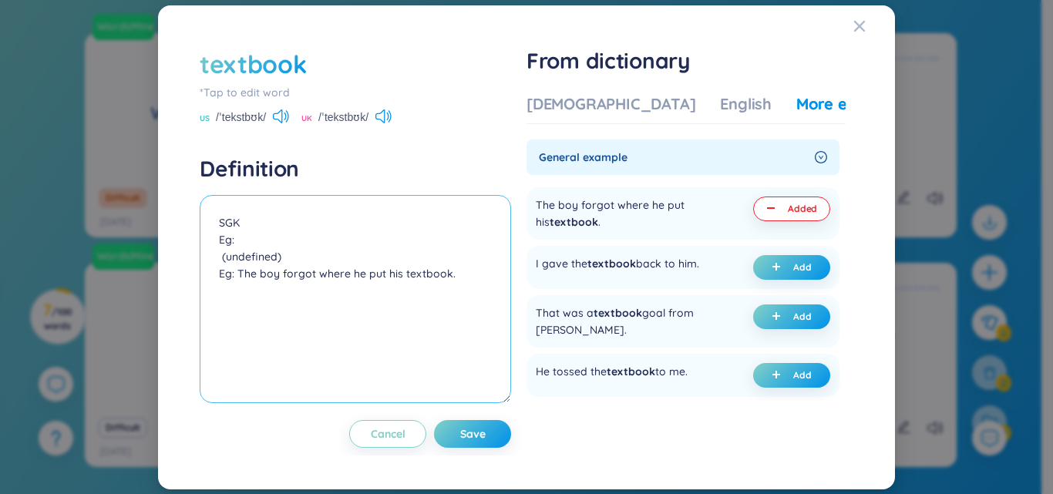
click at [286, 257] on textarea "SGK Eg: (undefined) Eg: The boy forgot where he put his textbook." at bounding box center [355, 299] width 311 height 208
click at [234, 244] on textarea "SGK Eg: Eg: The boy forgot where he put his textbook." at bounding box center [355, 299] width 311 height 208
click at [224, 299] on textarea "SGK Eg: The boy forgot where he put his textbook." at bounding box center [355, 299] width 311 height 208
drag, startPoint x: 235, startPoint y: 273, endPoint x: 452, endPoint y: 281, distance: 217.4
click at [452, 281] on textarea "SGK Eg: The boy forgot where he put his textbook." at bounding box center [355, 299] width 311 height 208
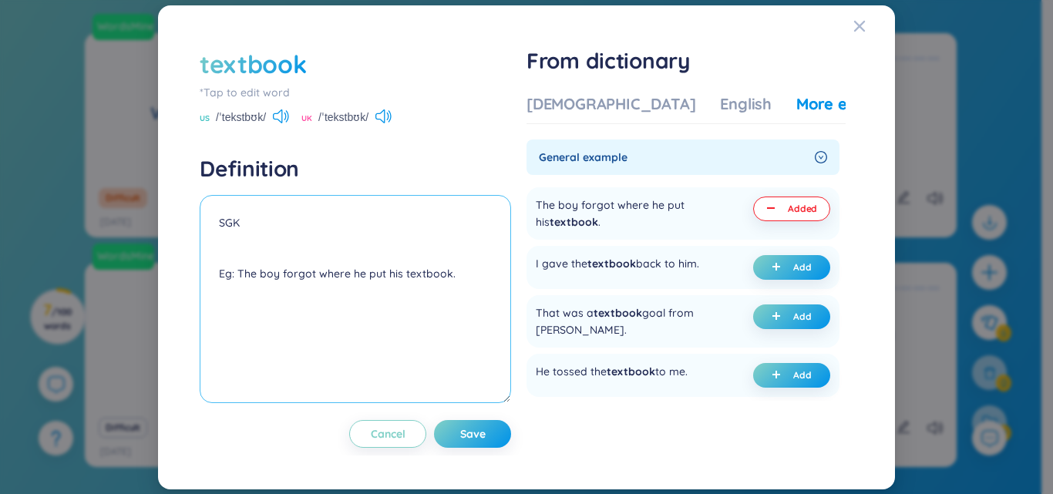
click at [306, 314] on textarea "SGK Eg: The boy forgot where he put his textbook." at bounding box center [355, 299] width 311 height 208
paste textarea "Cậu bé quên mất mình để sách giáo khoa ở đâu."
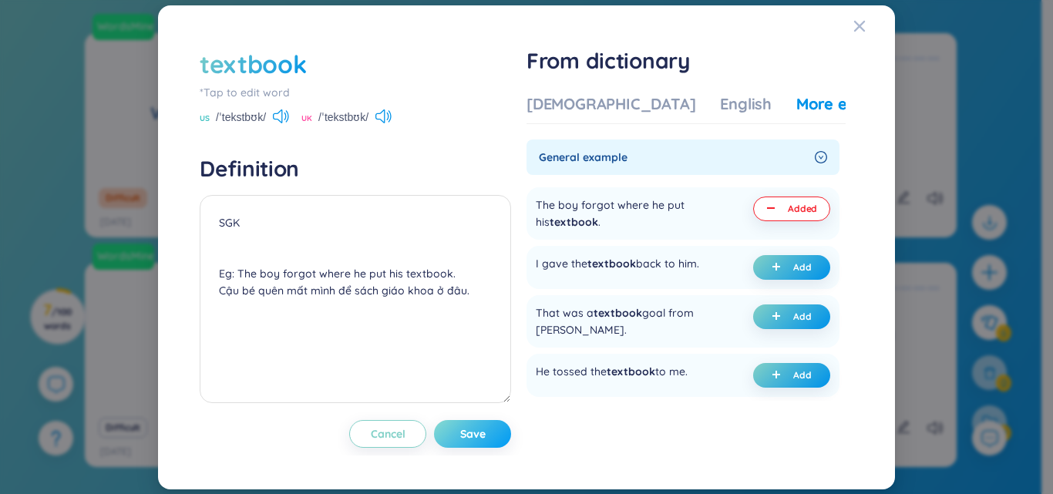
click at [472, 437] on span "Save" at bounding box center [472, 433] width 25 height 15
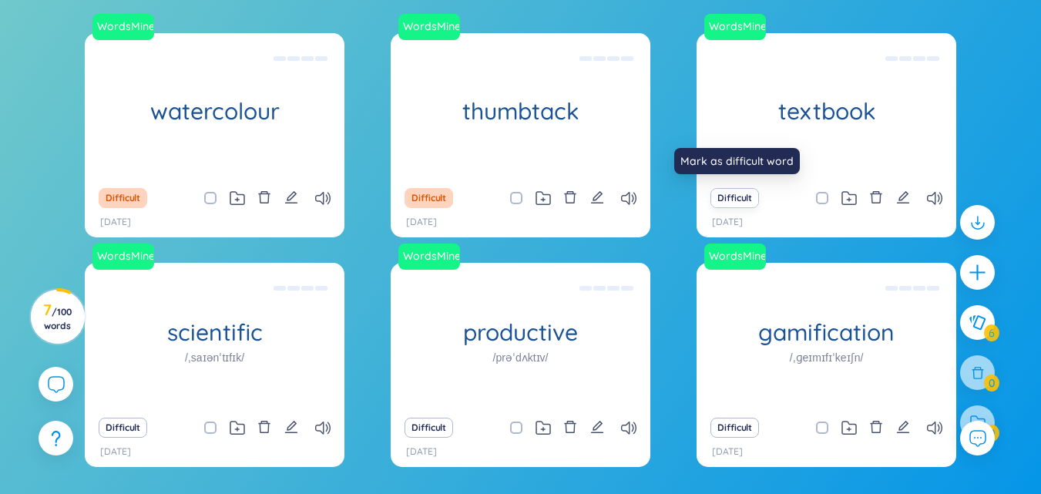
click at [743, 200] on button "Difficult" at bounding box center [734, 198] width 49 height 20
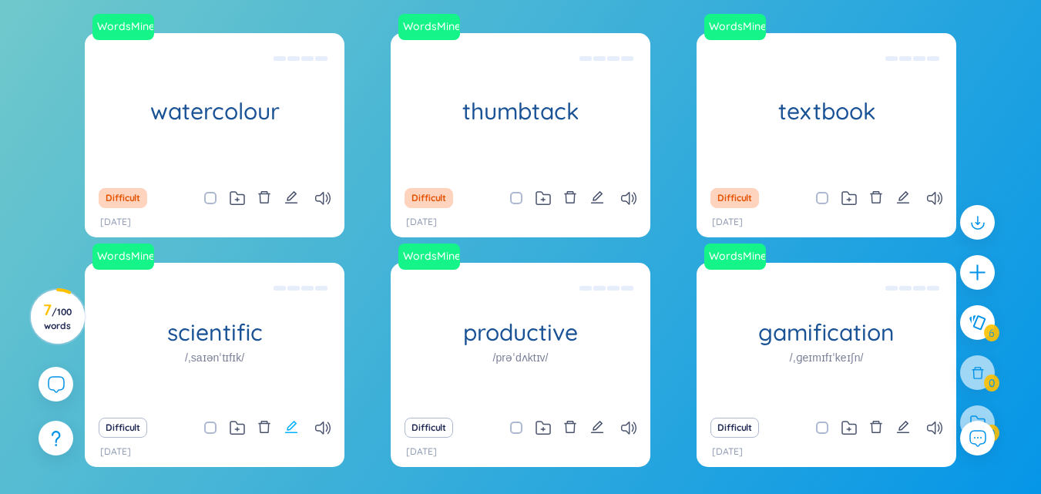
click at [292, 428] on icon "edit" at bounding box center [291, 427] width 14 height 14
type textarea "Có tính khoa học Eg: The scientist conducted a series of scientific experiments…"
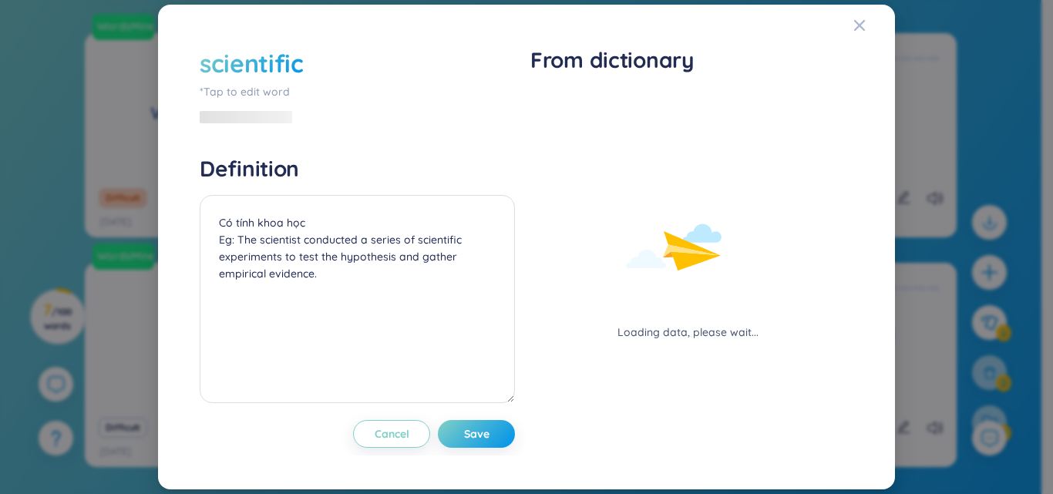
click at [324, 62] on div "scientific" at bounding box center [357, 63] width 315 height 34
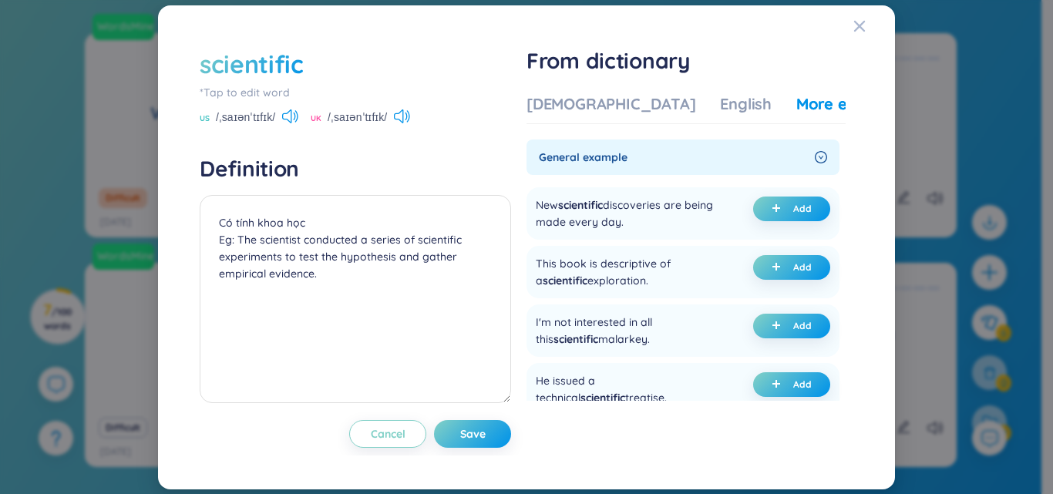
click at [312, 65] on div "scientific" at bounding box center [355, 64] width 311 height 34
click at [301, 76] on div "scientific" at bounding box center [252, 64] width 104 height 34
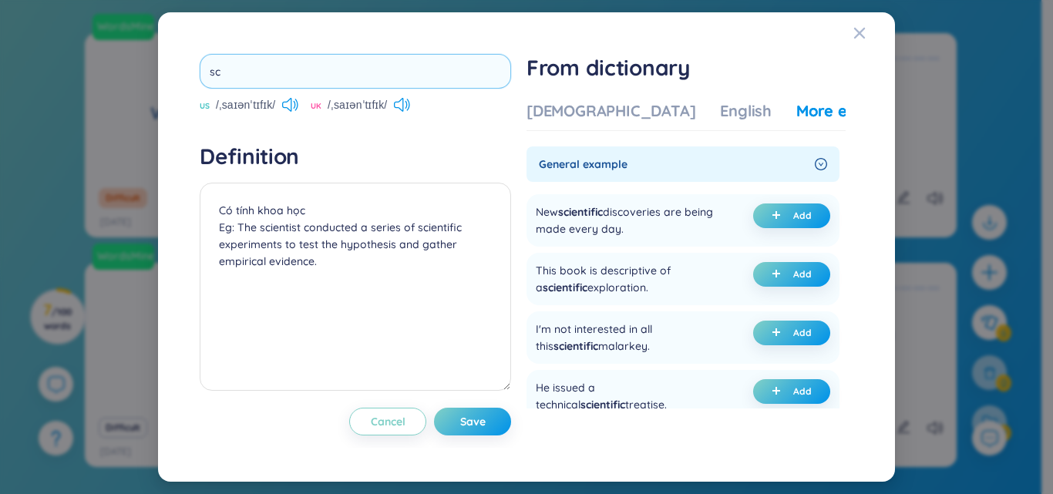
type input "s"
type input "test tube"
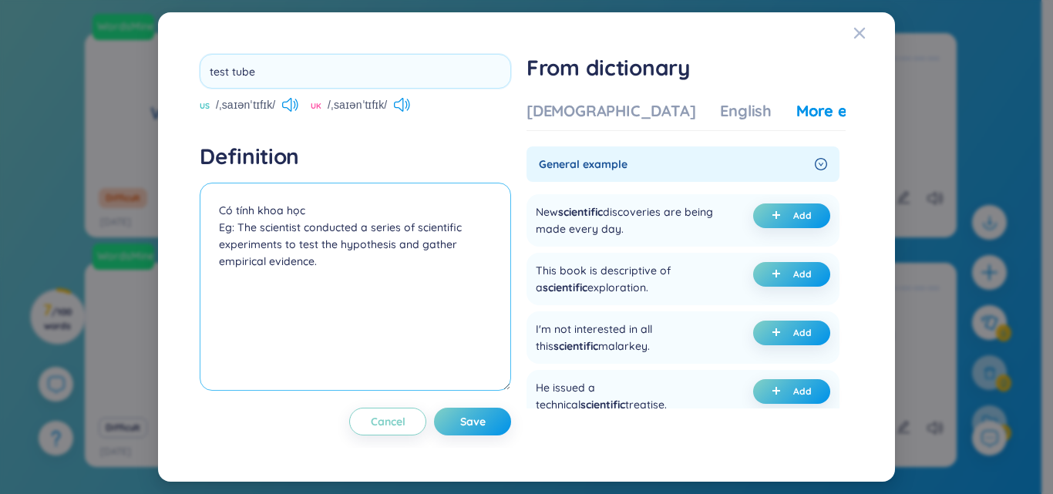
click at [312, 211] on textarea "Có tính khoa học Eg: The scientist conducted a series of scientific experiments…" at bounding box center [355, 287] width 311 height 208
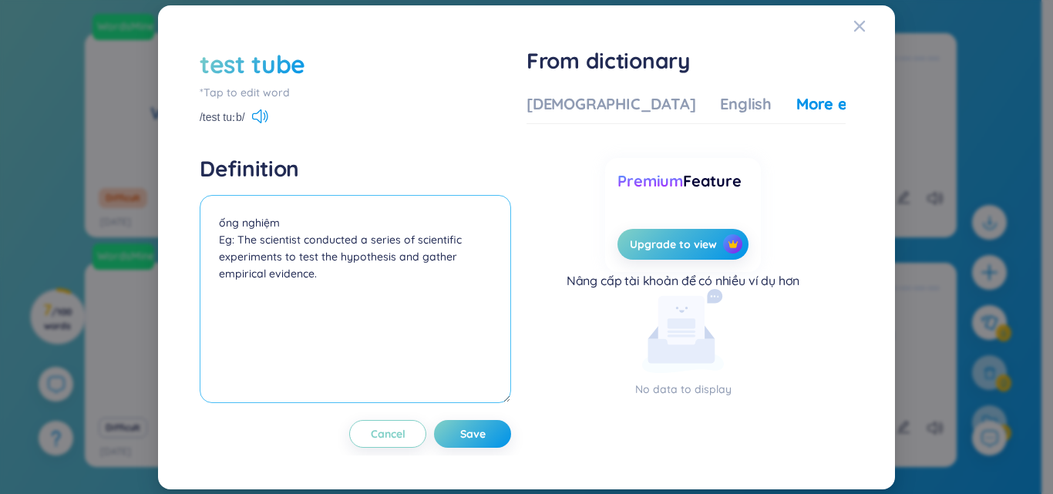
drag, startPoint x: 237, startPoint y: 237, endPoint x: 432, endPoint y: 297, distance: 204.5
click at [432, 297] on textarea "ống nghiệm Eg: The scientist conducted a series of scientific experiments to te…" at bounding box center [355, 299] width 311 height 208
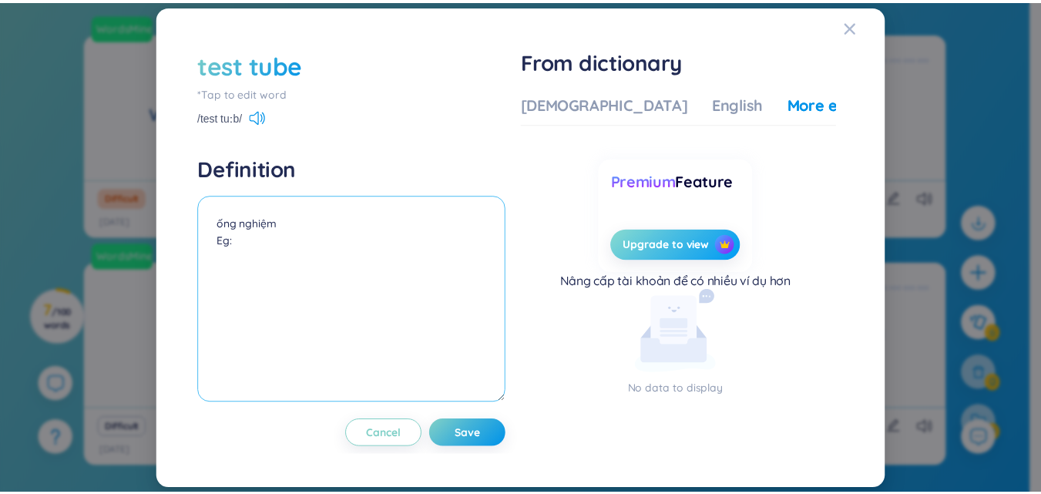
scroll to position [7, 0]
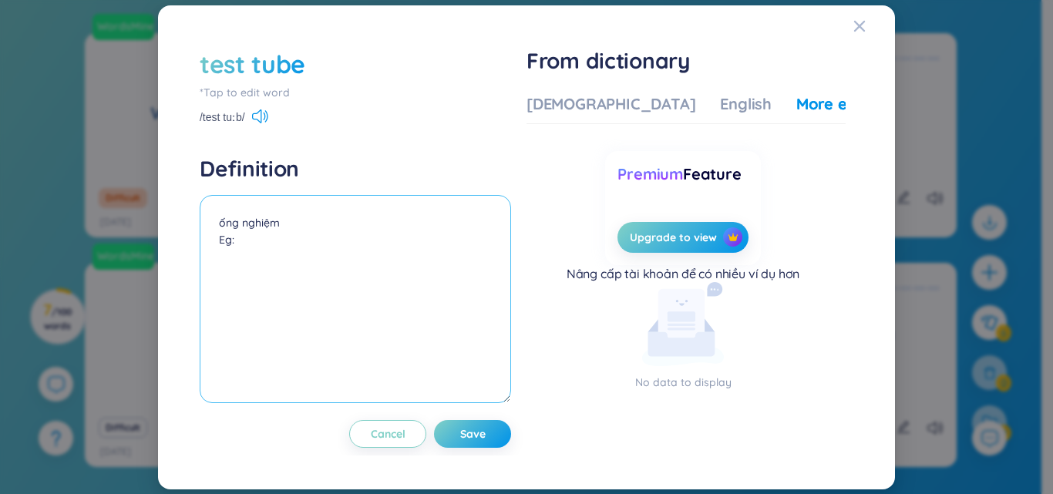
paste textarea "Students use test tubes to do chemistry experiments."
click at [218, 277] on textarea "ống nghiệm Eg: Students use test tubes to do chemistry experiments." at bounding box center [355, 299] width 311 height 208
click at [236, 281] on textarea "ống nghiệm Eg: Students use test tubes to do chemistry experiments." at bounding box center [355, 299] width 311 height 208
click at [281, 270] on textarea "ống nghiệm Eg: Students use test tubes to do chemistry experiments." at bounding box center [355, 299] width 311 height 208
click at [227, 276] on textarea "ống nghiệm Eg: Students use test tubes to do chemistry experiments." at bounding box center [355, 299] width 311 height 208
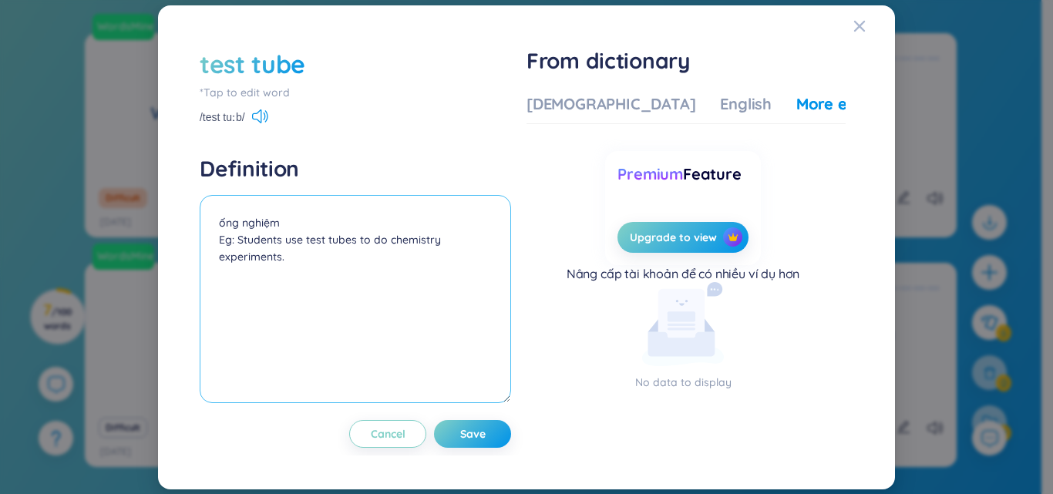
click at [296, 264] on textarea "ống nghiệm Eg: Students use test tubes to do chemistry experiments." at bounding box center [355, 299] width 311 height 208
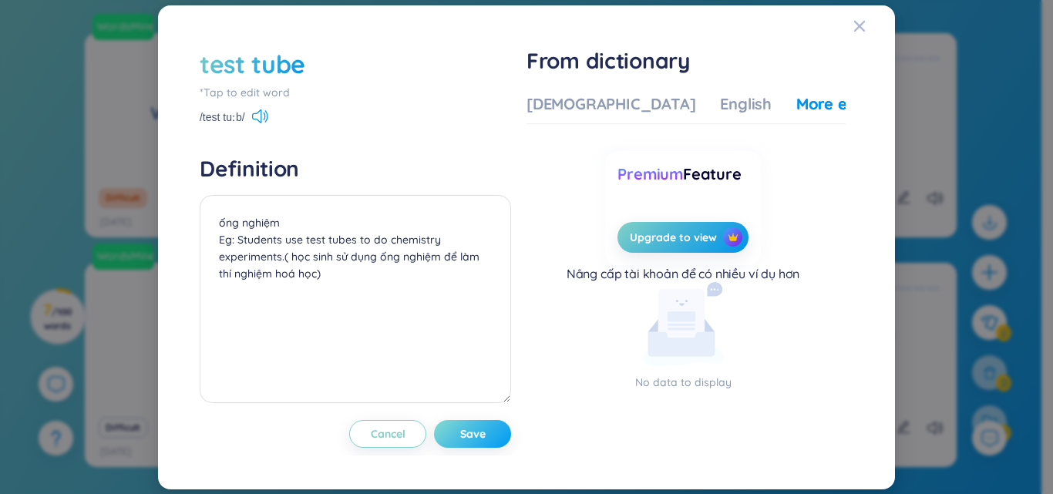
click at [489, 436] on button "Save" at bounding box center [472, 434] width 77 height 28
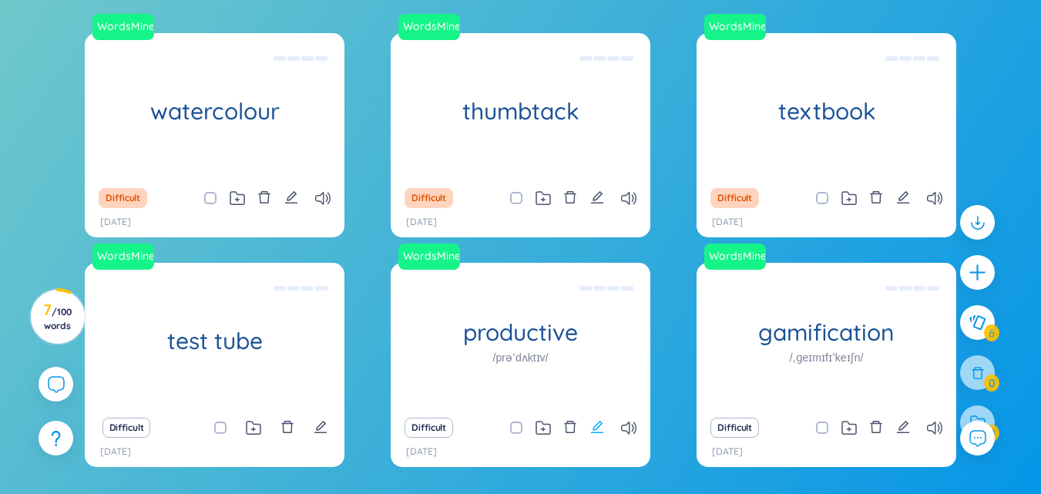
click at [597, 427] on icon "edit" at bounding box center [597, 427] width 14 height 14
type textarea "Đạt hiệu xuât, hiệu quả Eg: She developed a productive routine that allowed her…"
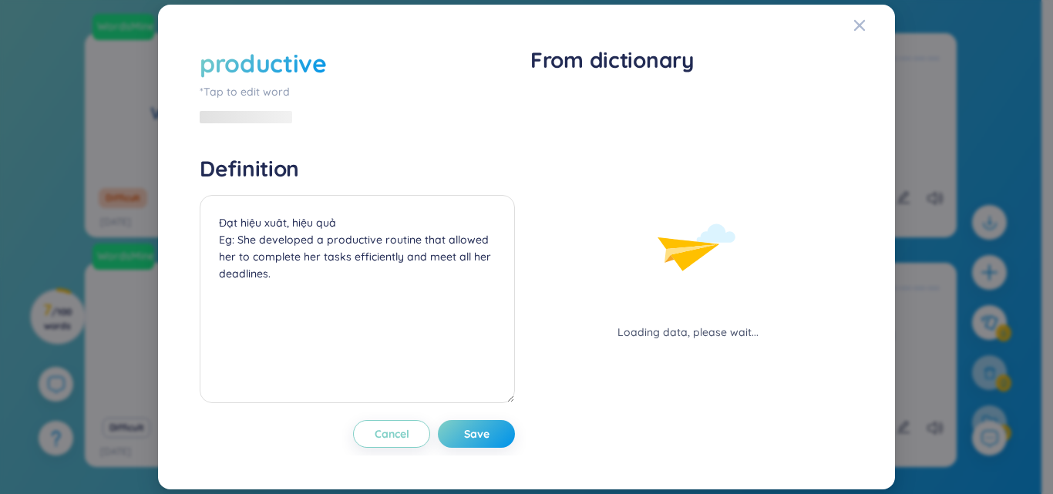
click at [344, 62] on div "productive" at bounding box center [357, 63] width 315 height 34
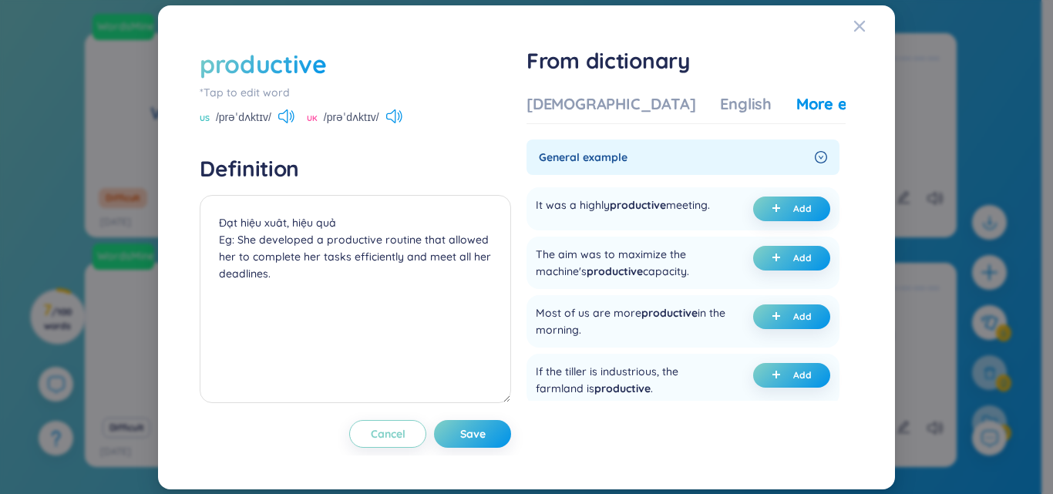
click at [334, 70] on div "productive" at bounding box center [355, 64] width 311 height 34
click at [334, 69] on div "productive" at bounding box center [355, 64] width 311 height 34
click at [330, 69] on div "productive" at bounding box center [355, 64] width 311 height 34
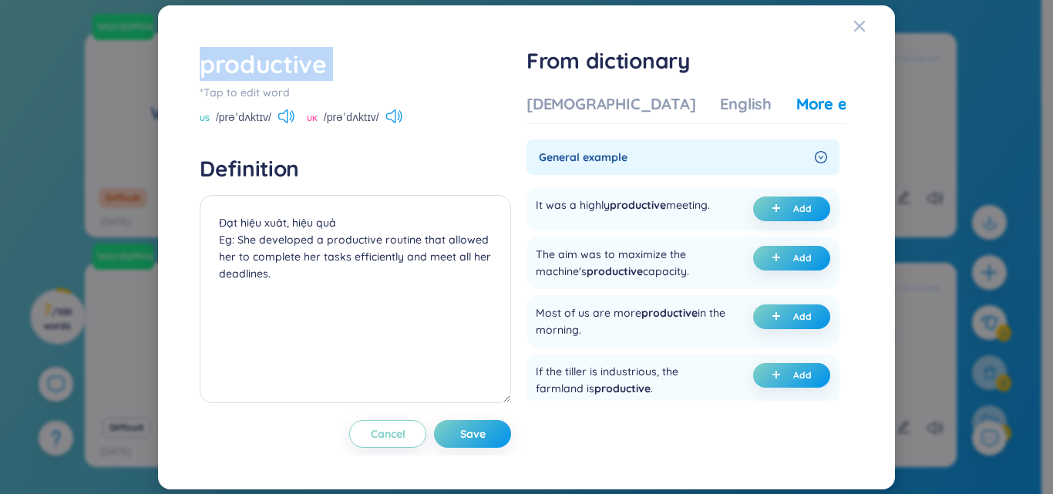
click at [330, 69] on div "productive" at bounding box center [355, 64] width 311 height 34
click at [278, 95] on div "*Tap to edit word" at bounding box center [355, 92] width 311 height 17
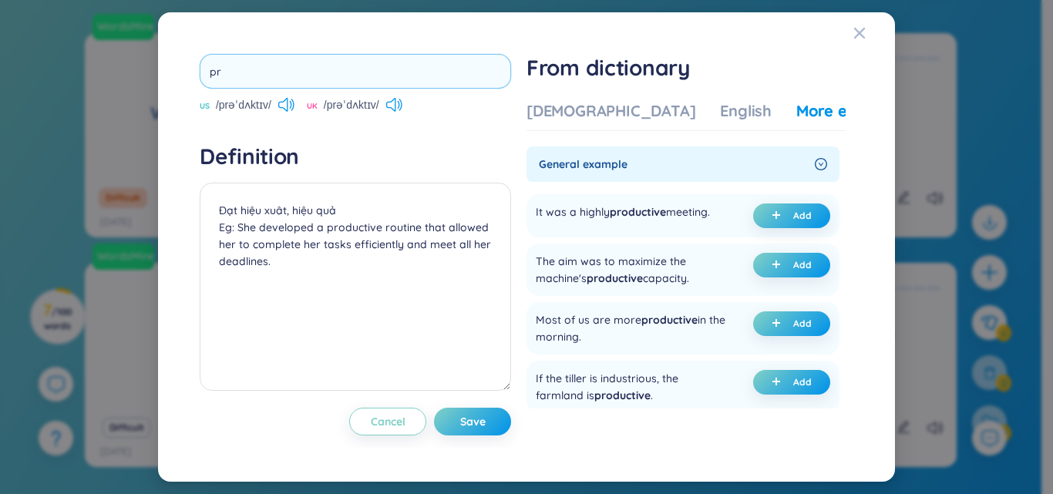
type input "p"
type input "tape measure"
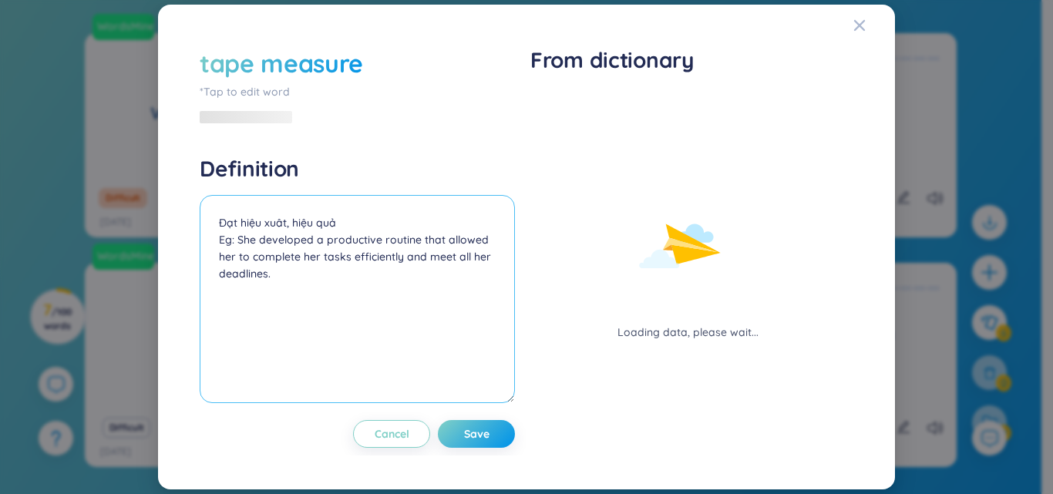
drag, startPoint x: 337, startPoint y: 210, endPoint x: 217, endPoint y: 225, distance: 121.9
click at [217, 225] on textarea "Đạt hiệu xuât, hiệu quả Eg: She developed a productive routine that allowed her…" at bounding box center [357, 299] width 315 height 208
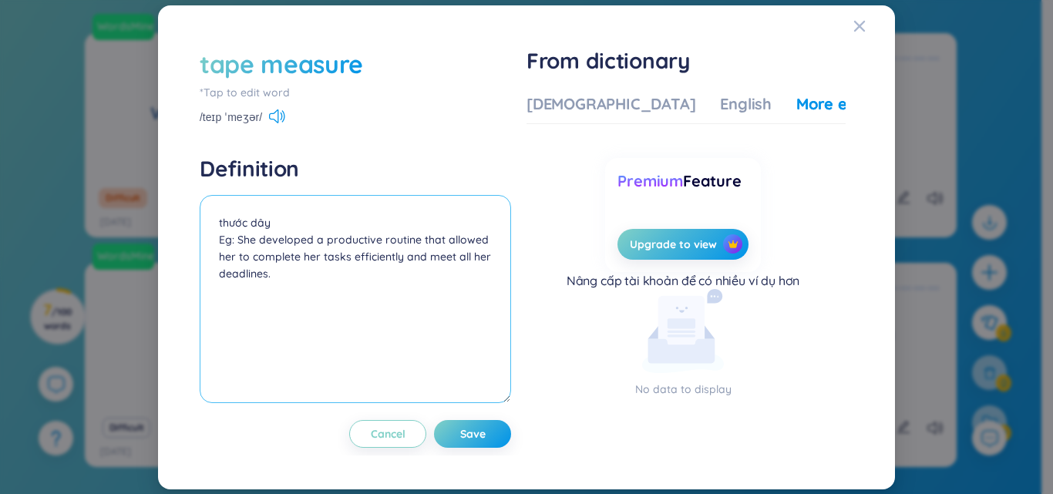
drag, startPoint x: 236, startPoint y: 242, endPoint x: 492, endPoint y: 273, distance: 257.7
click at [492, 273] on textarea "thước dây Eg: She developed a productive routine that allowed her to complete h…" at bounding box center [355, 299] width 311 height 208
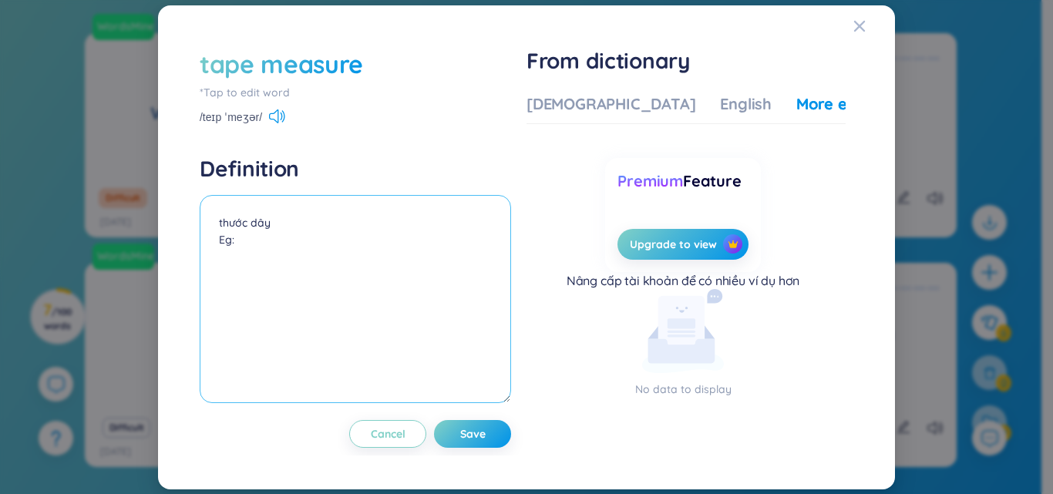
paste textarea "We used a tape measure to measure the area of ​​the room."
click at [221, 280] on textarea "thước dây Eg: We used a tape measure to measure the area of ​​the room." at bounding box center [355, 299] width 311 height 208
click at [271, 264] on textarea "thước dây Eg: We used a tape measure to measure the area of ​​the room." at bounding box center [355, 299] width 311 height 208
paste textarea "chúng tôi dùng thước dây để đo diện tích căn phòng"
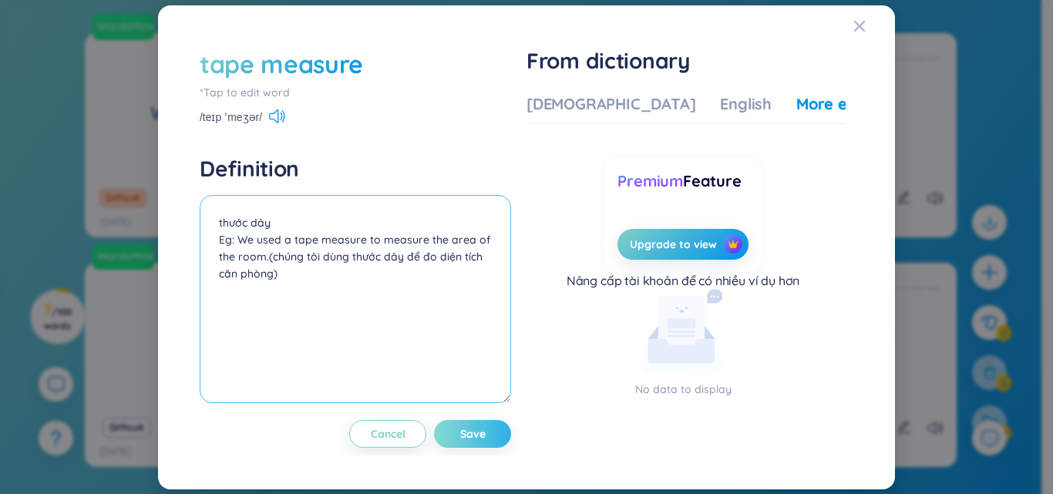
type textarea "thước dây Eg: We used a tape measure to measure the area of ​​the room.(chúng t…"
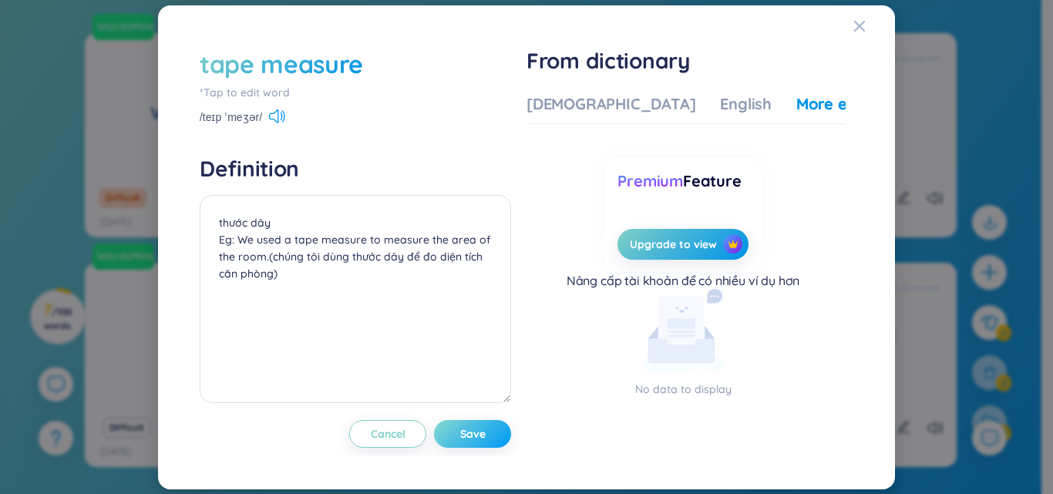
click at [473, 434] on span "Save" at bounding box center [472, 433] width 25 height 15
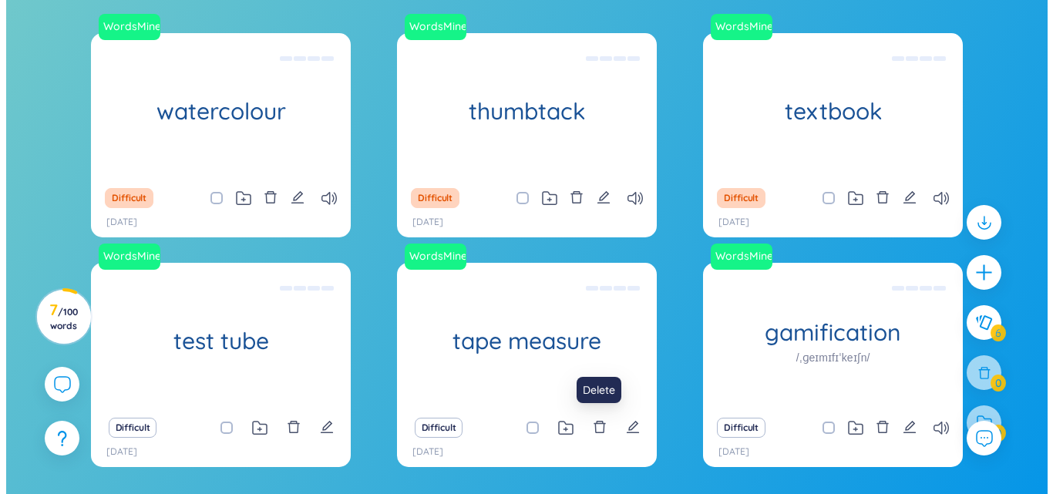
scroll to position [385, 0]
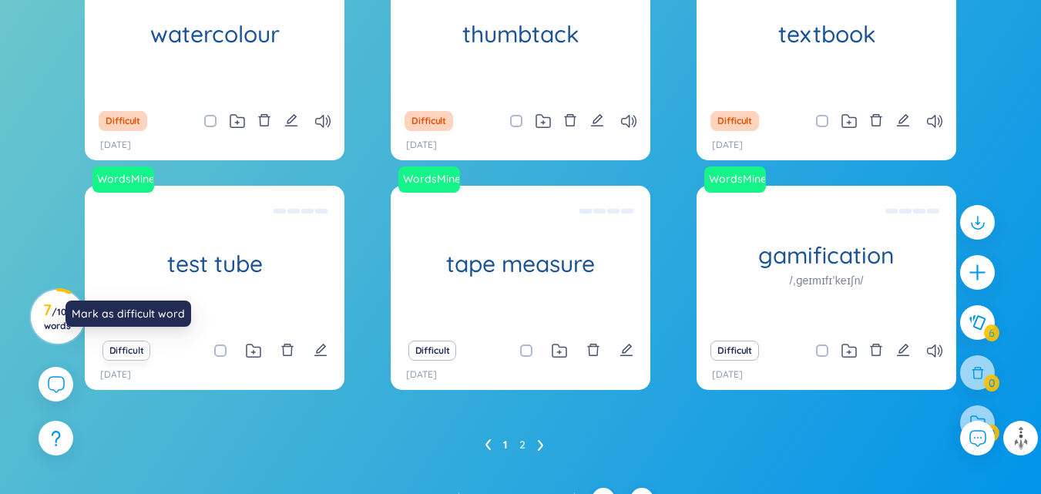
click at [131, 354] on button "Difficult" at bounding box center [126, 351] width 49 height 20
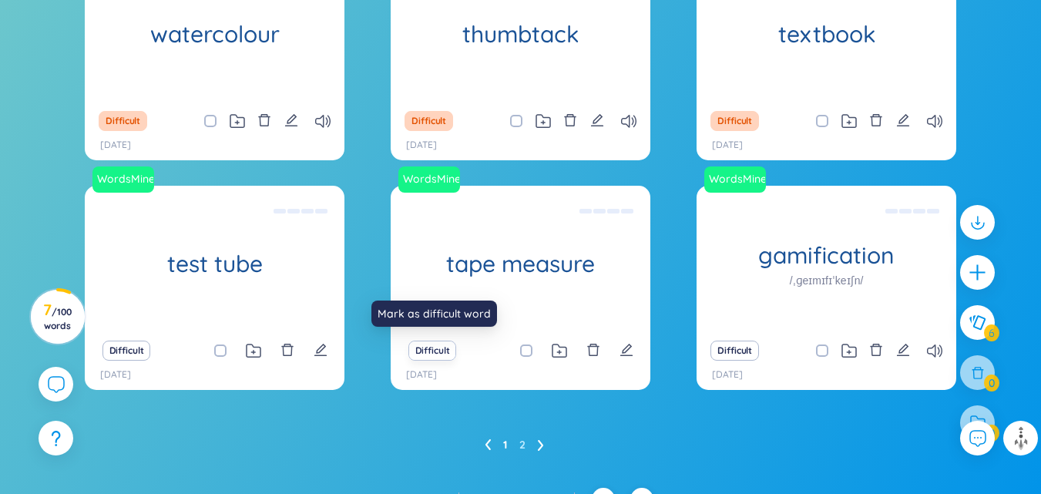
click at [431, 351] on button "Difficult" at bounding box center [432, 351] width 49 height 20
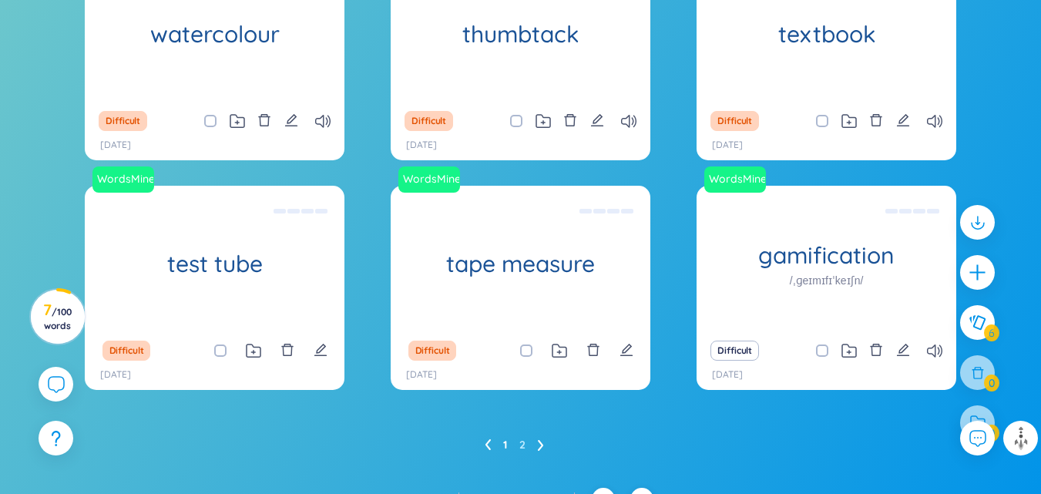
click at [528, 356] on input "checkbox" at bounding box center [534, 350] width 12 height 12
checkbox input "false"
click at [935, 347] on icon at bounding box center [934, 350] width 15 height 13
click at [932, 352] on icon at bounding box center [934, 350] width 15 height 13
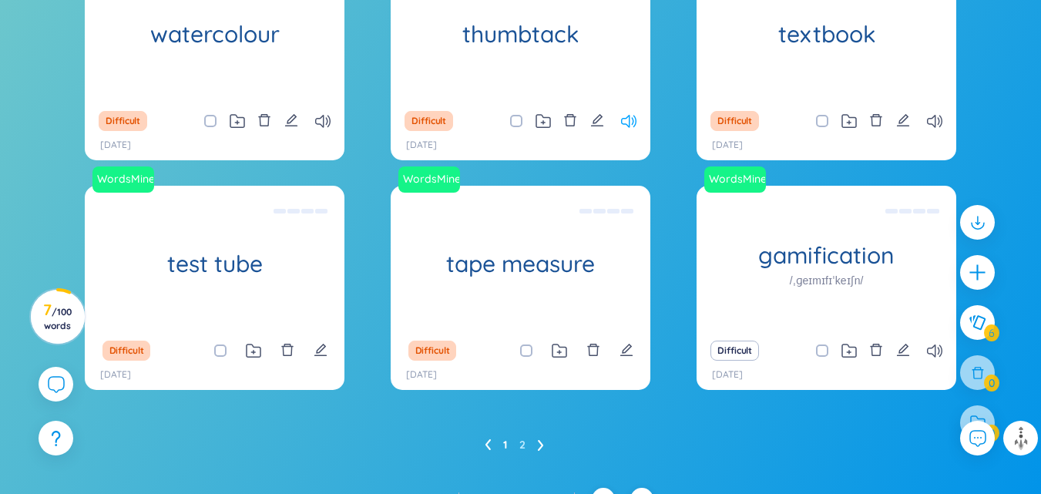
click at [628, 122] on icon at bounding box center [628, 121] width 15 height 13
click at [906, 350] on icon "edit" at bounding box center [903, 350] width 14 height 14
type textarea "Trò chơi hóa Eg: The fitness app uses gamification to motivate users to exercis…"
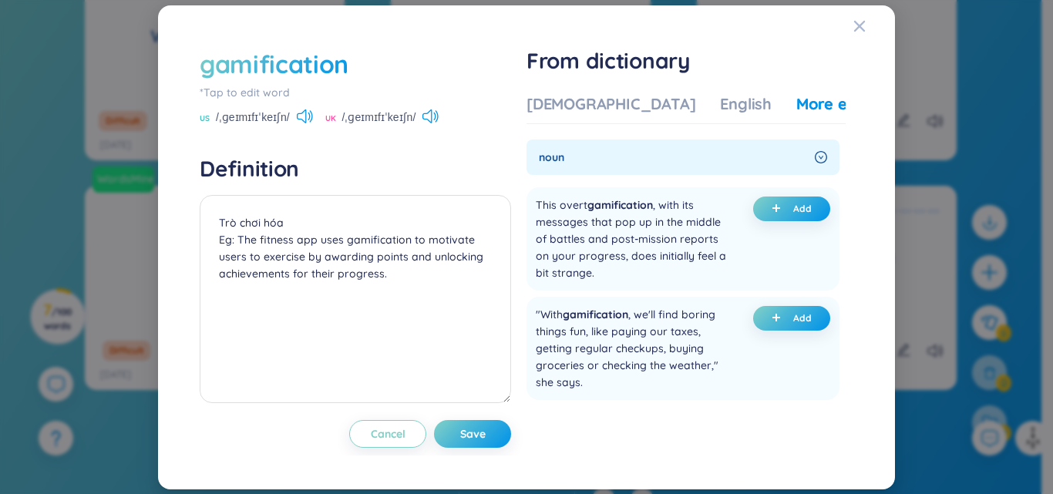
click at [347, 60] on div "gamification" at bounding box center [274, 64] width 149 height 34
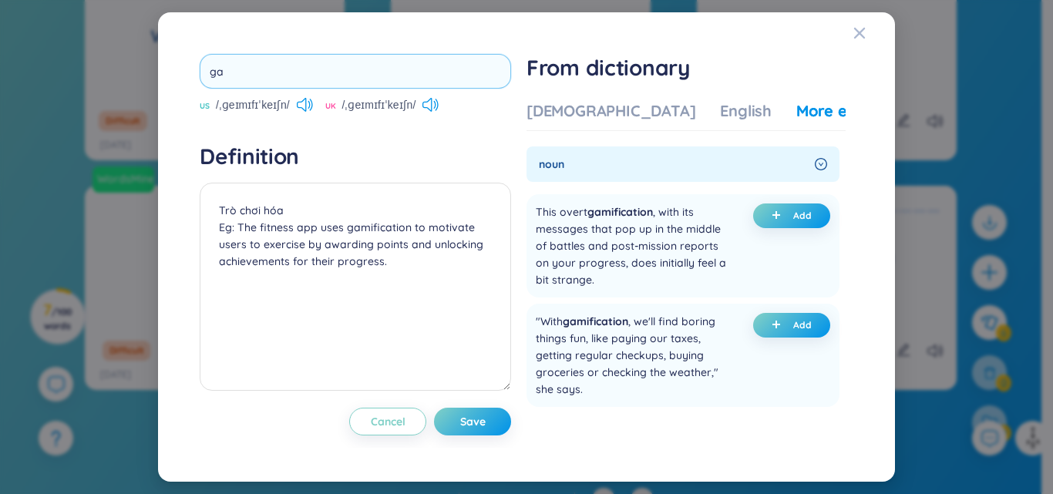
type input "g"
type input "s"
type input "tape measure"
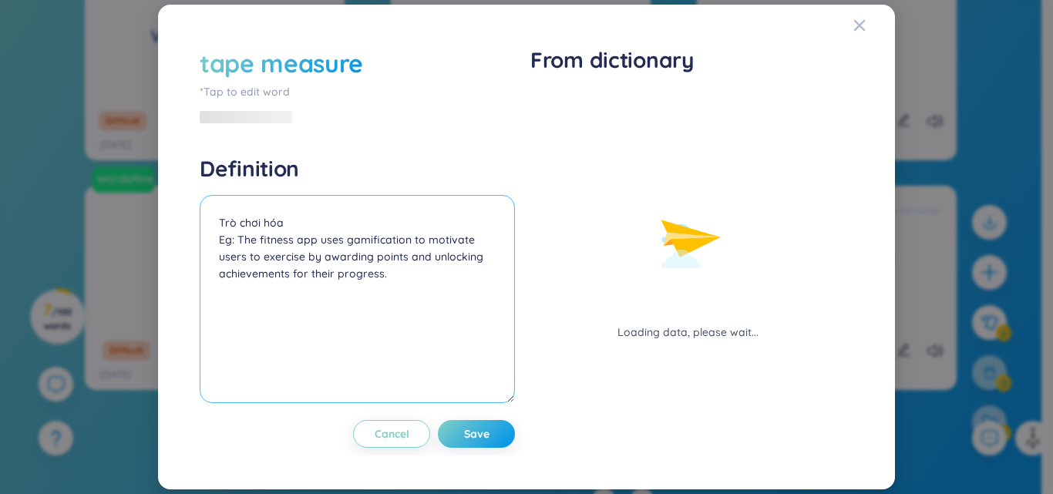
drag, startPoint x: 284, startPoint y: 213, endPoint x: 217, endPoint y: 224, distance: 67.1
click at [217, 224] on textarea "Trò chơi hóa Eg: The fitness app uses gamification to motivate users to exercis…" at bounding box center [357, 299] width 315 height 208
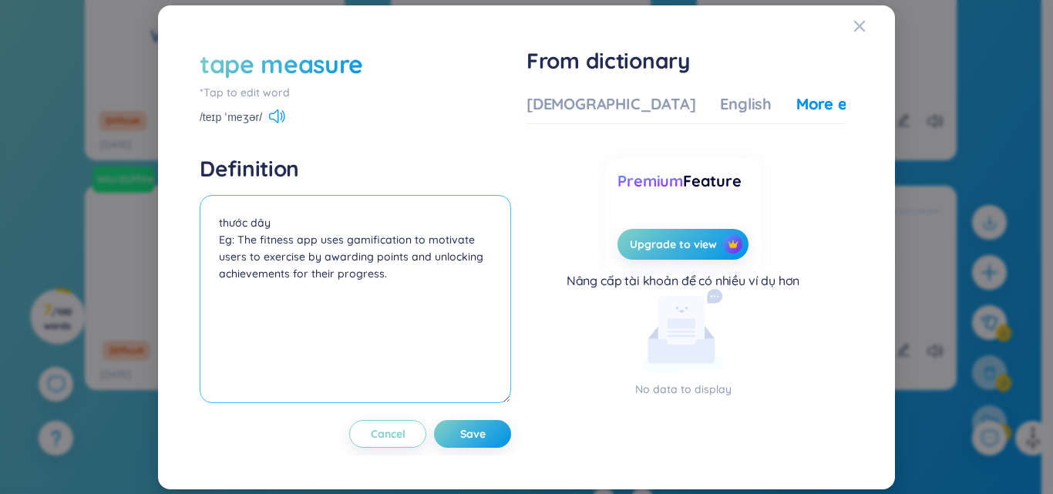
drag, startPoint x: 237, startPoint y: 240, endPoint x: 442, endPoint y: 289, distance: 211.6
click at [442, 289] on textarea "thước dây Eg: The fitness app uses gamification to motivate users to exercise b…" at bounding box center [355, 299] width 311 height 208
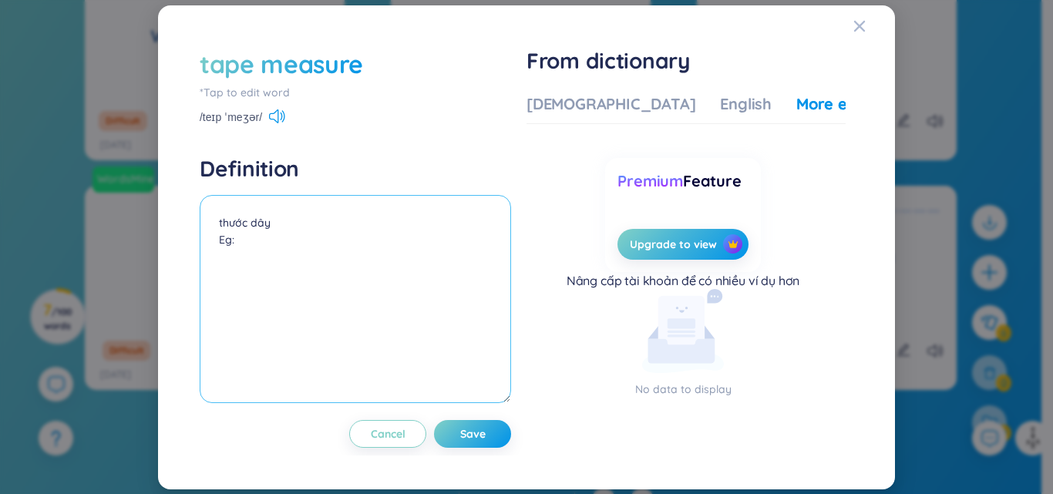
paste textarea "We used a tape measure to measure the area of ​​the room."
click at [223, 280] on textarea "thước dây Eg: We used a tape measure to measure the area of ​​the room." at bounding box center [355, 299] width 311 height 208
click at [284, 264] on textarea "thước dây Eg: We used a tape measure to measure the area of ​​the room." at bounding box center [355, 299] width 311 height 208
paste textarea "chúng tôi dùng thước dây để đo diện tích căn phòng"
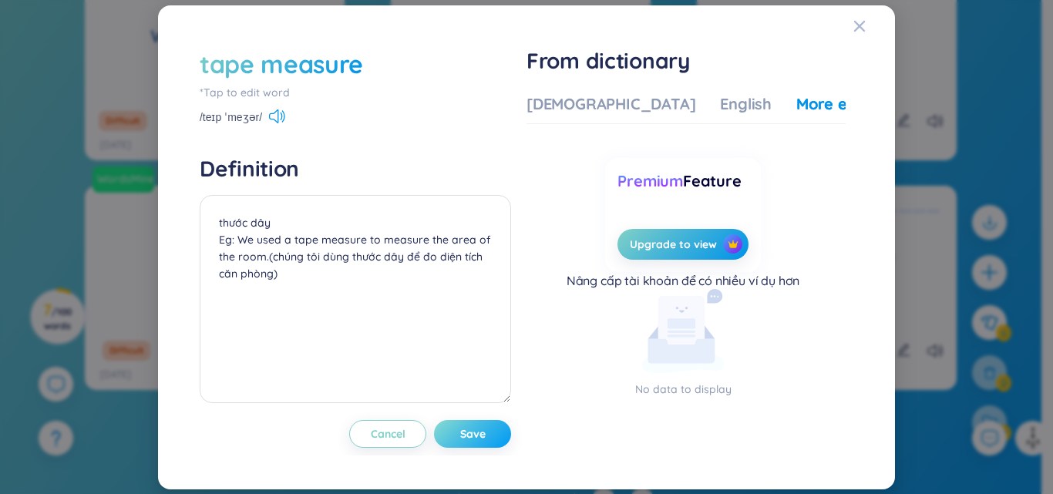
click at [473, 439] on span "Save" at bounding box center [472, 433] width 25 height 15
click at [859, 21] on icon "Close" at bounding box center [859, 26] width 12 height 12
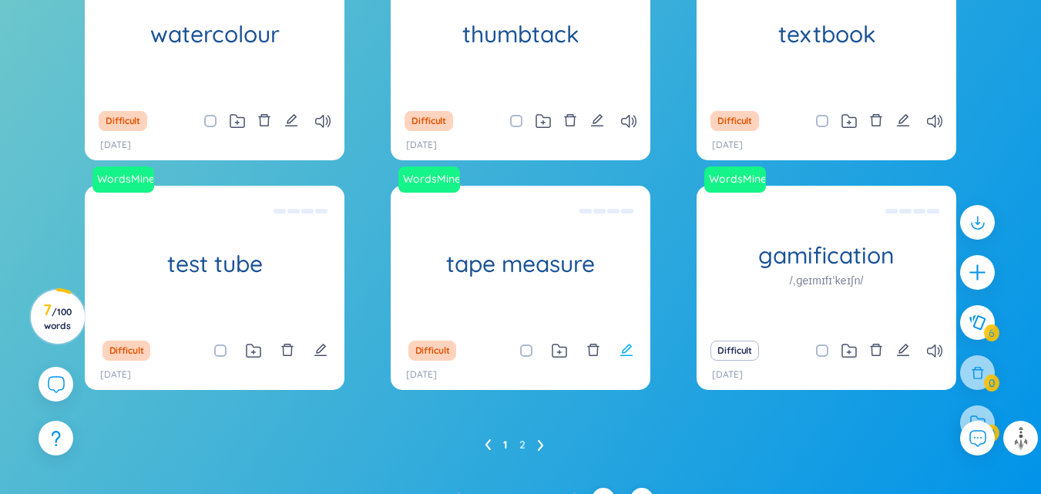
click at [631, 353] on icon "edit" at bounding box center [626, 350] width 14 height 14
type textarea "thước dây Eg: We used a tape measure to measure the area of ​​the room.(chúng t…"
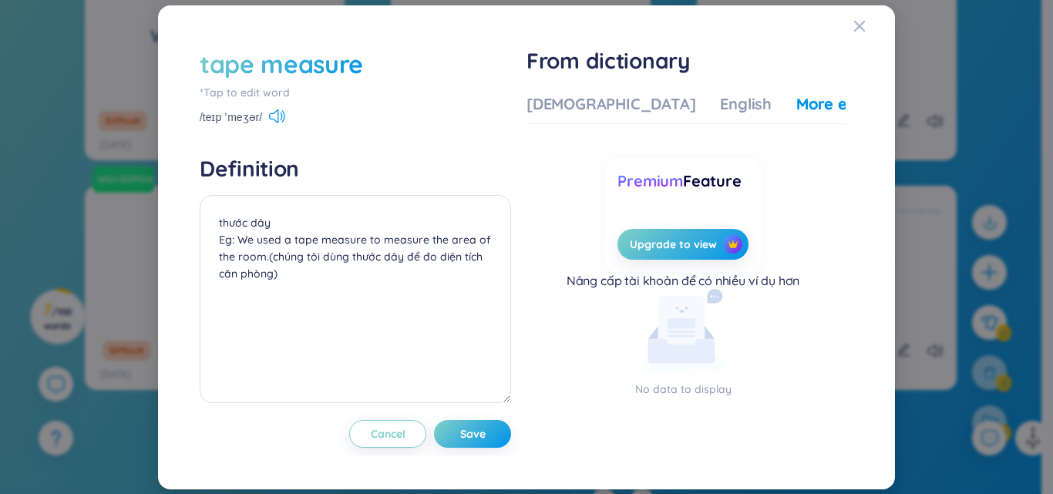
click at [366, 62] on div "tape measure" at bounding box center [355, 64] width 311 height 34
click at [340, 68] on div "tape measure" at bounding box center [281, 64] width 163 height 34
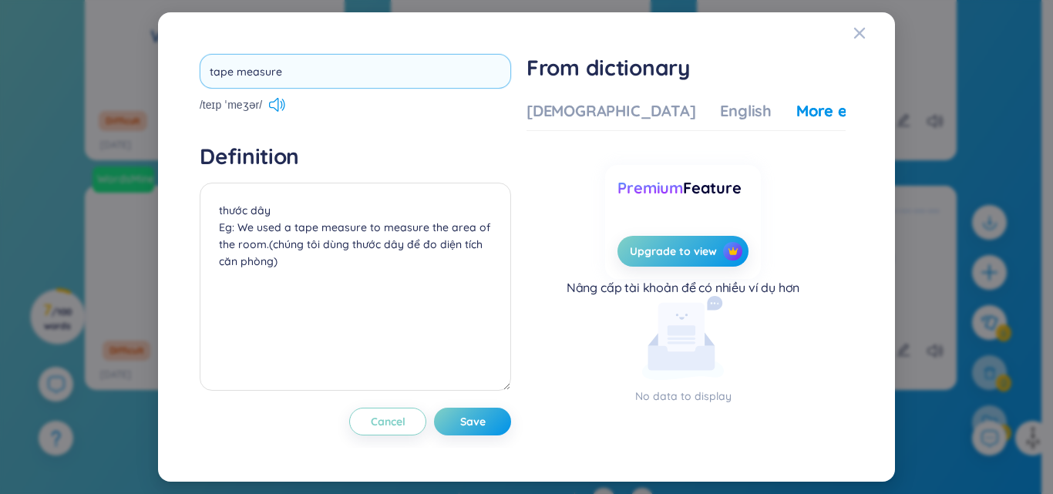
click at [312, 76] on input "tape measure" at bounding box center [355, 71] width 311 height 35
type input "t"
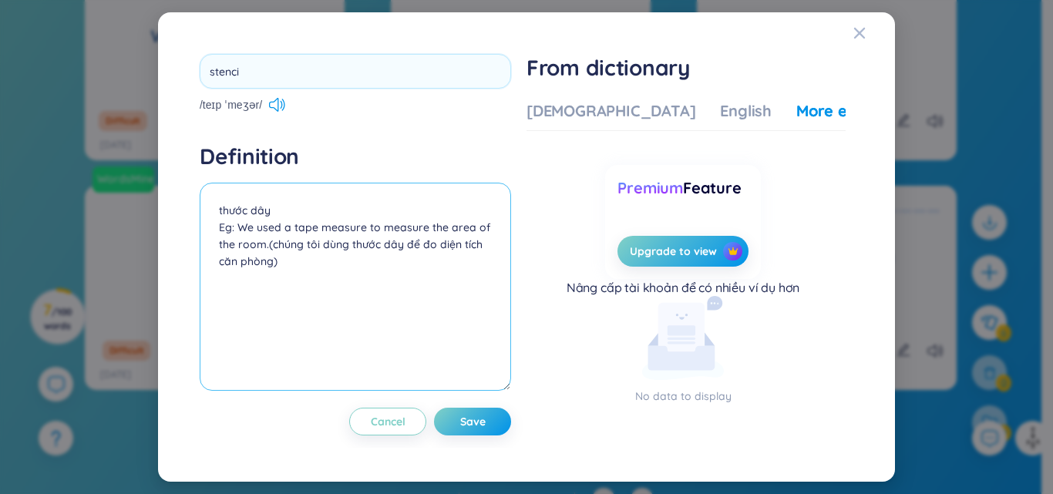
type input "stencil"
click at [288, 213] on textarea "thước dây Eg: We used a tape measure to measure the area of ​​the room.(chúng t…" at bounding box center [355, 287] width 311 height 208
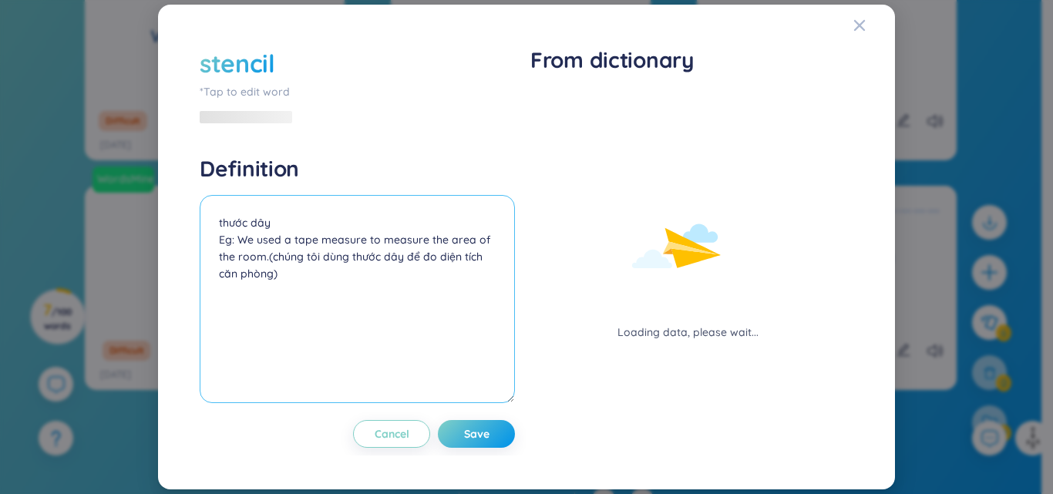
drag, startPoint x: 269, startPoint y: 222, endPoint x: 211, endPoint y: 227, distance: 58.0
click at [211, 227] on textarea "thước dây Eg: We used a tape measure to measure the area of ​​the room.(chúng t…" at bounding box center [357, 299] width 315 height 208
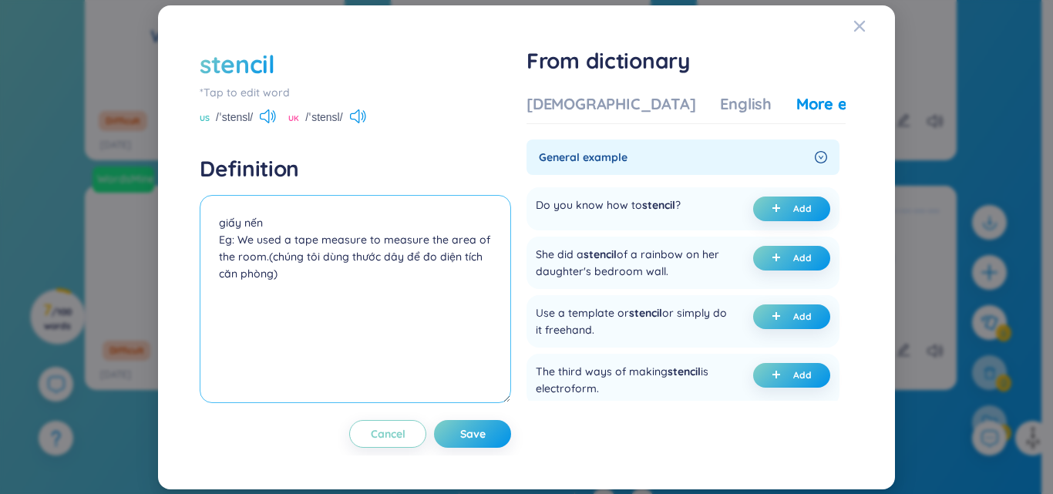
drag, startPoint x: 235, startPoint y: 239, endPoint x: 462, endPoint y: 281, distance: 230.5
click at [462, 281] on textarea "giấy nến Eg: We used a tape measure to measure the area of ​​the room.(chúng tô…" at bounding box center [355, 299] width 311 height 208
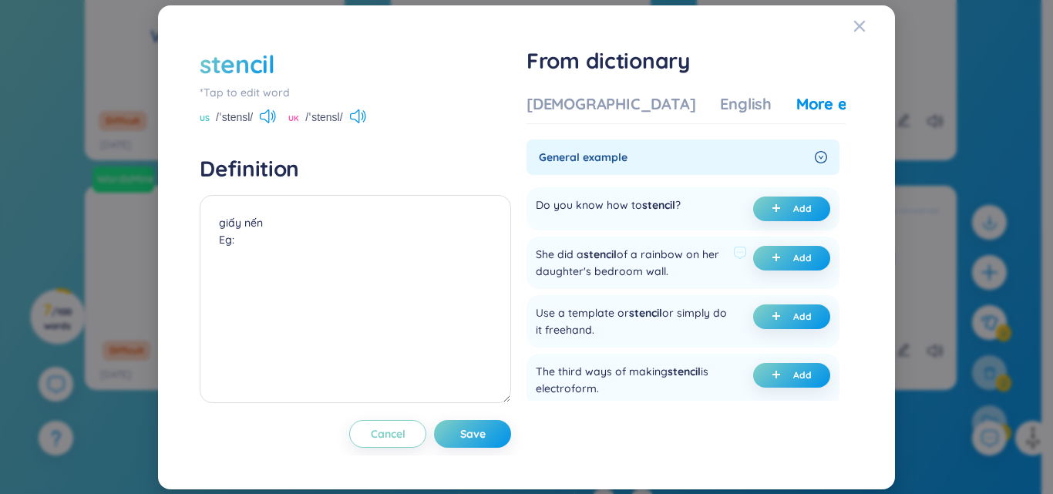
drag, startPoint x: 539, startPoint y: 253, endPoint x: 703, endPoint y: 280, distance: 165.6
click at [703, 280] on div "She did a stencil of a rainbow on her daughter's bedroom wall. Add" at bounding box center [682, 263] width 313 height 52
click at [776, 253] on icon "plus" at bounding box center [776, 257] width 1 height 8
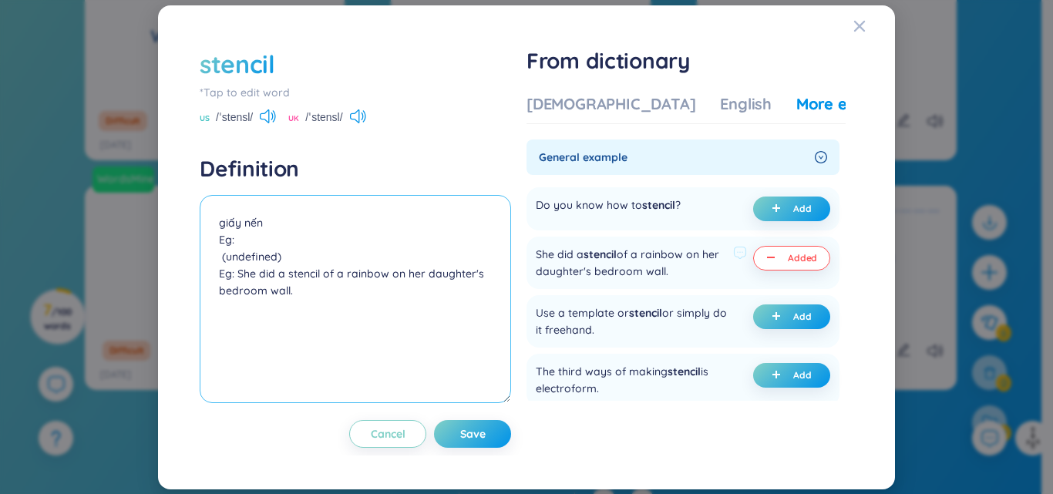
click at [282, 252] on textarea "giấy nến Eg: (undefined) Eg: She did a stencil of a rainbow on her daughter's b…" at bounding box center [355, 299] width 311 height 208
click at [250, 241] on textarea "giấy nến Eg: Eg: She did a stencil of a rainbow on her daughter's bedroom wall." at bounding box center [355, 299] width 311 height 208
drag, startPoint x: 233, startPoint y: 277, endPoint x: 441, endPoint y: 314, distance: 210.5
click at [441, 314] on textarea "giấy nến Eg: Eg: She did a stencil of a rainbow on her daughter's bedroom wall." at bounding box center [355, 299] width 311 height 208
click at [241, 238] on textarea "giấy nến Eg: Eg: She did a stencil of a rainbow on her daughter's bedroom wall." at bounding box center [355, 299] width 311 height 208
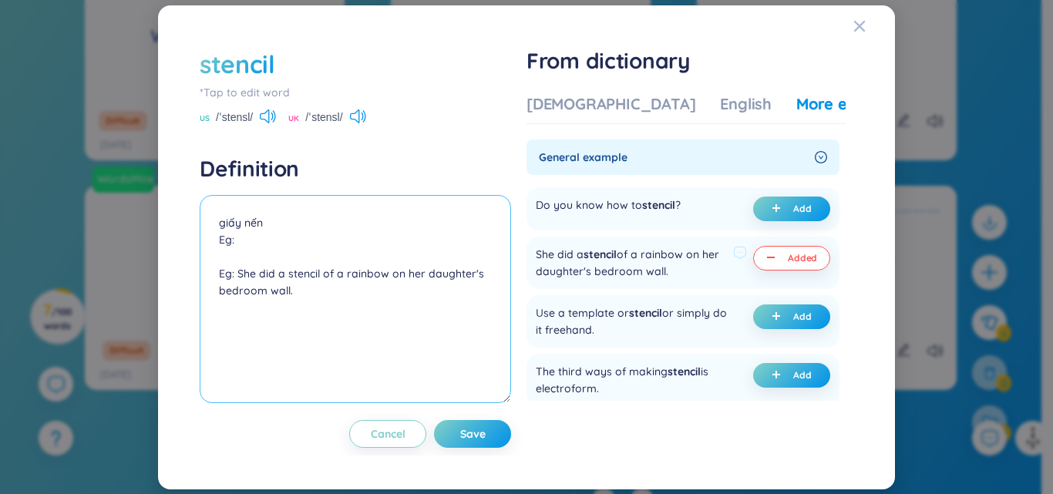
paste textarea "Cô ấy đã vẽ một bức tranh cầu vồng trên tường phòng ngủ của con gái mình."
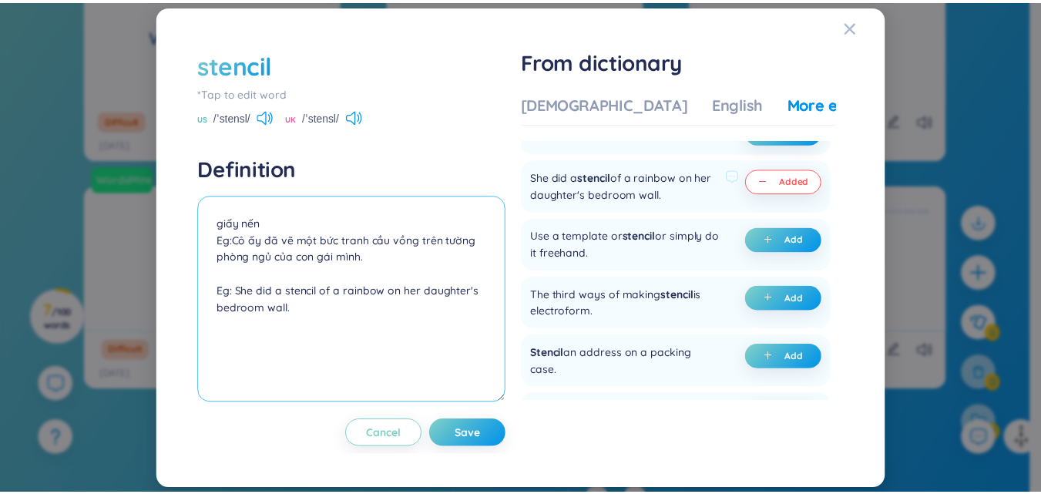
scroll to position [0, 0]
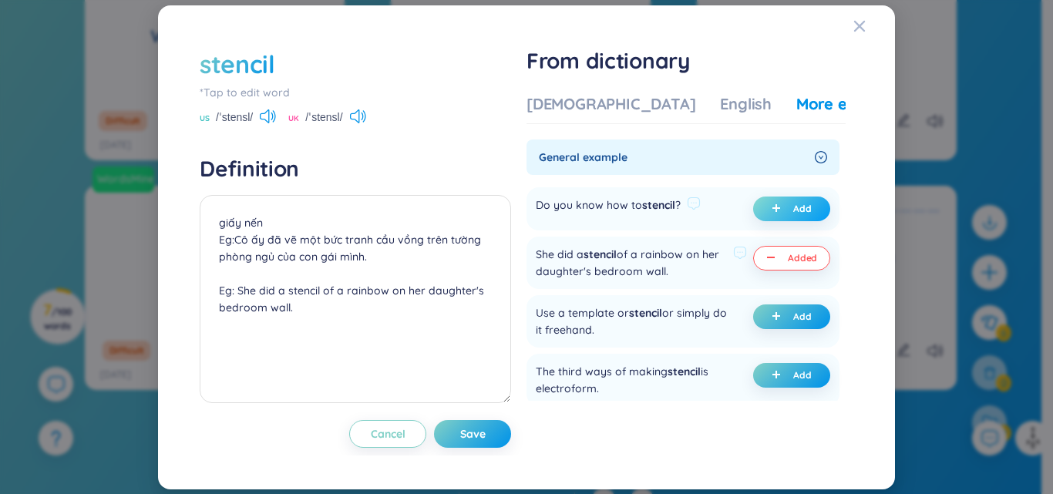
click at [796, 210] on span "Add" at bounding box center [802, 209] width 18 height 12
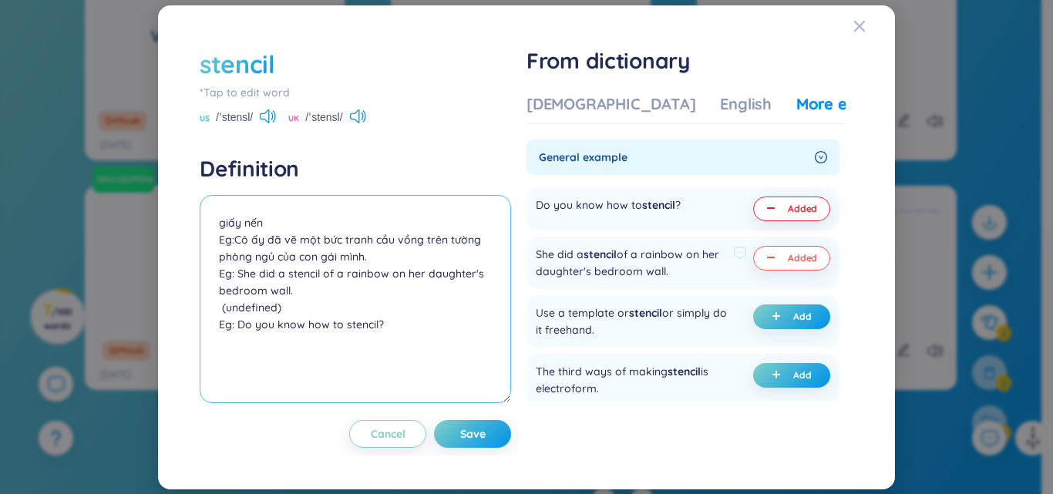
drag, startPoint x: 215, startPoint y: 276, endPoint x: 502, endPoint y: 285, distance: 286.8
click at [502, 285] on textarea "giấy nến Eg:Cô ấy đã vẽ một bức tranh cầu vồng trên tường phòng ngủ của con gái…" at bounding box center [355, 299] width 311 height 208
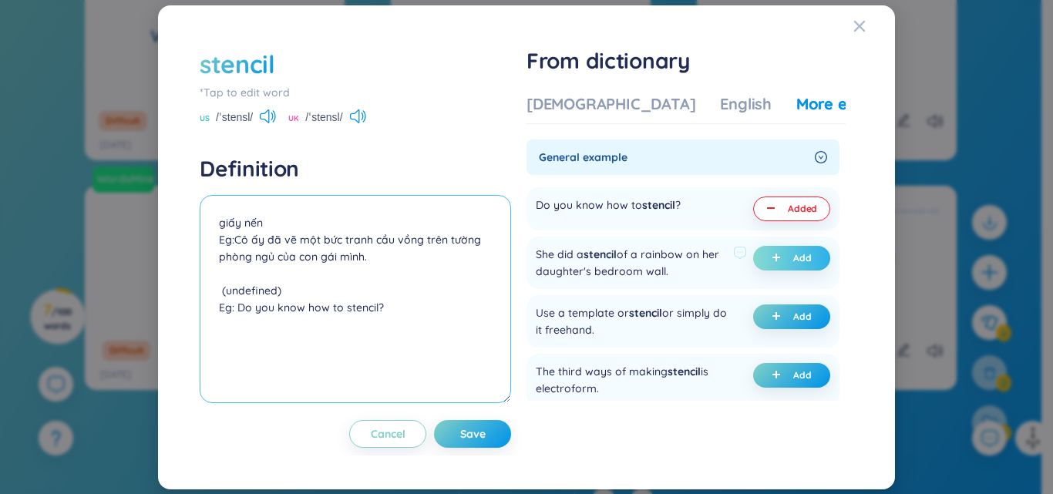
drag, startPoint x: 218, startPoint y: 290, endPoint x: 283, endPoint y: 291, distance: 64.7
click at [283, 291] on textarea "giấy nến Eg:Cô ấy đã vẽ một bức tranh cầu vồng trên tường phòng ngủ của con gái…" at bounding box center [355, 299] width 311 height 208
drag, startPoint x: 230, startPoint y: 306, endPoint x: 380, endPoint y: 313, distance: 150.4
click at [380, 313] on textarea "giấy nến Eg:Cô ấy đã vẽ một bức tranh cầu vồng trên tường phòng ngủ của con gái…" at bounding box center [355, 299] width 311 height 208
drag, startPoint x: 232, startPoint y: 238, endPoint x: 421, endPoint y: 265, distance: 191.5
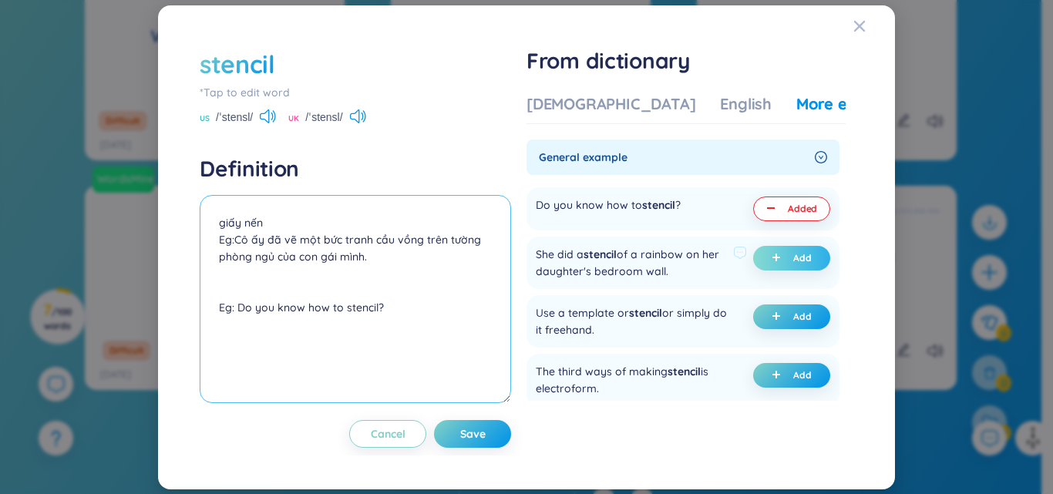
click at [421, 265] on textarea "giấy nến Eg:Cô ấy đã vẽ một bức tranh cầu vồng trên tường phòng ngủ của con gái…" at bounding box center [355, 299] width 311 height 208
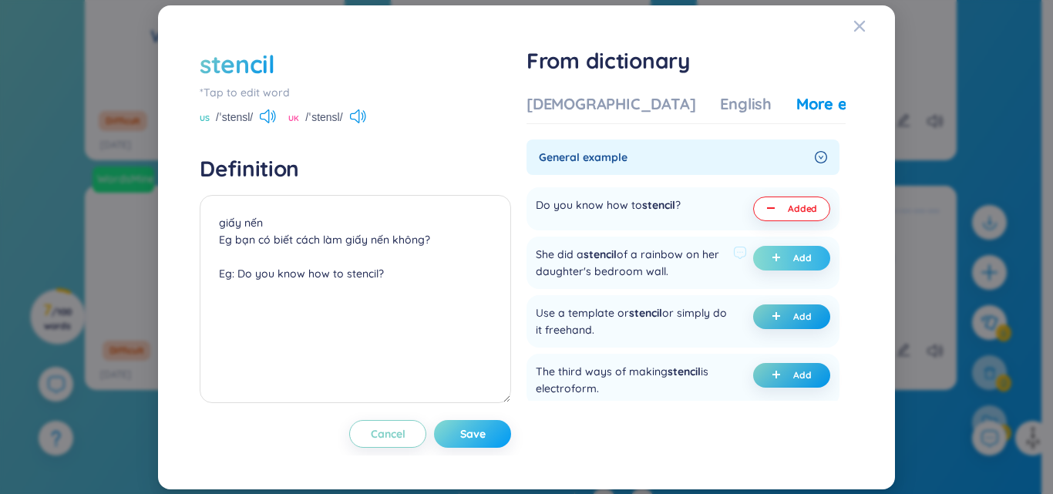
click at [501, 434] on button "Save" at bounding box center [472, 434] width 77 height 28
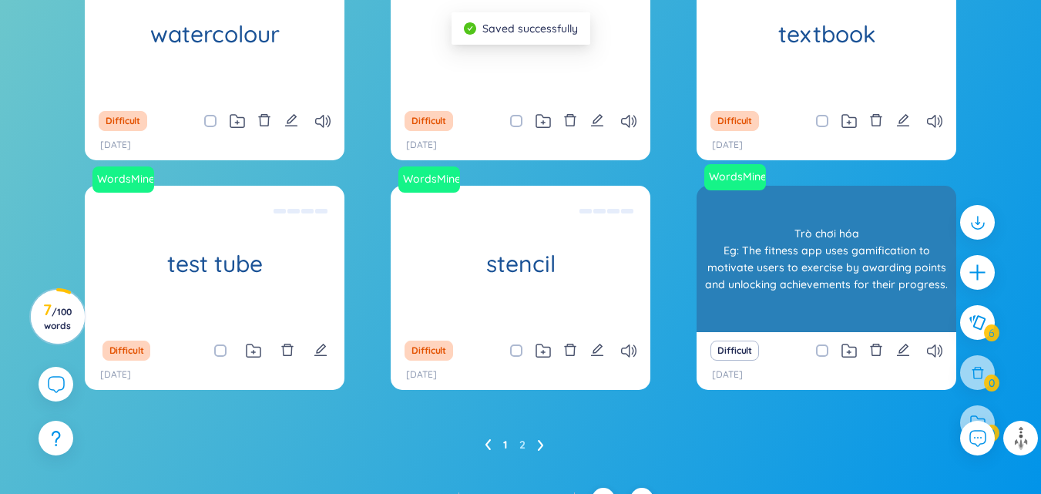
click at [829, 237] on div "Trò chơi hóa Eg: The fitness app uses gamification to motivate users to exercis…" at bounding box center [826, 259] width 244 height 139
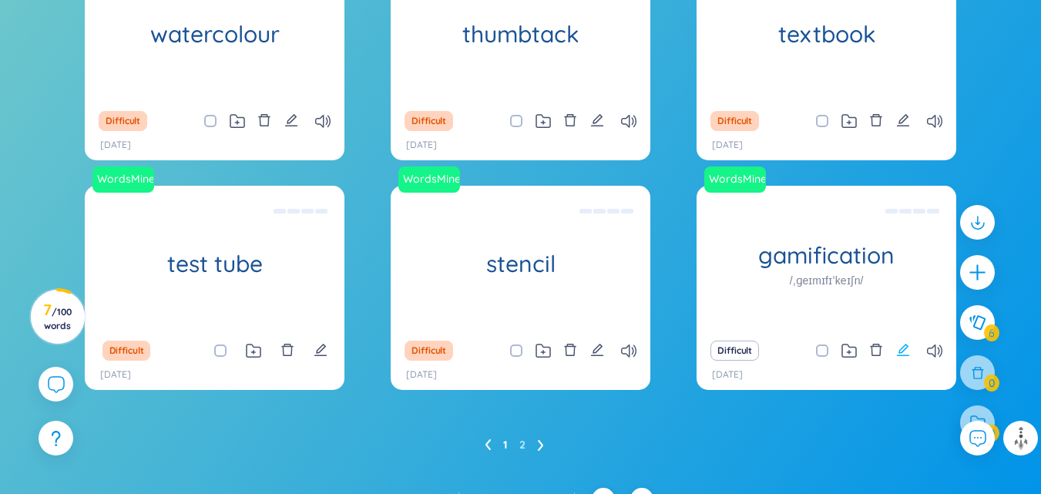
click at [902, 341] on button at bounding box center [903, 351] width 14 height 22
type textarea "Trò chơi hóa Eg: The fitness app uses gamification to motivate users to exercis…"
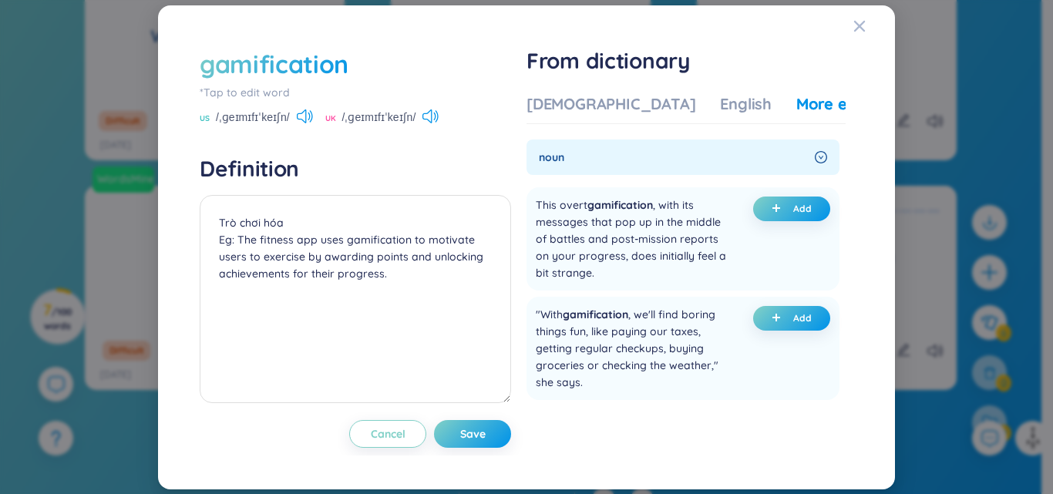
click at [351, 65] on div "gamification" at bounding box center [355, 64] width 311 height 34
click at [330, 72] on div "gamification" at bounding box center [274, 64] width 149 height 34
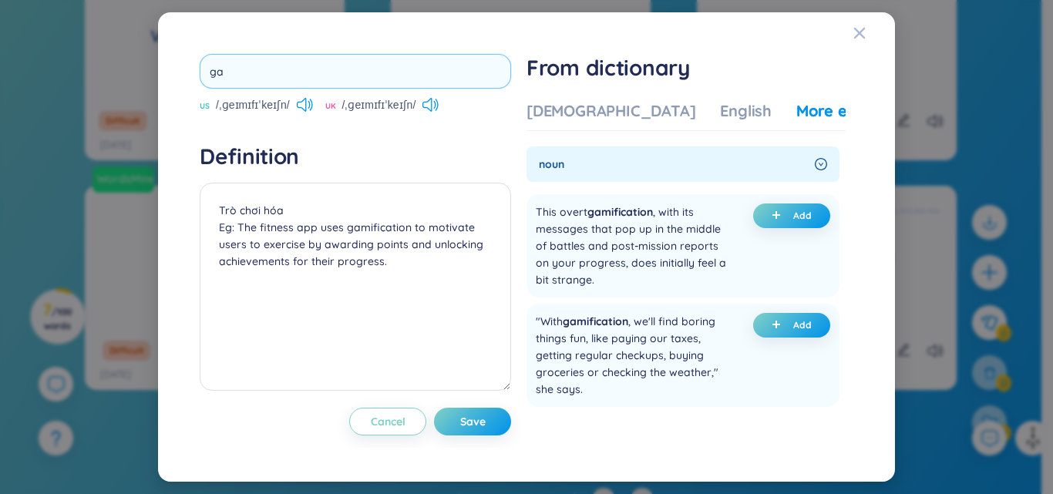
type input "g"
type input "tape mersure"
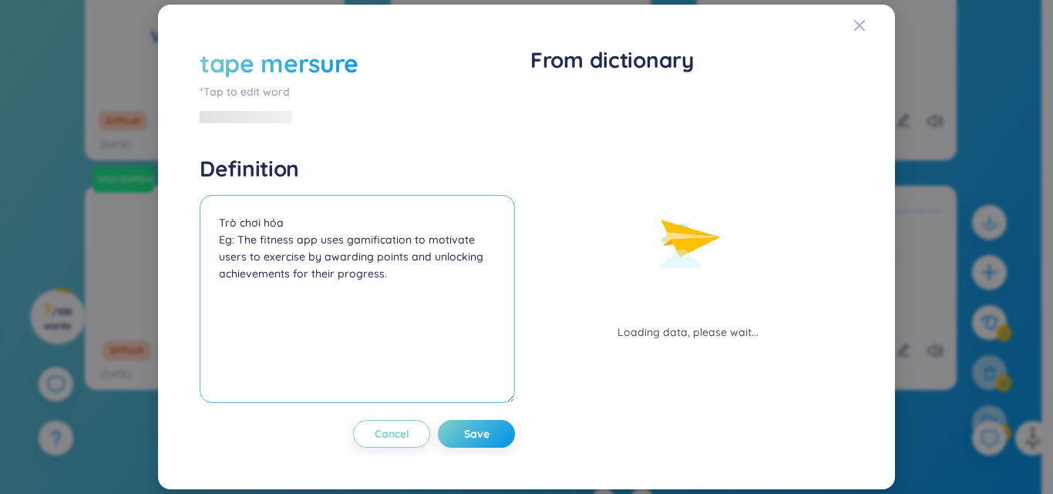
drag, startPoint x: 312, startPoint y: 206, endPoint x: 211, endPoint y: 230, distance: 103.5
click at [211, 230] on textarea "Trò chơi hóa Eg: The fitness app uses gamification to motivate users to exercis…" at bounding box center [357, 299] width 315 height 208
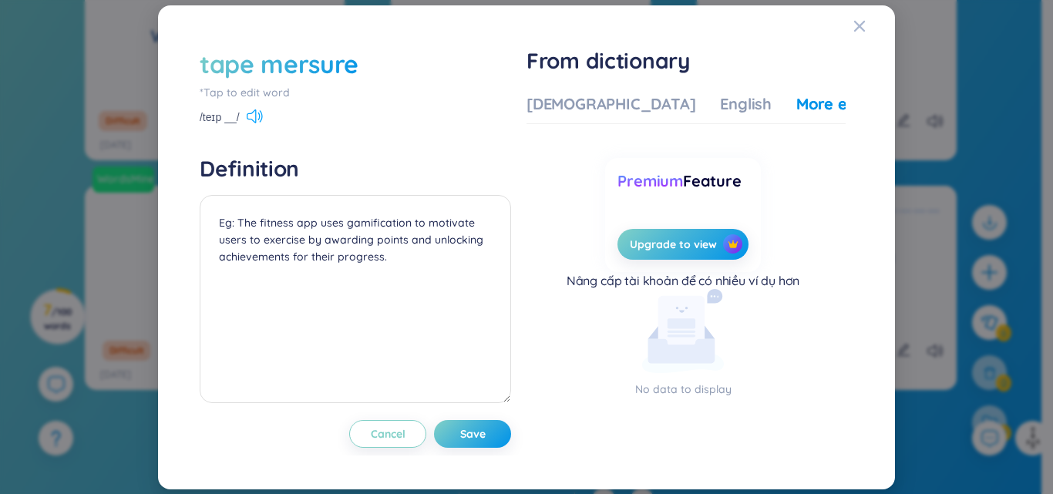
click at [249, 115] on icon at bounding box center [255, 116] width 16 height 14
click at [252, 226] on textarea "Eg: The fitness app uses gamification to motivate users to exercise by awarding…" at bounding box center [355, 299] width 311 height 208
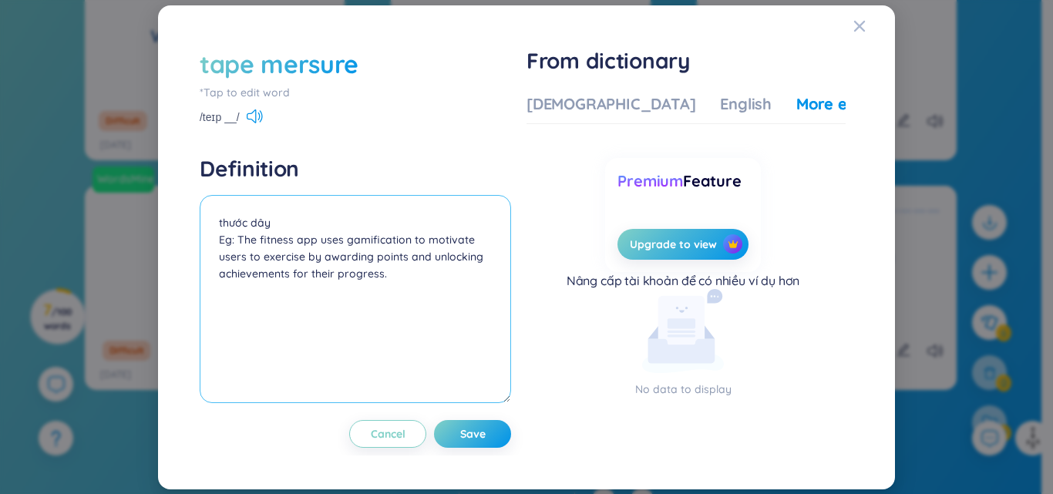
drag, startPoint x: 238, startPoint y: 237, endPoint x: 447, endPoint y: 280, distance: 213.1
click at [447, 280] on textarea "thước dây Eg: The fitness app uses gamification to motivate users to exercise b…" at bounding box center [355, 299] width 311 height 208
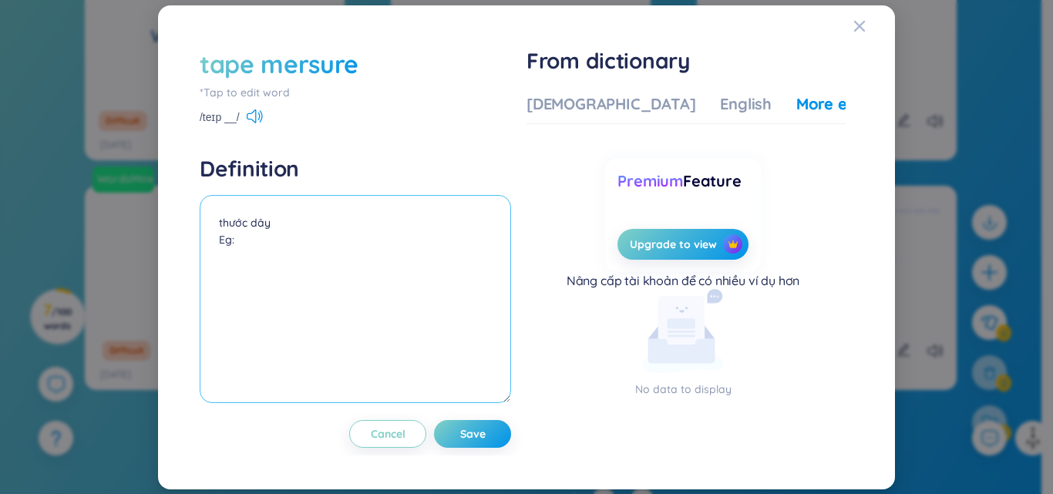
paste textarea "We used a tape measure to measure the area of ​​the room."
click at [242, 284] on textarea "thước dây Eg: We used a tape measure to measure the area of ​​the room." at bounding box center [355, 299] width 311 height 208
click at [292, 264] on textarea "thước dây Eg: We used a tape measure to measure the area of ​​the room." at bounding box center [355, 299] width 311 height 208
paste textarea "chúng tôi dùng thước dây để đo diện tích căn phòng"
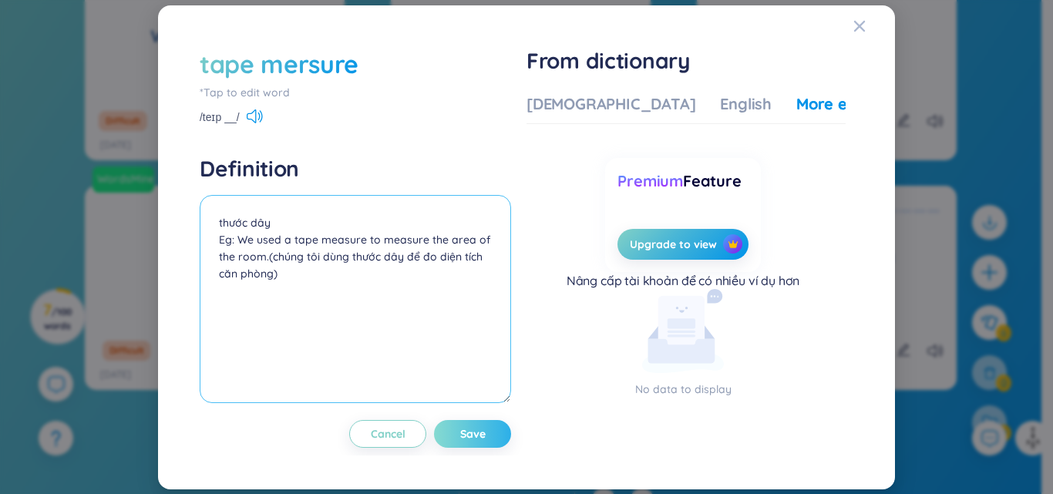
type textarea "thước dây Eg: We used a tape measure to measure the area of ​​the room.(chúng t…"
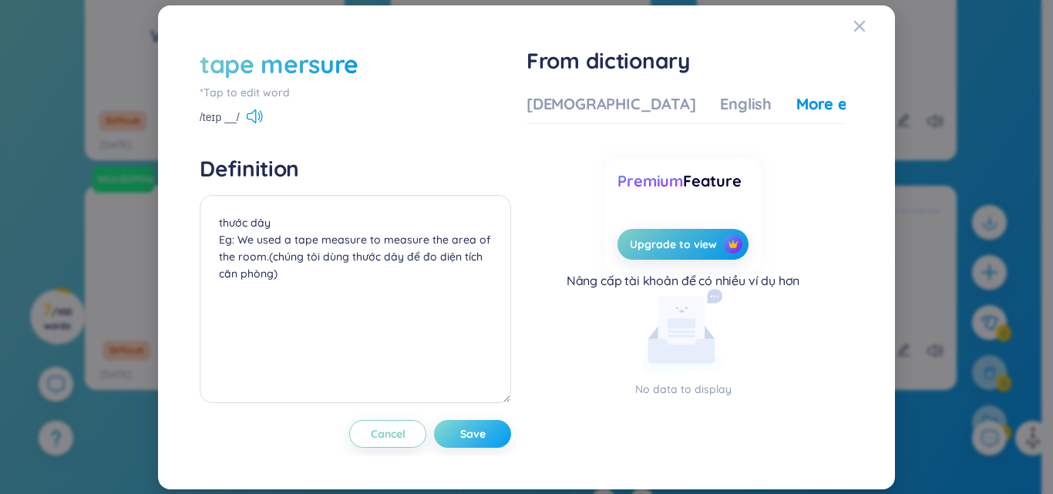
click at [485, 440] on span "Save" at bounding box center [472, 433] width 25 height 15
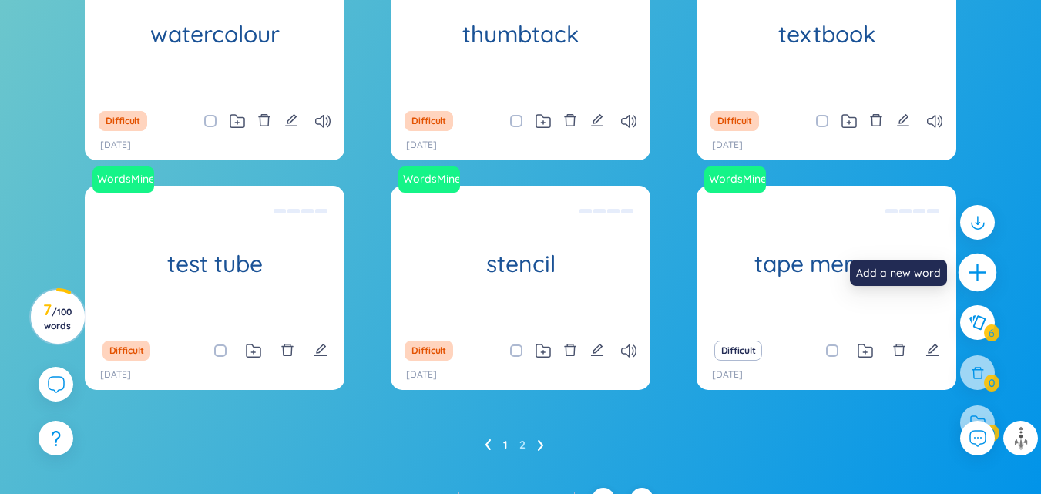
click at [988, 266] on icon "plus" at bounding box center [978, 273] width 22 height 22
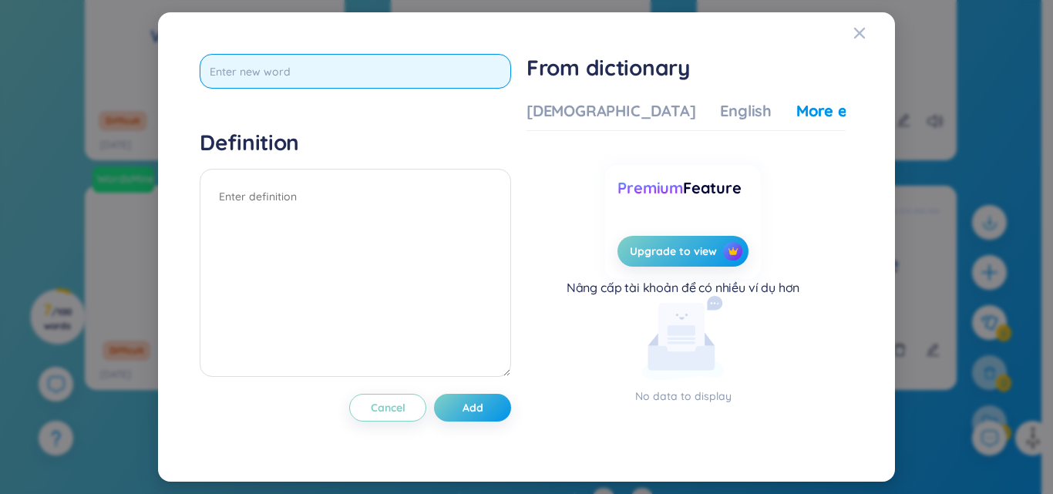
click at [412, 72] on input "text" at bounding box center [355, 71] width 311 height 35
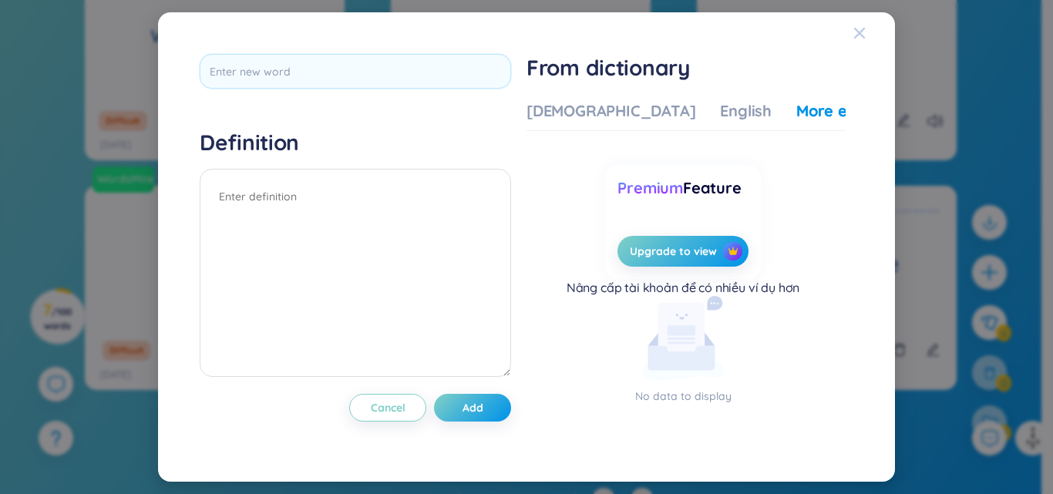
click at [861, 30] on icon "Close" at bounding box center [859, 33] width 12 height 12
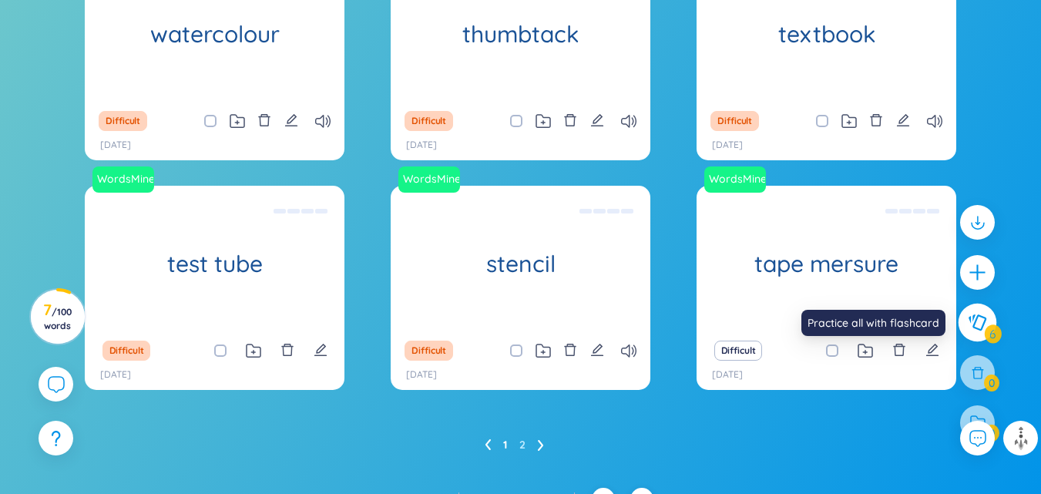
click at [979, 326] on icon at bounding box center [977, 322] width 18 height 17
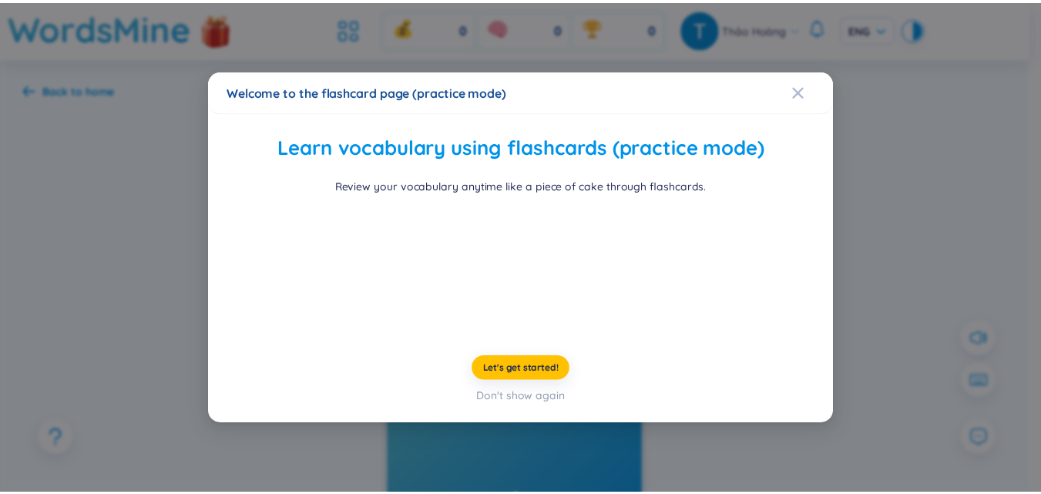
scroll to position [59, 0]
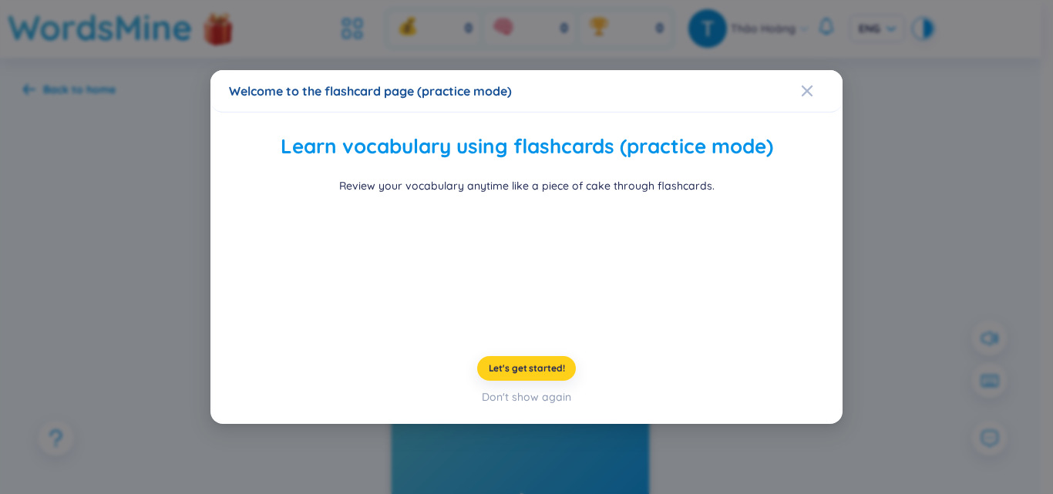
click at [525, 374] on span "Let's get started!" at bounding box center [527, 368] width 76 height 12
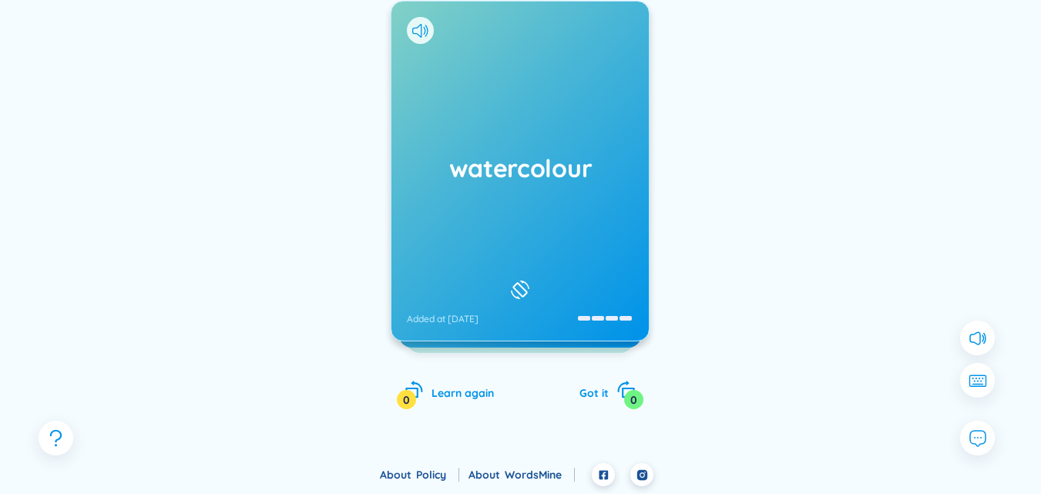
scroll to position [136, 0]
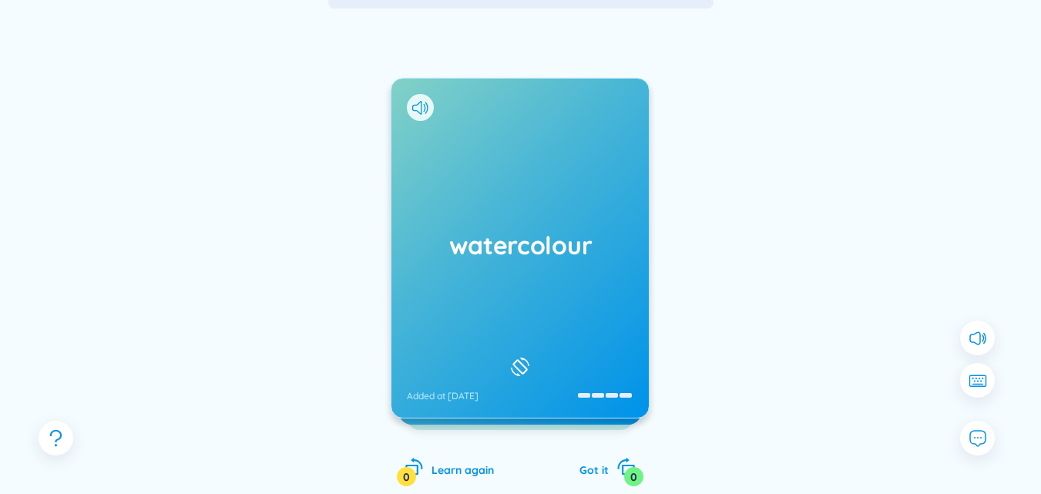
click at [505, 242] on h1 "watercolour" at bounding box center [520, 245] width 227 height 34
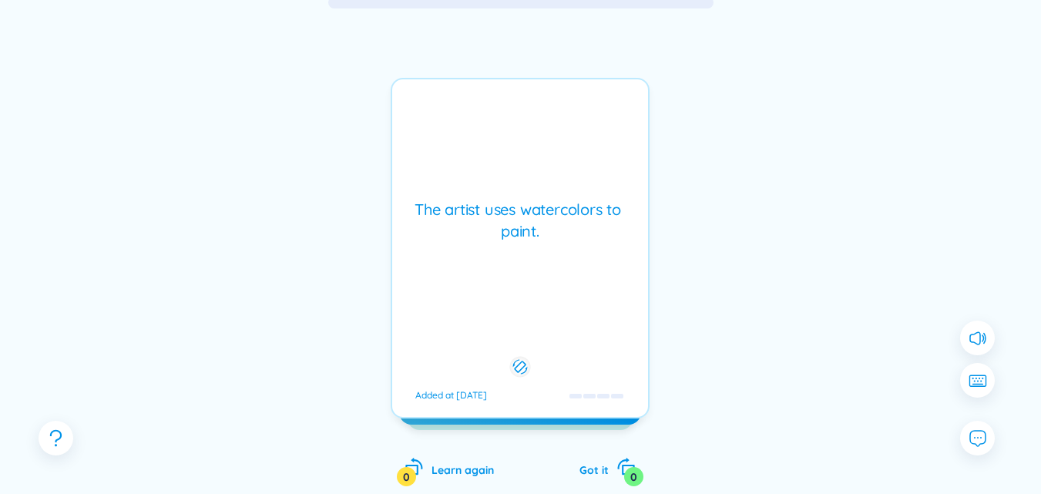
click at [505, 242] on div "The artist uses watercolors to paint." at bounding box center [520, 220] width 240 height 43
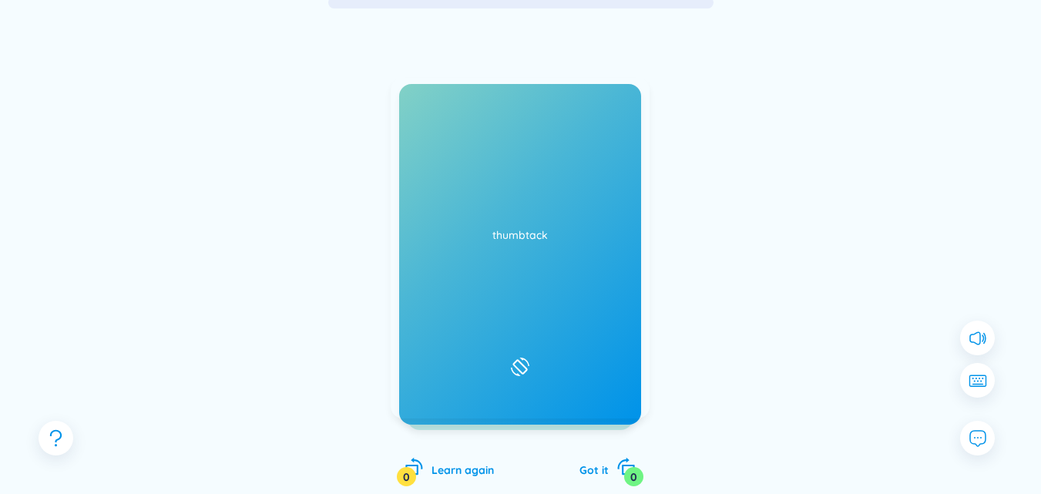
scroll to position [213, 0]
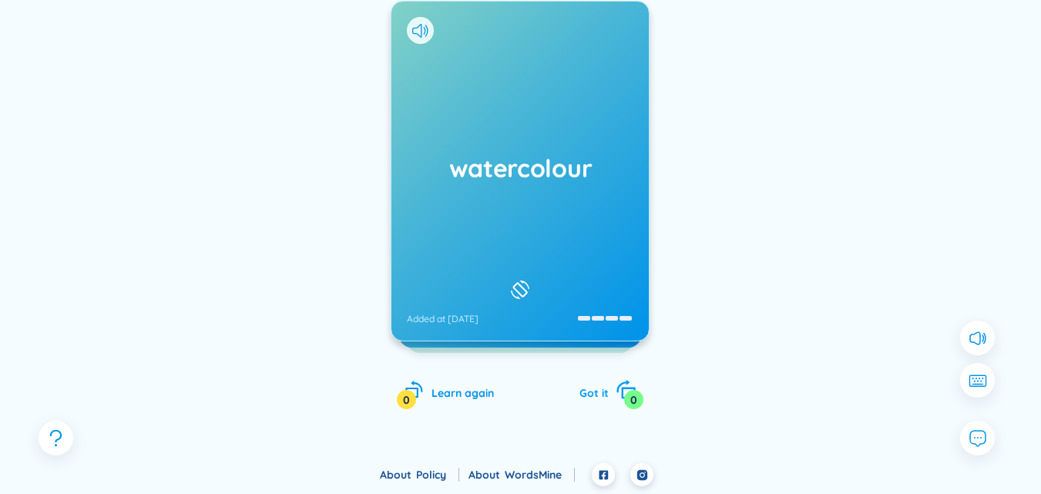
click at [608, 392] on span "Got it" at bounding box center [593, 393] width 29 height 14
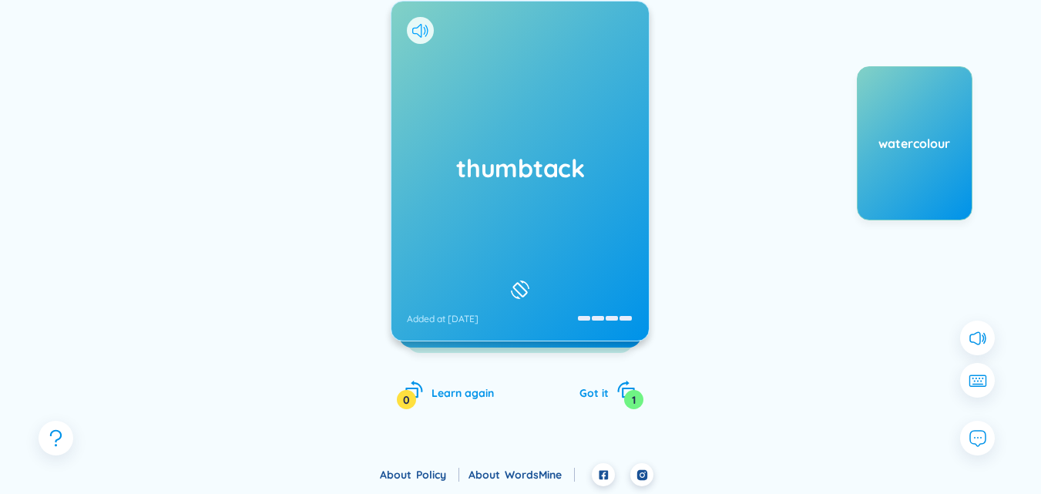
click at [418, 35] on icon at bounding box center [420, 31] width 16 height 14
click at [462, 207] on div "thumbtack Added at [DATE]" at bounding box center [519, 171] width 257 height 339
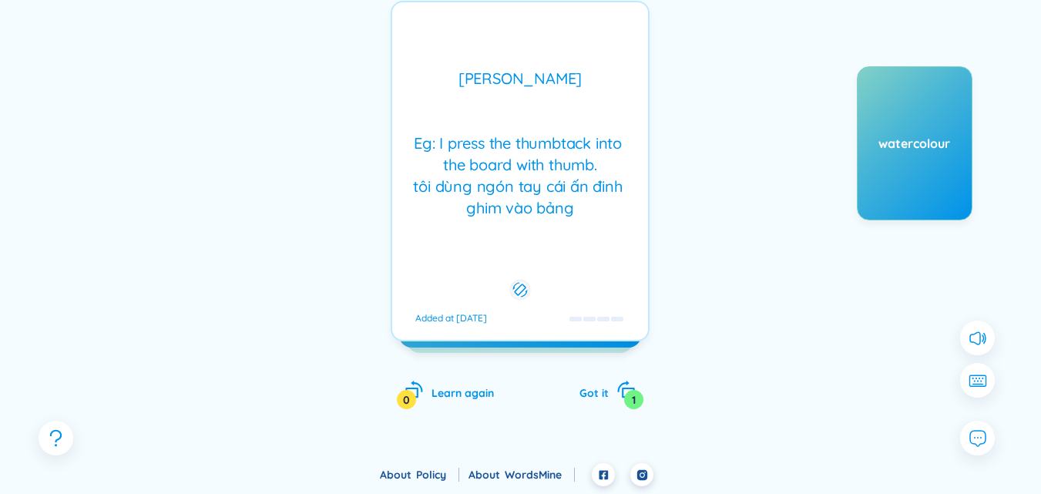
click at [526, 281] on icon at bounding box center [520, 289] width 15 height 18
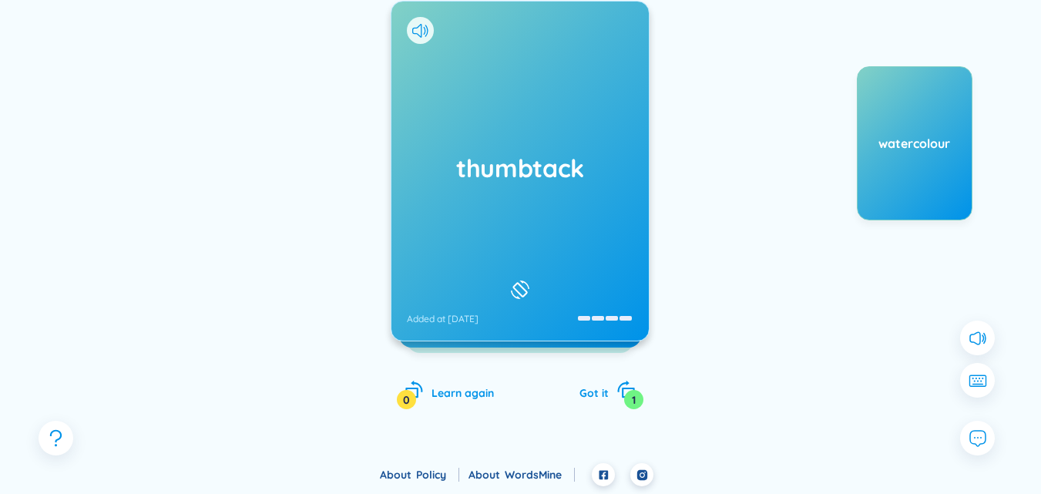
click at [526, 281] on icon at bounding box center [520, 289] width 23 height 18
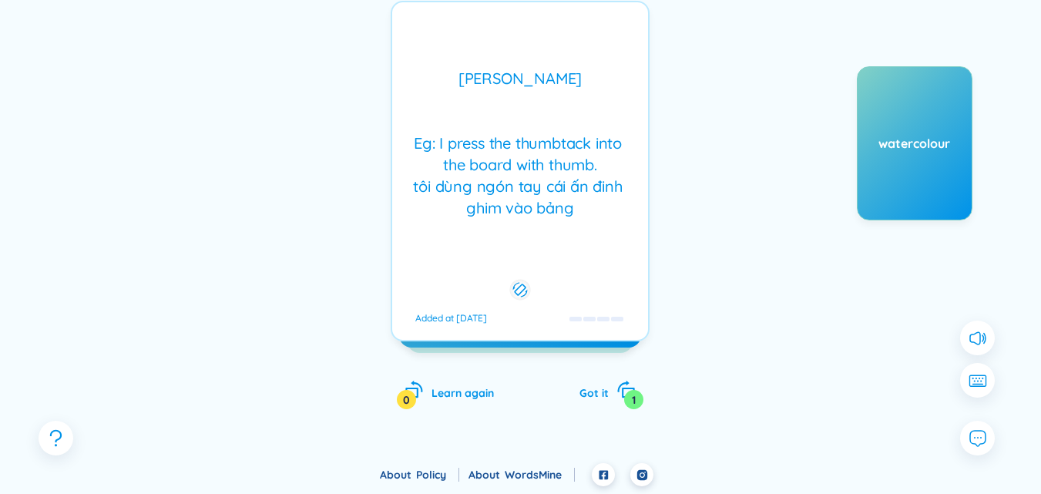
click at [526, 281] on icon at bounding box center [520, 289] width 15 height 18
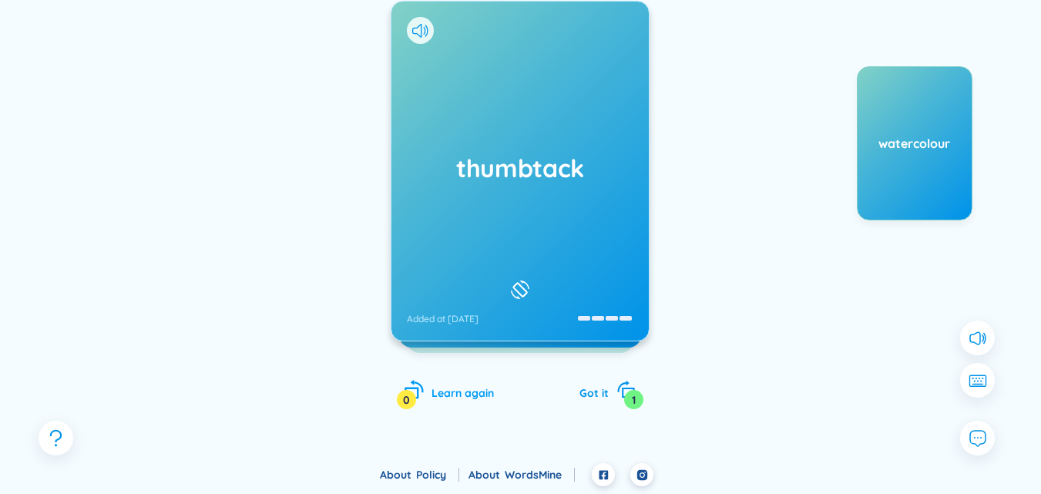
click at [458, 390] on span "Learn again" at bounding box center [462, 393] width 62 height 14
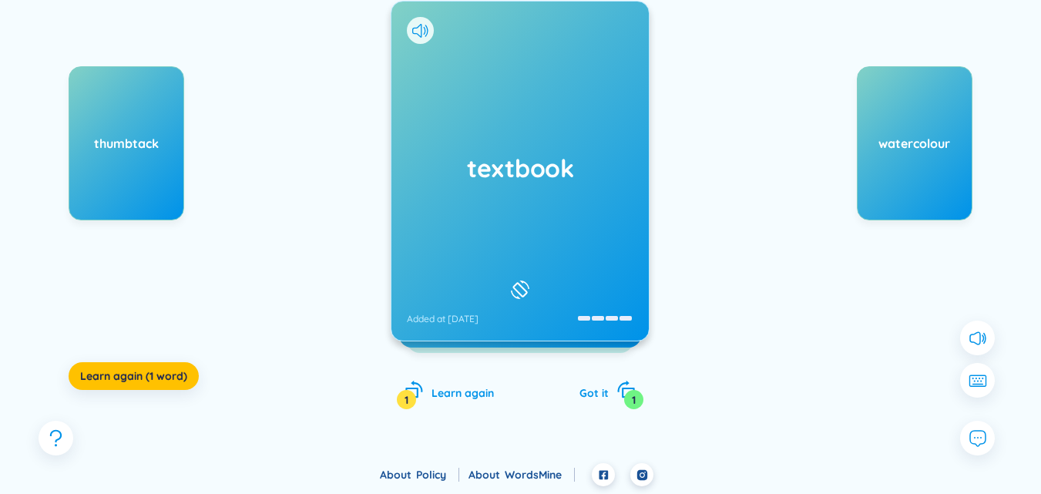
click at [915, 180] on div "watercolour" at bounding box center [915, 143] width 116 height 154
click at [415, 30] on icon at bounding box center [420, 31] width 16 height 14
click at [523, 280] on icon at bounding box center [520, 289] width 23 height 18
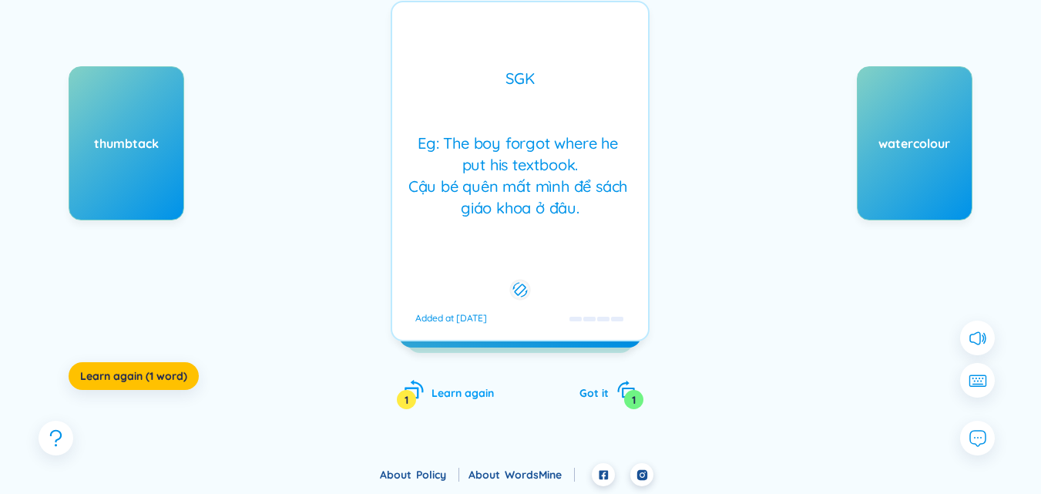
click at [468, 392] on span "Learn again" at bounding box center [462, 393] width 62 height 14
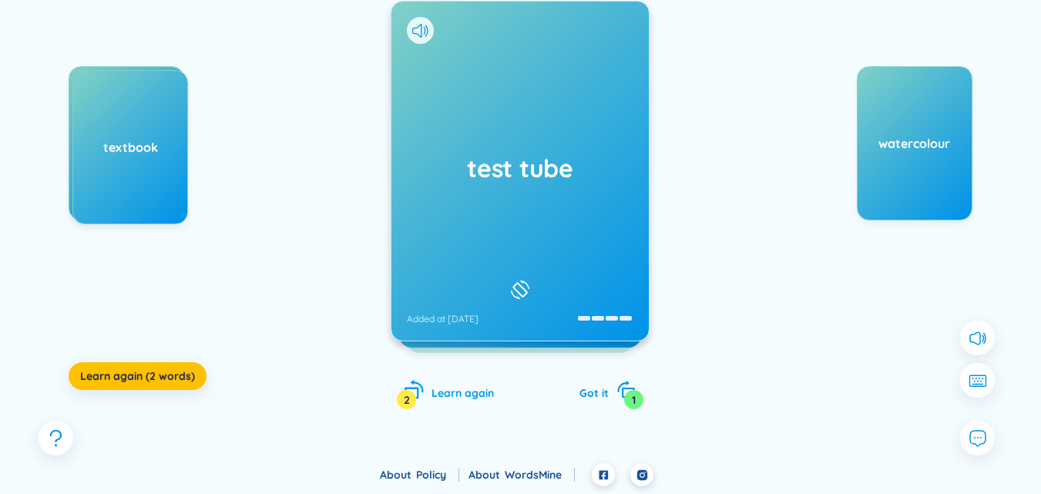
click at [468, 392] on span "Learn again" at bounding box center [462, 393] width 62 height 14
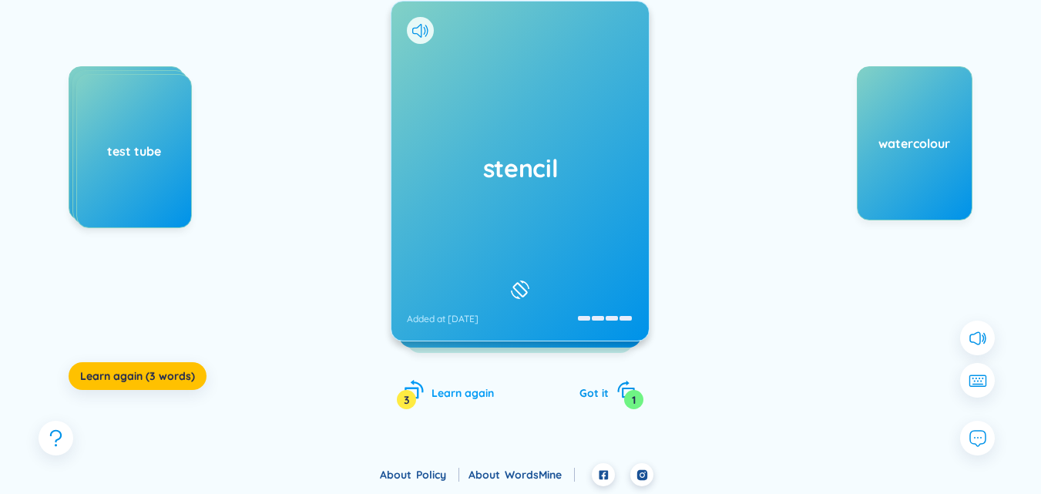
click at [468, 392] on span "Learn again" at bounding box center [462, 393] width 62 height 14
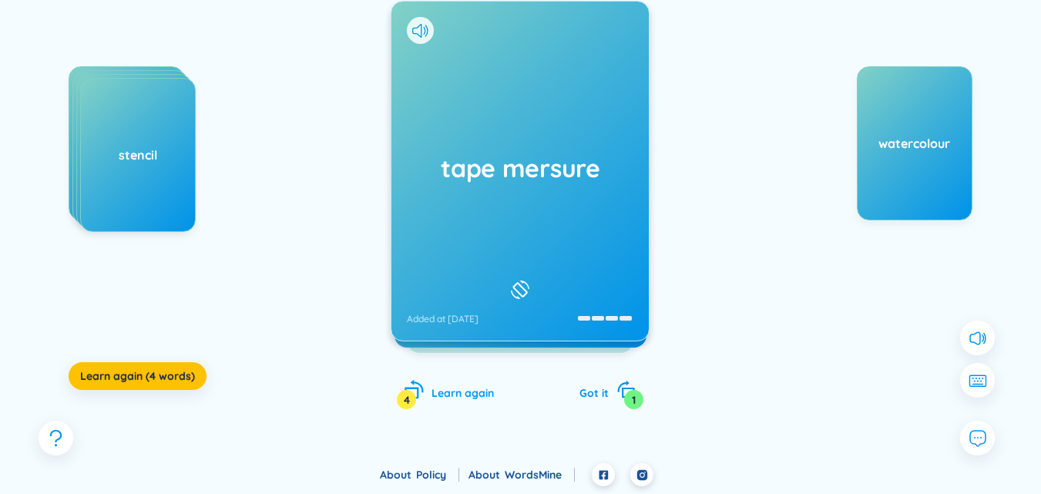
click at [468, 392] on span "Learn again" at bounding box center [462, 393] width 62 height 14
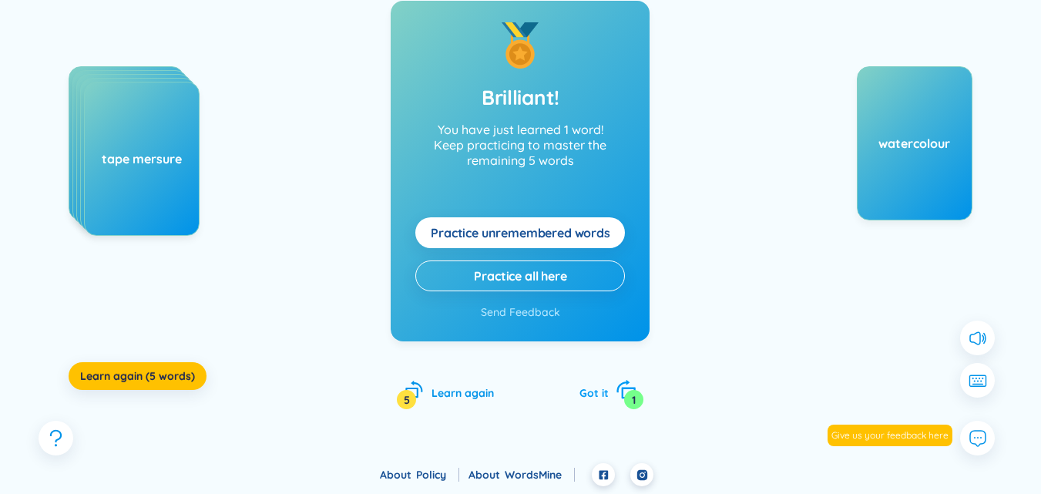
click at [627, 399] on div "1" at bounding box center [633, 399] width 19 height 19
click at [627, 401] on div "1" at bounding box center [633, 399] width 19 height 19
click at [627, 406] on div "1" at bounding box center [633, 399] width 19 height 19
click at [654, 396] on div "thumbtack textbook test tube stencil tape mersure Learn again (5 words) Brillia…" at bounding box center [520, 186] width 995 height 507
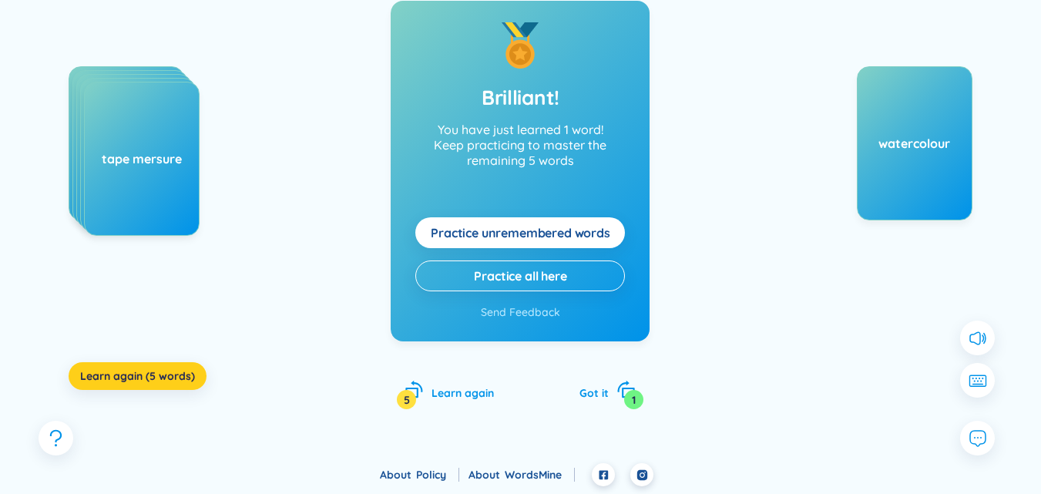
click at [164, 375] on span "Learn again (5 words)" at bounding box center [137, 375] width 115 height 15
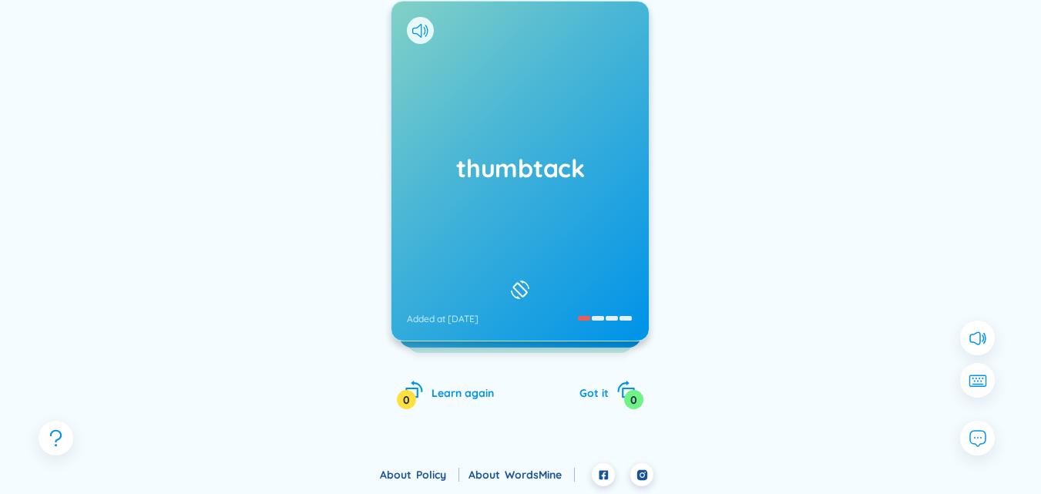
scroll to position [0, 0]
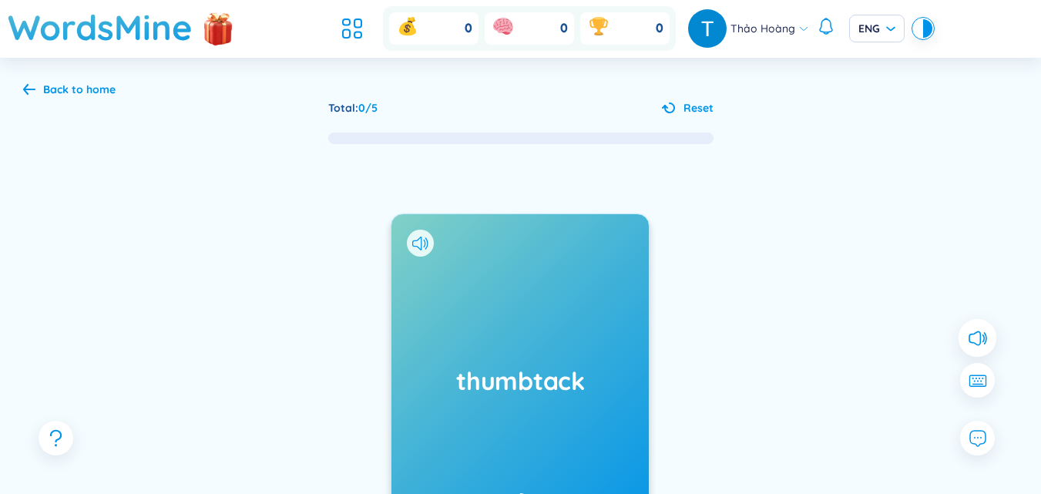
click at [973, 336] on icon at bounding box center [977, 337] width 20 height 20
click at [987, 375] on icon at bounding box center [977, 381] width 20 height 14
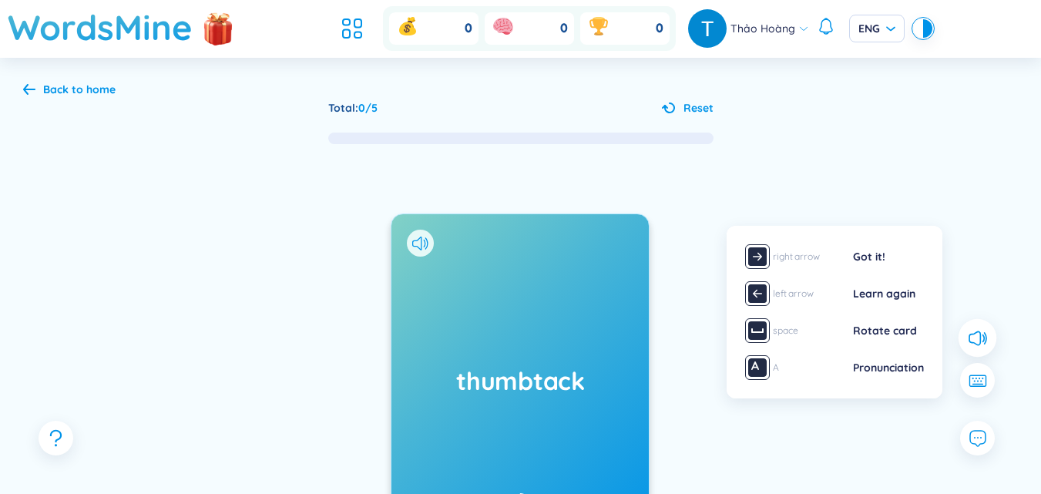
click at [867, 261] on div "Got it!" at bounding box center [888, 256] width 71 height 17
click at [891, 260] on div "Got it!" at bounding box center [888, 256] width 71 height 17
click at [897, 291] on div "Learn again" at bounding box center [888, 293] width 71 height 17
click at [885, 335] on div "Rotate card" at bounding box center [888, 330] width 71 height 17
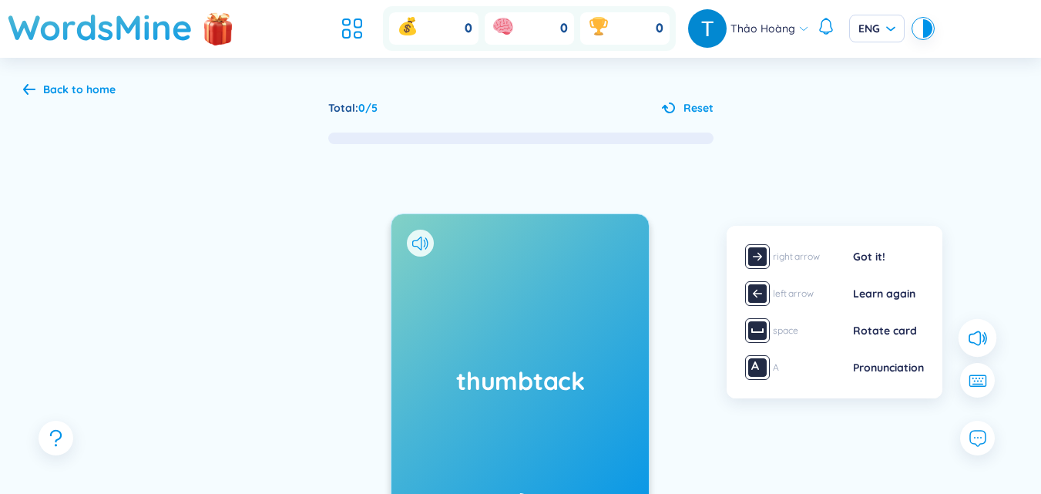
drag, startPoint x: 875, startPoint y: 380, endPoint x: 869, endPoint y: 391, distance: 13.1
click at [875, 381] on div "right arrow Got it! left arrow Learn again space Rotate card A Pronunciation" at bounding box center [835, 312] width 216 height 173
drag, startPoint x: 865, startPoint y: 402, endPoint x: 868, endPoint y: 409, distance: 7.9
click at [865, 403] on div at bounding box center [856, 433] width 231 height 308
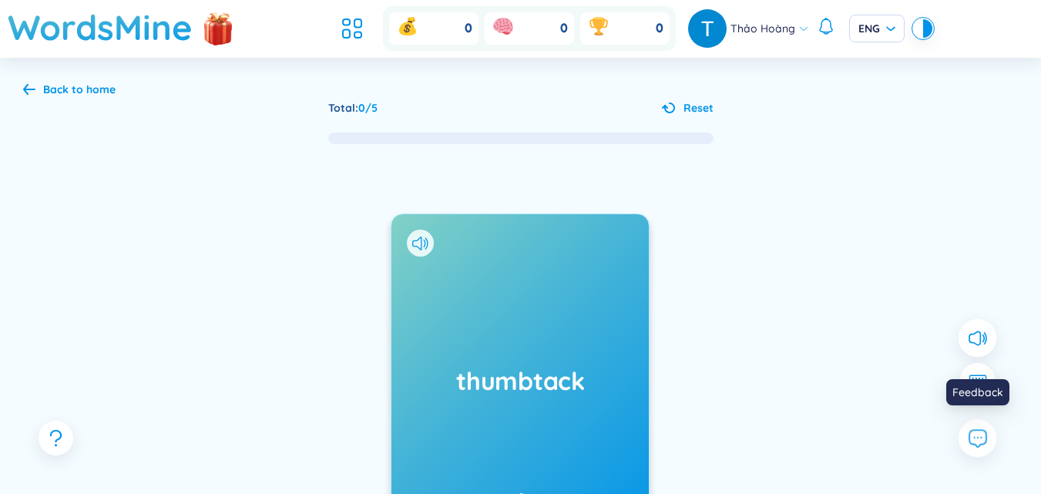
click at [970, 444] on icon at bounding box center [977, 438] width 20 height 20
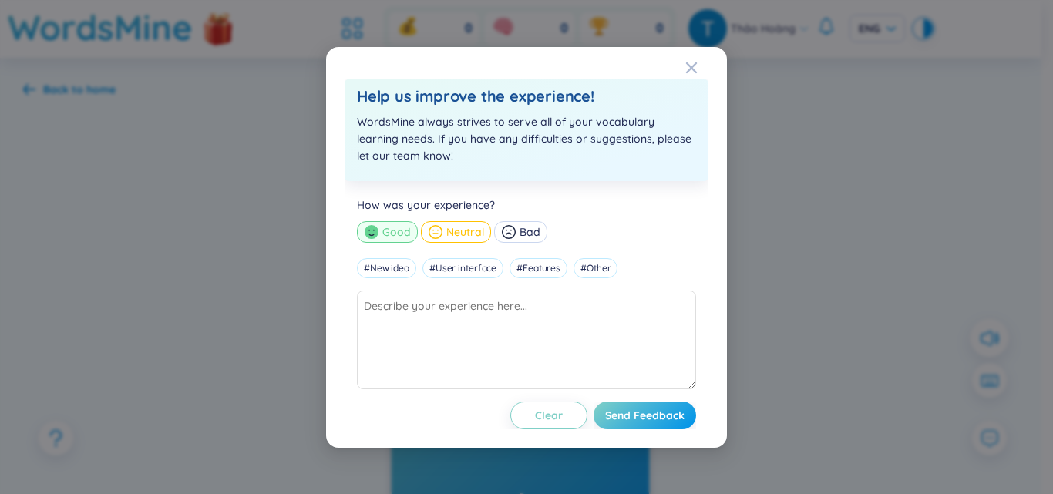
click at [450, 232] on span "Neutral" at bounding box center [465, 231] width 38 height 17
click at [515, 236] on div "Bad" at bounding box center [520, 232] width 53 height 22
drag, startPoint x: 374, startPoint y: 271, endPoint x: 413, endPoint y: 267, distance: 39.6
click at [374, 270] on div "# New idea" at bounding box center [386, 268] width 59 height 20
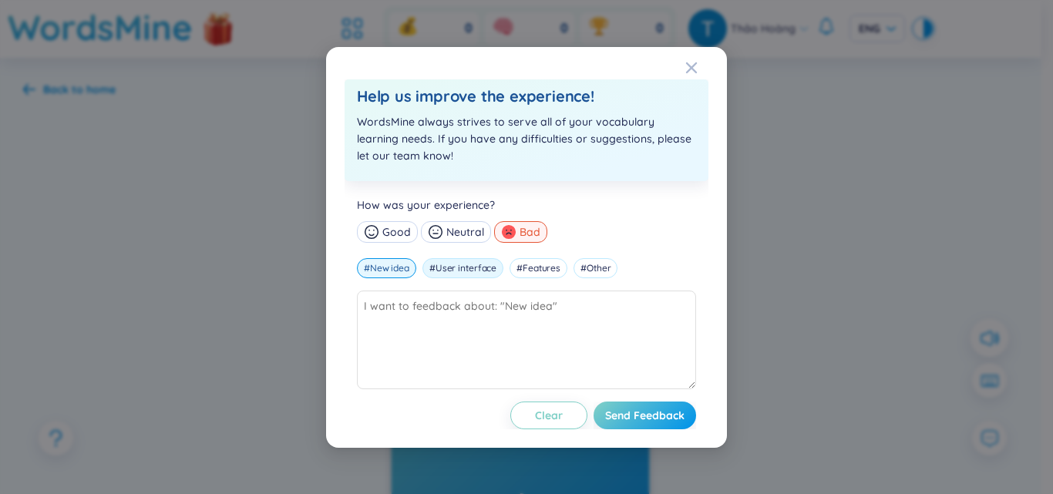
click at [450, 273] on div "# User interface" at bounding box center [462, 268] width 81 height 20
drag, startPoint x: 521, startPoint y: 276, endPoint x: 574, endPoint y: 269, distance: 53.6
click at [535, 276] on div "# Features" at bounding box center [538, 268] width 58 height 20
click at [594, 263] on div "# Other" at bounding box center [595, 268] width 44 height 20
click at [378, 228] on icon at bounding box center [371, 231] width 15 height 15
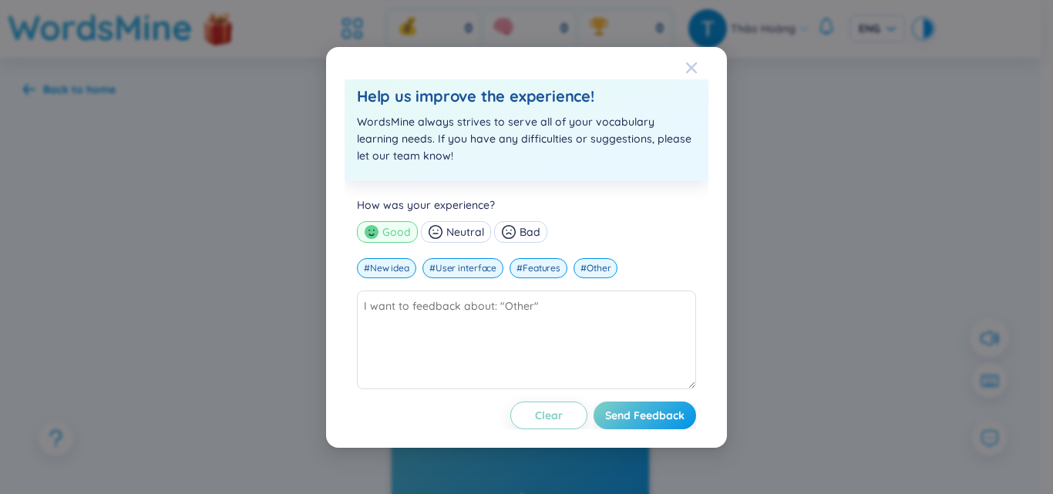
click at [688, 66] on icon "Close" at bounding box center [691, 68] width 12 height 12
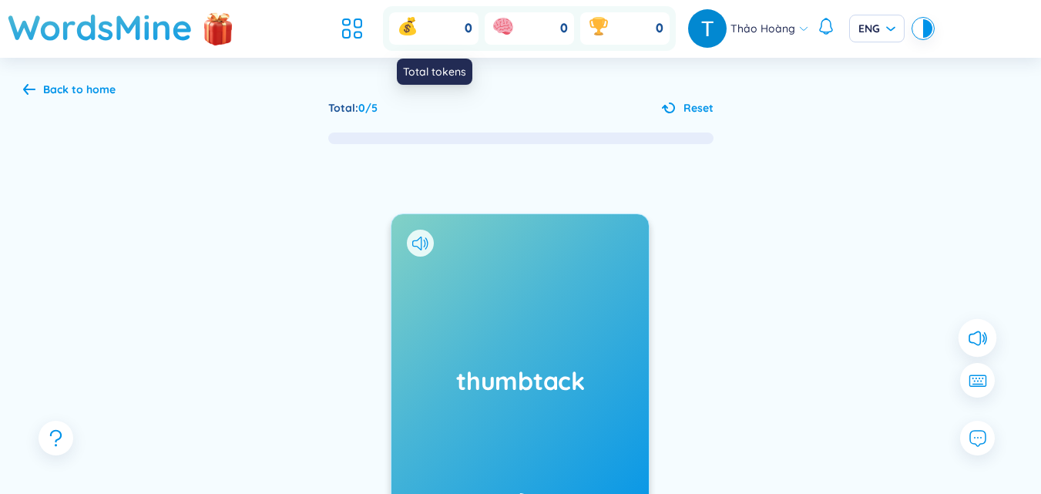
click at [422, 31] on div "0" at bounding box center [433, 28] width 89 height 32
click at [522, 47] on div "0 0 0" at bounding box center [529, 28] width 293 height 45
click at [524, 29] on div "0" at bounding box center [529, 28] width 89 height 32
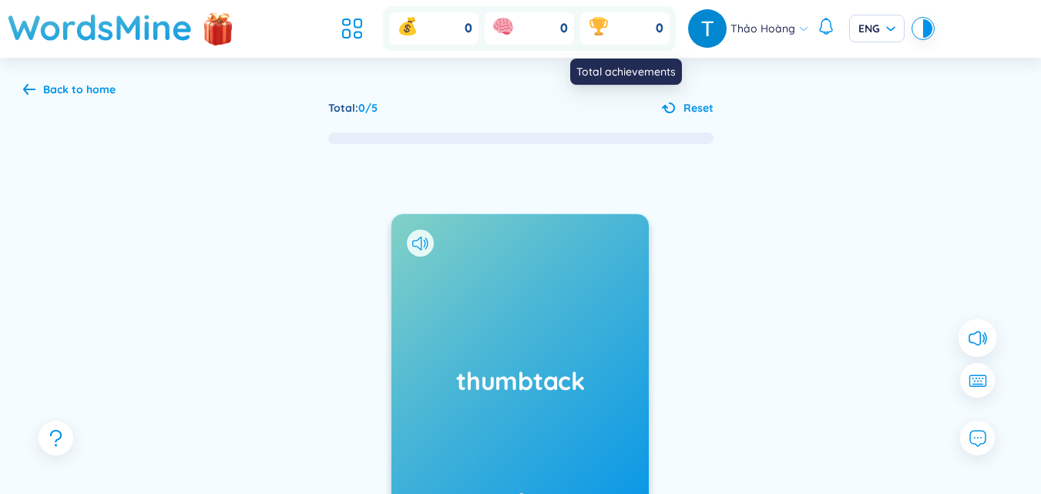
click at [624, 39] on div "0" at bounding box center [624, 28] width 89 height 32
click at [40, 92] on div "Back to home" at bounding box center [69, 89] width 92 height 17
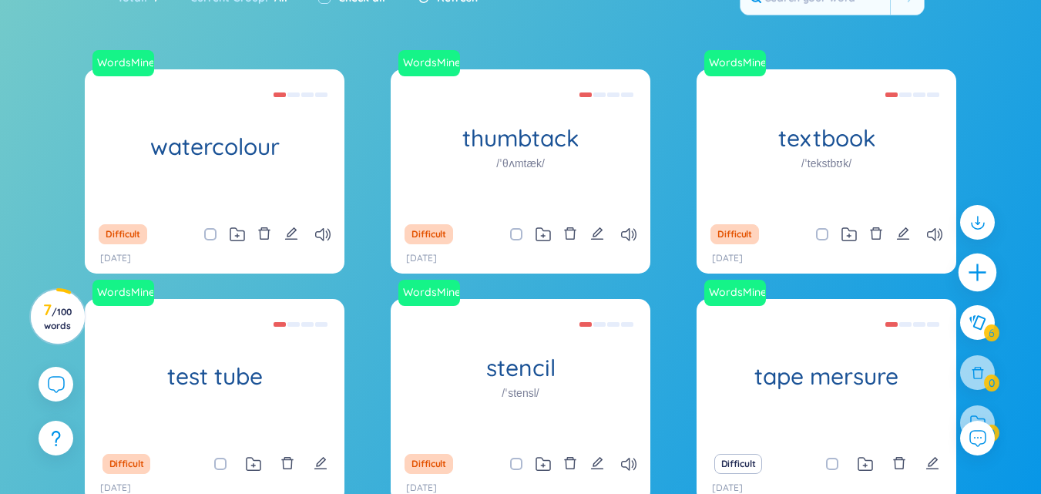
scroll to position [251, 0]
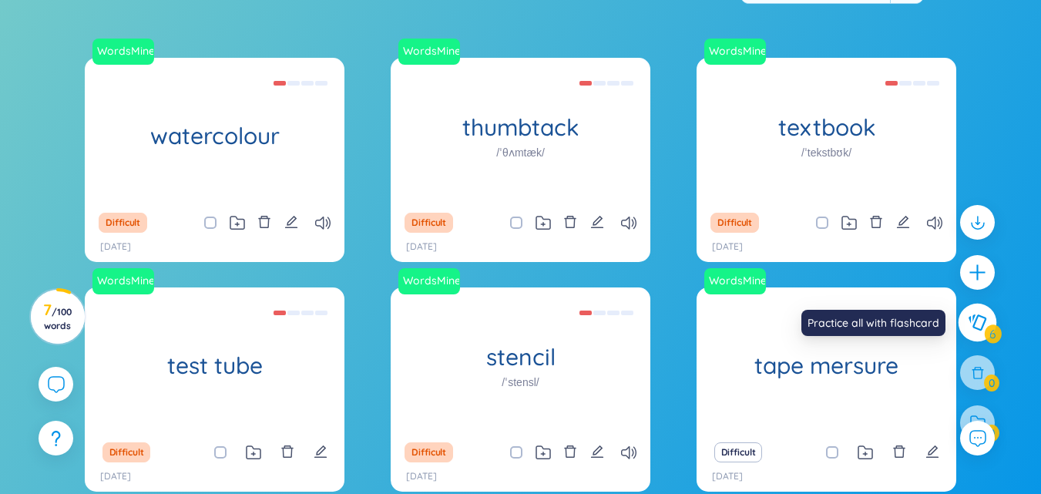
click at [981, 327] on icon at bounding box center [977, 322] width 18 height 17
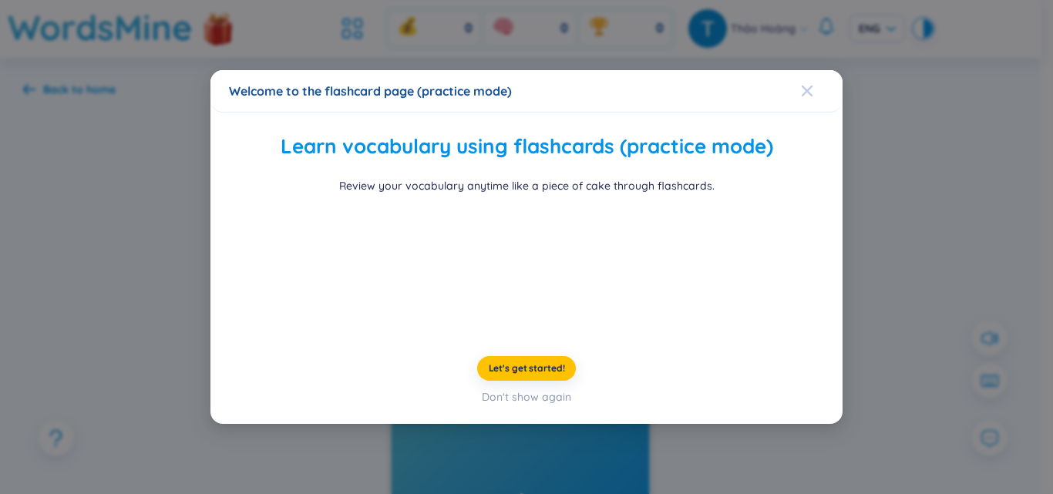
click at [801, 85] on icon "Close" at bounding box center [807, 91] width 12 height 12
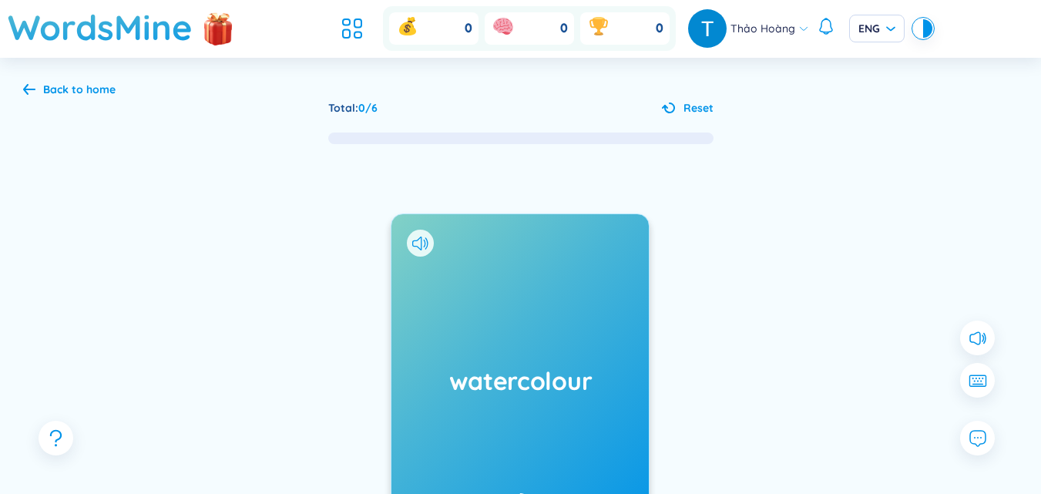
click at [62, 89] on div "Back to home" at bounding box center [79, 89] width 72 height 17
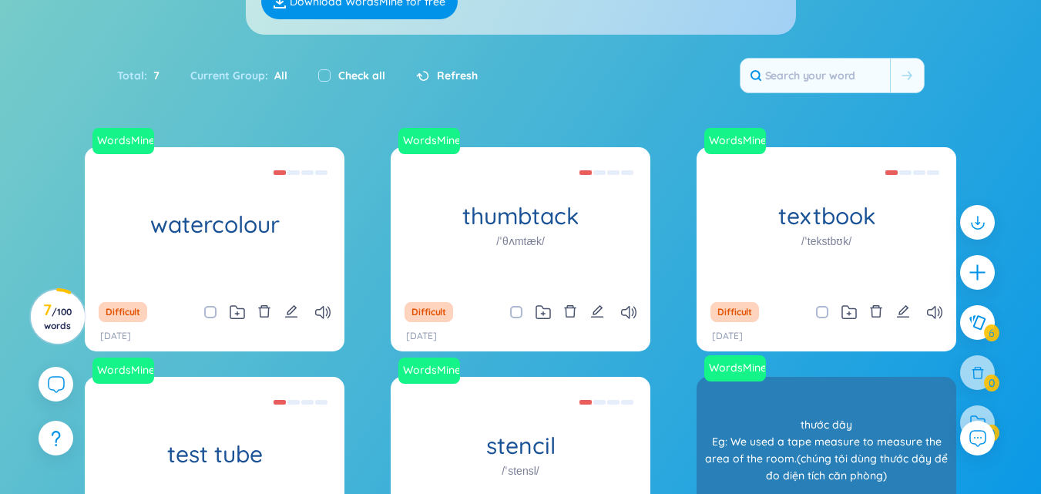
scroll to position [316, 0]
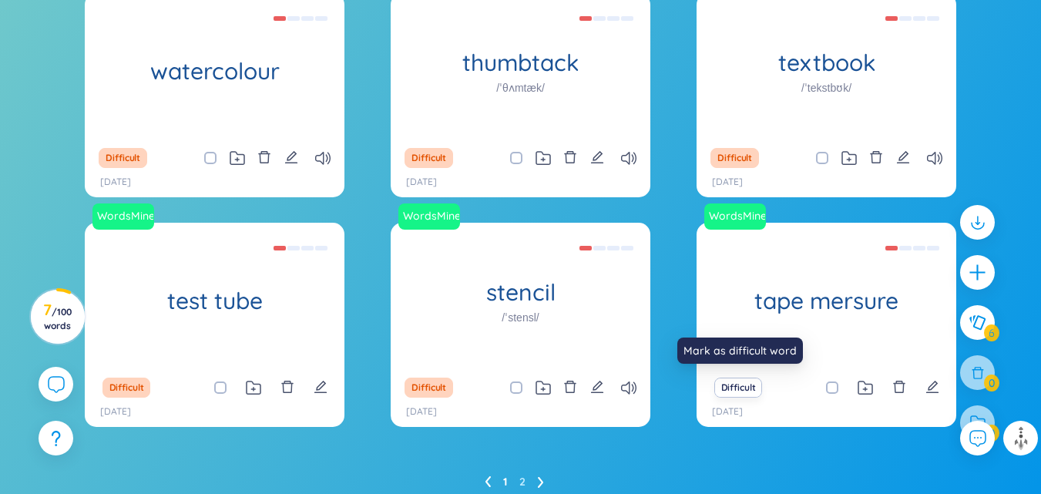
click at [745, 388] on button "Difficult" at bounding box center [738, 388] width 49 height 20
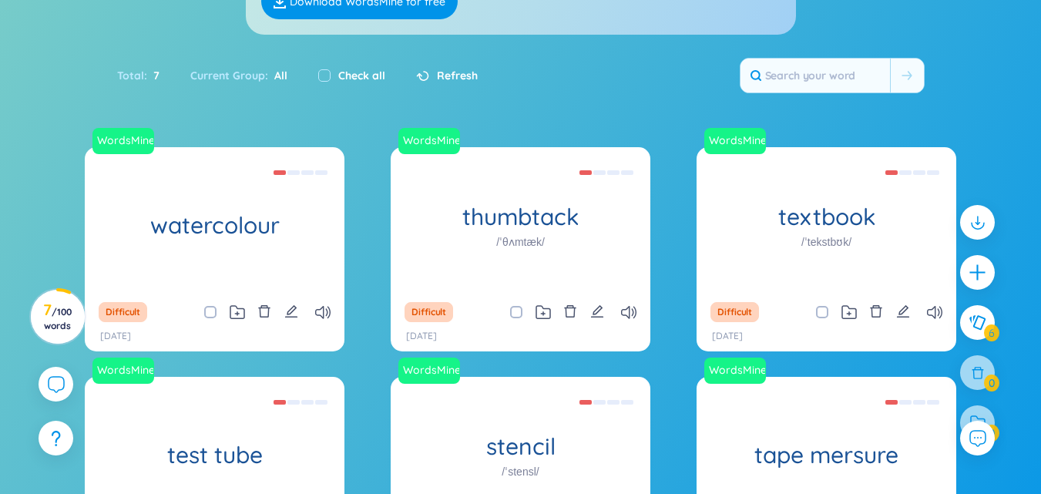
scroll to position [239, 0]
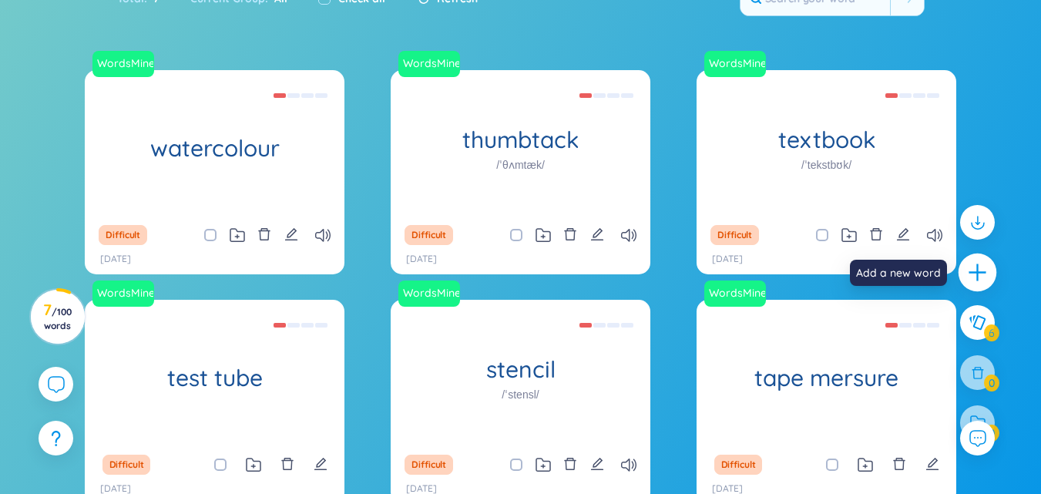
click at [978, 277] on icon "plus" at bounding box center [977, 272] width 2 height 17
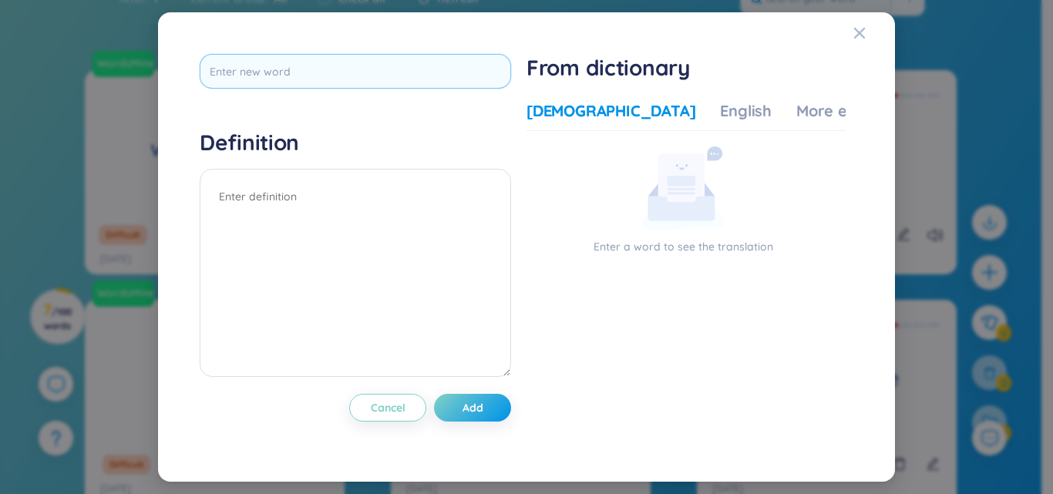
click at [449, 66] on input "text" at bounding box center [355, 71] width 311 height 35
click at [859, 31] on icon "Close" at bounding box center [859, 33] width 12 height 12
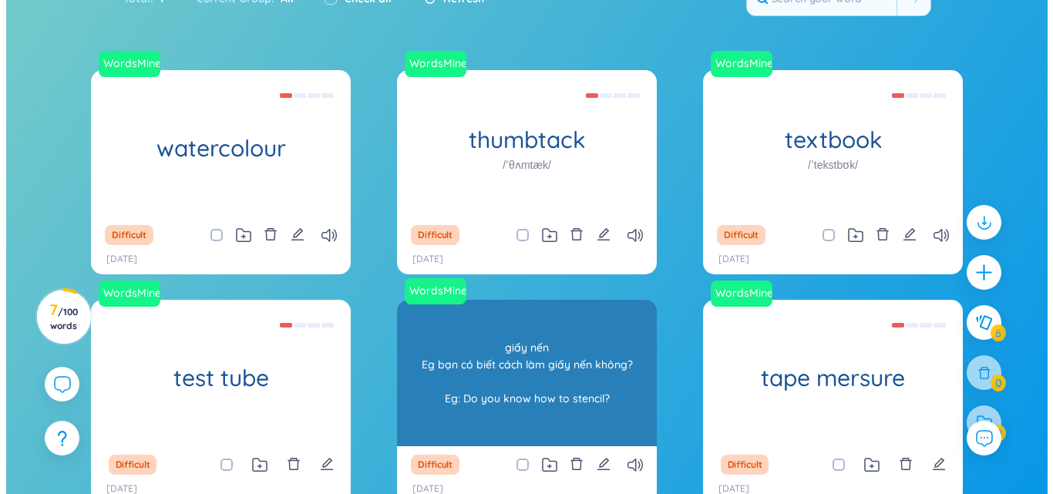
scroll to position [316, 0]
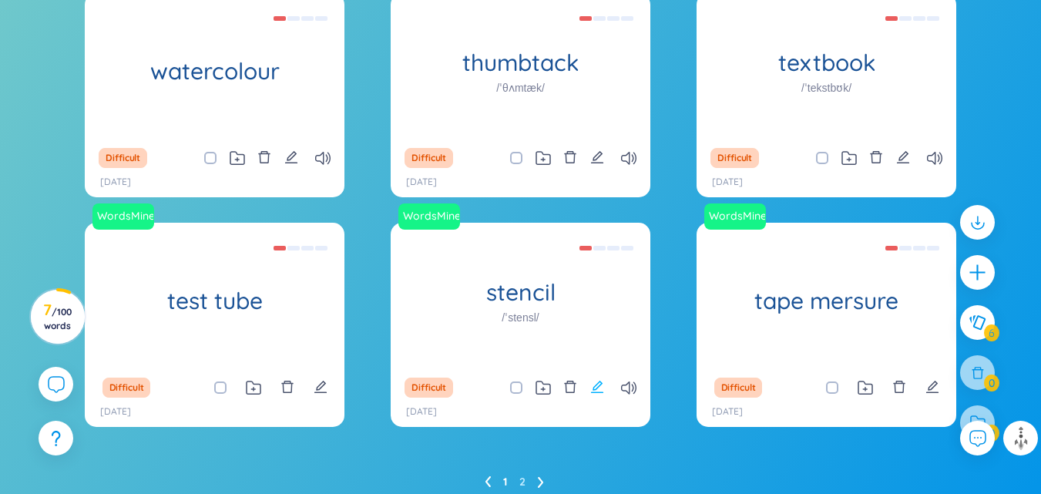
click at [599, 386] on icon "edit" at bounding box center [597, 387] width 12 height 12
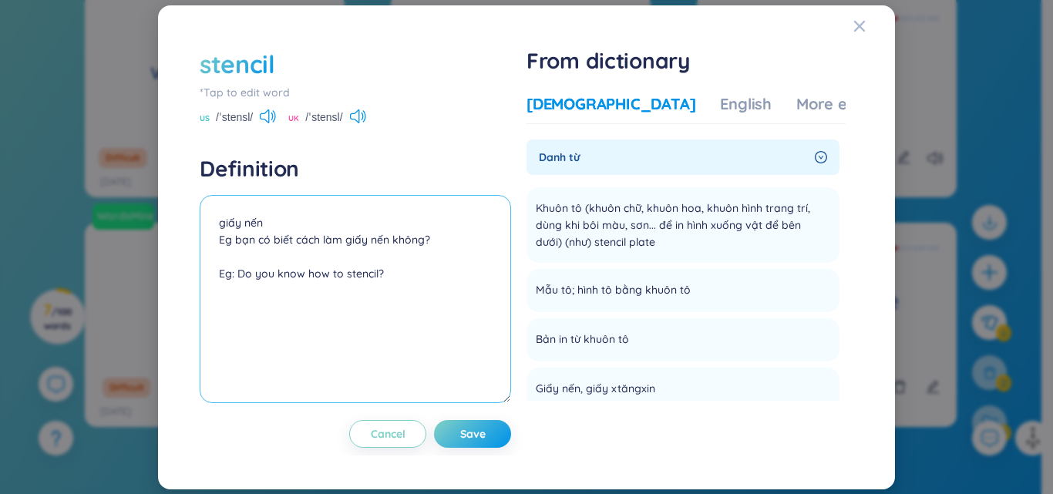
drag, startPoint x: 385, startPoint y: 274, endPoint x: 233, endPoint y: 279, distance: 151.9
click at [233, 279] on textarea "giấy nến Eg bạn có biết cách làm giấy nến không? Eg: Do you know how to stencil?" at bounding box center [355, 299] width 311 height 208
paste textarea "Parchment paper, also known as wax paper, is used to line the bottom of trays a…"
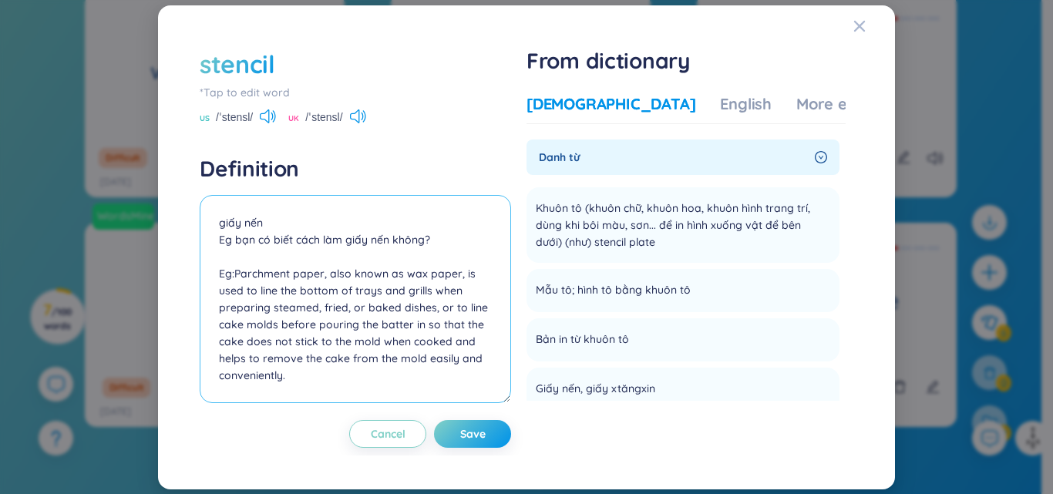
scroll to position [0, 0]
drag, startPoint x: 233, startPoint y: 239, endPoint x: 439, endPoint y: 239, distance: 205.7
click at [439, 239] on textarea "giấy nến Eg bạn có biết cách làm giấy nến không? Eg:Parchment paper, also known…" at bounding box center [355, 299] width 311 height 208
paste textarea "Giấy nến hay còn gọi là giấy sáp, dùng để lót ở đáy khay, vỉ khi chế biến các m…"
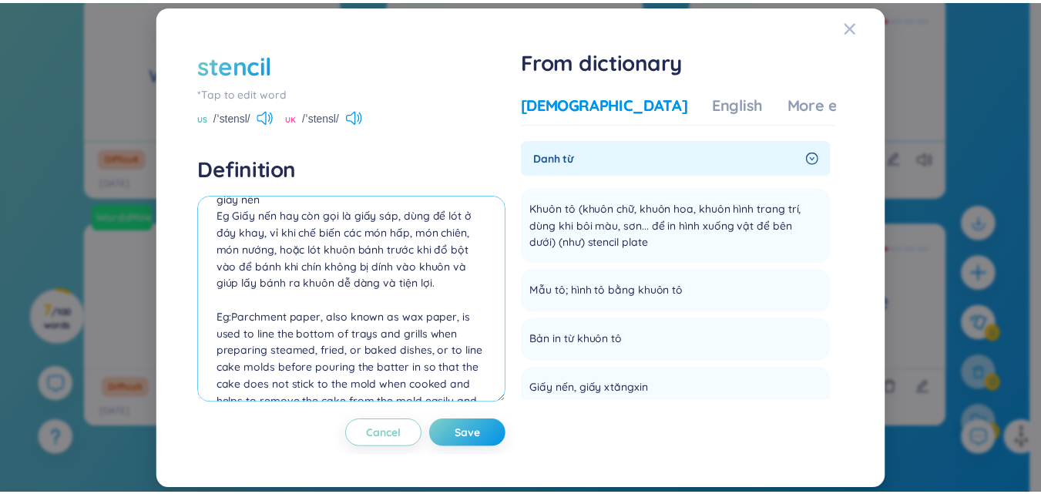
scroll to position [102, 0]
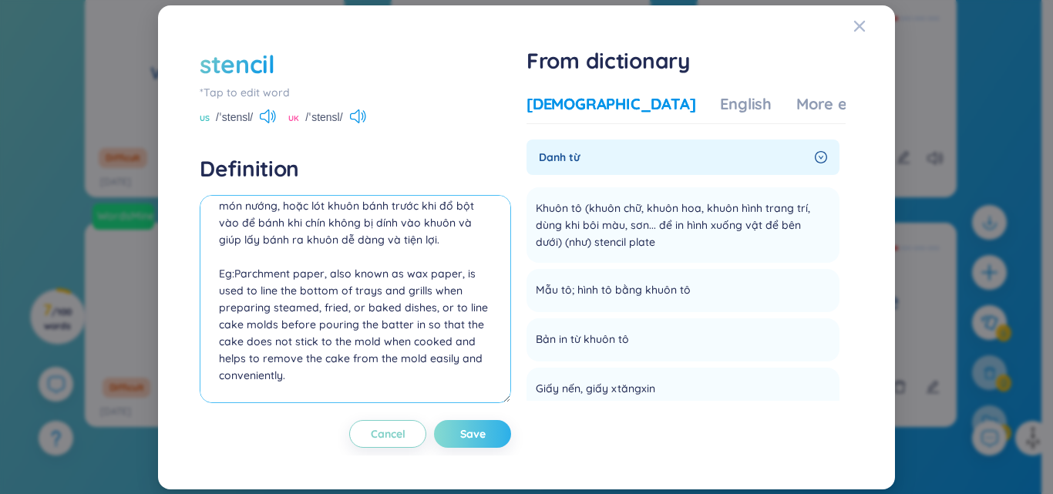
type textarea "giấy nến Eg Giấy nến hay còn gọi là giấy sáp, dùng để lót ở đáy khay, vỉ khi ch…"
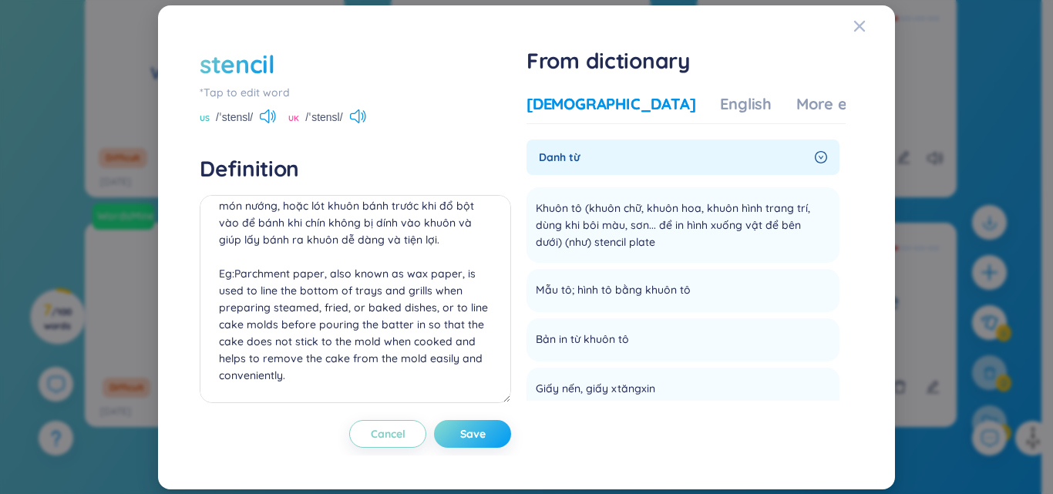
click at [470, 433] on span "Save" at bounding box center [472, 433] width 25 height 15
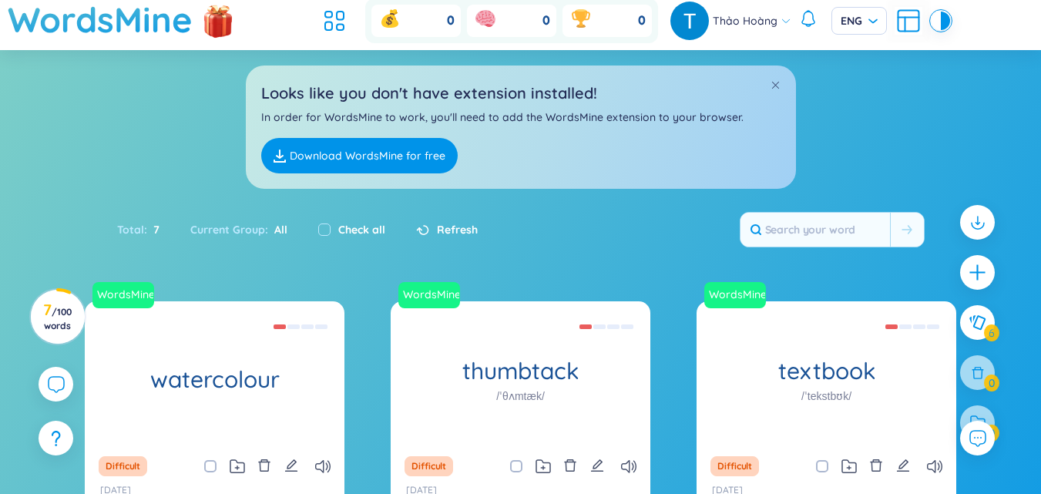
scroll to position [378, 0]
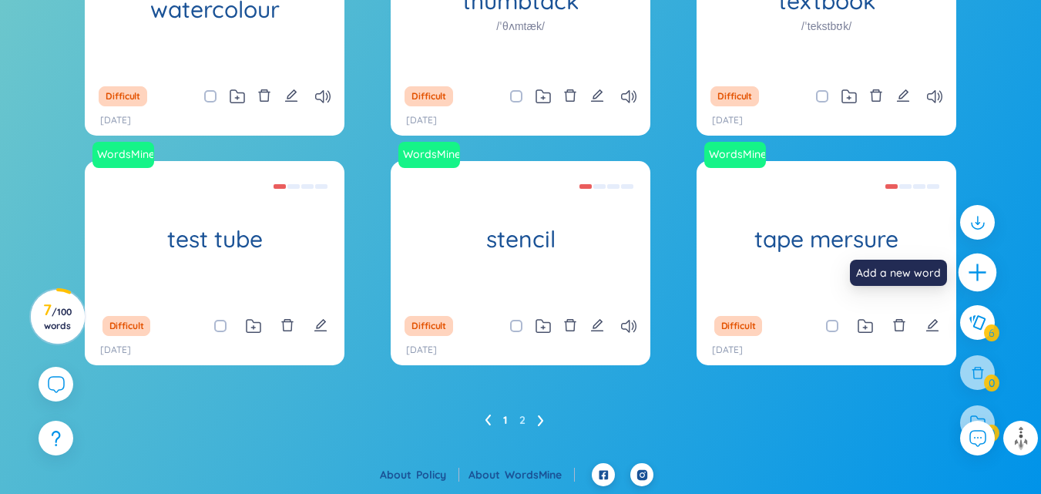
click at [975, 275] on icon "plus" at bounding box center [978, 273] width 22 height 22
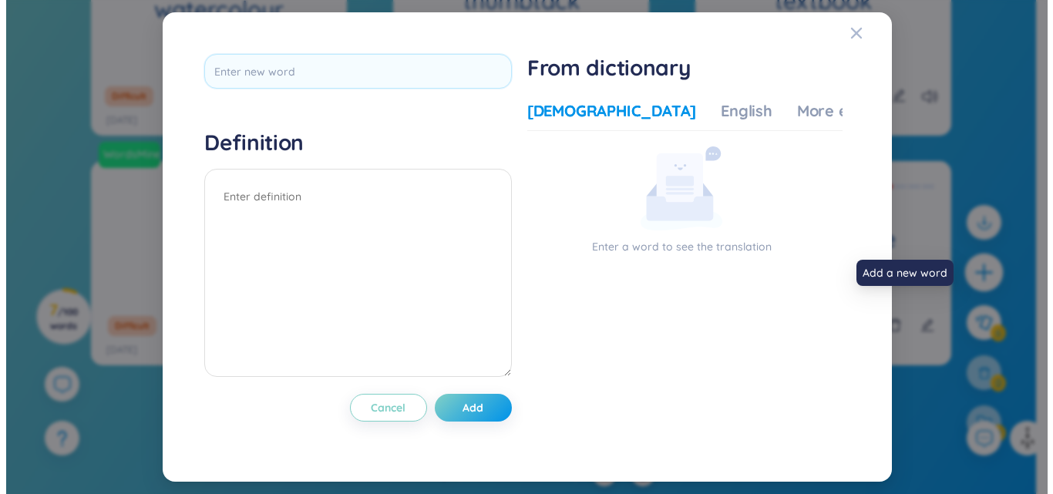
scroll to position [0, 0]
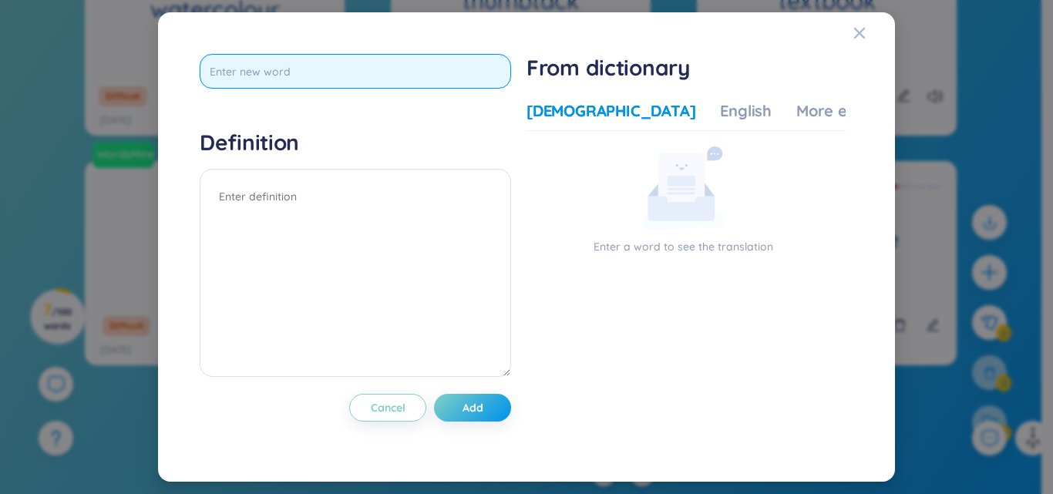
click at [378, 69] on input "text" at bounding box center [355, 71] width 311 height 35
click at [391, 76] on input "text" at bounding box center [355, 71] width 311 height 35
type input "stapler"
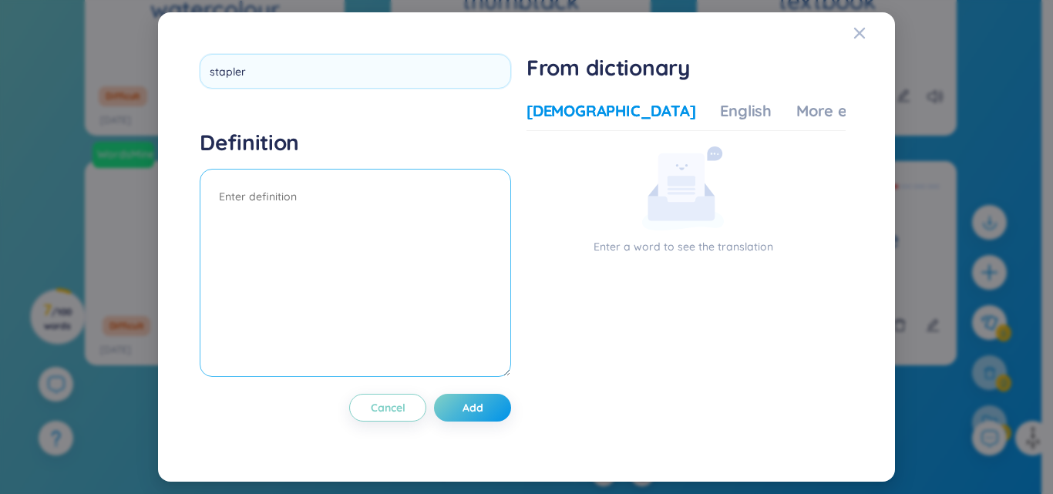
click at [292, 202] on textarea at bounding box center [355, 273] width 311 height 208
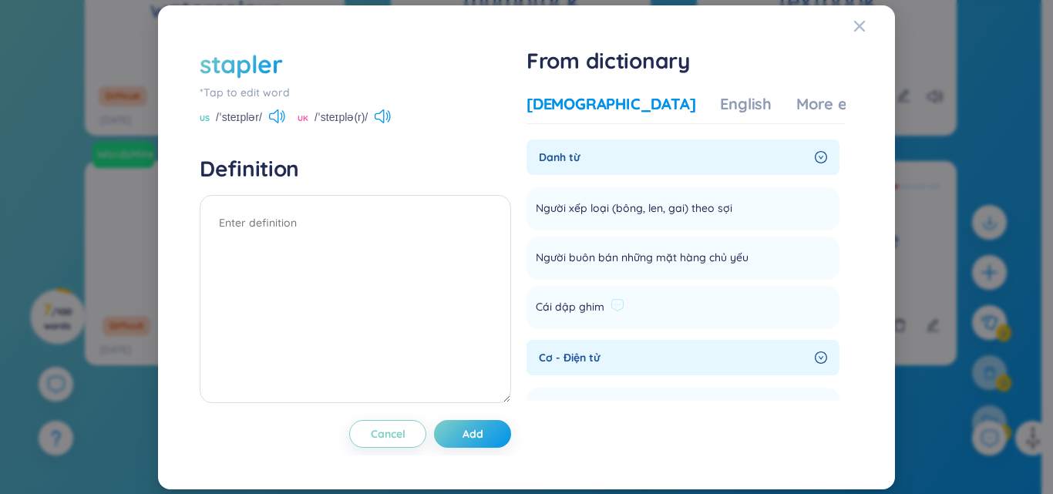
click at [610, 313] on div "Cái dập ghim" at bounding box center [580, 307] width 89 height 18
click at [609, 305] on div "Cái dập ghim" at bounding box center [580, 307] width 89 height 18
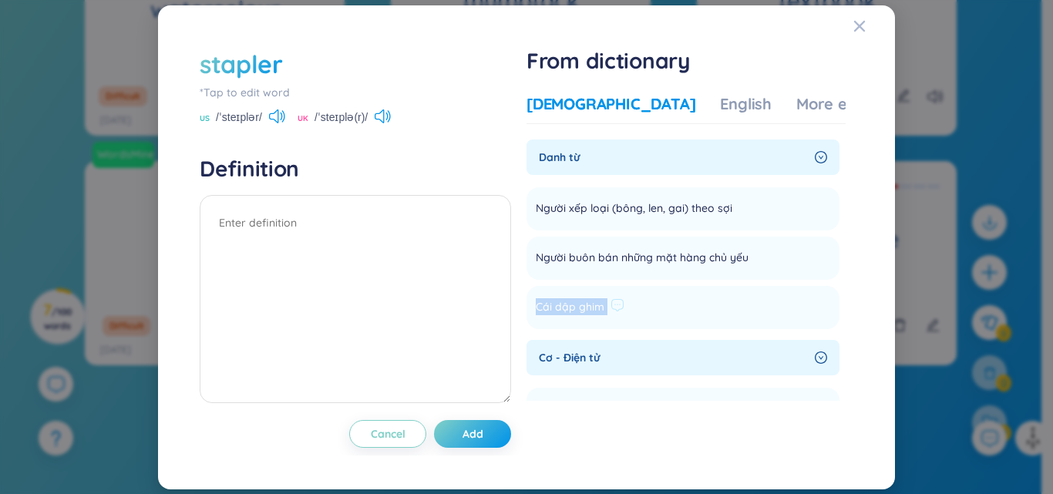
click at [609, 305] on div "Cái dập ghim" at bounding box center [580, 307] width 89 height 18
click at [633, 299] on li "Cái dập ghim Add" at bounding box center [682, 307] width 313 height 43
click at [764, 296] on li "Cái dập ghim Add" at bounding box center [682, 307] width 313 height 43
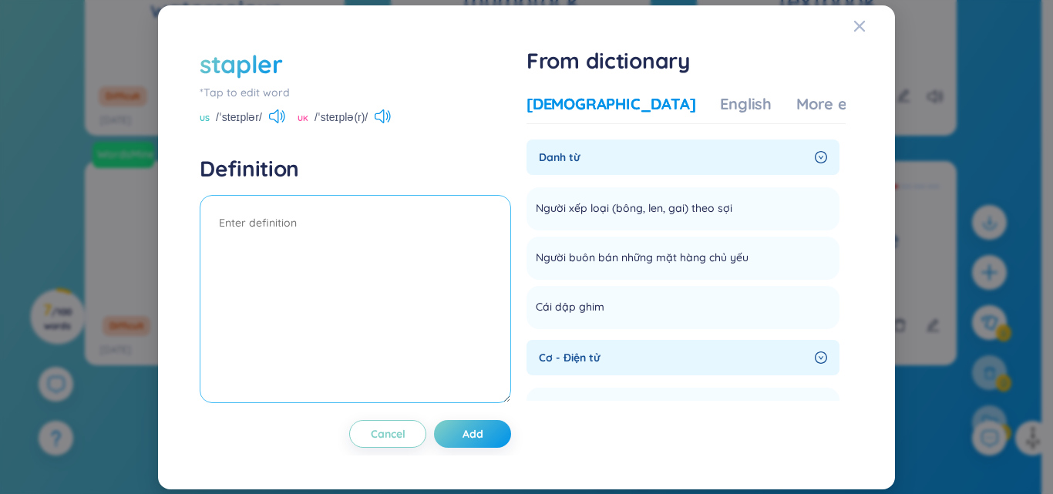
click at [255, 219] on textarea at bounding box center [355, 299] width 311 height 208
type textarea "d"
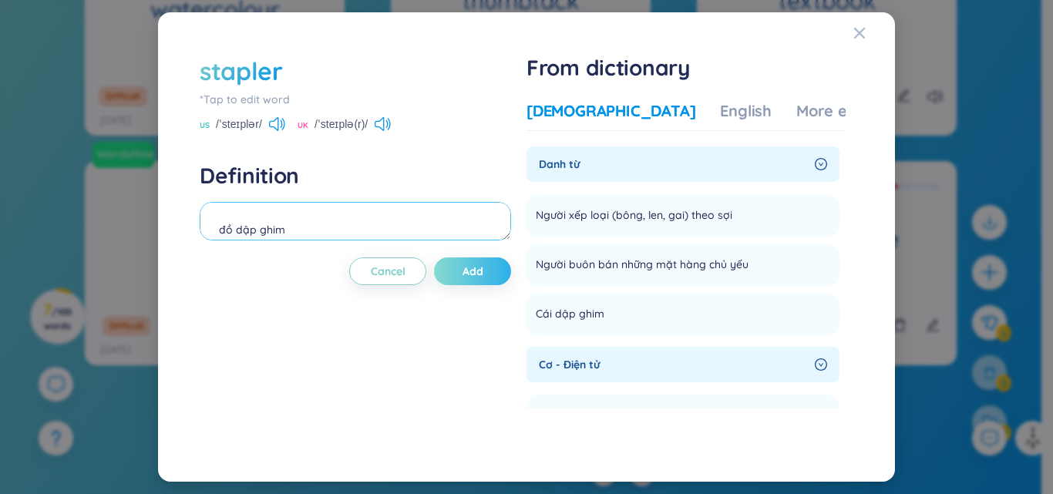
type textarea "đồ dập ghim"
click at [487, 268] on button "Add" at bounding box center [472, 271] width 77 height 28
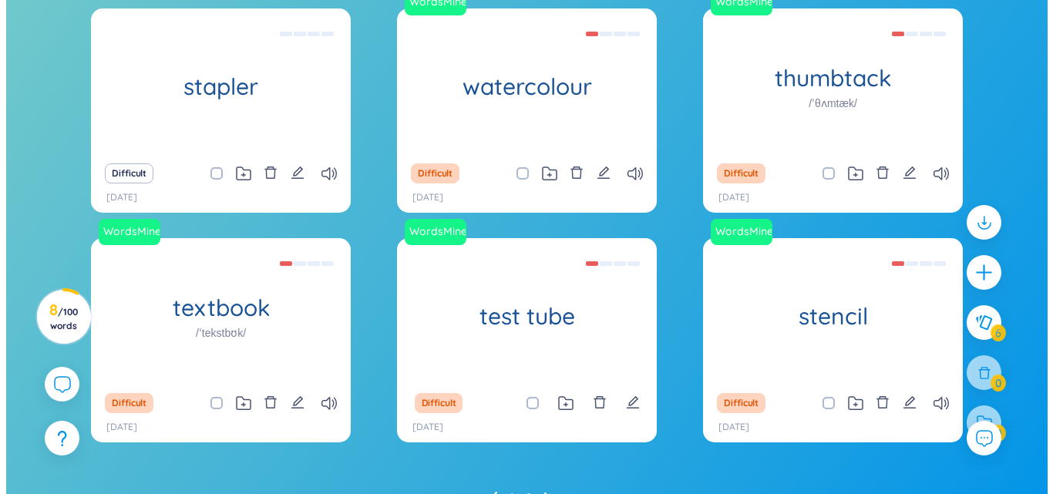
scroll to position [378, 0]
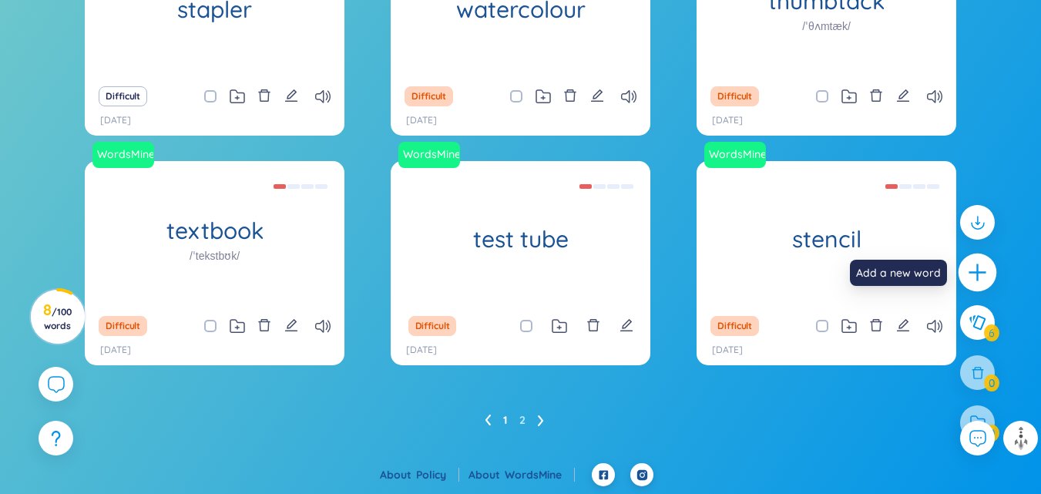
click at [974, 267] on icon "plus" at bounding box center [978, 273] width 22 height 22
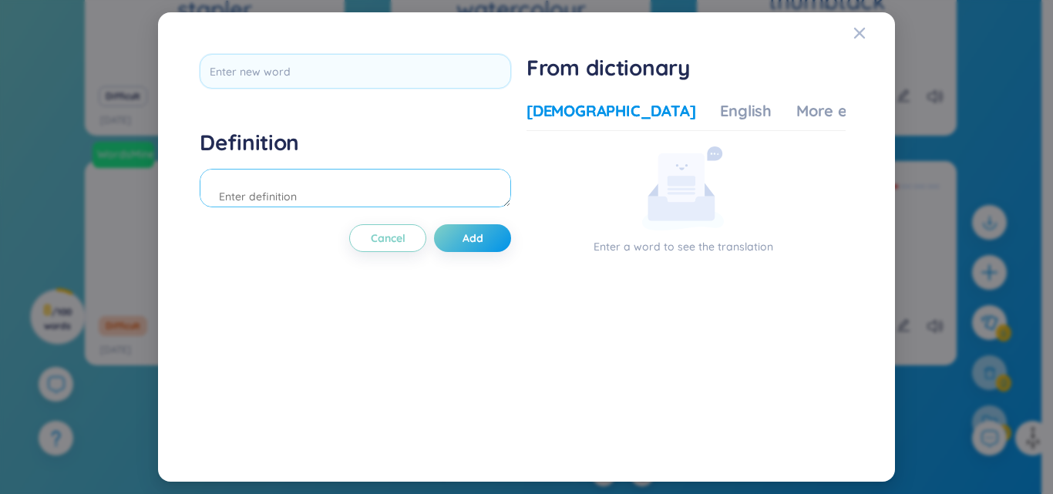
scroll to position [17, 0]
click at [720, 109] on div "English" at bounding box center [746, 111] width 52 height 22
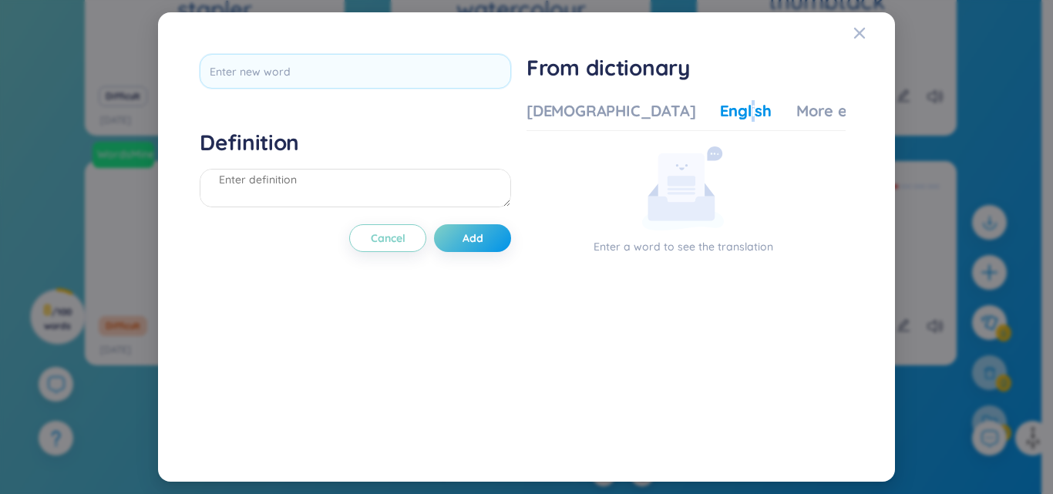
click at [720, 109] on div "English" at bounding box center [746, 111] width 52 height 22
click at [796, 113] on div "More examples" at bounding box center [852, 111] width 112 height 22
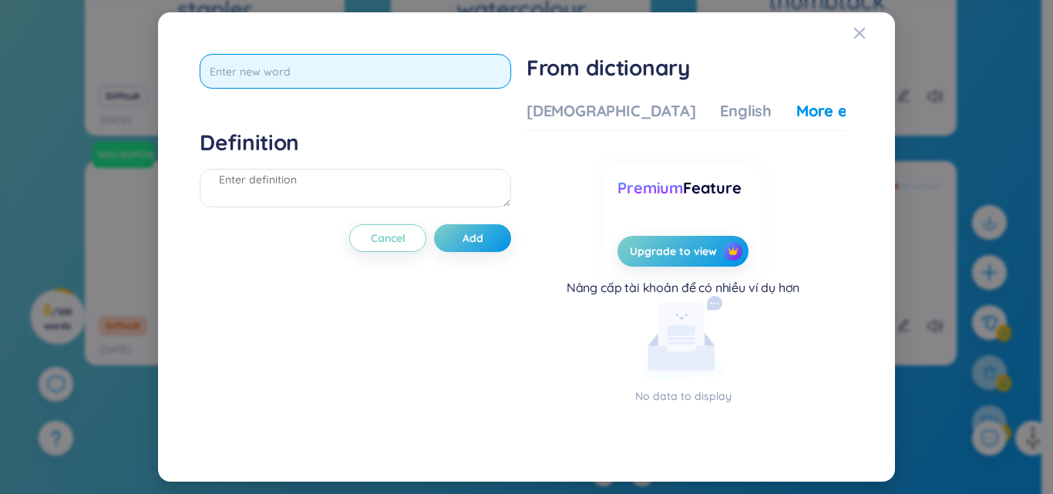
click at [253, 72] on input "text" at bounding box center [355, 71] width 311 height 35
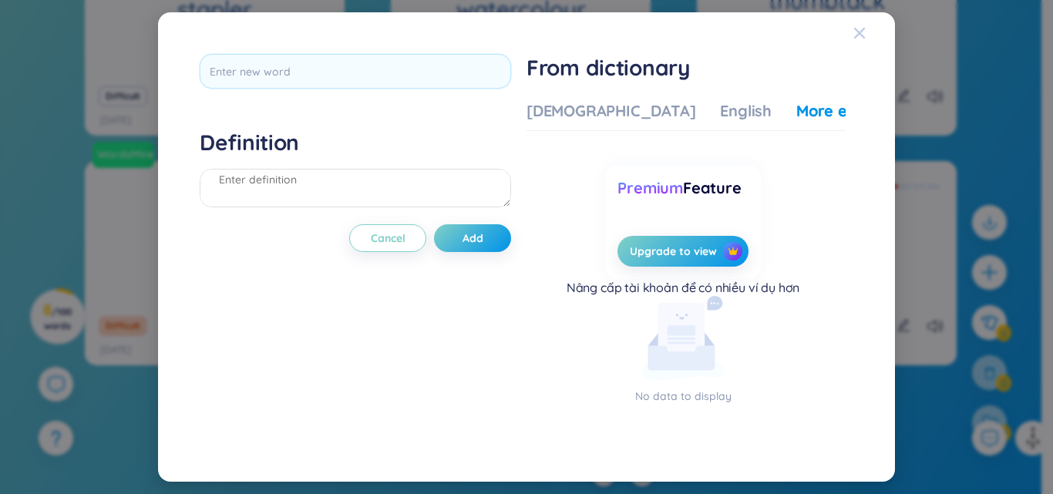
click at [867, 40] on span "Close" at bounding box center [874, 33] width 42 height 42
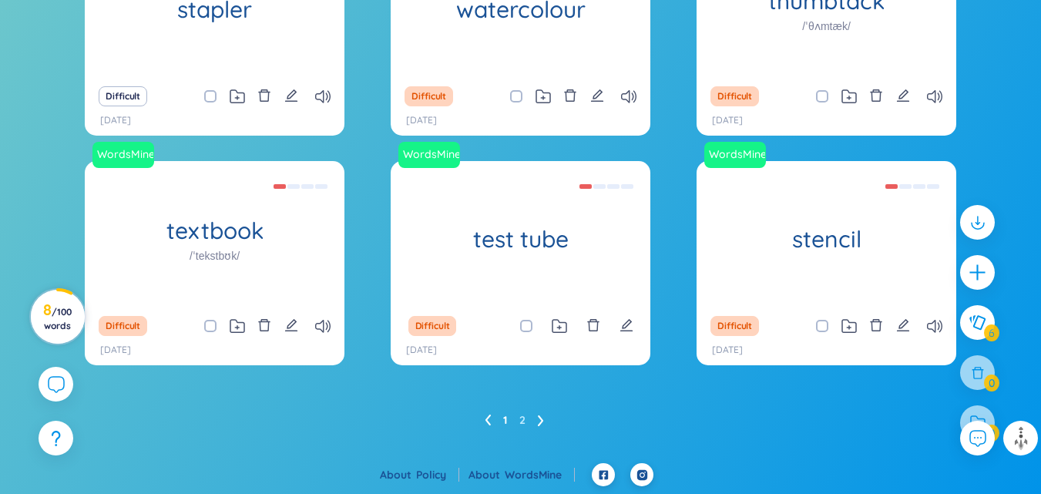
click at [59, 314] on span "/ 100 words" at bounding box center [58, 318] width 28 height 25
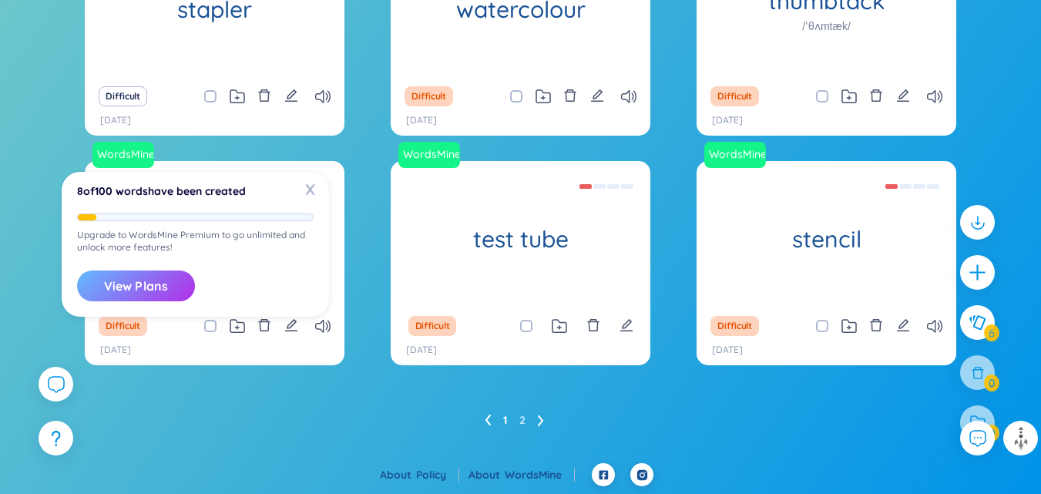
click at [148, 287] on button "View Plans" at bounding box center [136, 285] width 118 height 31
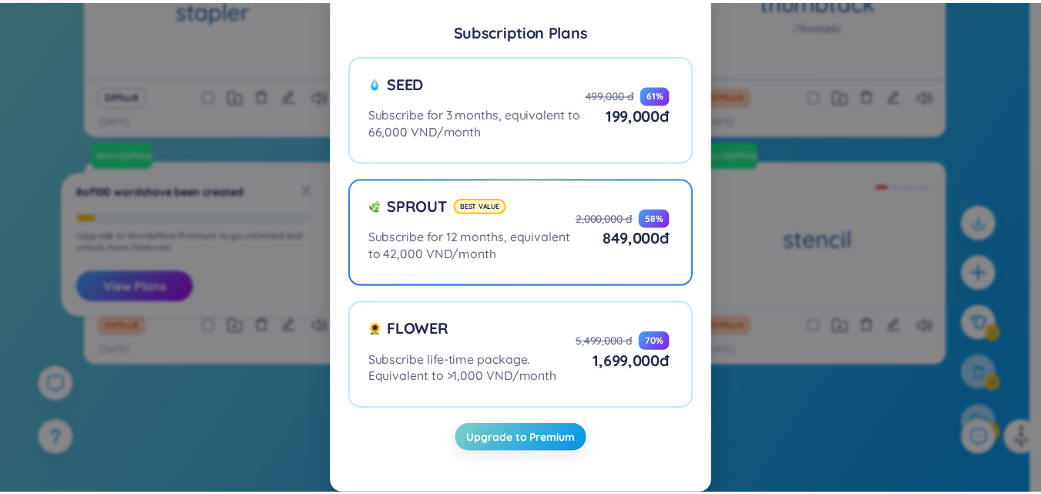
scroll to position [0, 0]
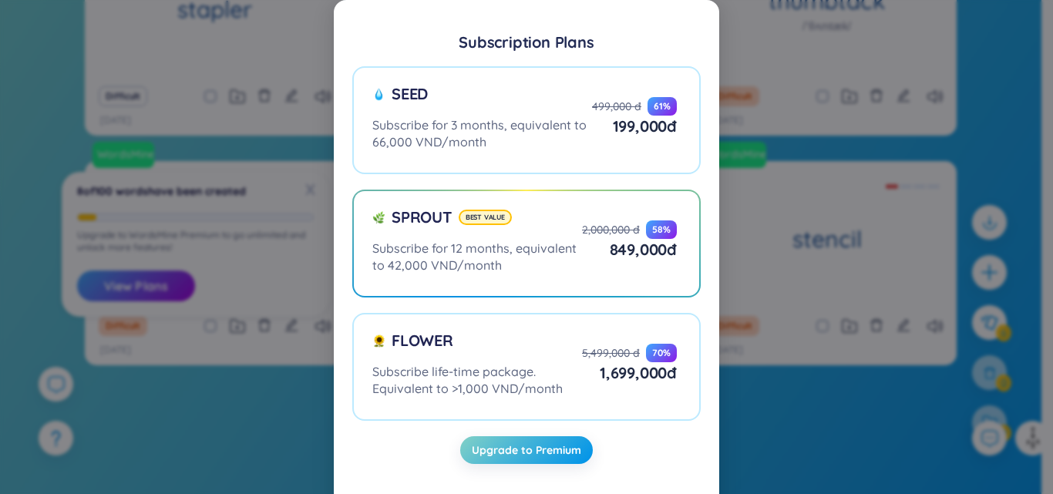
click at [824, 133] on div "Subscription Plans Seed Subscribe for 3 months, equivalent to 66,000 VND/month …" at bounding box center [526, 247] width 1053 height 494
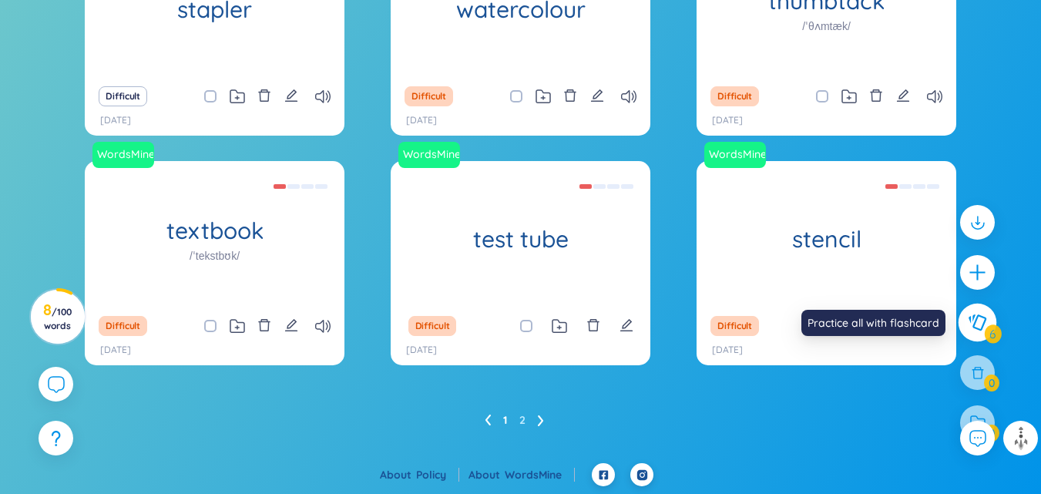
click at [973, 324] on icon at bounding box center [978, 322] width 18 height 16
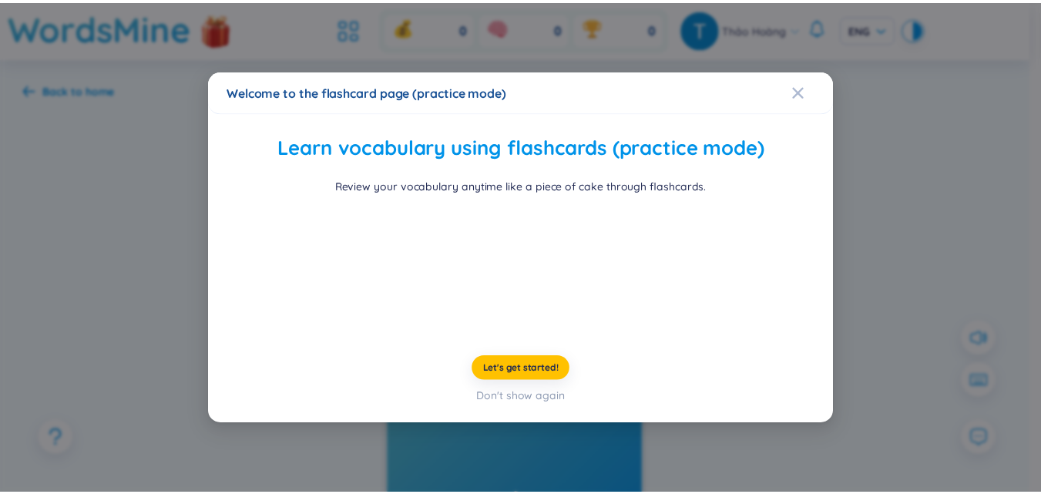
scroll to position [59, 0]
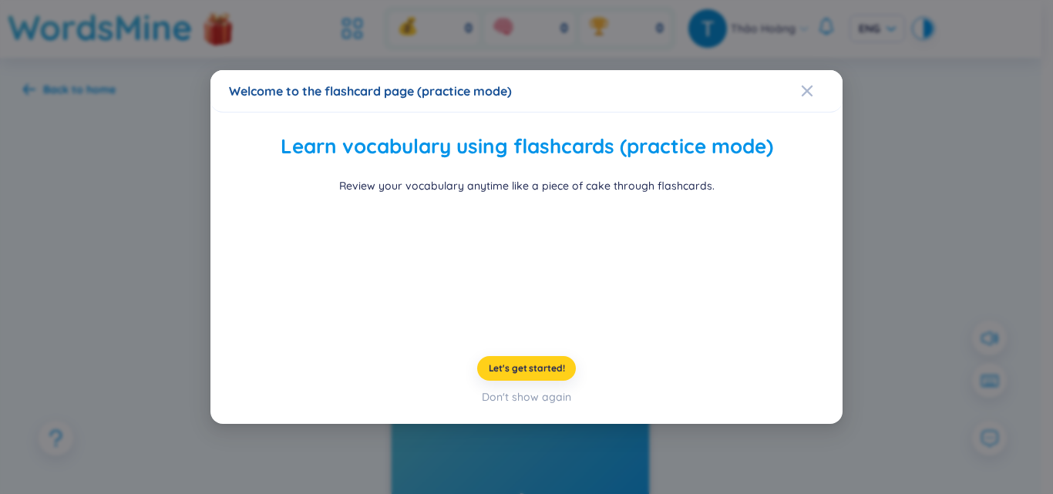
click at [492, 374] on span "Let's get started!" at bounding box center [527, 368] width 76 height 12
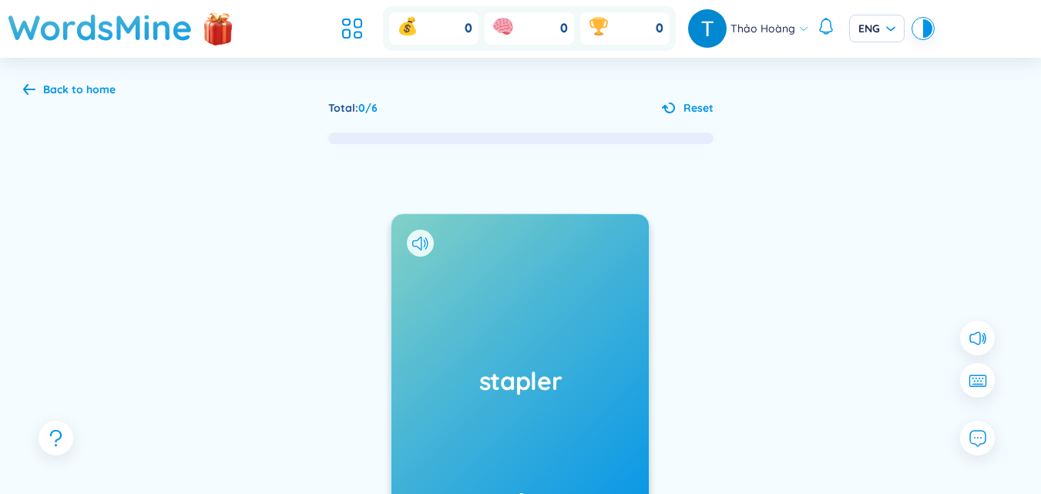
scroll to position [213, 0]
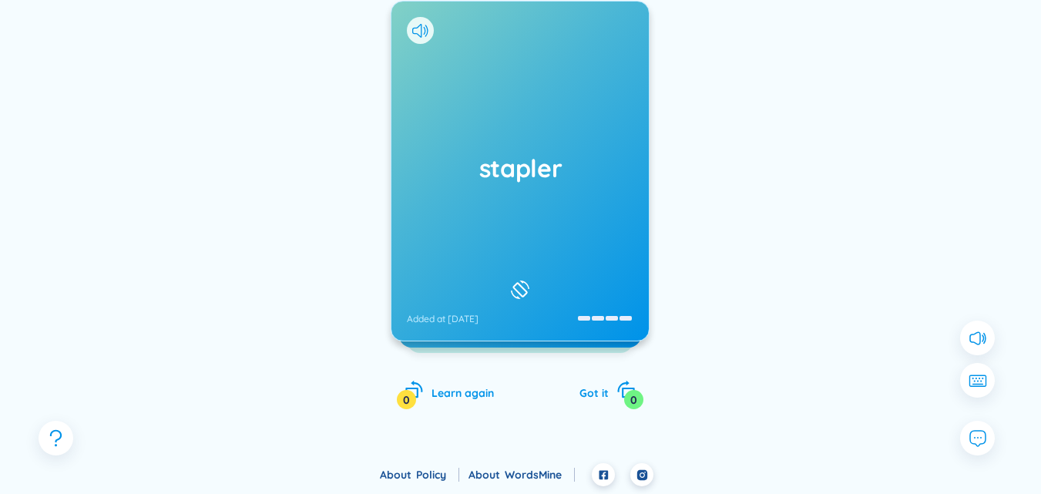
click at [521, 280] on icon at bounding box center [520, 289] width 23 height 18
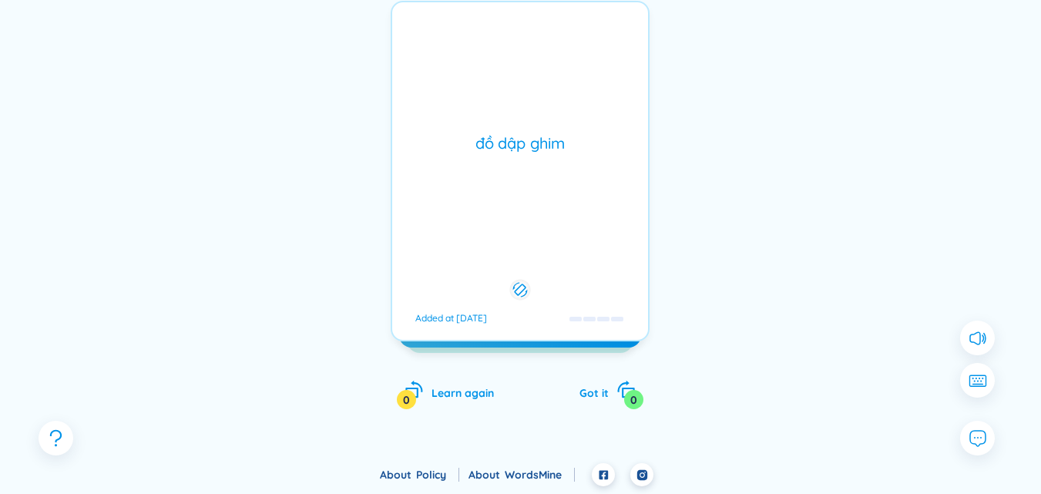
click at [522, 281] on icon at bounding box center [520, 289] width 15 height 18
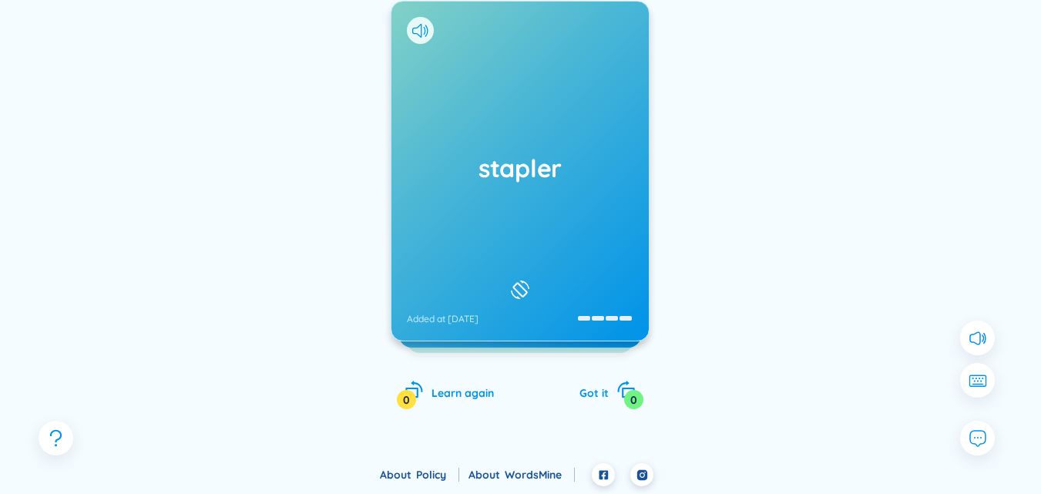
click at [525, 286] on icon at bounding box center [520, 289] width 23 height 18
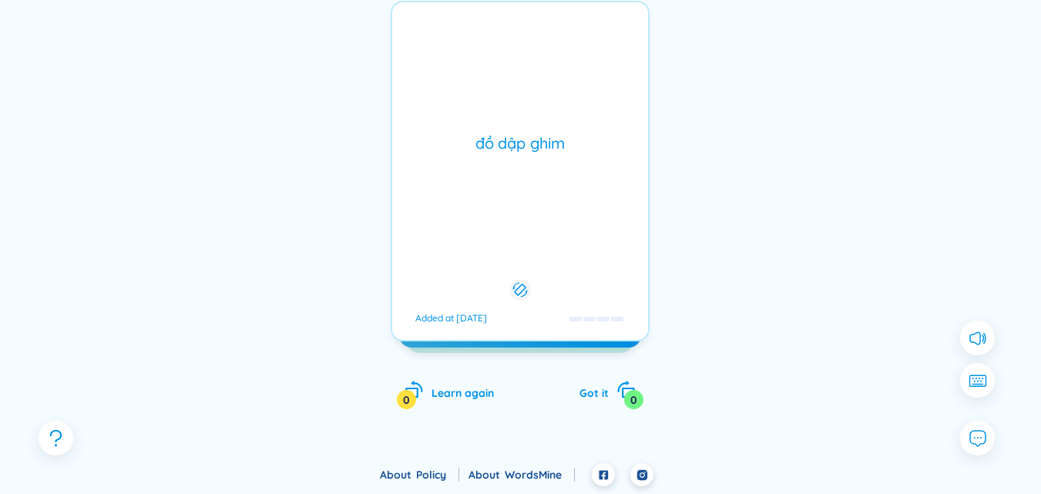
click at [525, 286] on icon at bounding box center [520, 289] width 15 height 18
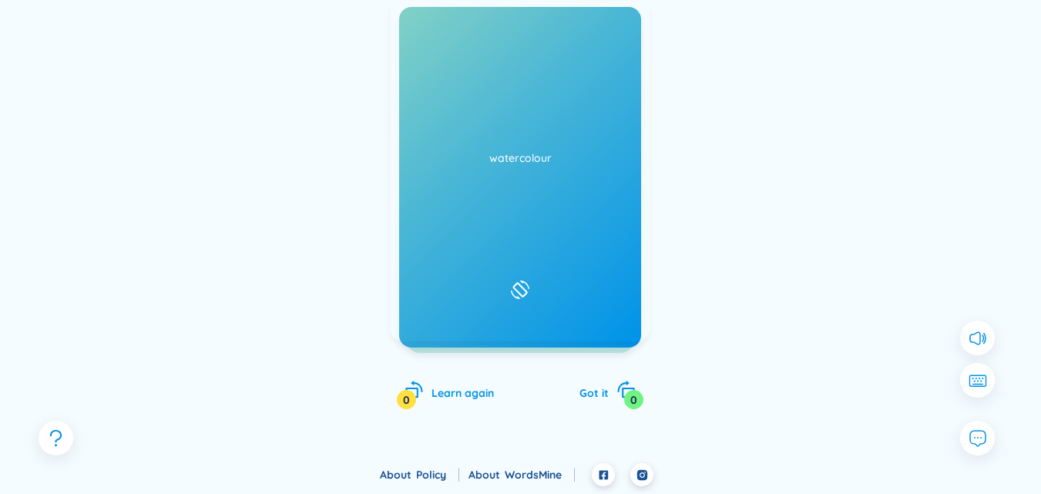
click at [525, 286] on icon at bounding box center [520, 289] width 23 height 18
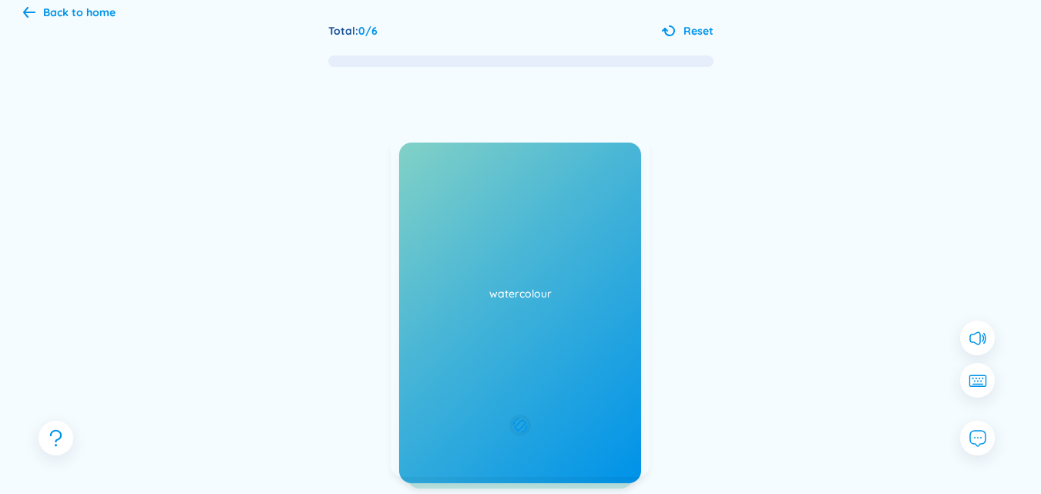
scroll to position [0, 0]
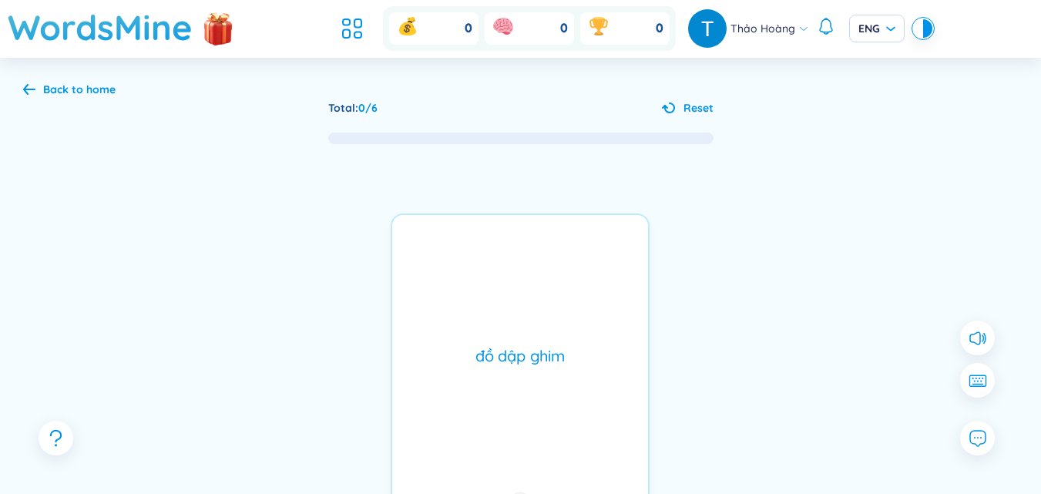
click at [685, 106] on span "Reset" at bounding box center [698, 107] width 30 height 17
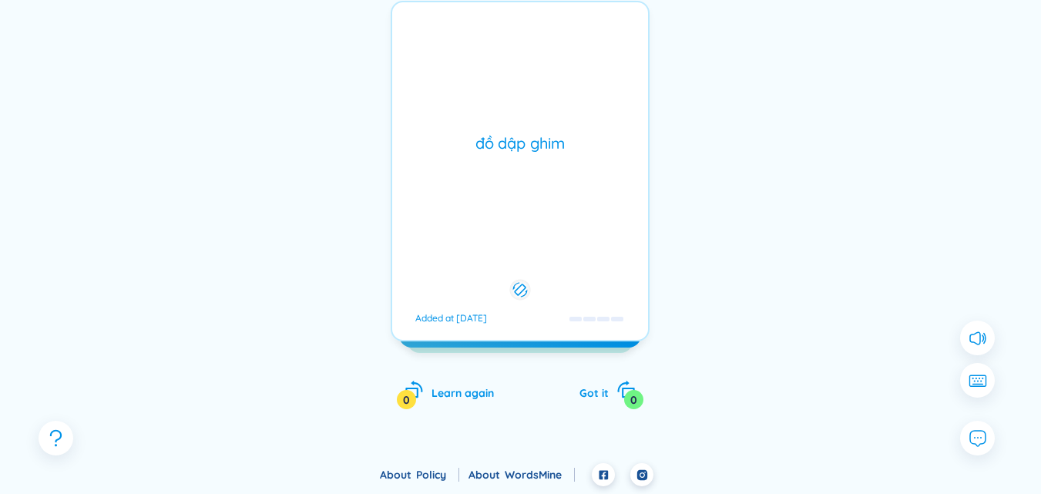
click at [493, 132] on div "đồ dập ghim Added at [DATE]" at bounding box center [520, 171] width 259 height 341
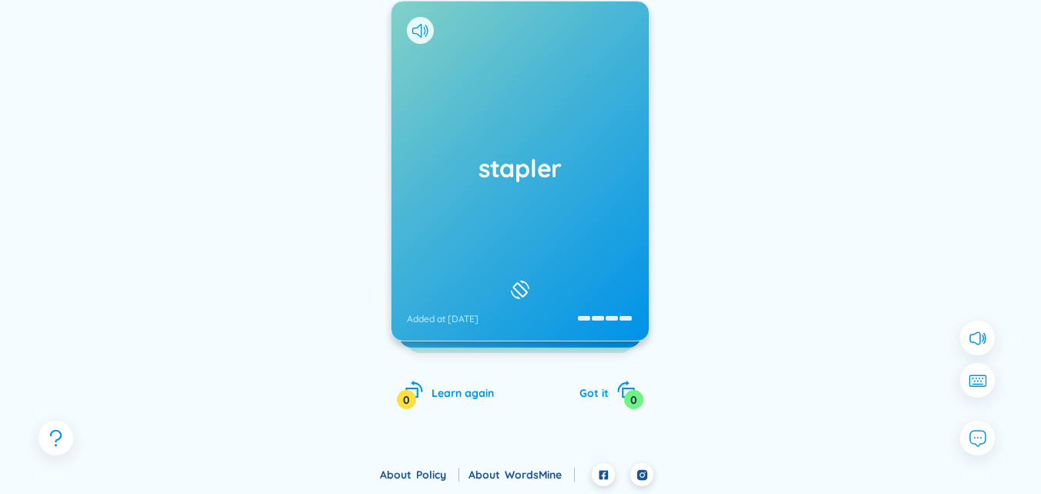
click at [498, 148] on div "stapler Added at [DATE]" at bounding box center [520, 171] width 259 height 341
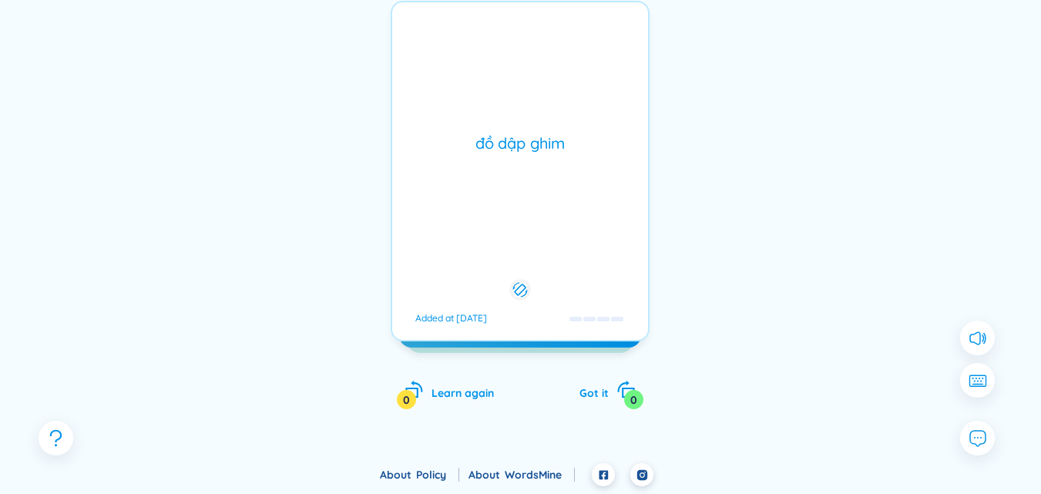
click at [498, 148] on div "đồ dập ghim" at bounding box center [520, 144] width 240 height 22
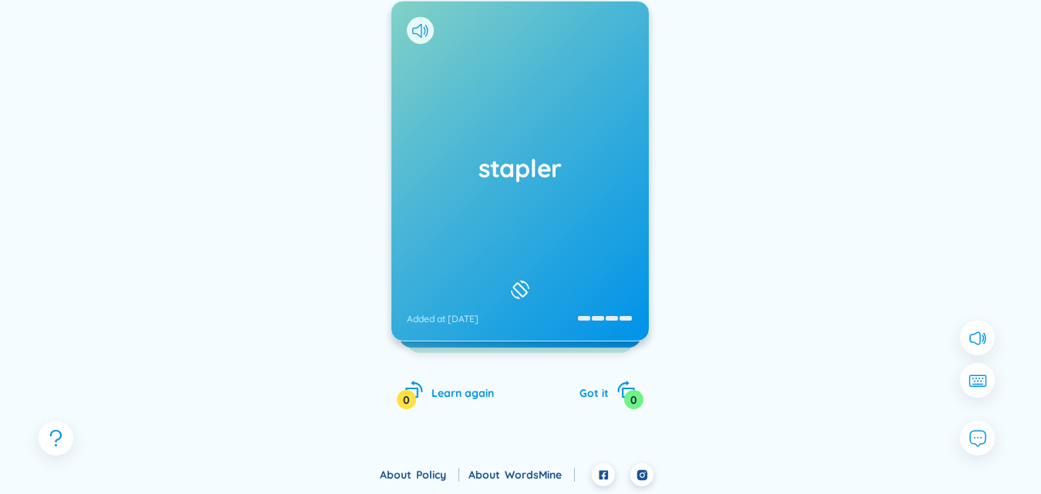
click at [498, 148] on div "stapler Added at [DATE]" at bounding box center [520, 171] width 259 height 341
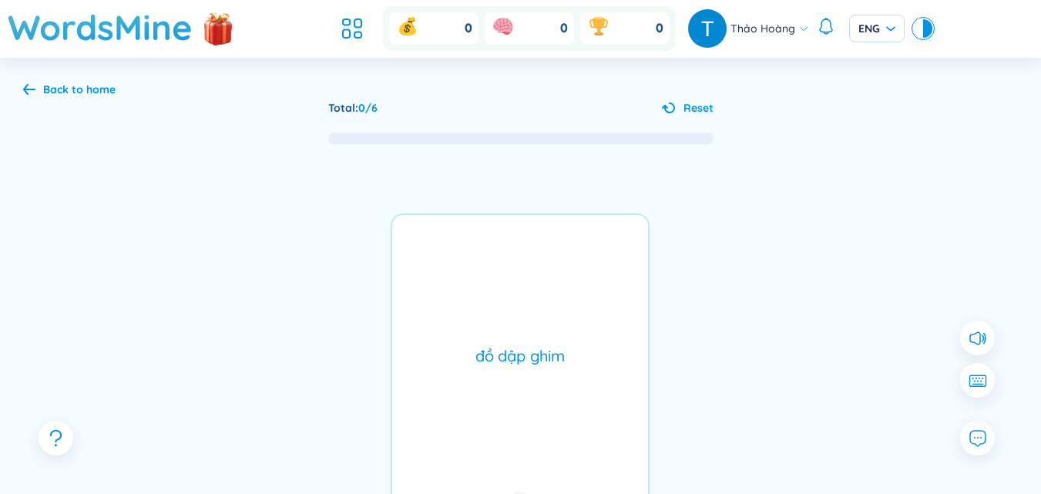
click at [36, 89] on div "Back to home" at bounding box center [69, 89] width 92 height 17
